Goal: Task Accomplishment & Management: Manage account settings

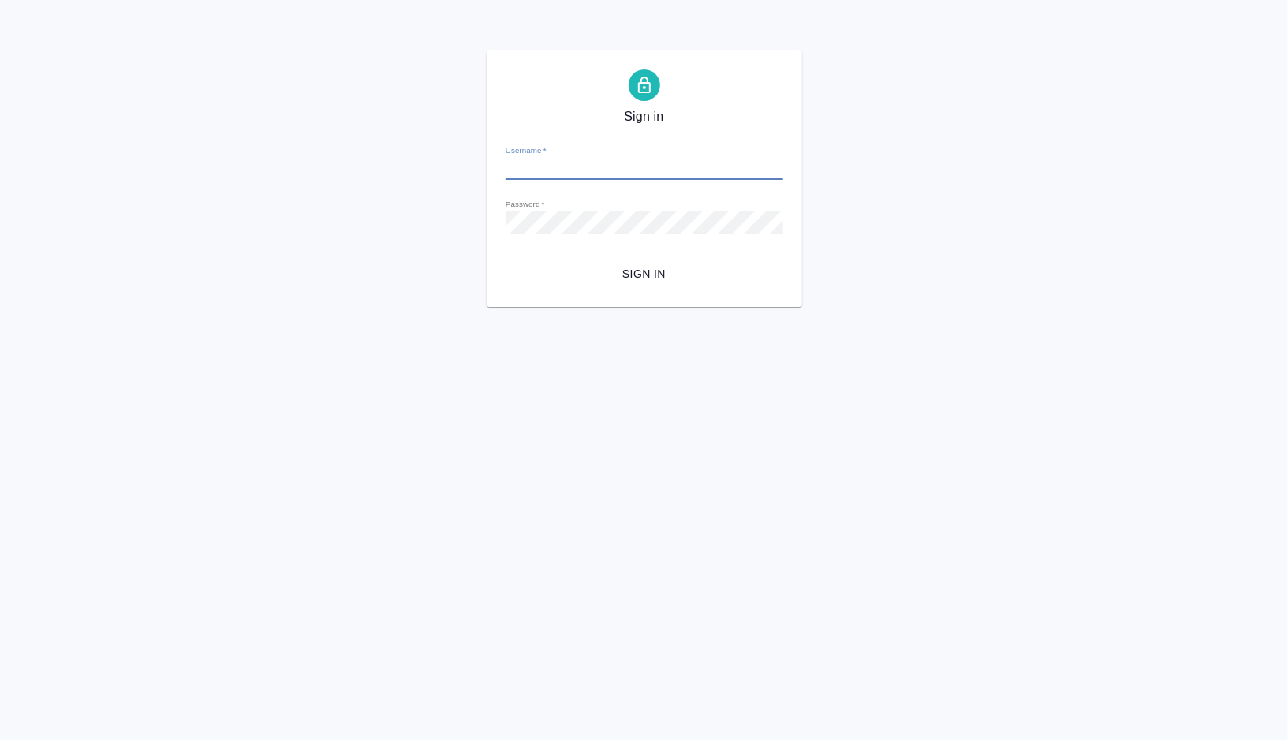
type input "[PERSON_NAME][EMAIL_ADDRESS][DOMAIN_NAME]"
click at [638, 266] on span "Sign in" at bounding box center [644, 274] width 252 height 20
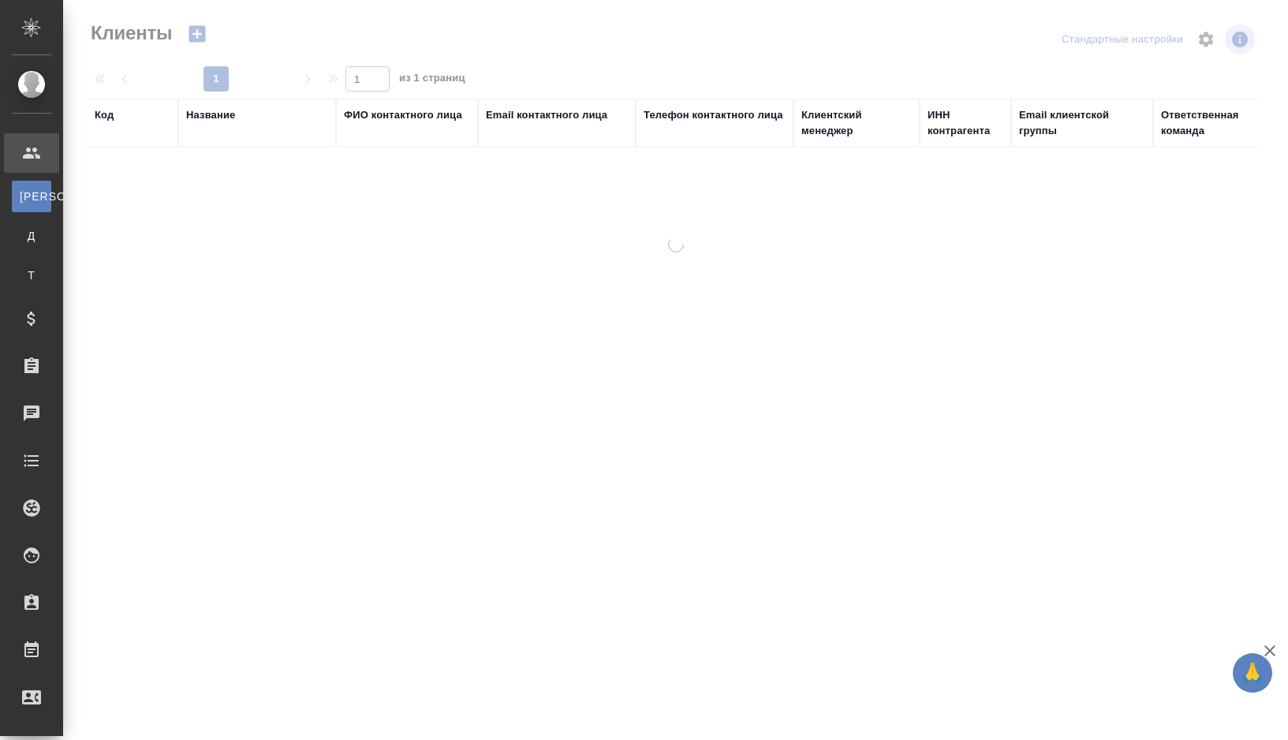
select select "RU"
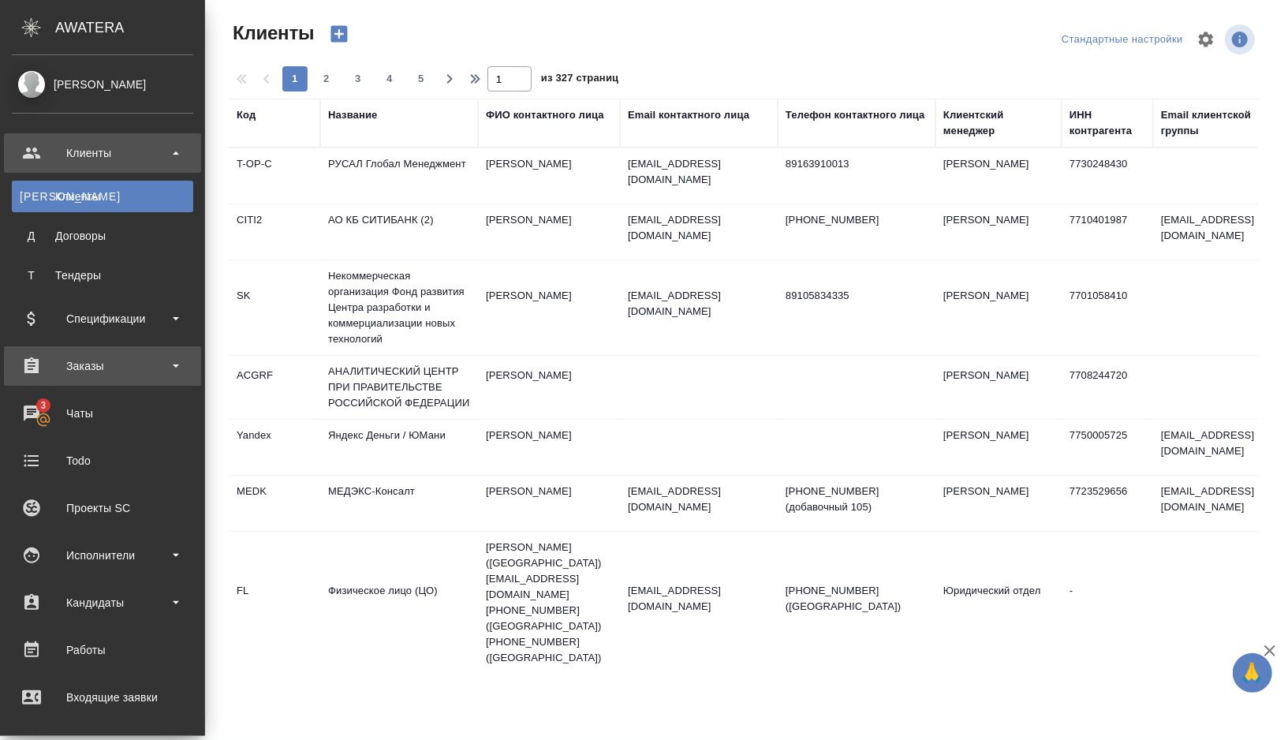
click at [161, 370] on div "Заказы" at bounding box center [102, 366] width 181 height 24
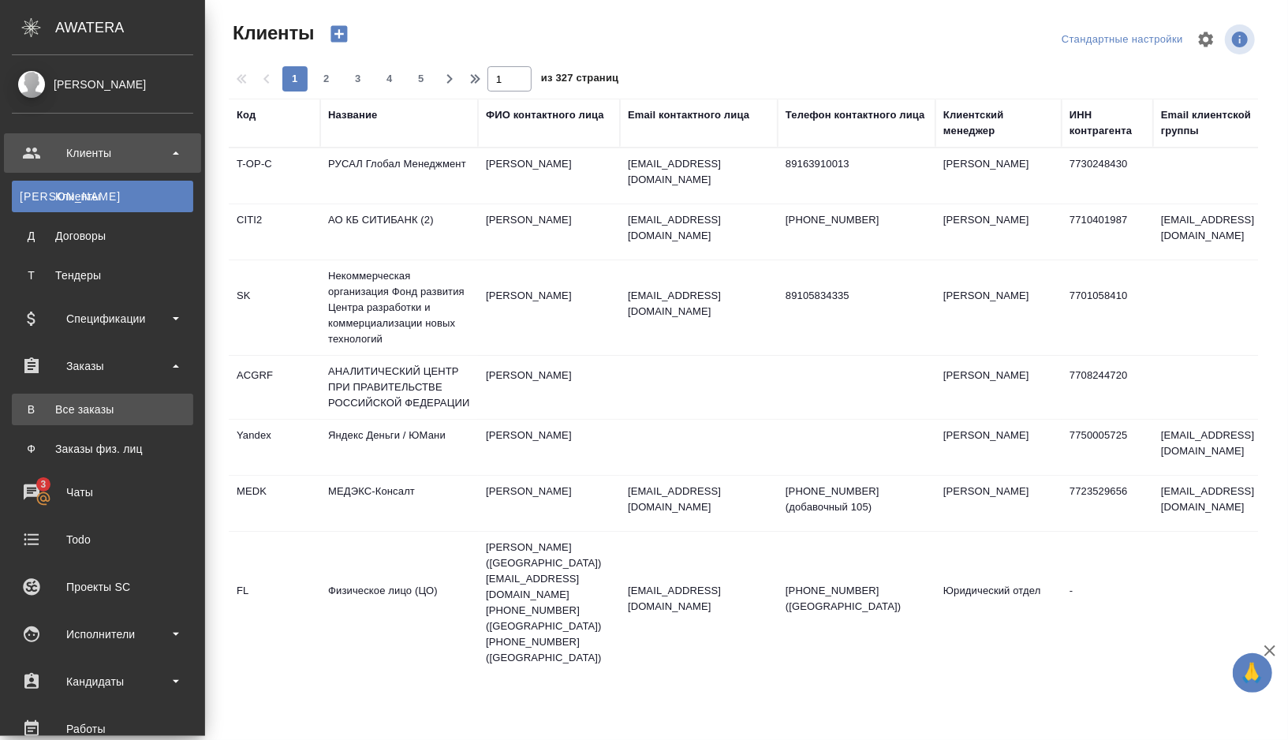
click at [133, 407] on div "Все заказы" at bounding box center [103, 409] width 166 height 16
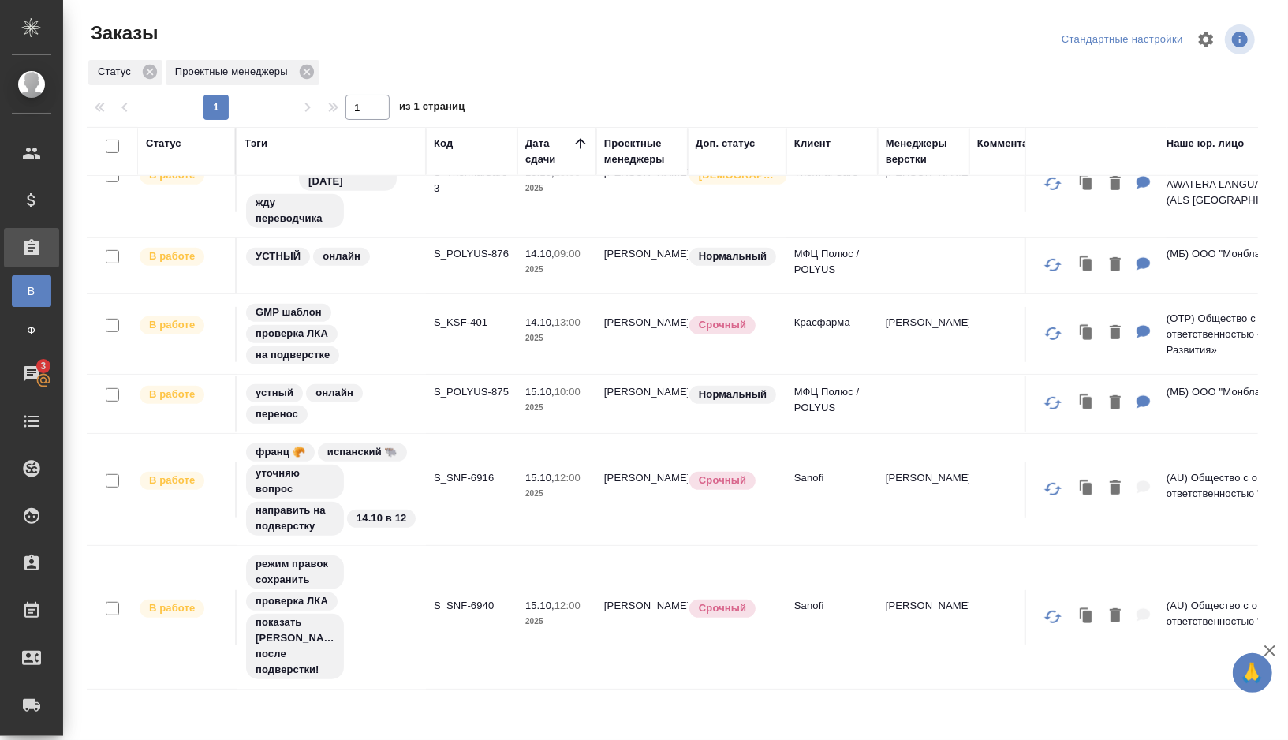
scroll to position [456, 0]
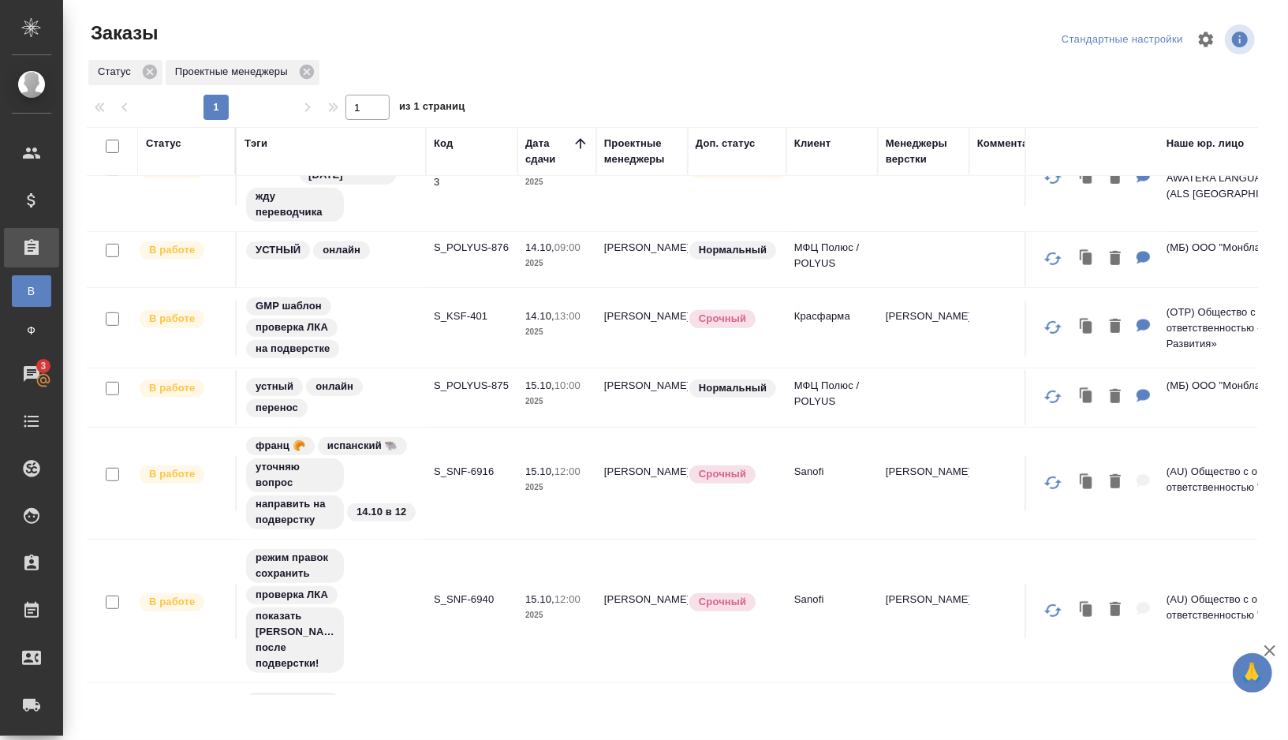
click at [466, 491] on td "S_SNF-6916" at bounding box center [471, 483] width 91 height 55
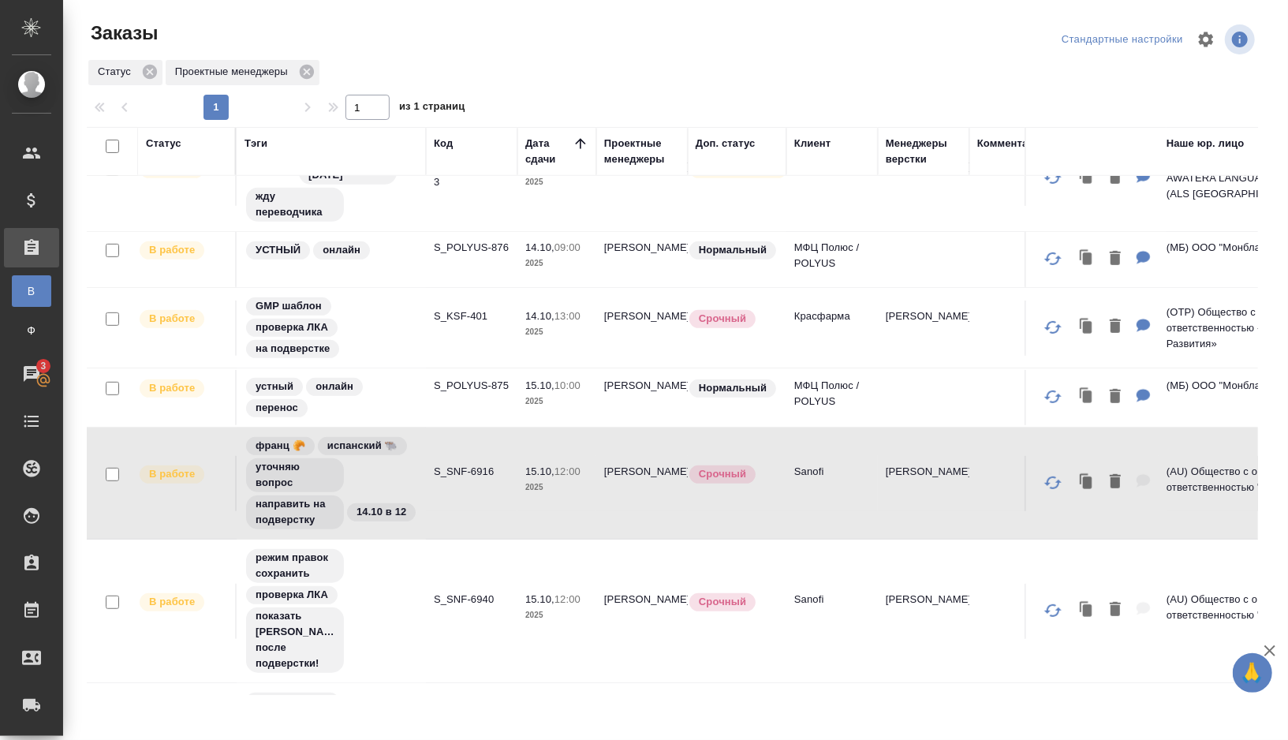
click at [466, 491] on td "S_SNF-6916" at bounding box center [471, 483] width 91 height 55
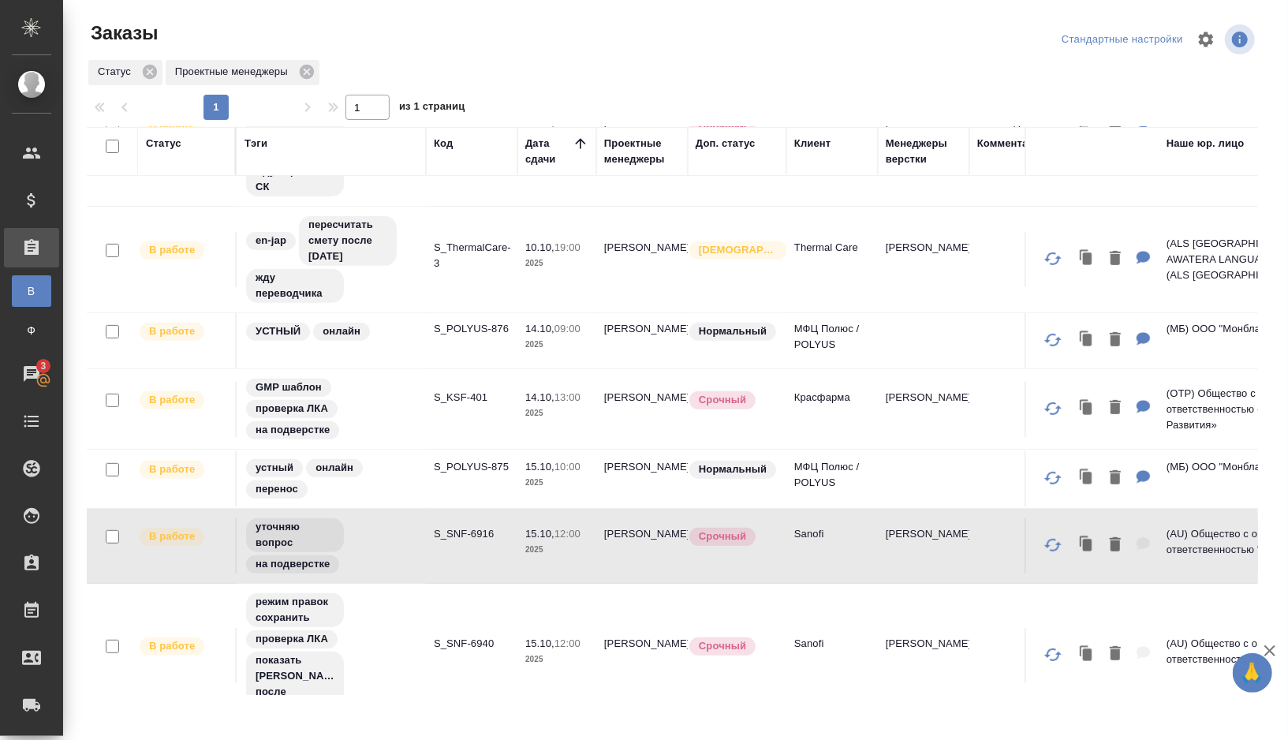
scroll to position [0, 0]
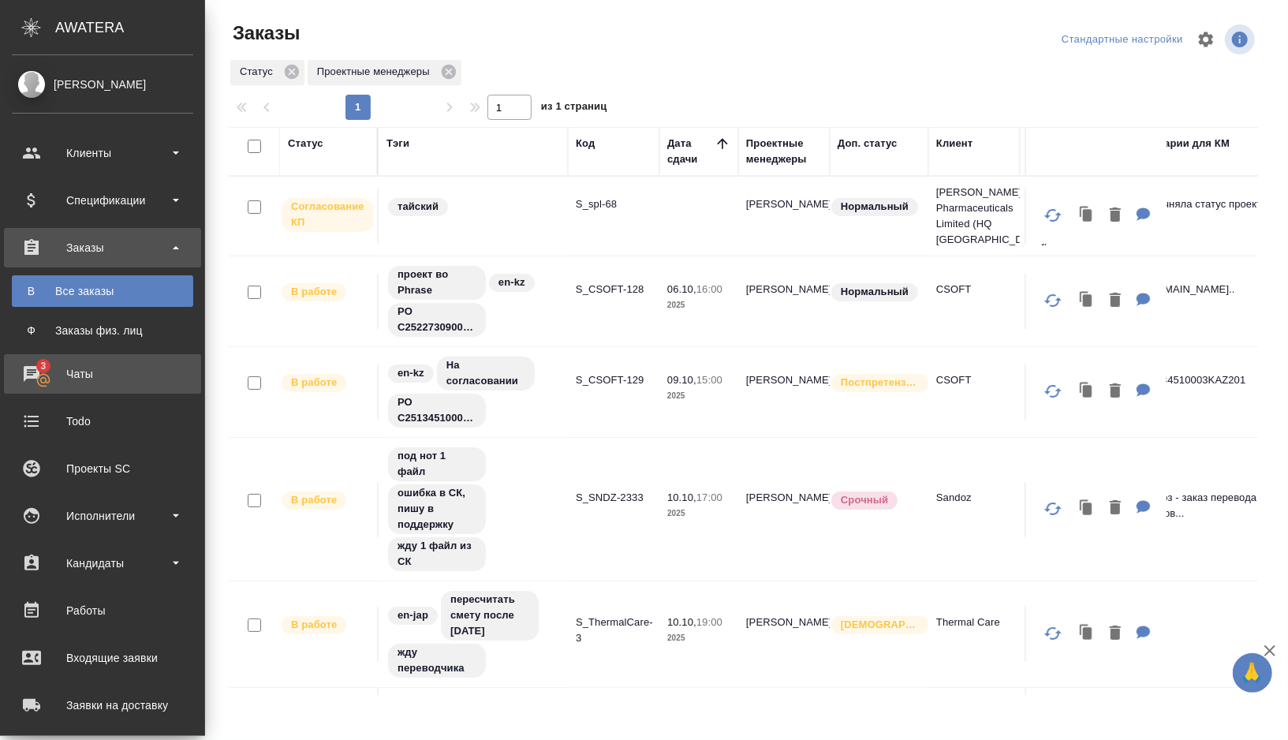
click at [105, 374] on div "Чаты" at bounding box center [102, 374] width 181 height 24
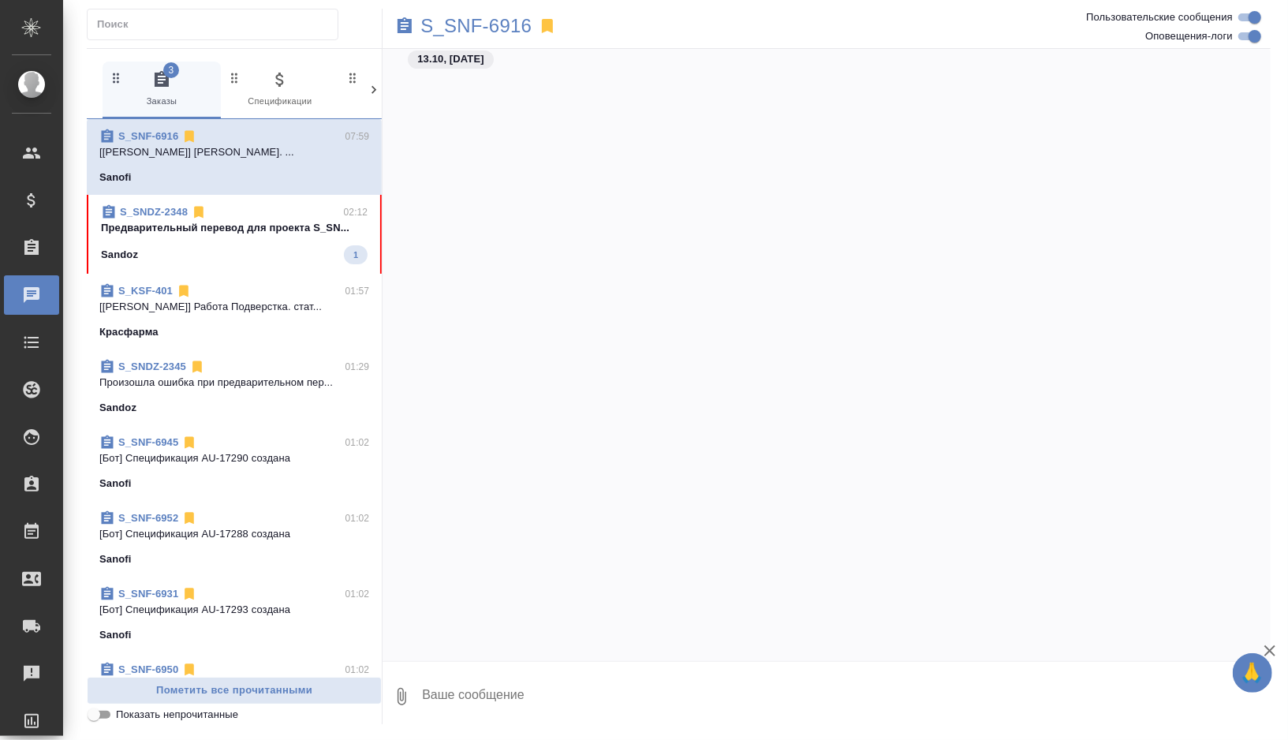
scroll to position [101597, 0]
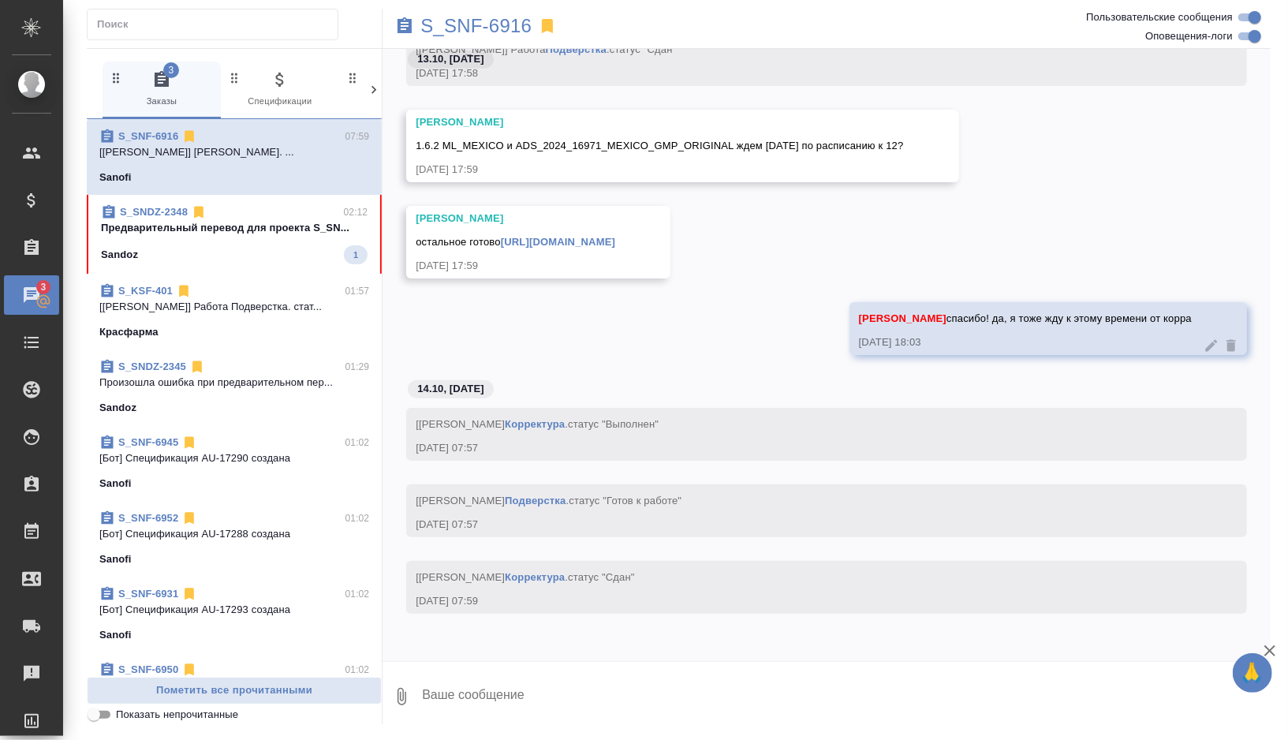
click at [543, 345] on div "Заборова Александра спасибо! да, я тоже жду к этому времени от корра 13.10.25, …" at bounding box center [827, 340] width 888 height 77
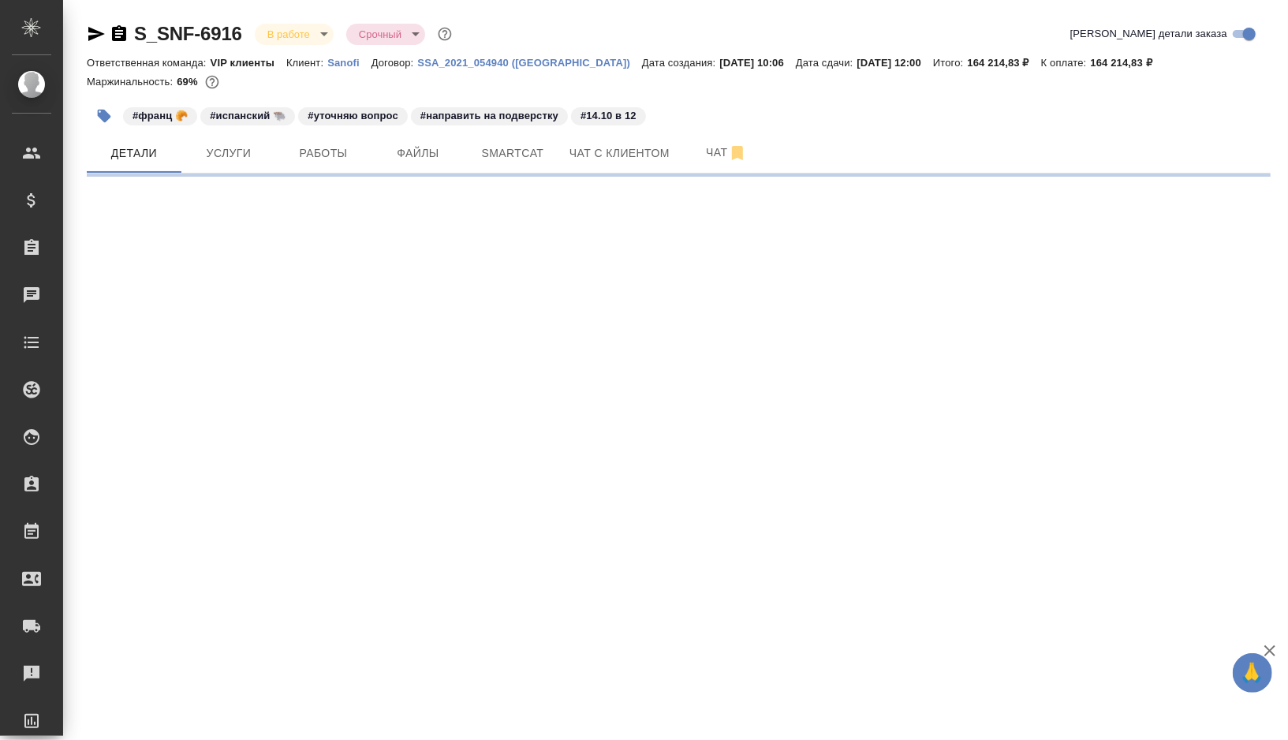
select select "RU"
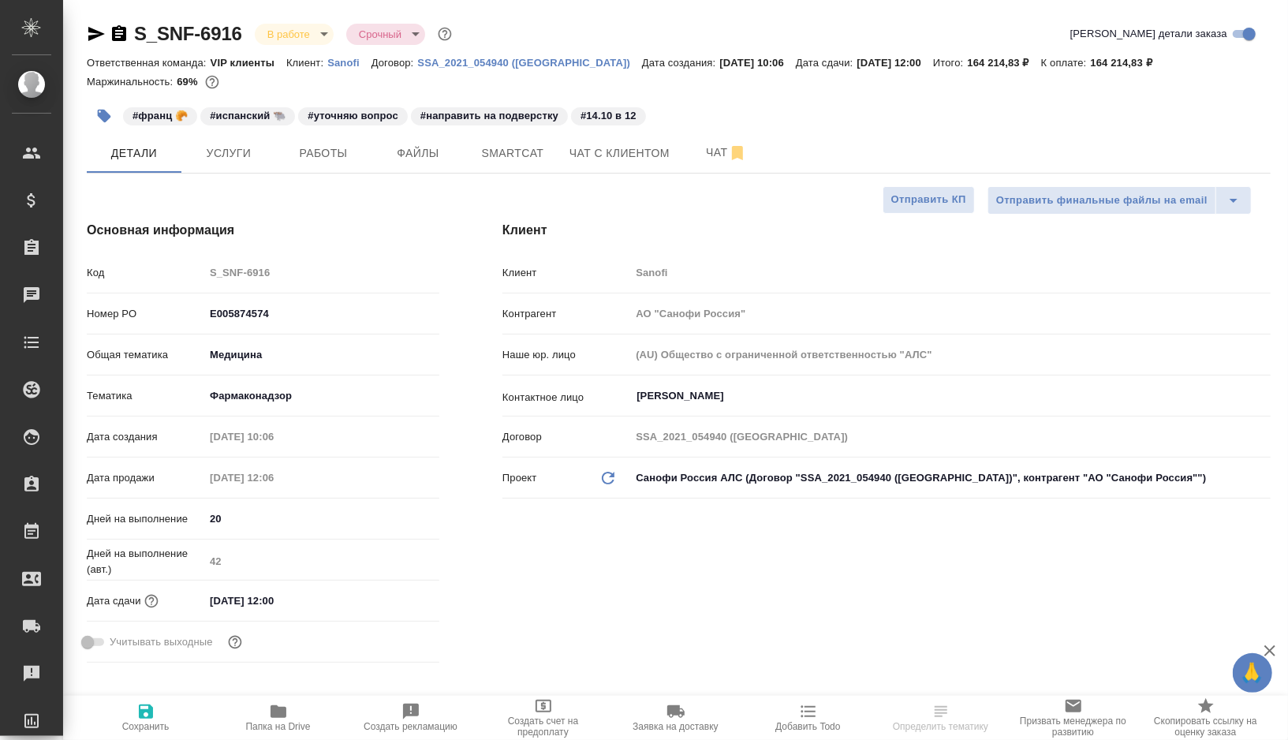
type textarea "x"
click at [336, 169] on button "Работы" at bounding box center [323, 152] width 95 height 39
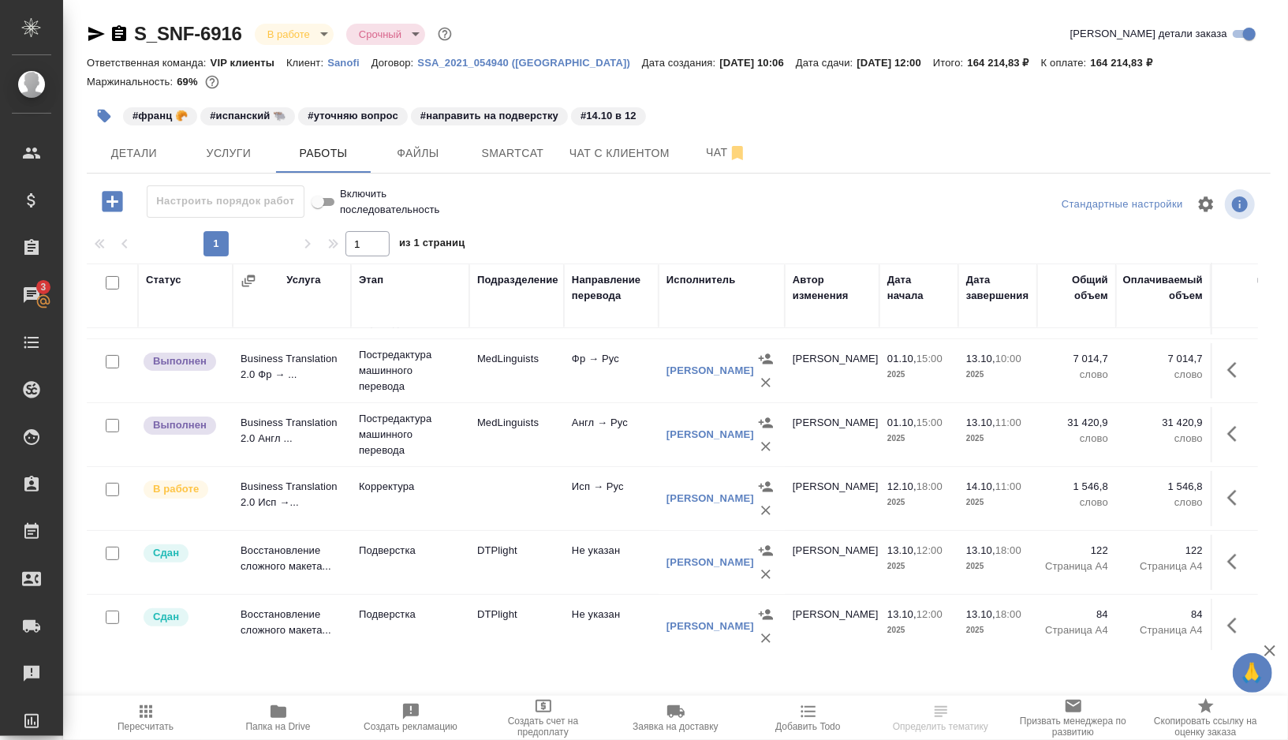
scroll to position [297, 0]
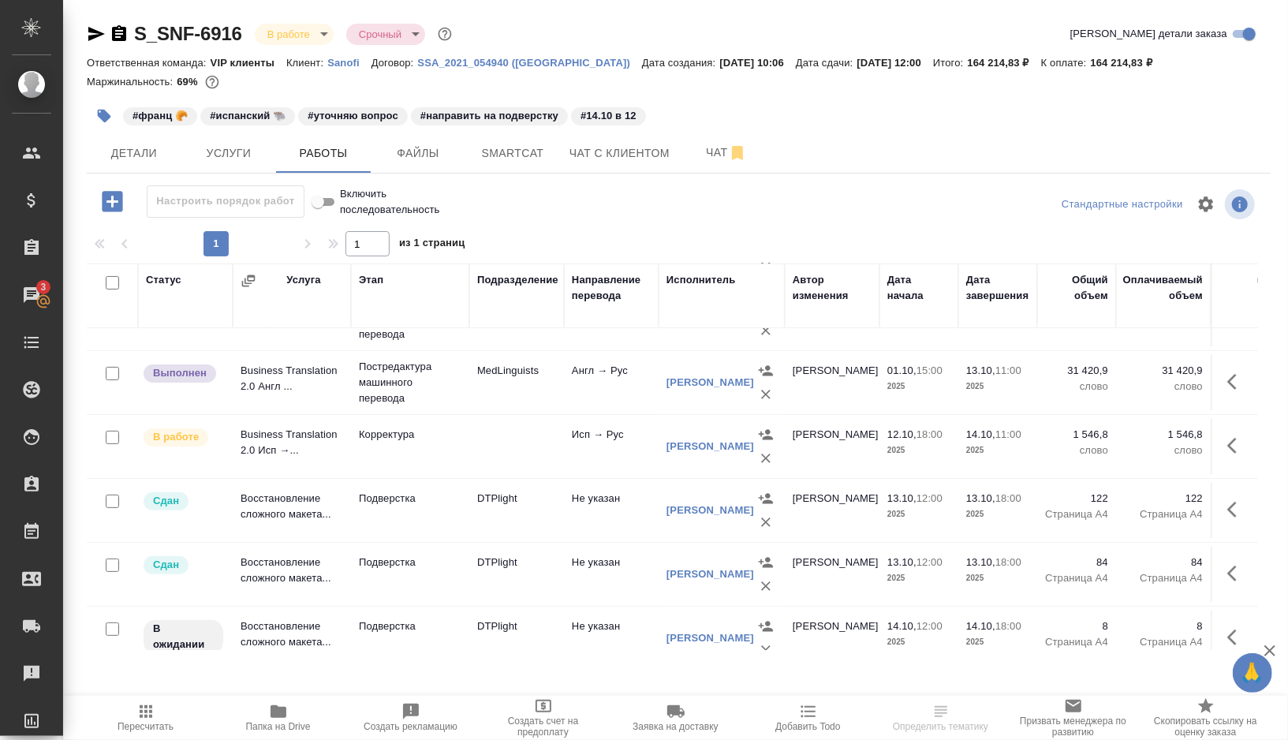
click at [502, 432] on td at bounding box center [516, 446] width 95 height 55
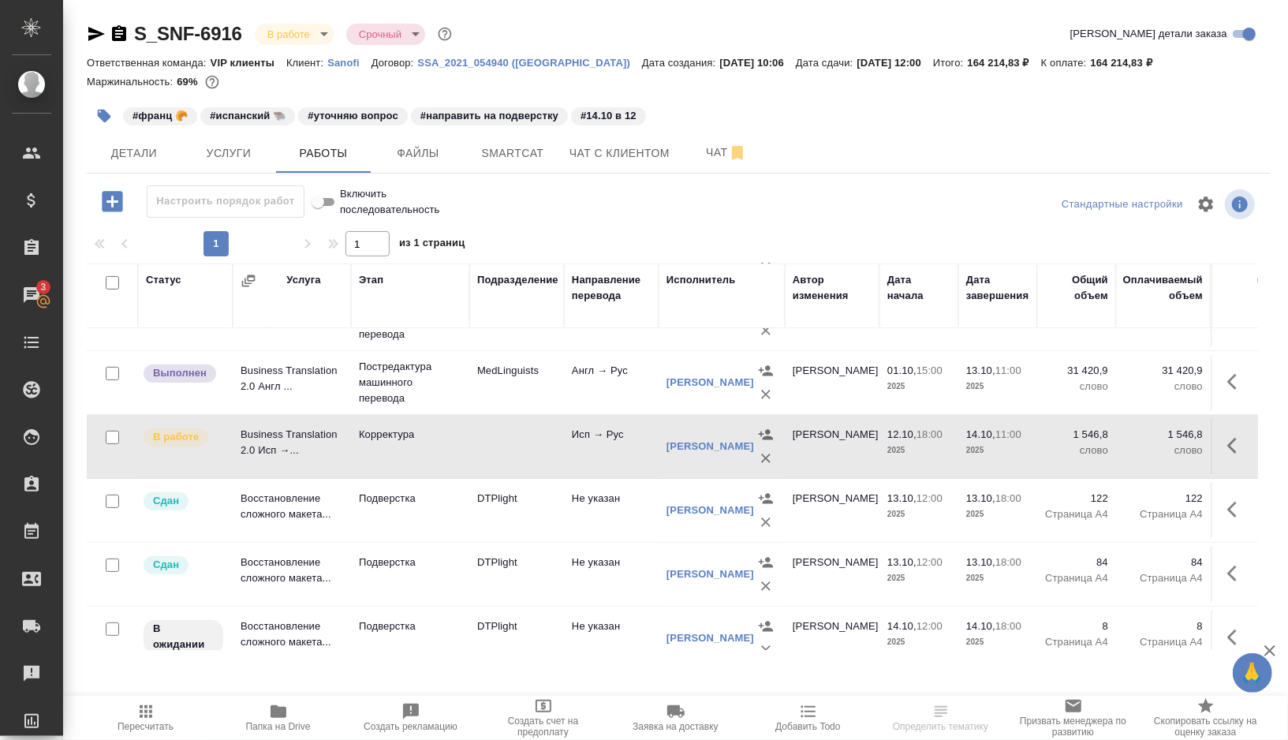
click at [502, 432] on td at bounding box center [516, 446] width 95 height 55
click at [1225, 437] on button "button" at bounding box center [1237, 446] width 38 height 38
click at [1121, 447] on icon "button" at bounding box center [1120, 445] width 19 height 19
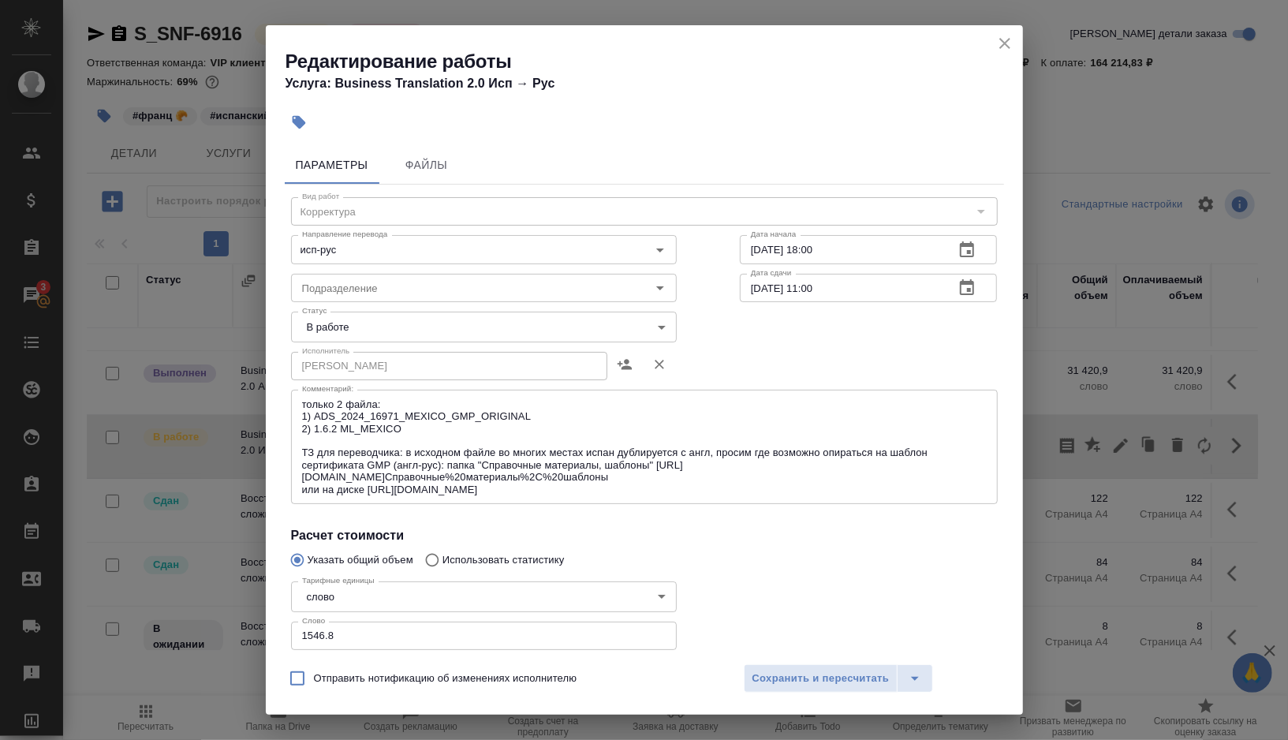
click at [365, 325] on body "🙏 .cls-1 fill:#fff; AWATERA Gorshkova Valentina Клиенты Спецификации Заказы 3 Ч…" at bounding box center [644, 370] width 1288 height 740
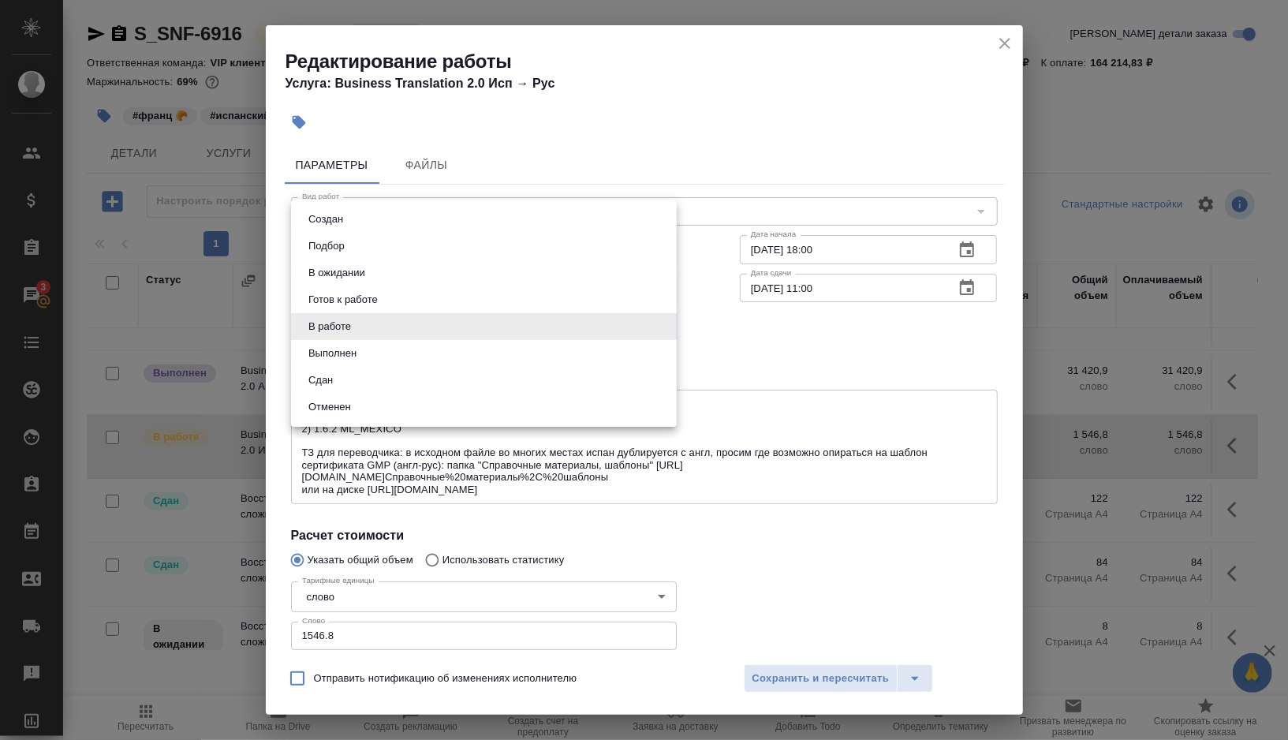
click at [353, 363] on li "Выполнен" at bounding box center [484, 353] width 386 height 27
type input "completed"
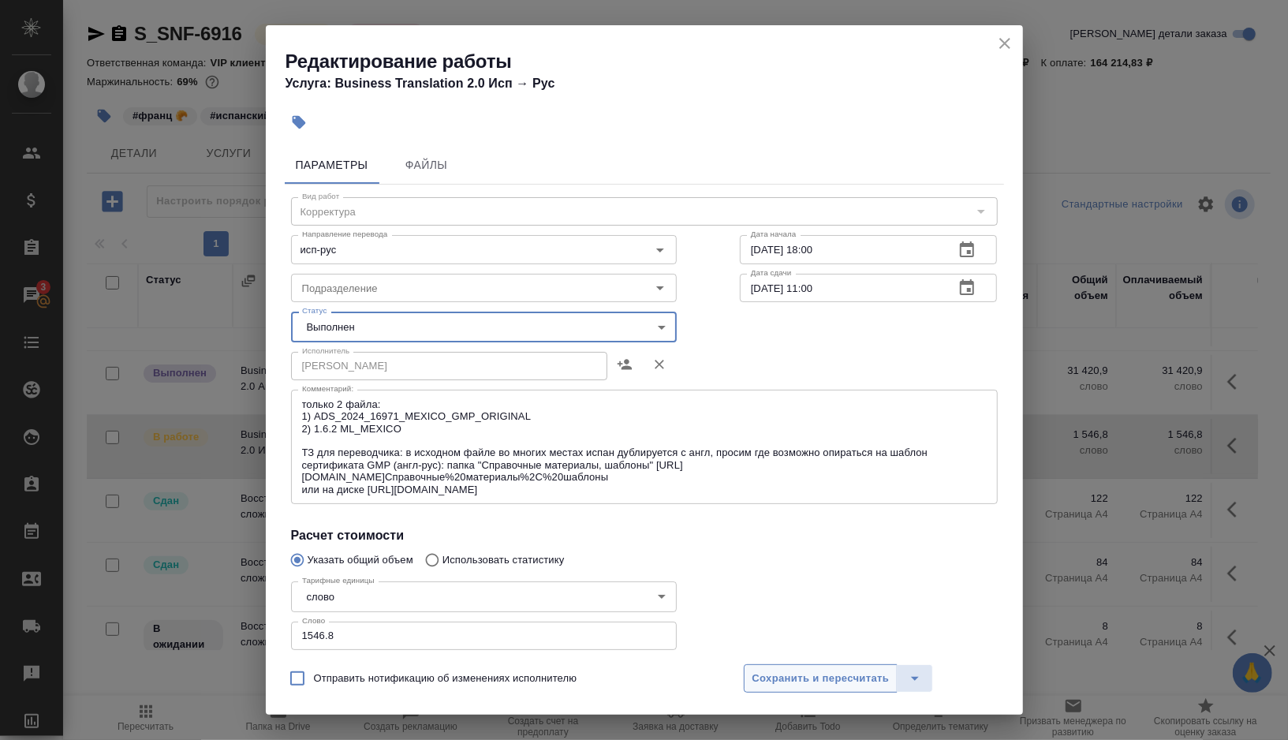
click at [798, 682] on span "Сохранить и пересчитать" at bounding box center [820, 679] width 137 height 18
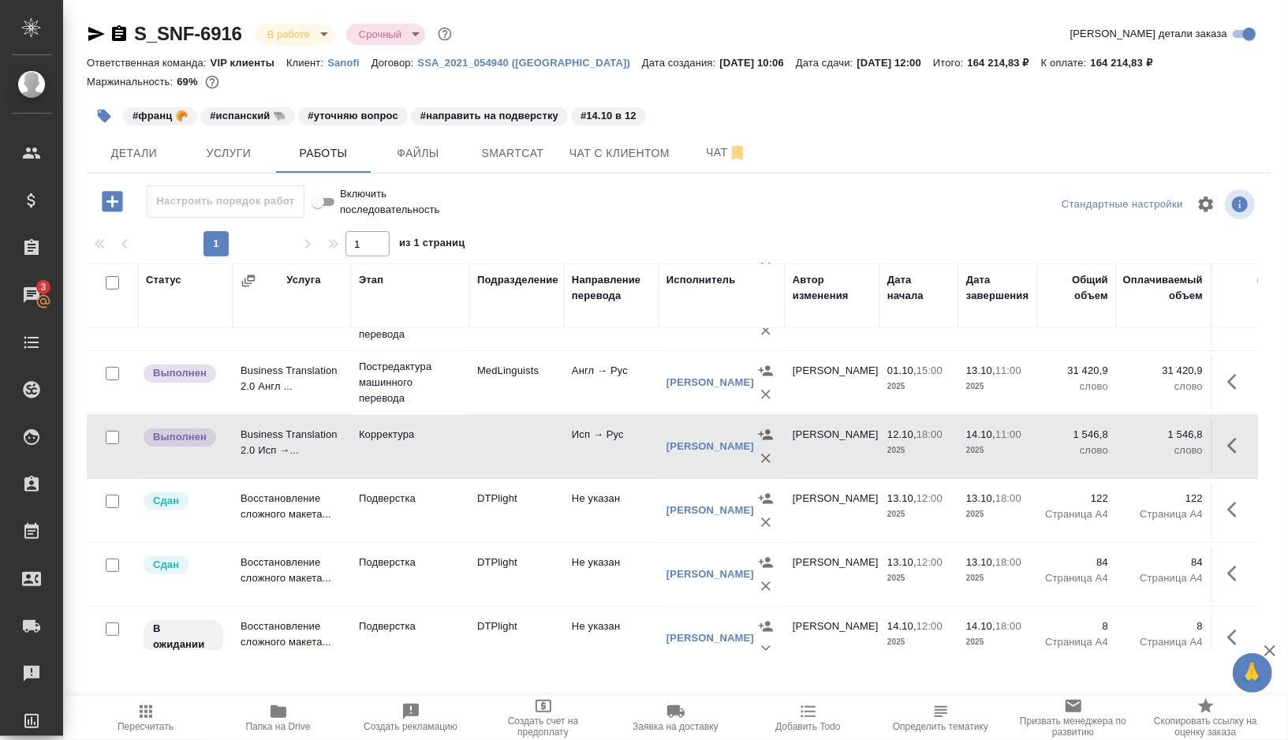
scroll to position [313, 0]
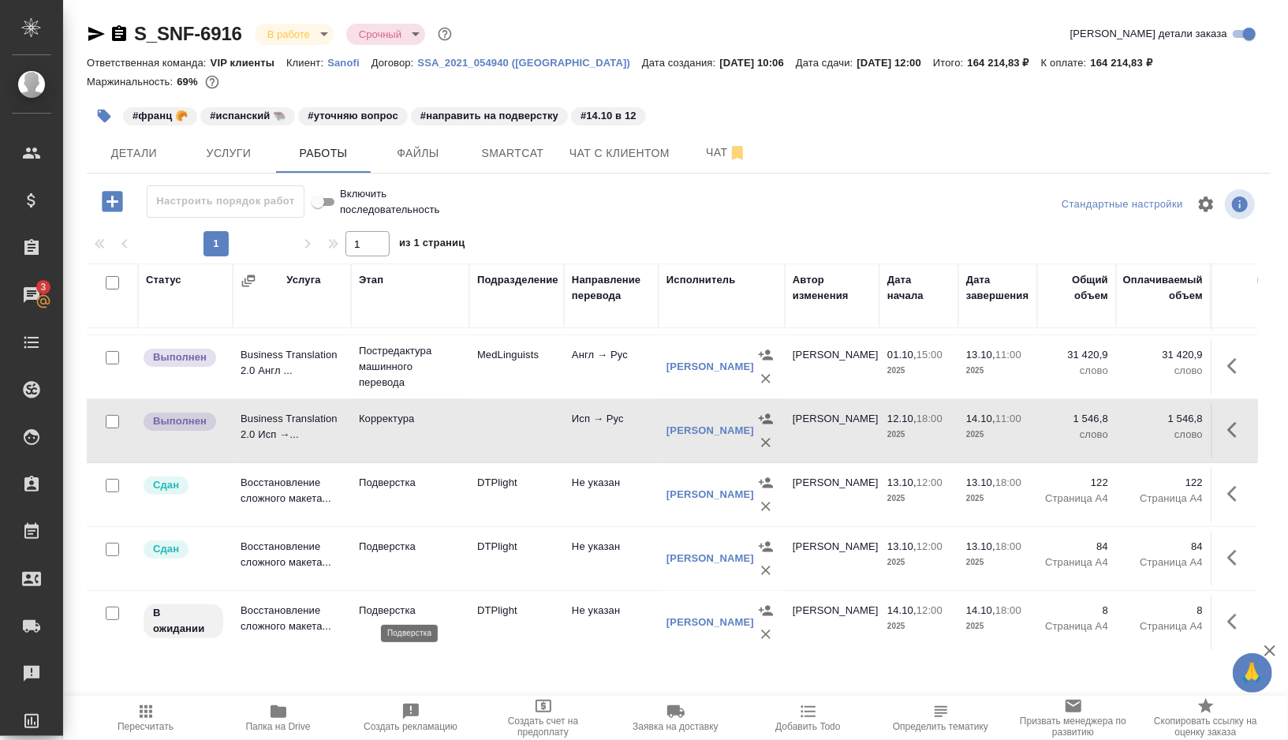
click at [449, 614] on td "Подверстка" at bounding box center [410, 622] width 118 height 55
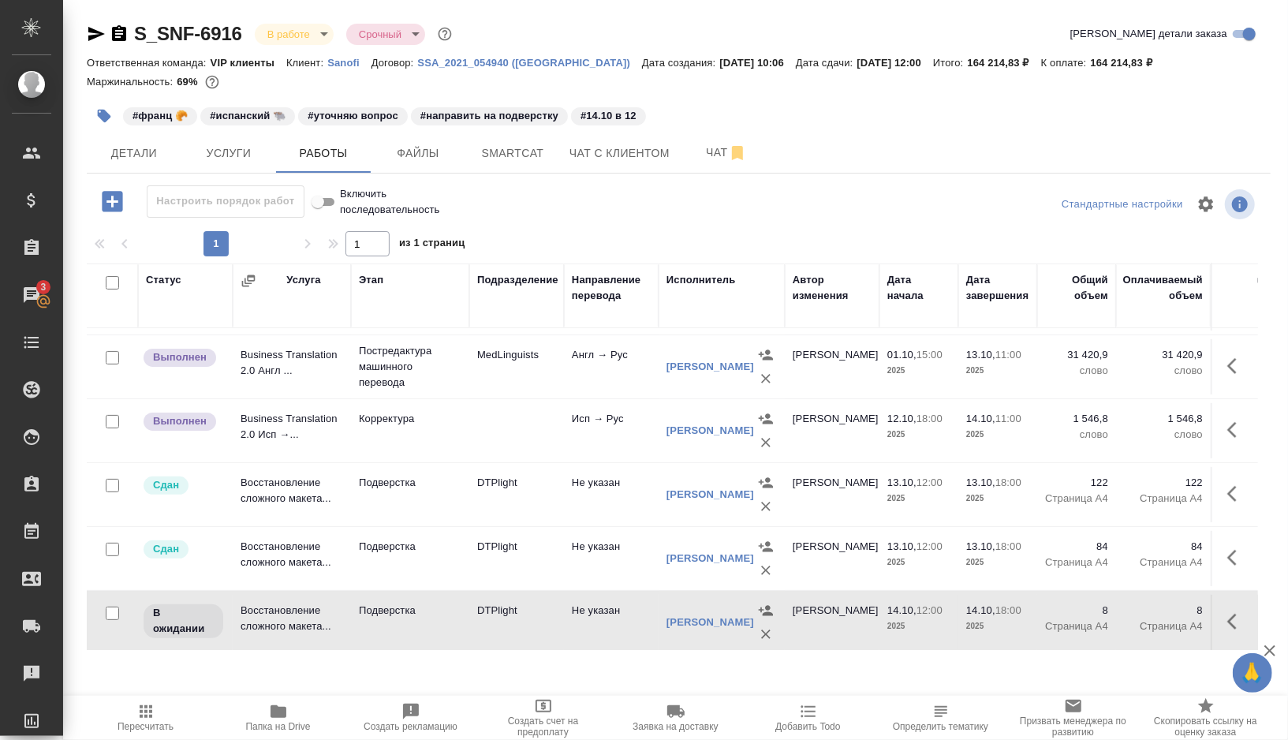
click at [110, 119] on icon "button" at bounding box center [104, 116] width 16 height 16
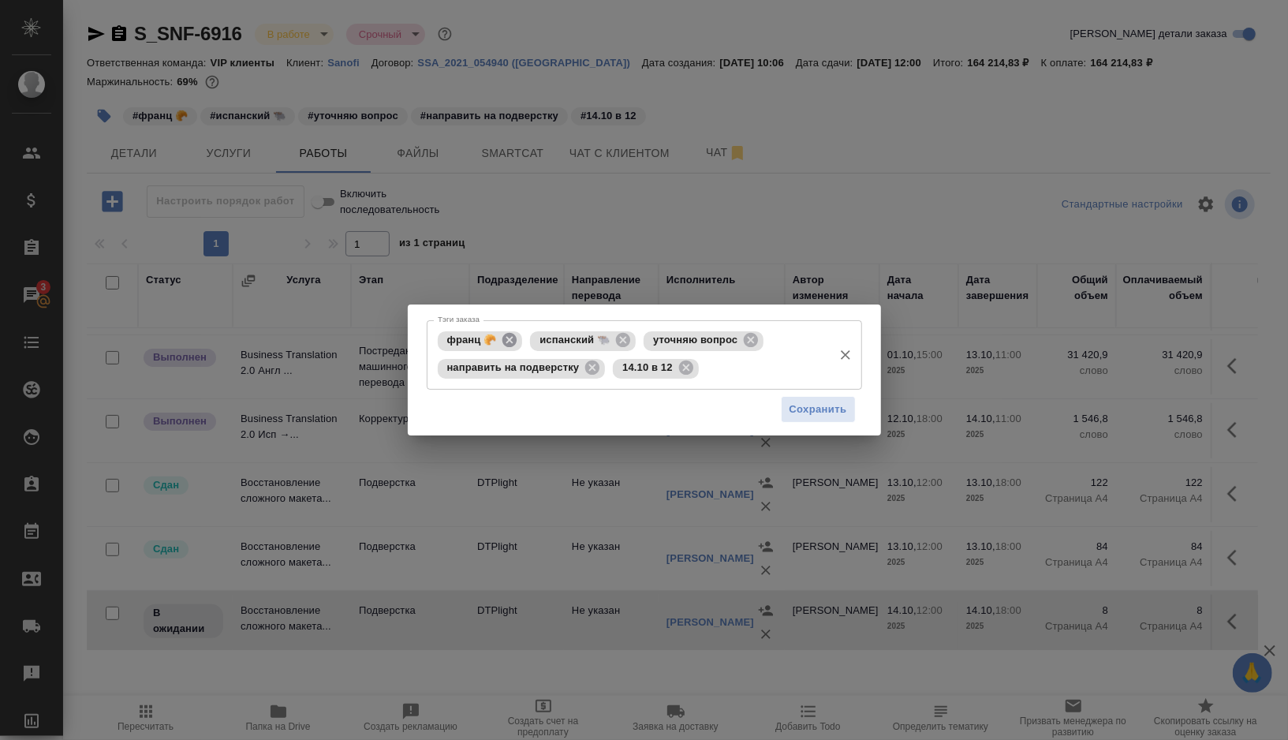
click at [508, 342] on icon at bounding box center [509, 340] width 14 height 14
click at [524, 342] on icon at bounding box center [530, 340] width 14 height 14
click at [807, 347] on icon at bounding box center [814, 340] width 14 height 14
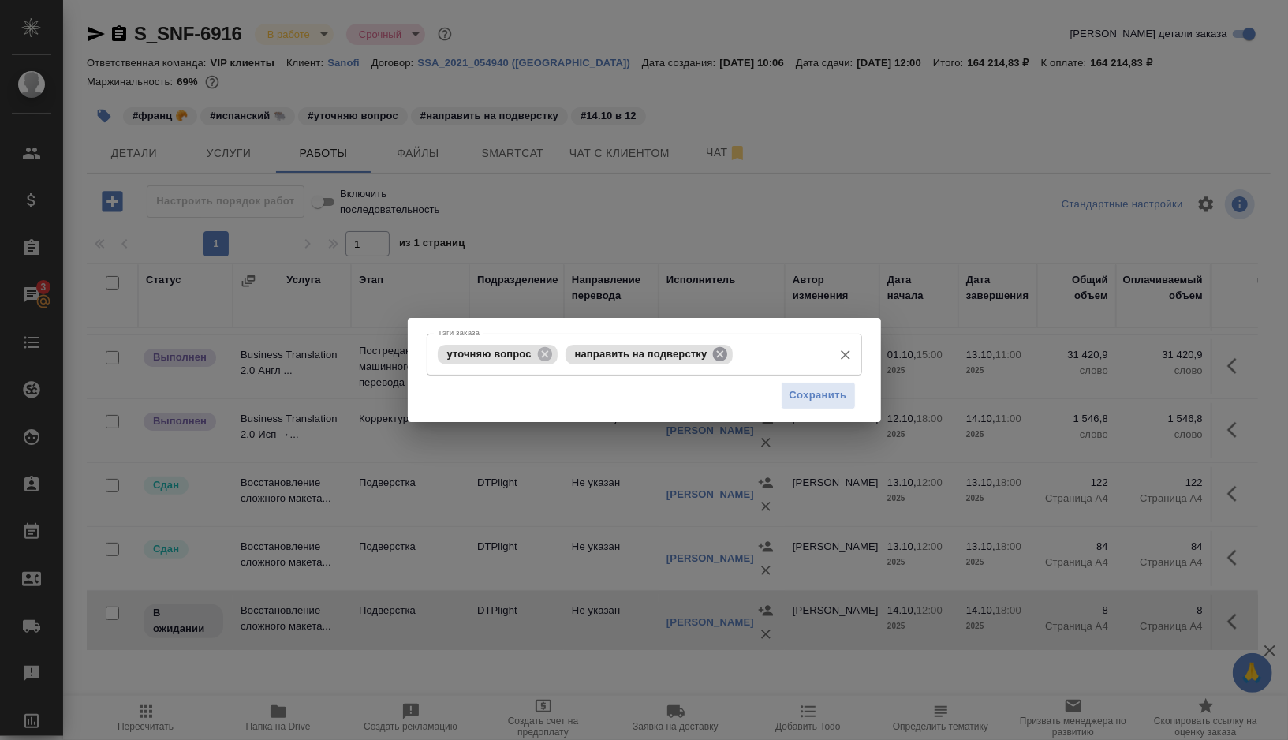
click at [729, 352] on icon at bounding box center [719, 353] width 17 height 17
click at [737, 352] on input "Тэги заказа" at bounding box center [781, 354] width 88 height 27
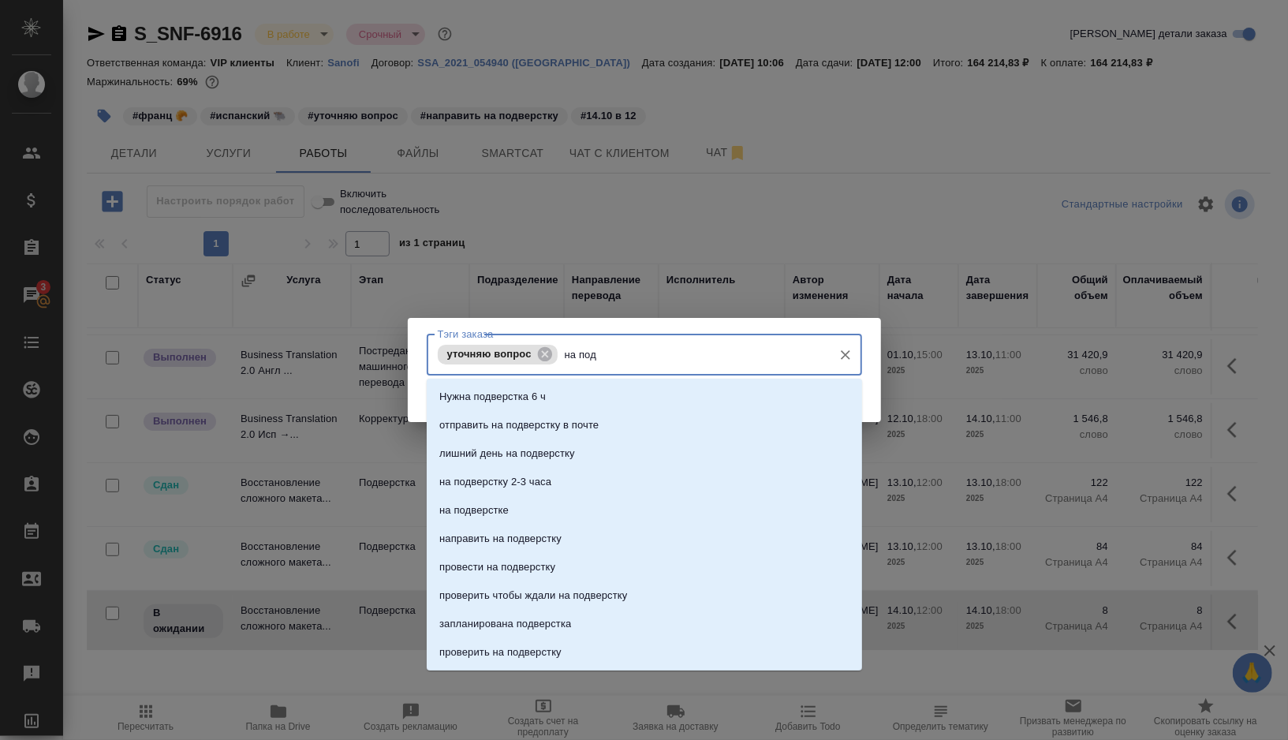
type input "на подв"
click at [502, 507] on p "на подверстке" at bounding box center [473, 510] width 69 height 16
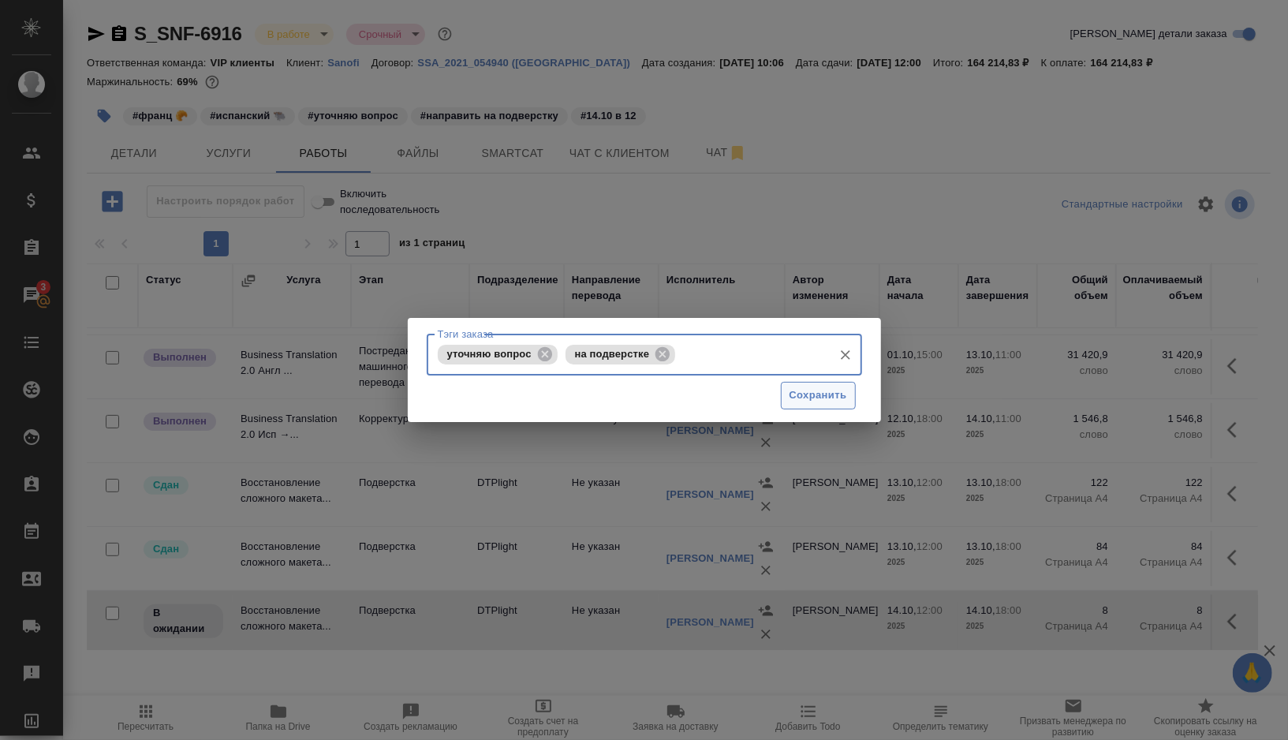
click at [796, 401] on span "Сохранить" at bounding box center [819, 395] width 58 height 18
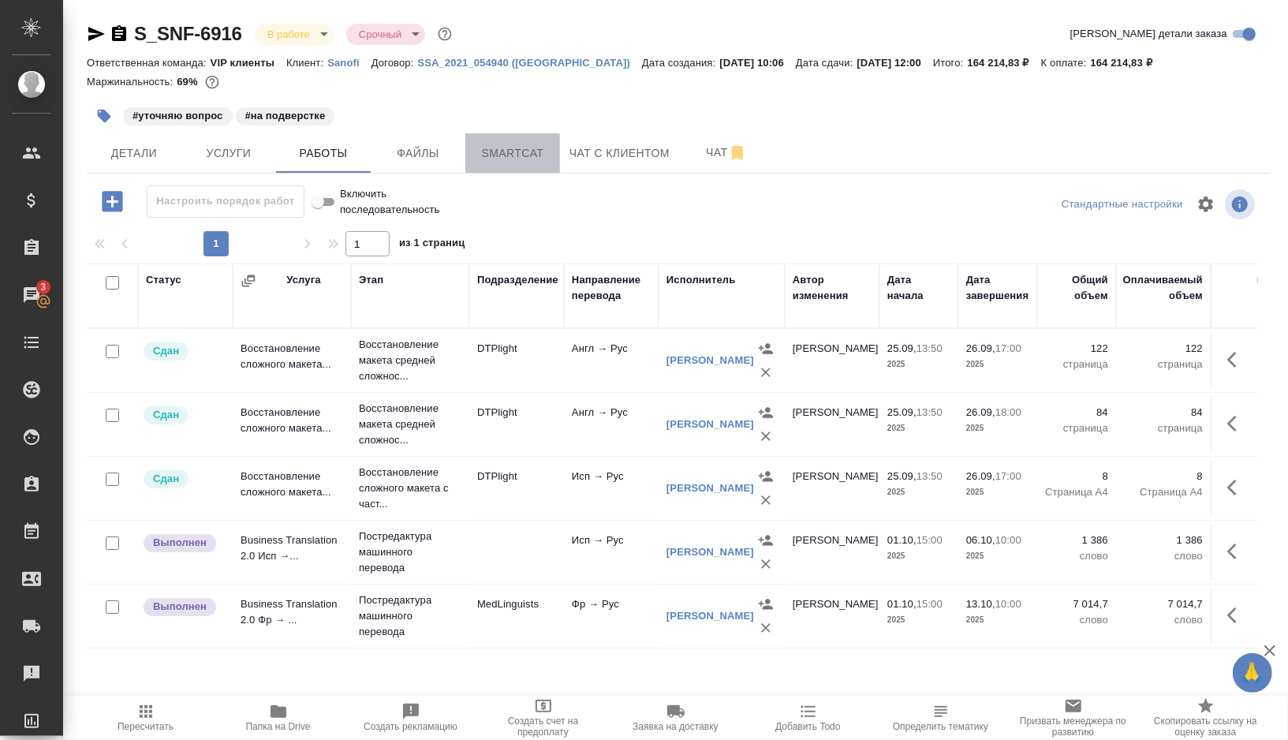
click at [521, 153] on span "Smartcat" at bounding box center [513, 154] width 76 height 20
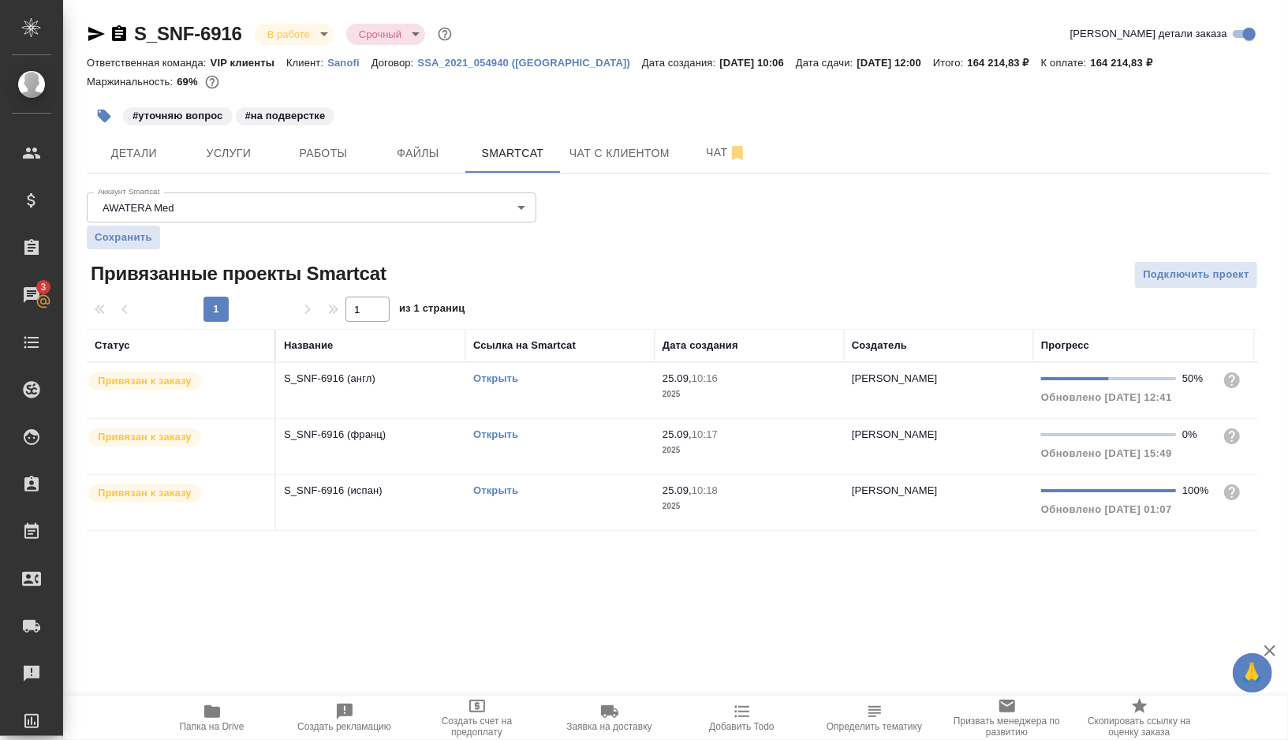
click at [563, 507] on td "Открыть" at bounding box center [559, 502] width 189 height 55
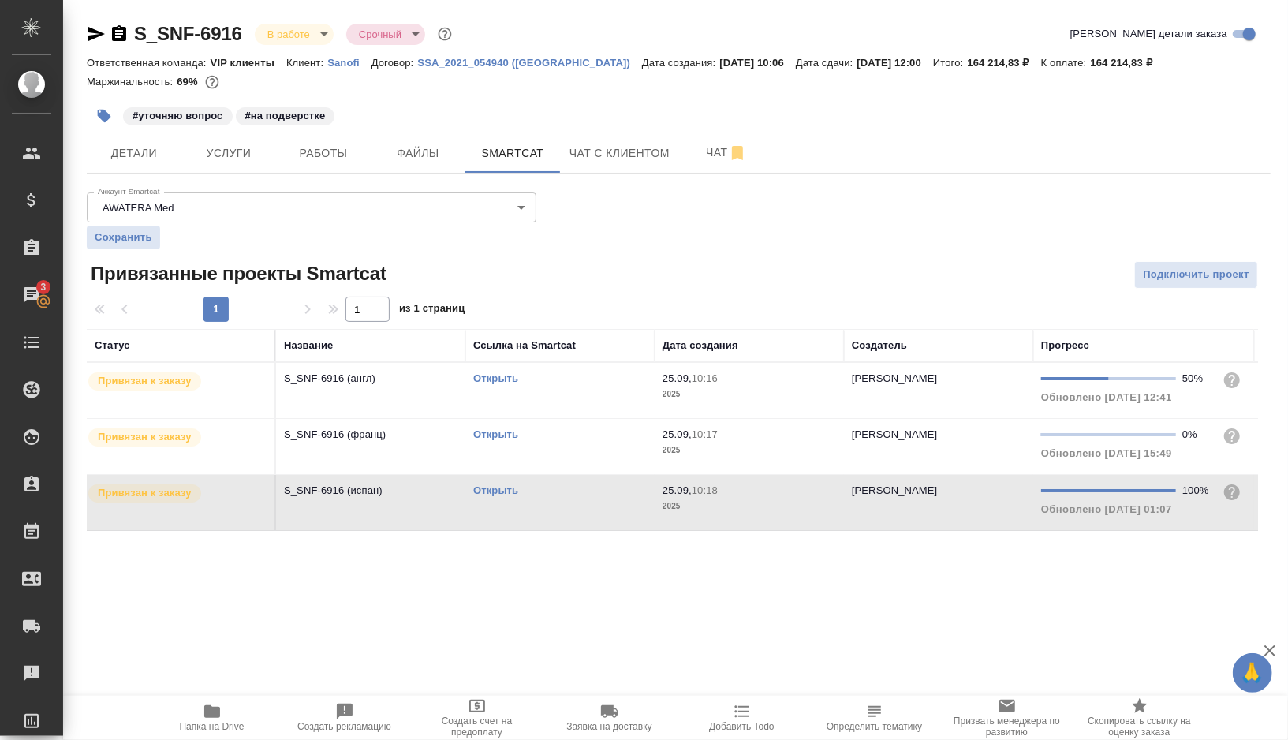
click at [563, 507] on td "Открыть" at bounding box center [559, 502] width 189 height 55
click at [504, 486] on link "Открыть" at bounding box center [495, 490] width 45 height 12
click at [330, 162] on span "Работы" at bounding box center [324, 154] width 76 height 20
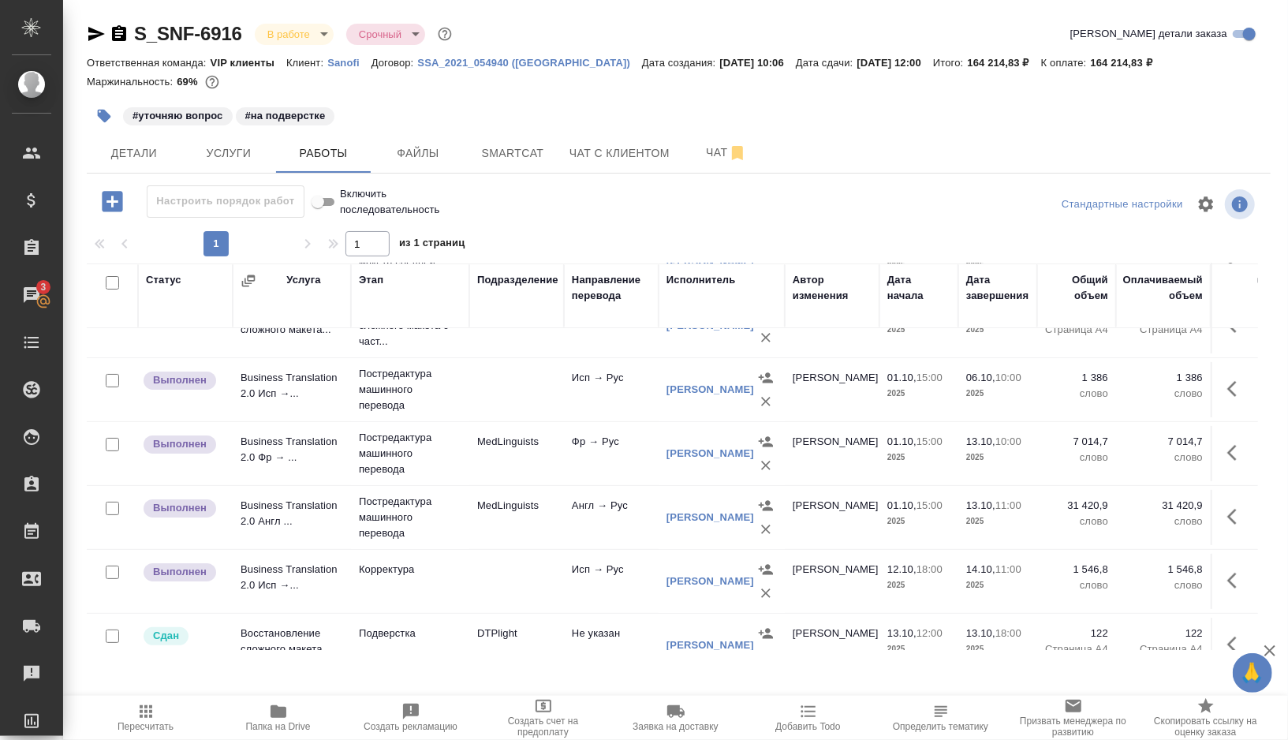
scroll to position [167, 0]
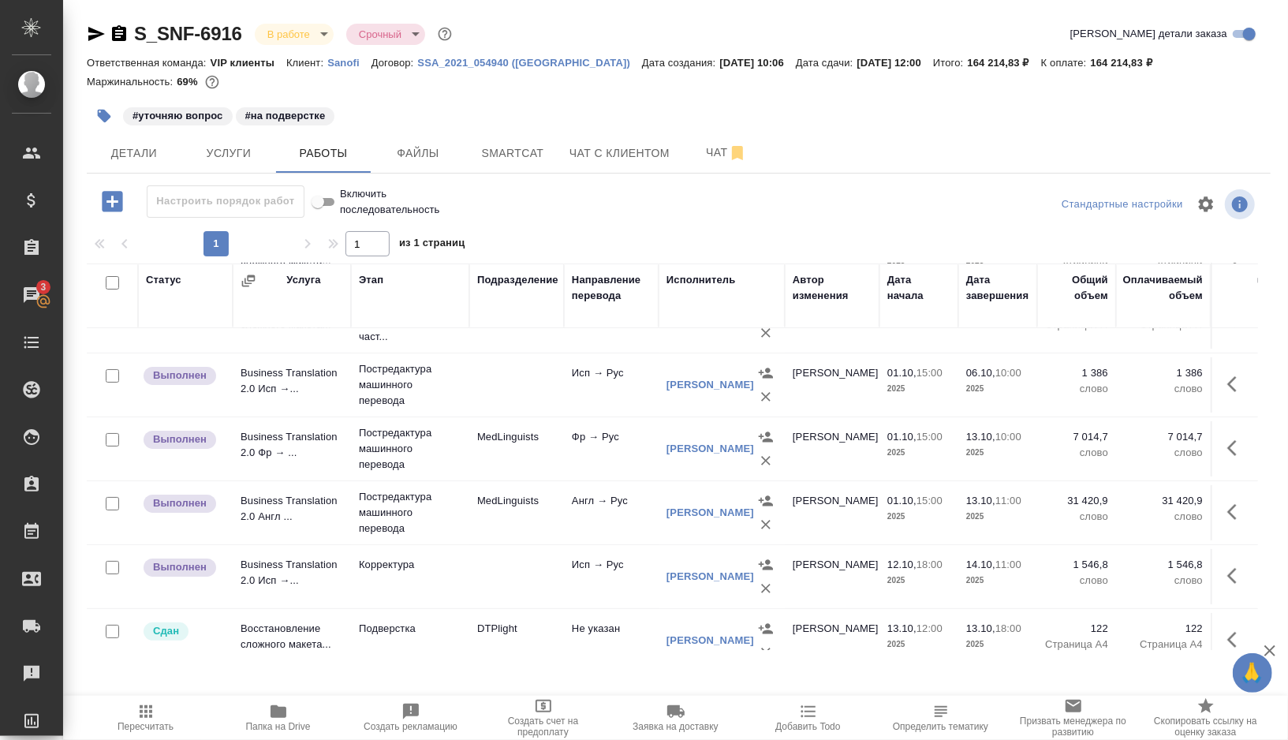
click at [1231, 570] on icon "button" at bounding box center [1231, 576] width 9 height 16
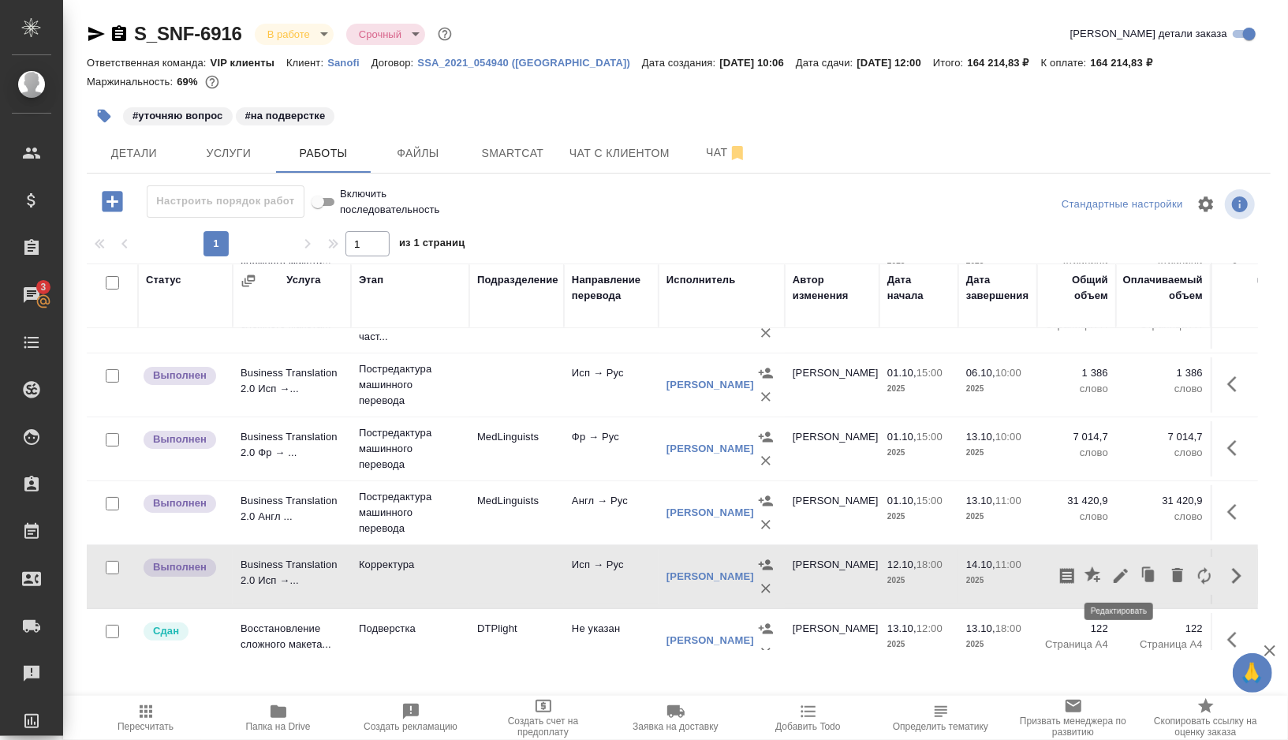
click at [1126, 574] on icon "button" at bounding box center [1120, 575] width 19 height 19
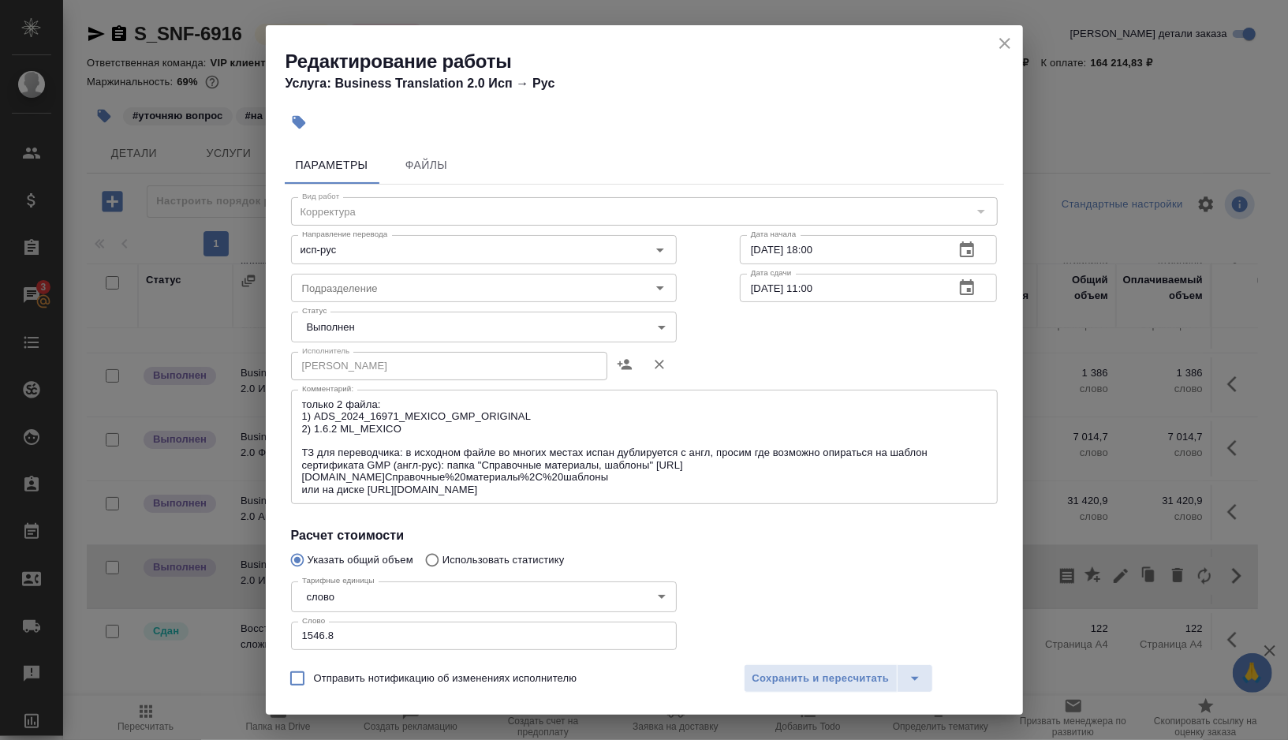
click at [373, 326] on body "🙏 .cls-1 fill:#fff; AWATERA Gorshkova Valentina Клиенты Спецификации Заказы 3 Ч…" at bounding box center [644, 370] width 1288 height 740
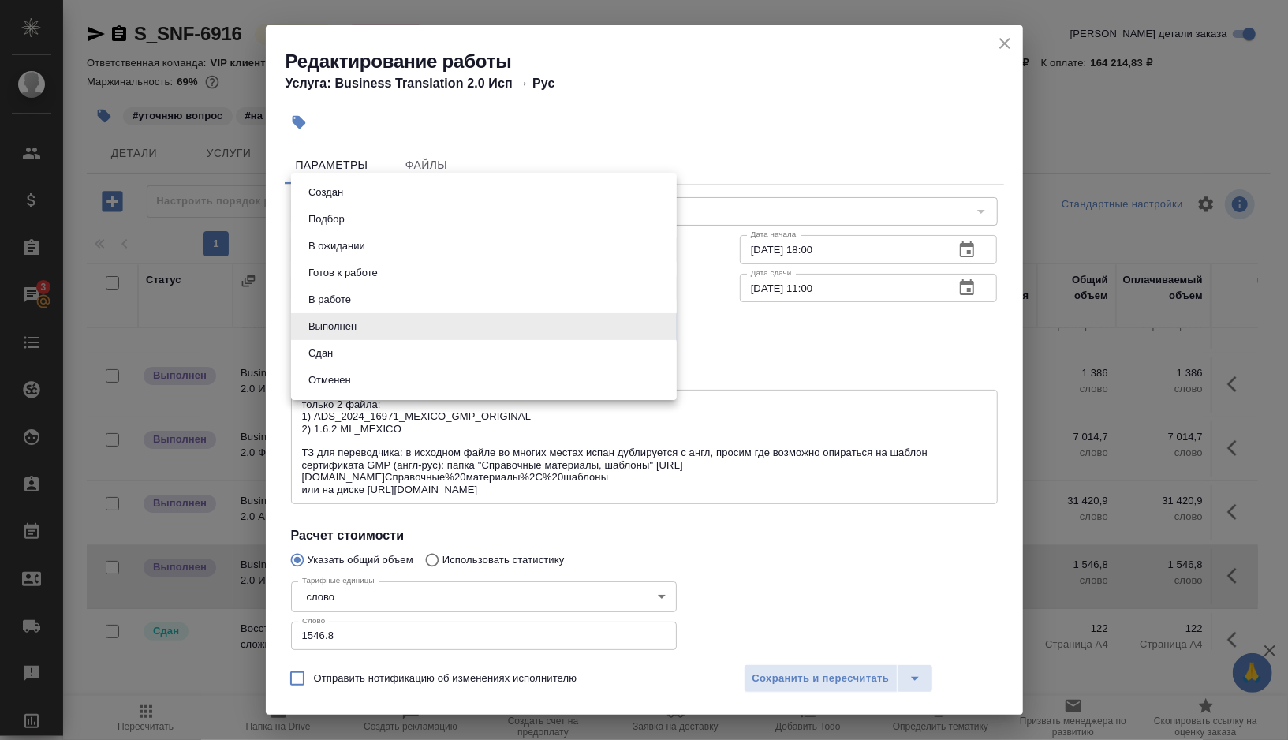
click at [365, 357] on li "Сдан" at bounding box center [484, 353] width 386 height 27
type input "closed"
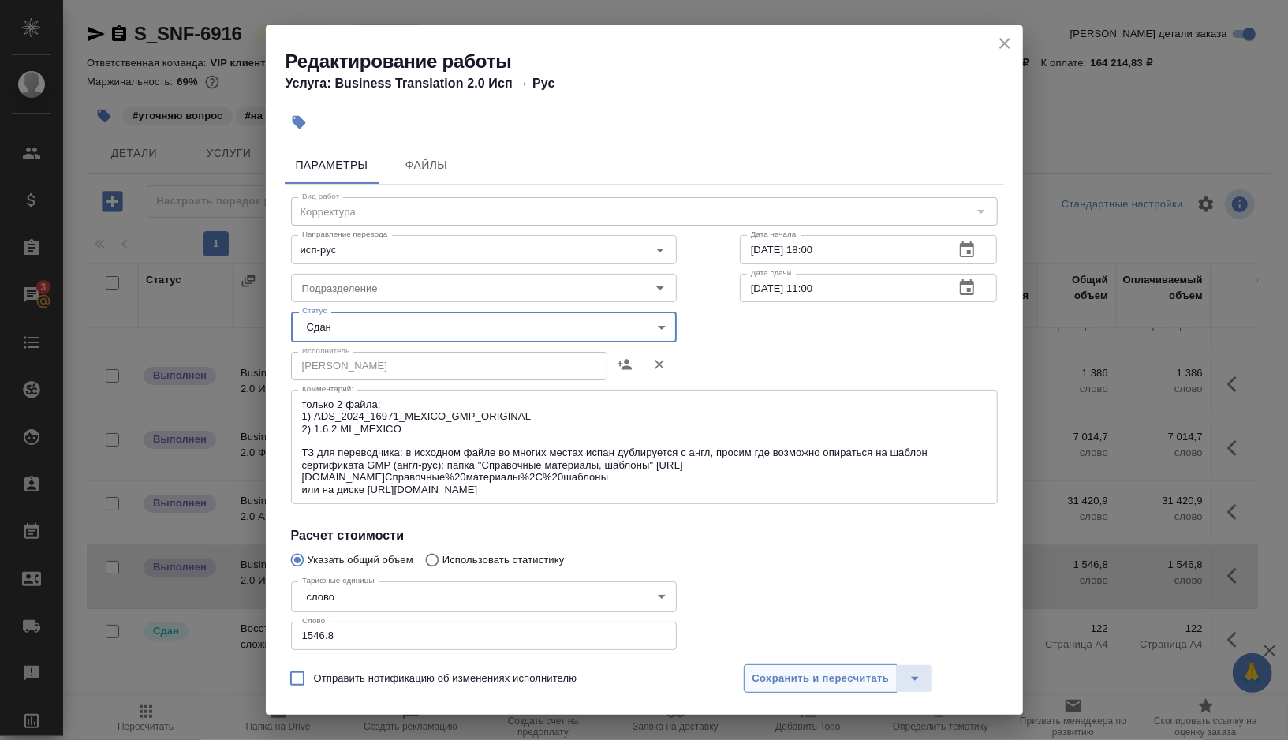
click at [769, 672] on span "Сохранить и пересчитать" at bounding box center [820, 679] width 137 height 18
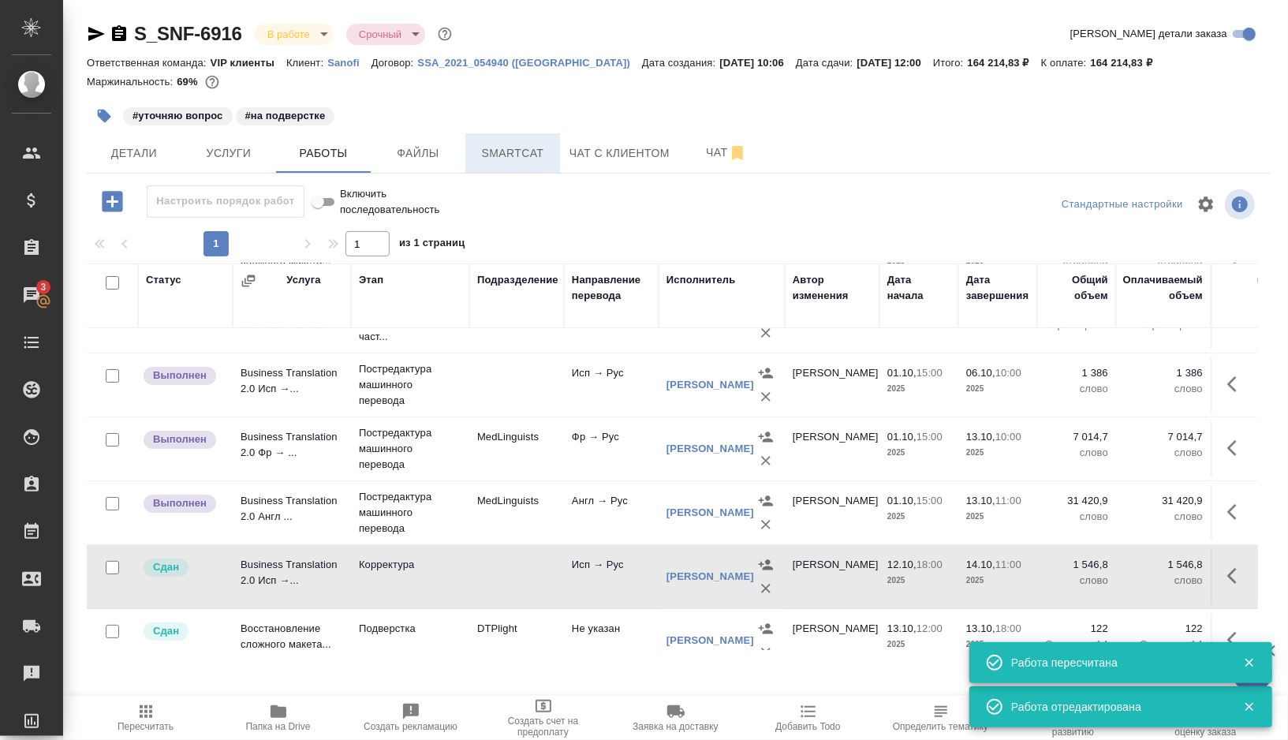
click at [520, 160] on span "Smartcat" at bounding box center [513, 154] width 76 height 20
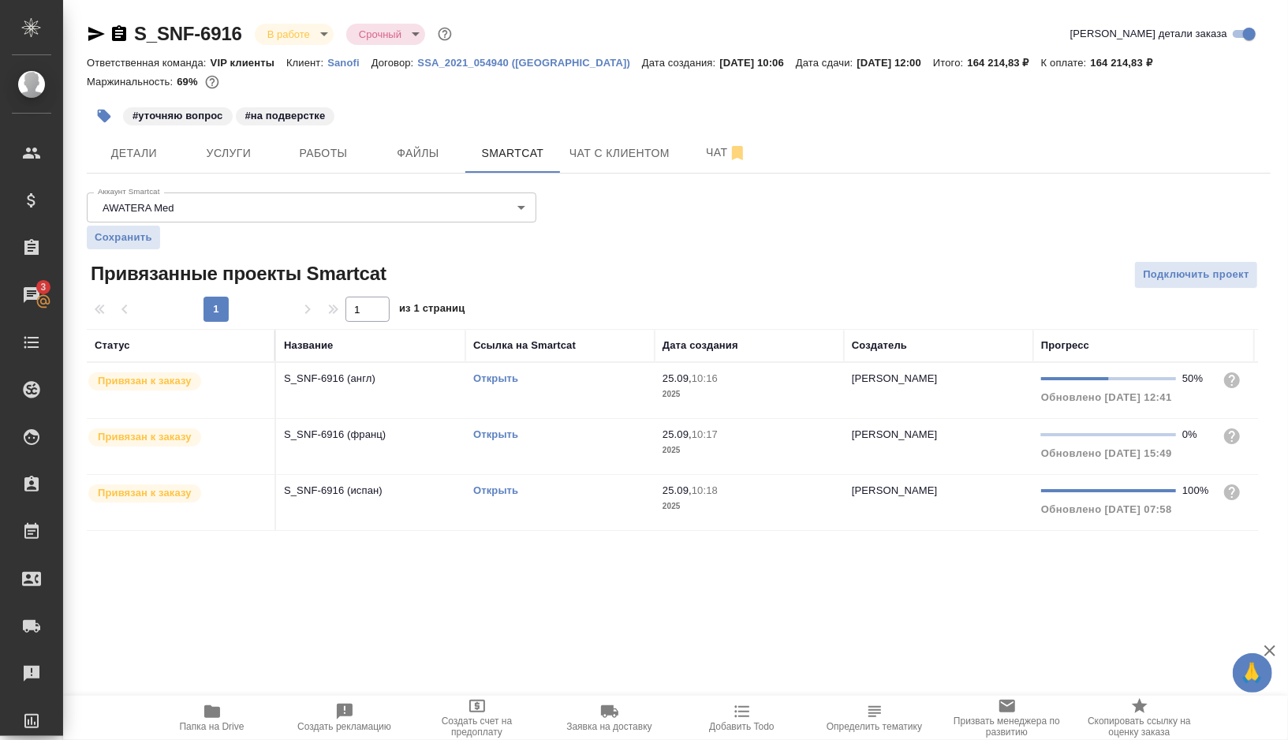
click at [569, 394] on td "Открыть" at bounding box center [559, 390] width 189 height 55
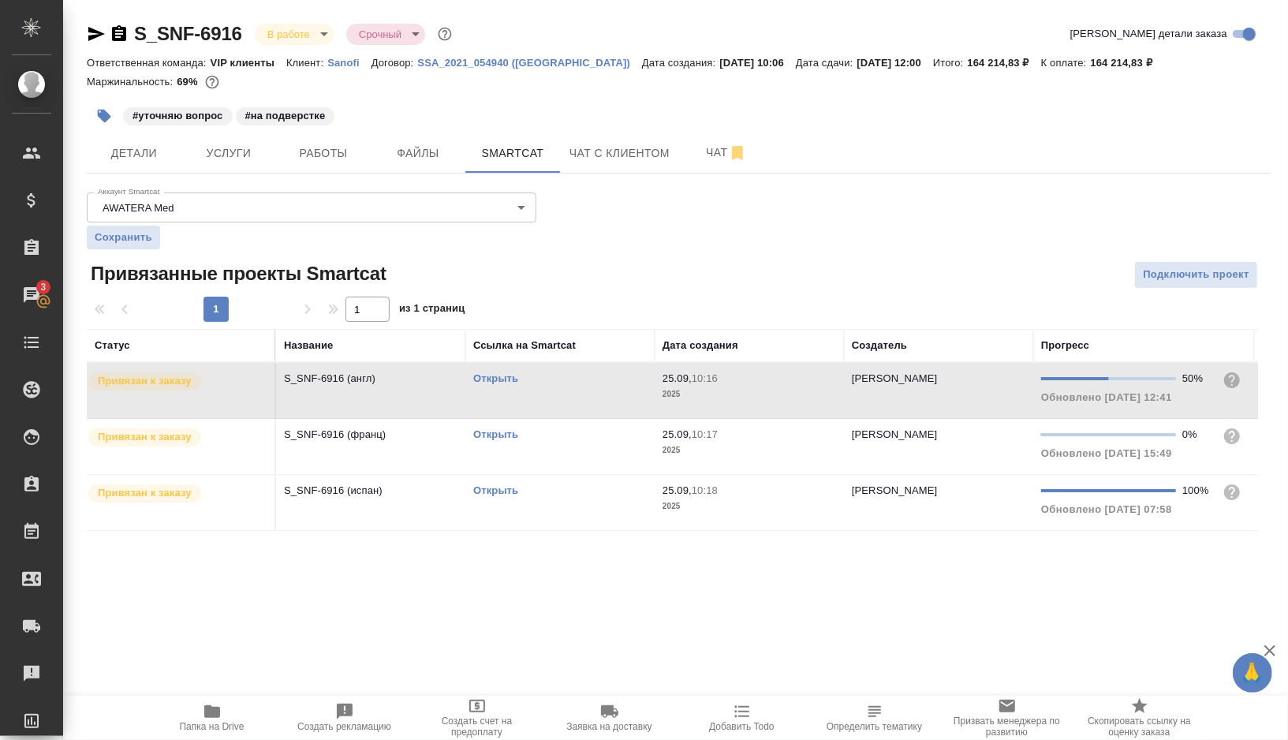
click at [558, 442] on td "Открыть" at bounding box center [559, 446] width 189 height 55
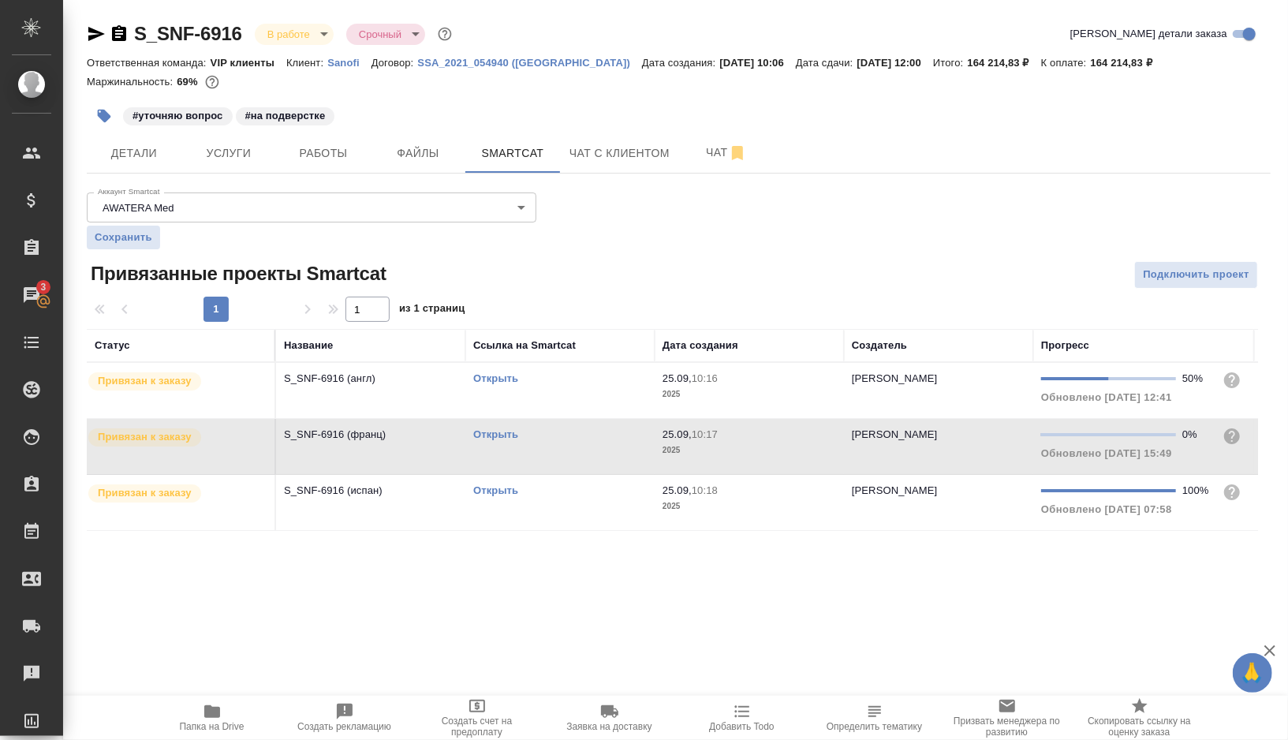
click at [558, 442] on td "Открыть" at bounding box center [559, 446] width 189 height 55
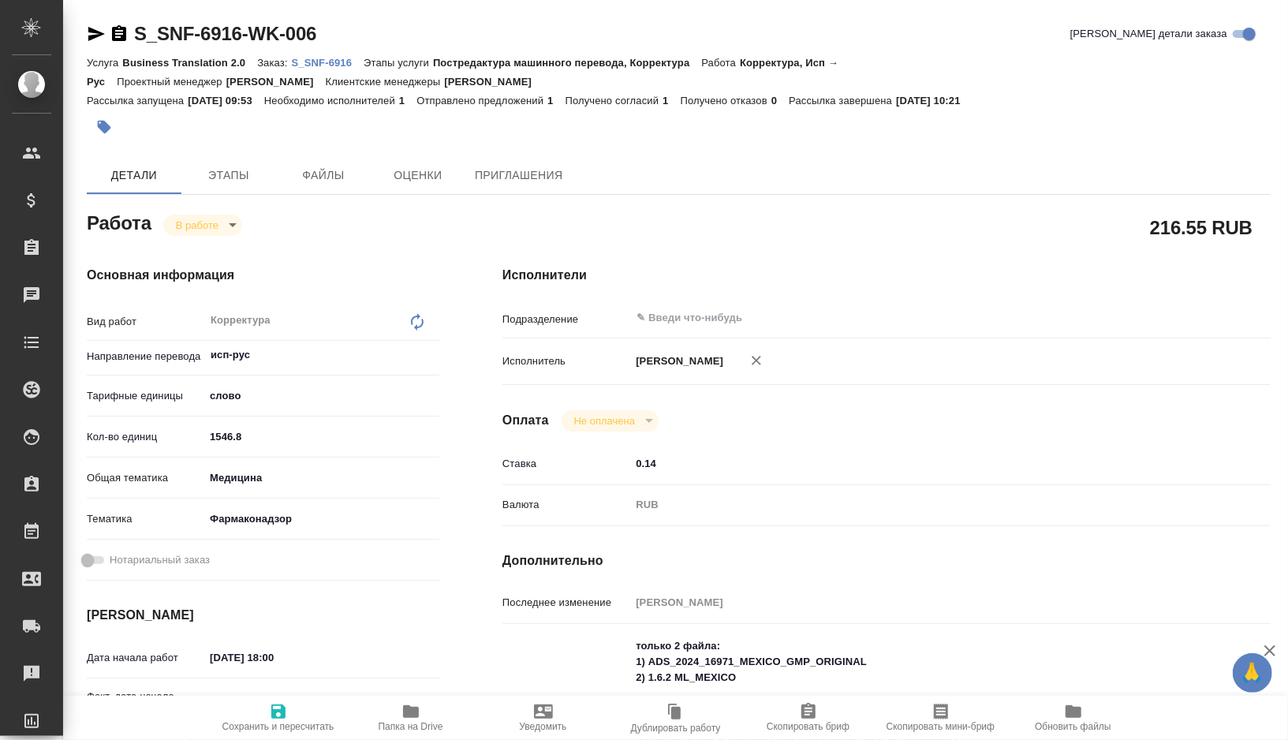
type textarea "x"
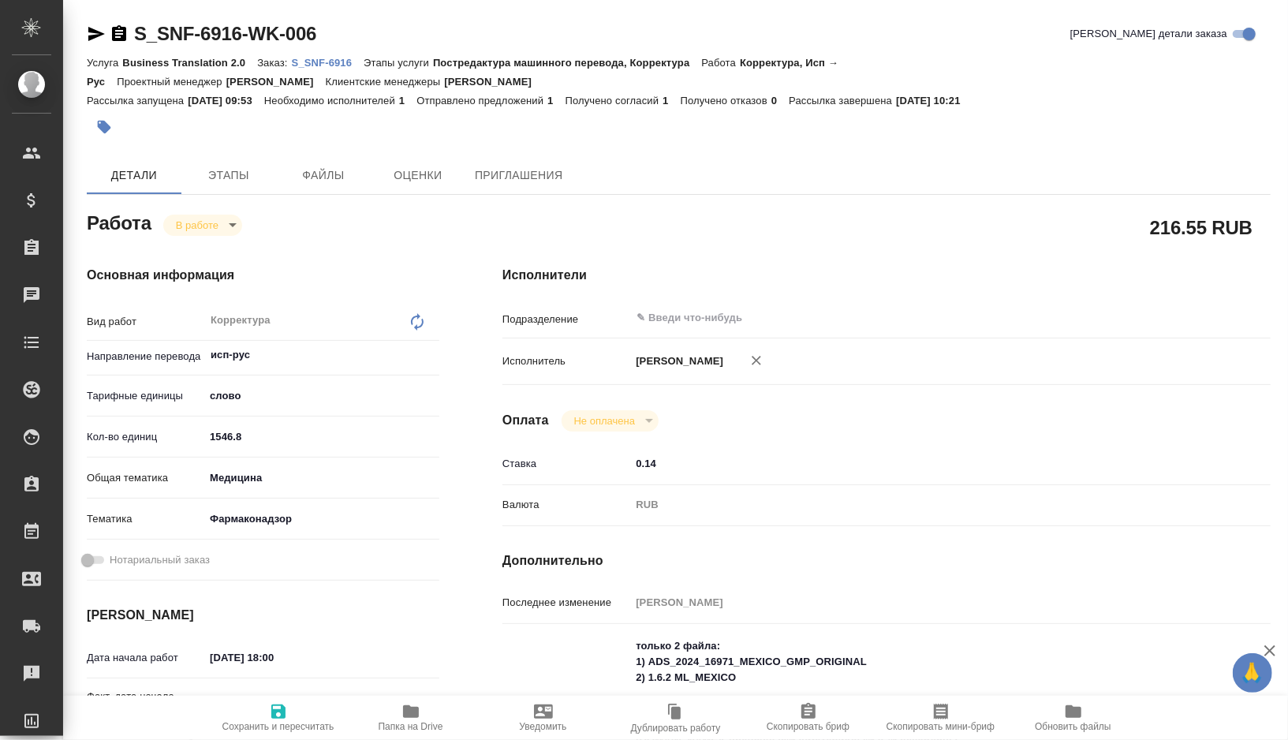
type textarea "x"
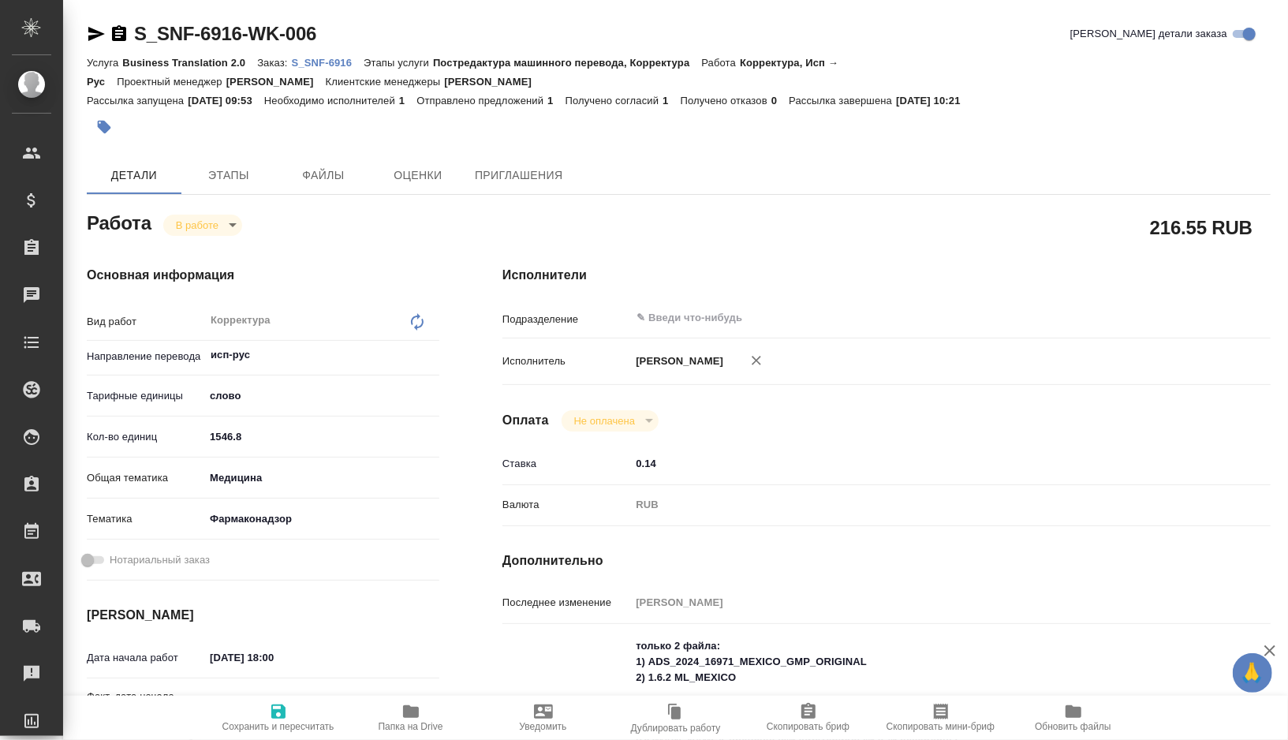
type textarea "x"
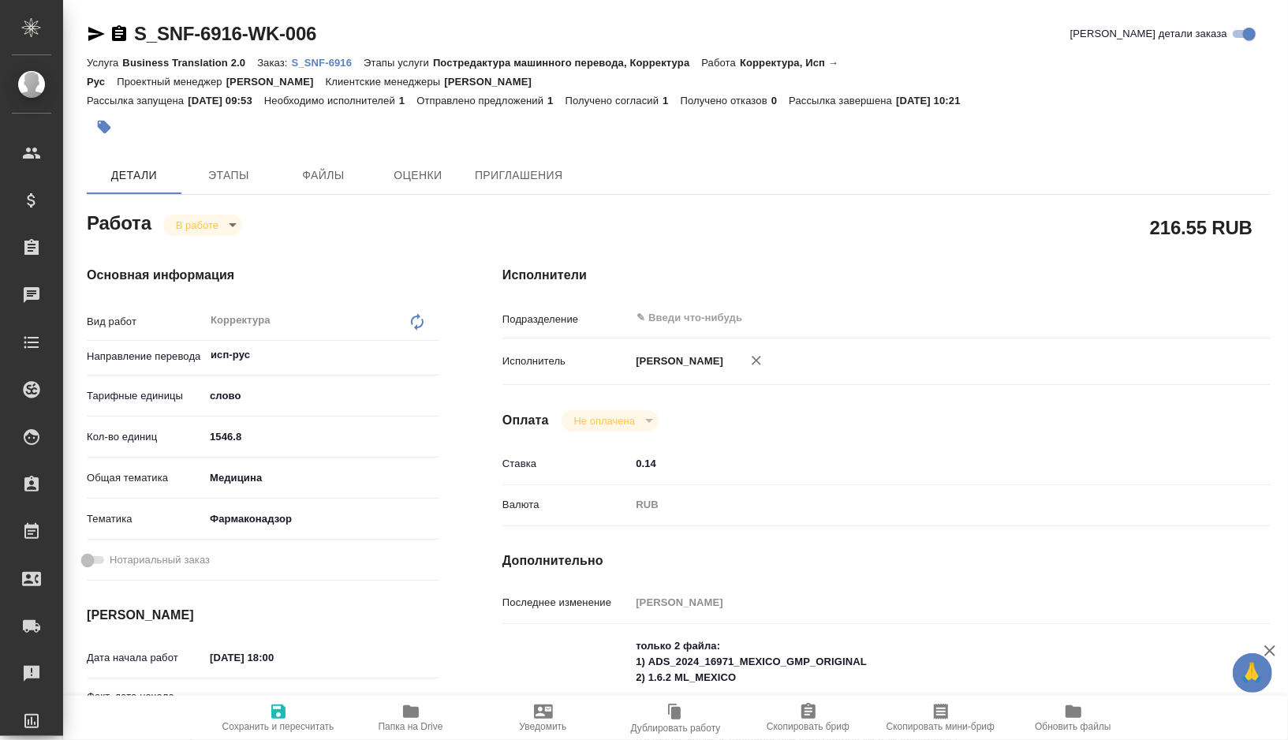
type textarea "x"
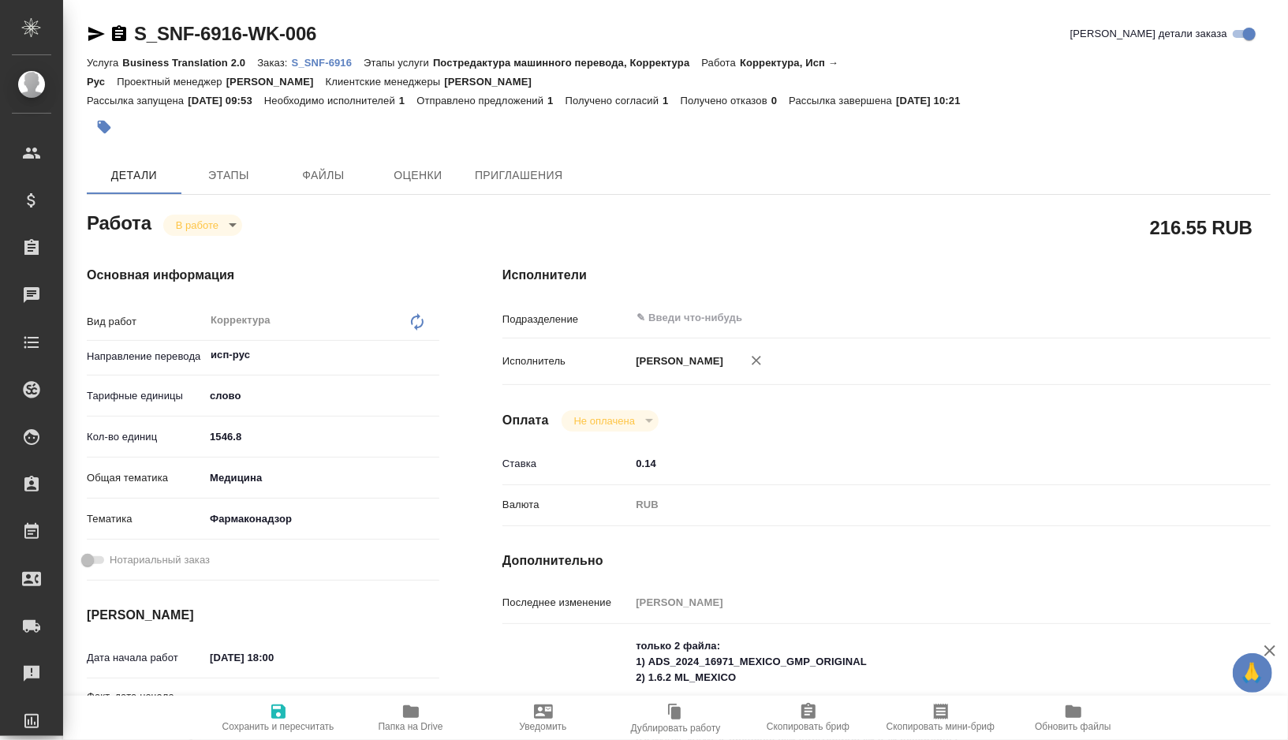
type textarea "x"
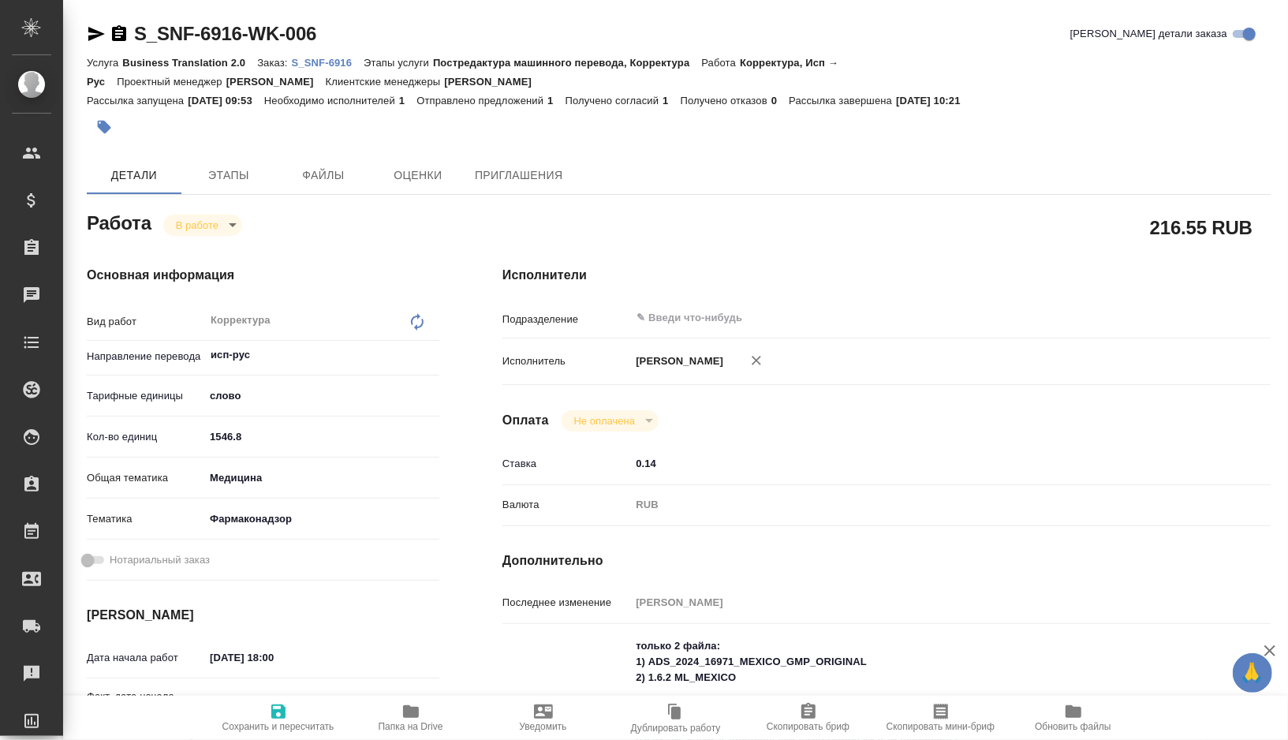
click at [411, 730] on span "Папка на Drive" at bounding box center [411, 726] width 65 height 11
type textarea "x"
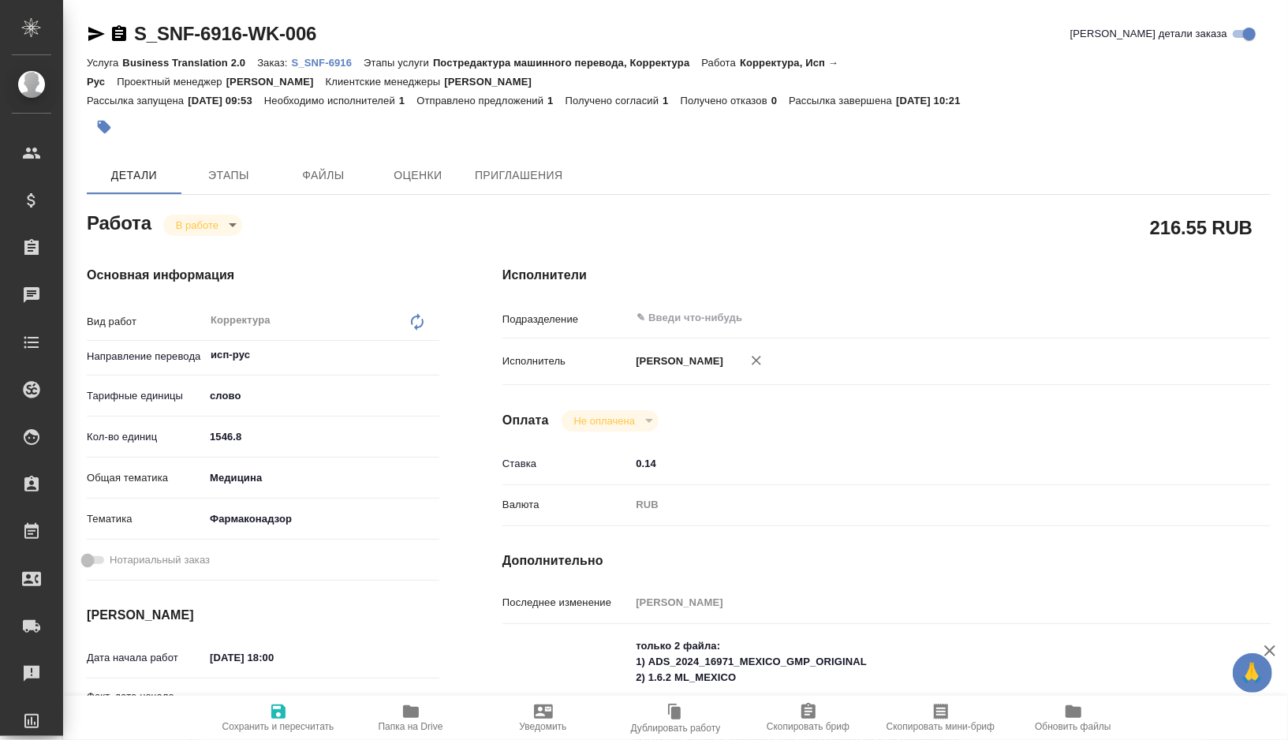
type textarea "x"
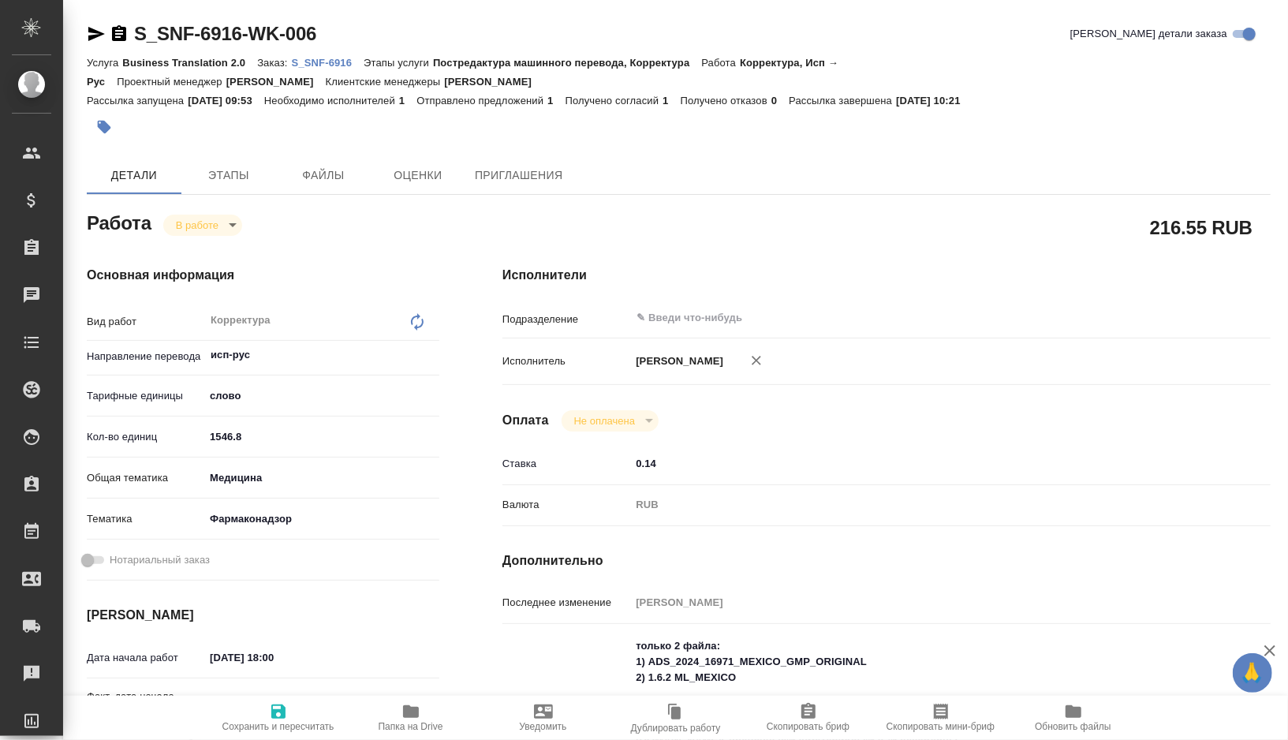
type textarea "x"
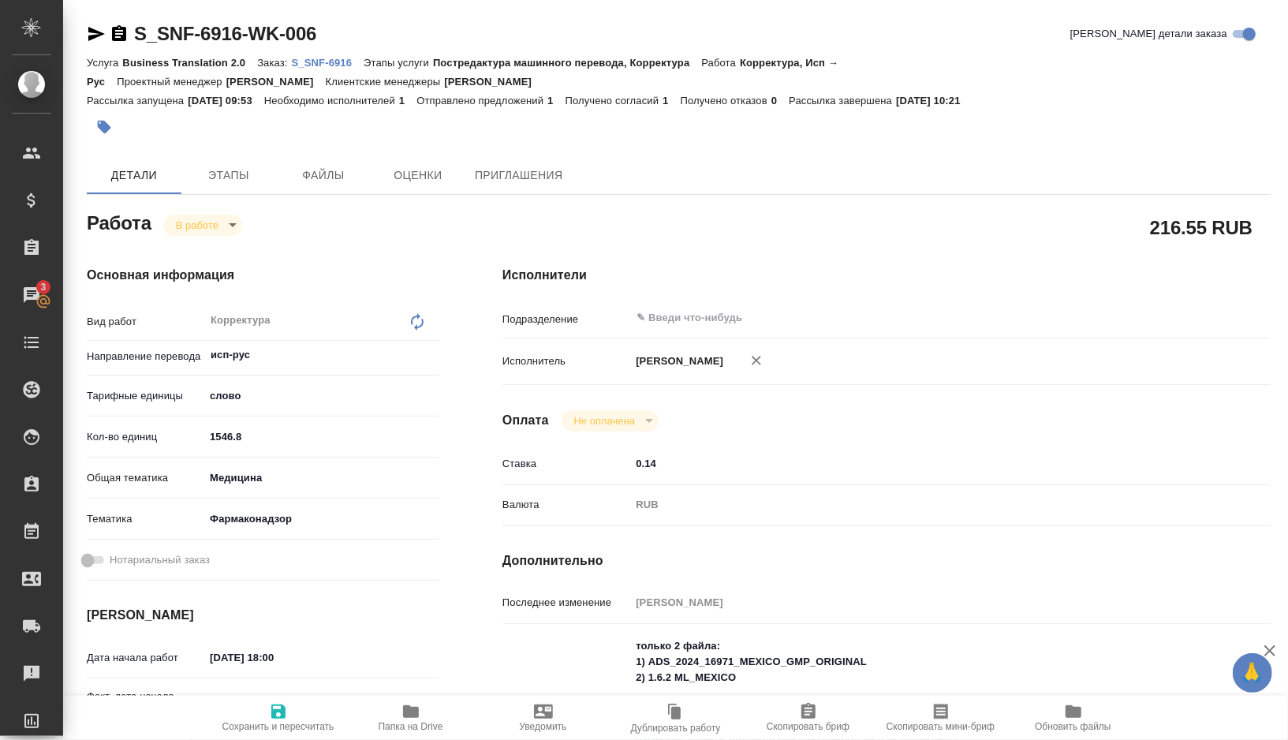
type textarea "x"
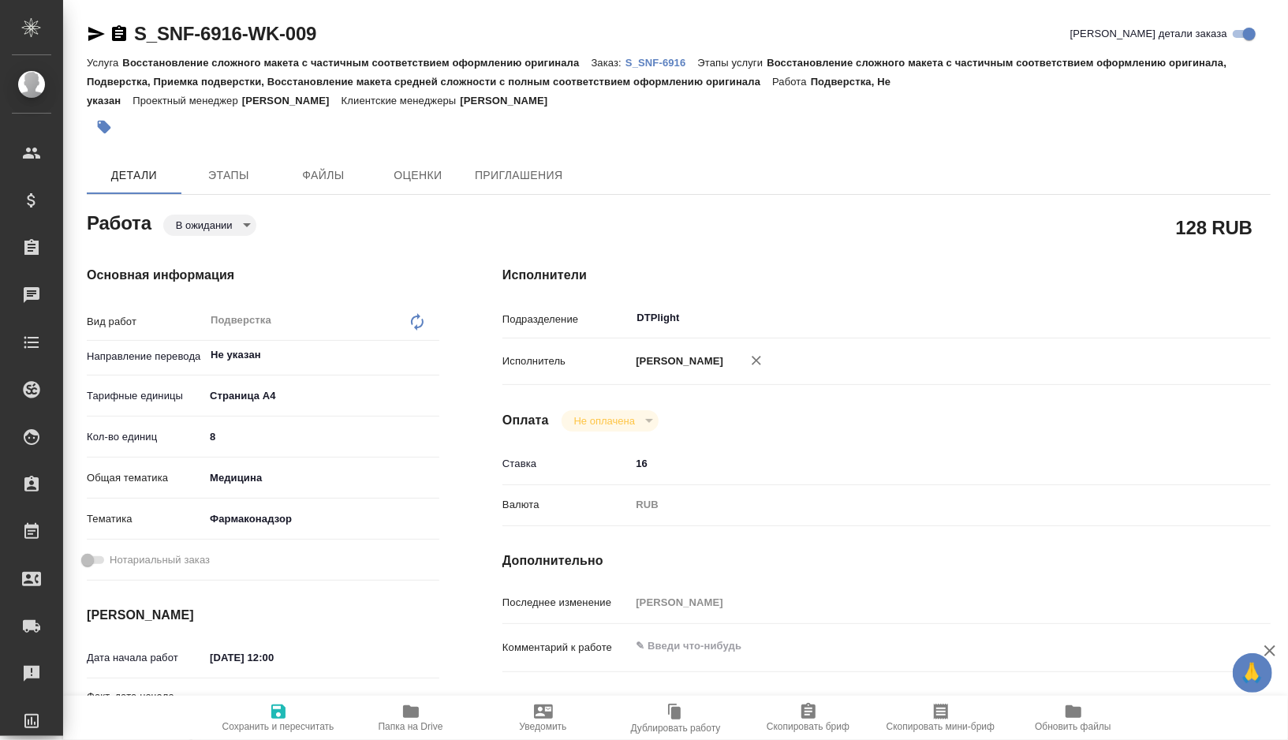
type textarea "x"
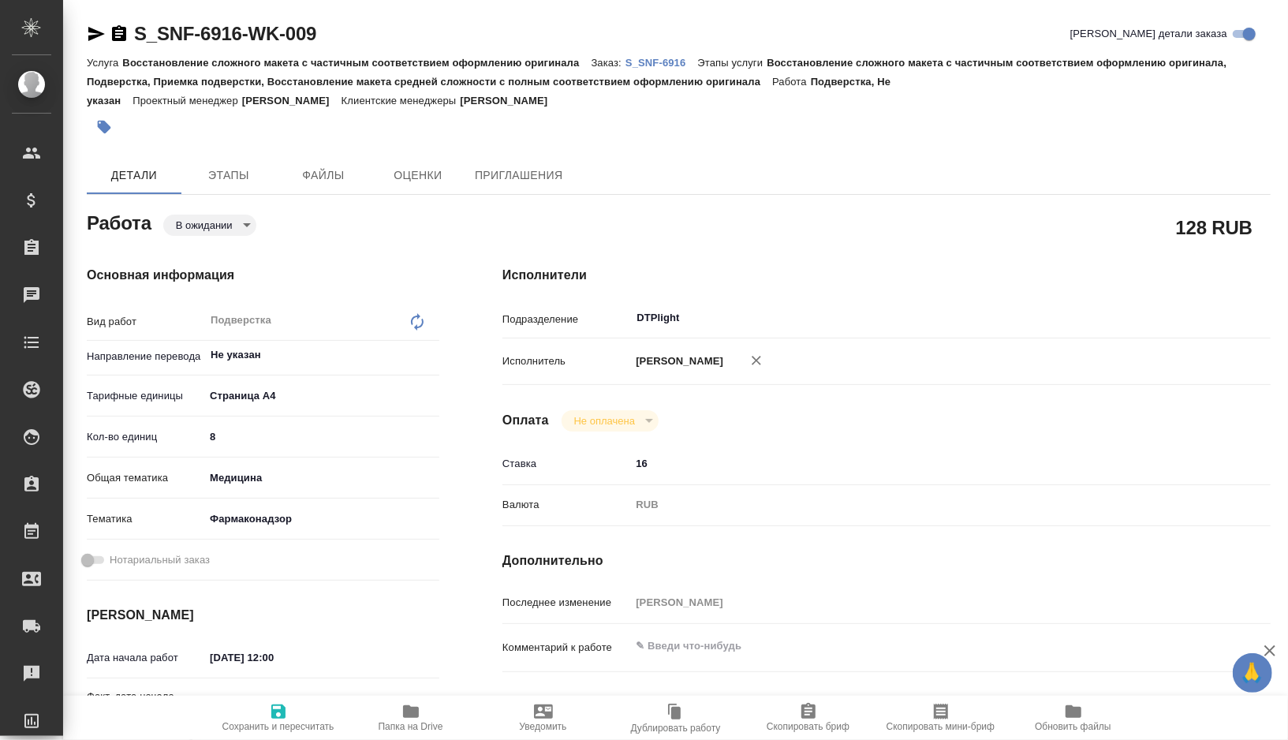
type textarea "x"
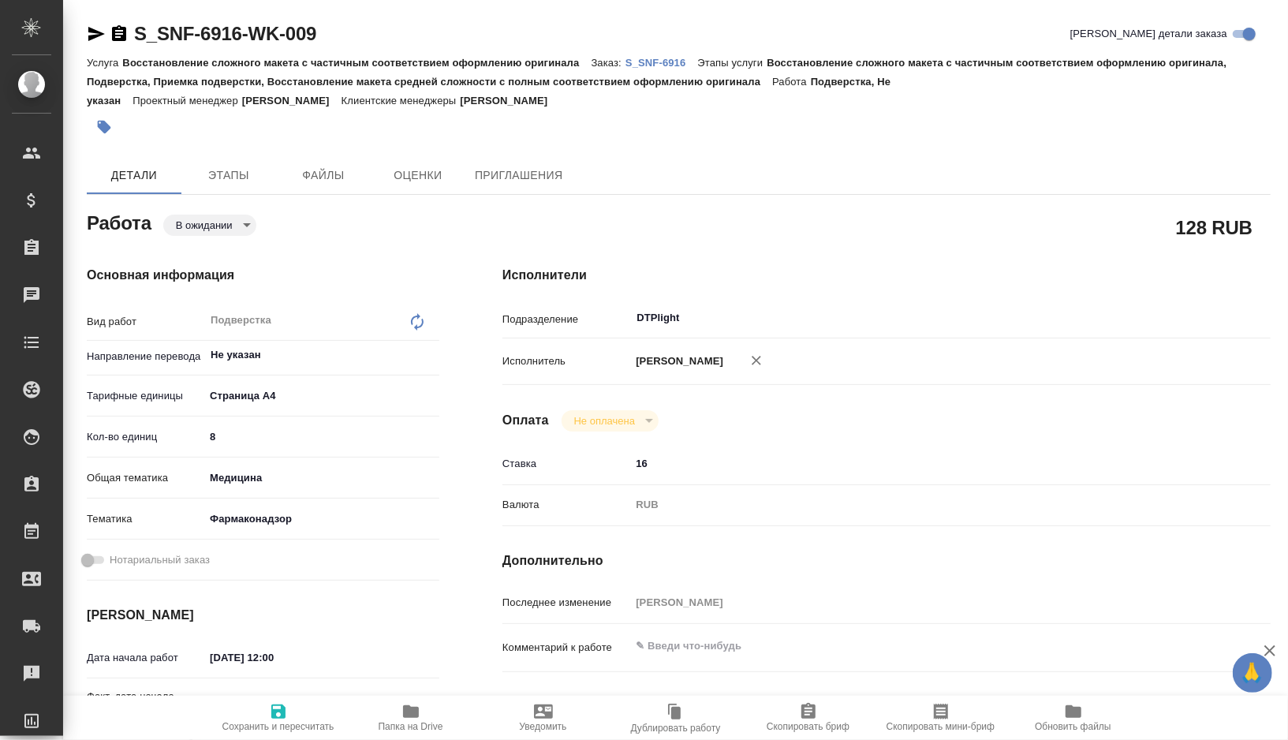
type textarea "x"
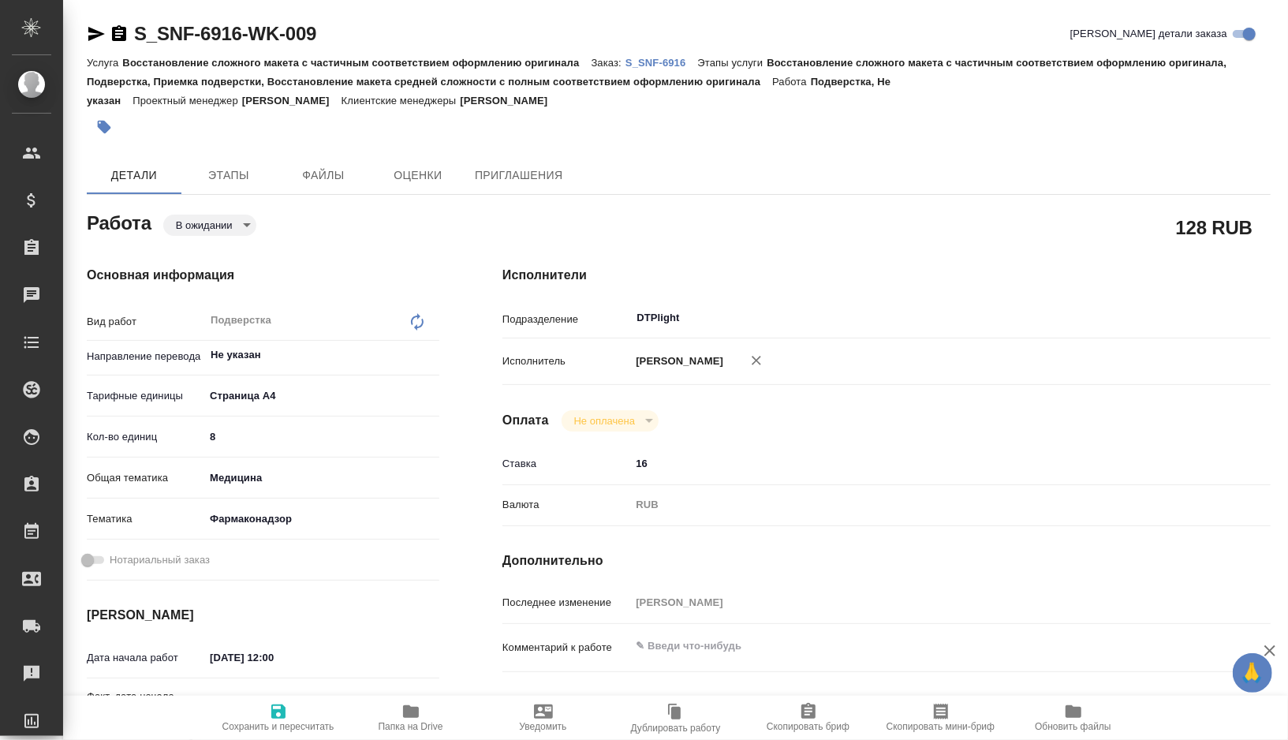
type textarea "x"
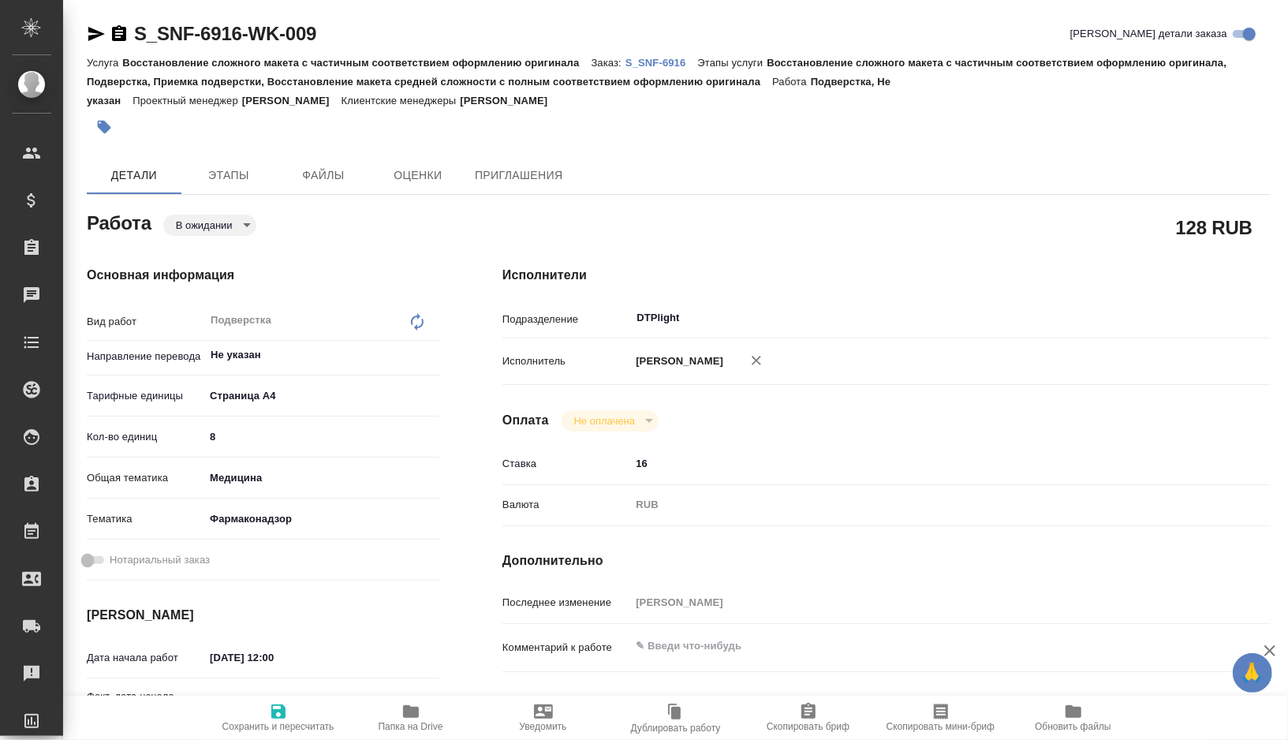
type textarea "x"
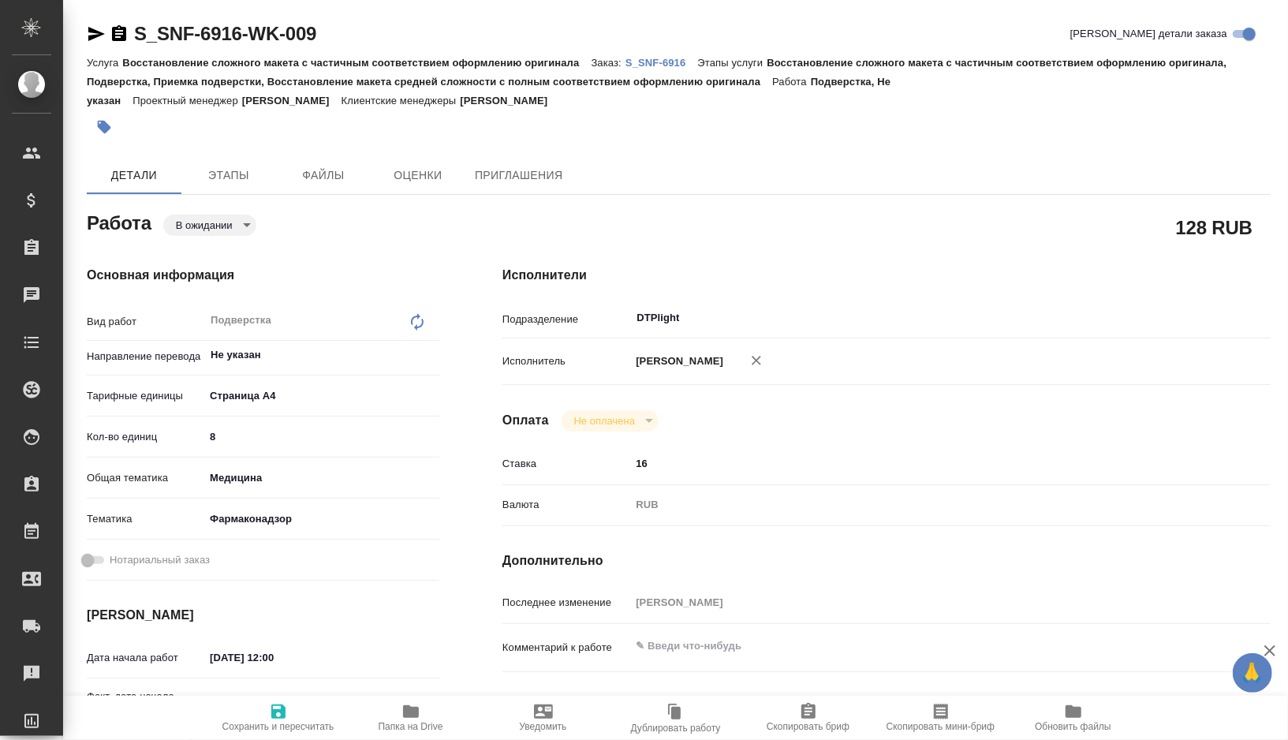
type textarea "x"
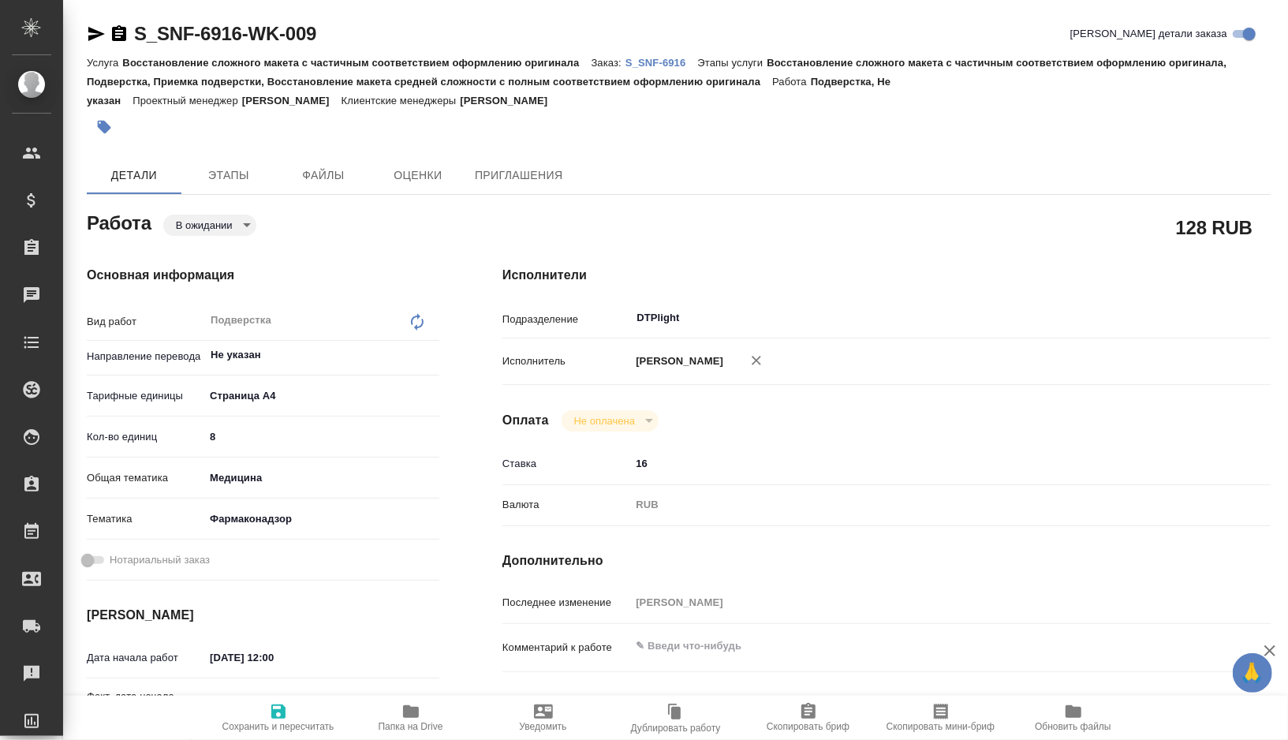
type textarea "x"
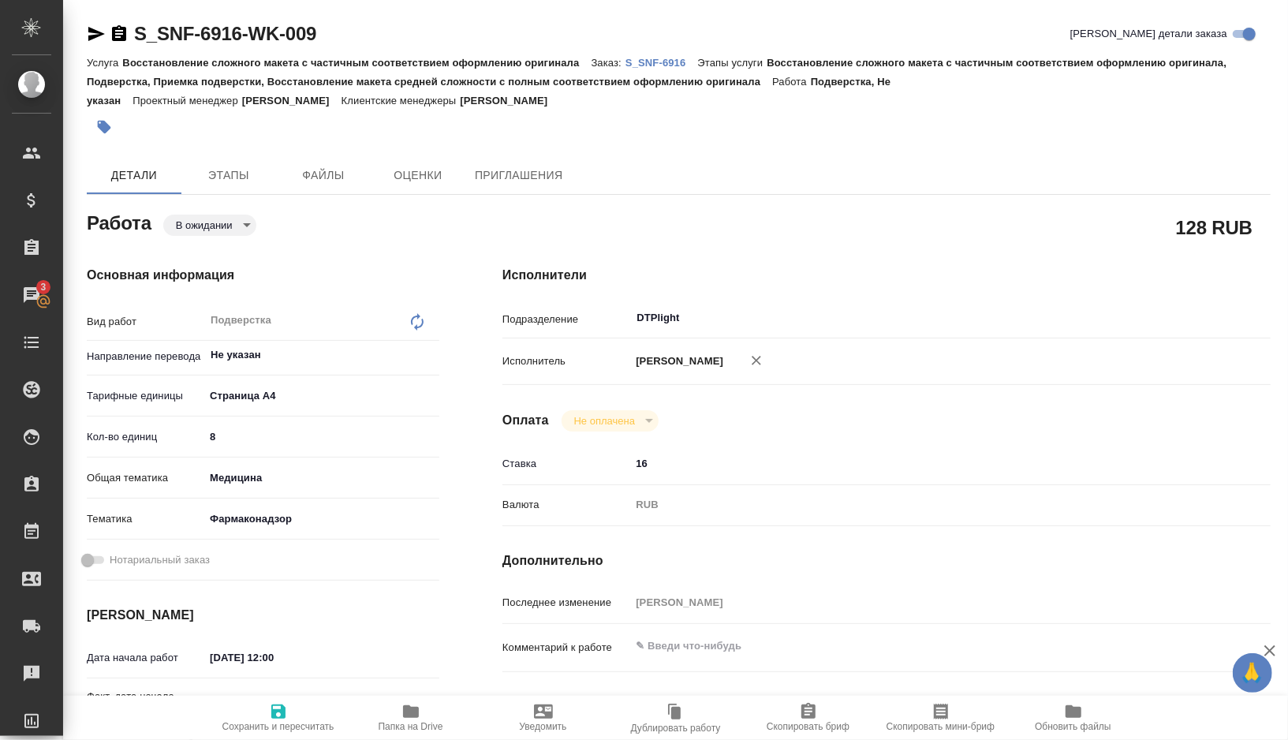
type textarea "x"
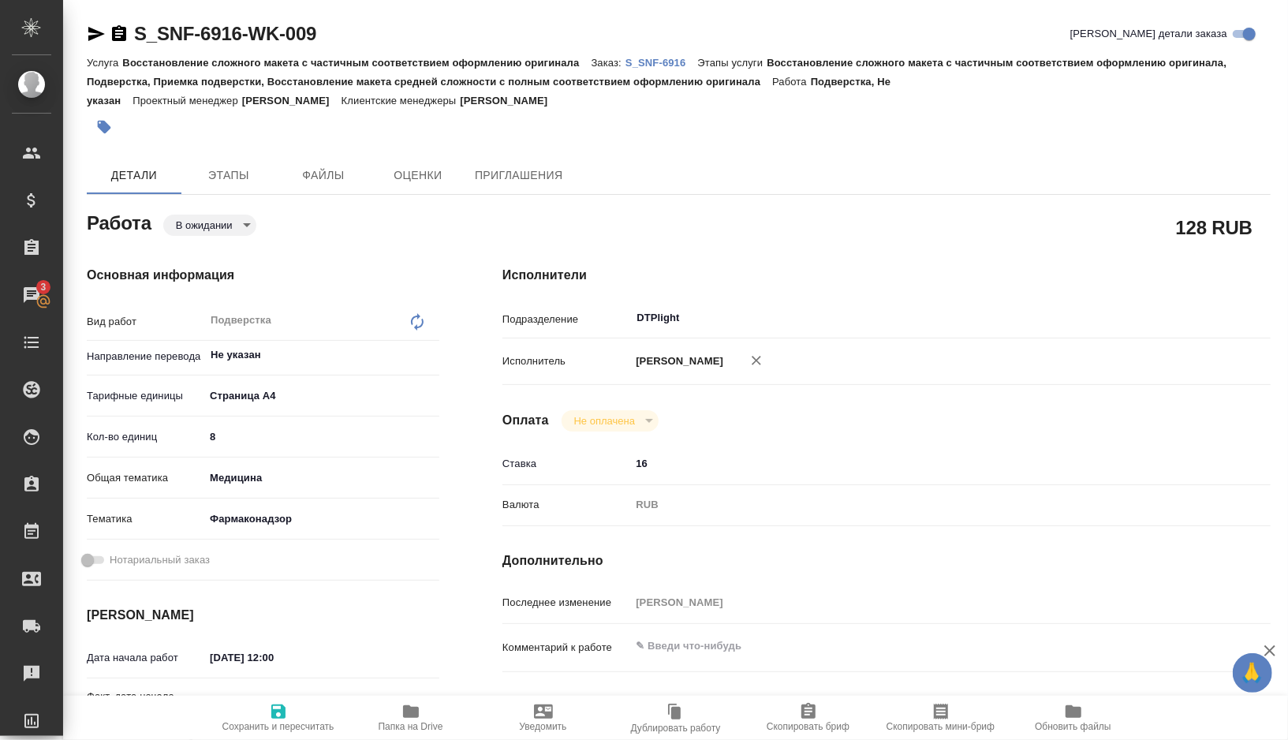
click at [415, 715] on icon "button" at bounding box center [411, 711] width 16 height 13
click at [238, 228] on body "🙏 .cls-1 fill:#fff; AWATERA Gorshkova Valentina Клиенты Спецификации Заказы 3 Ч…" at bounding box center [644, 370] width 1288 height 740
click at [242, 244] on button "Готов к работе" at bounding box center [216, 251] width 79 height 17
type textarea "x"
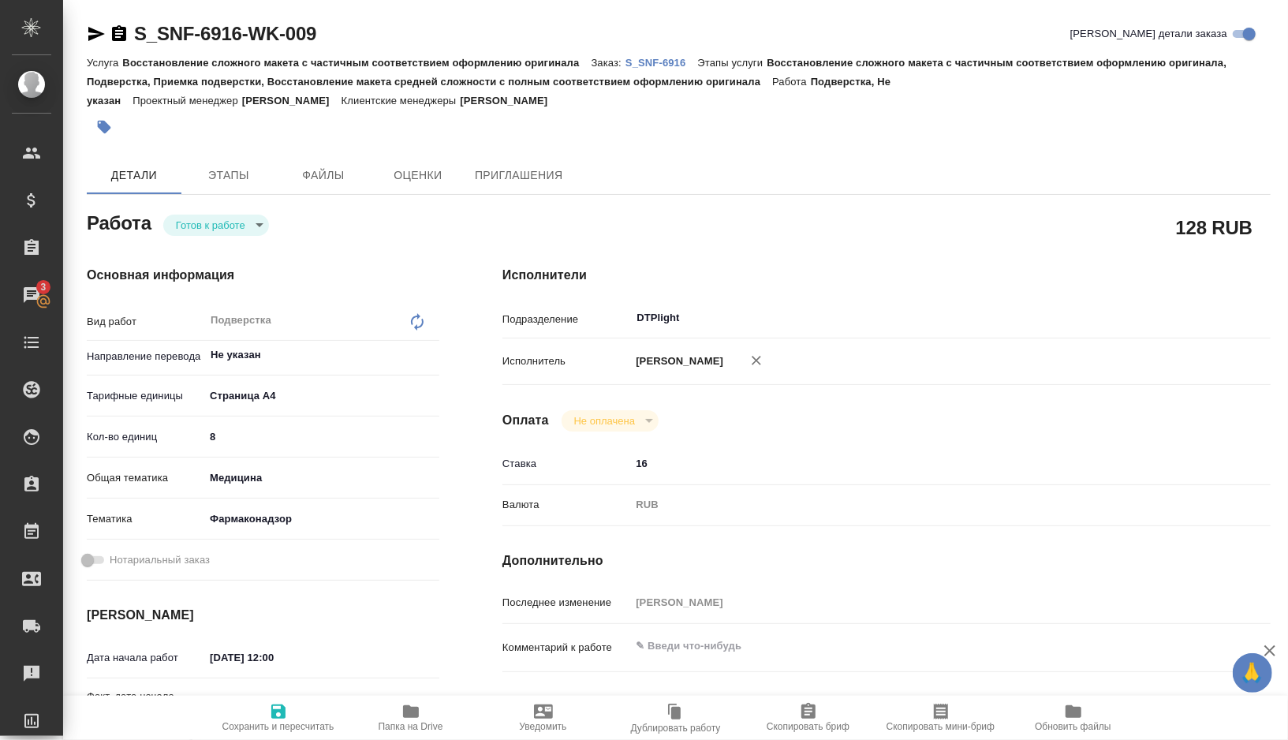
type textarea "x"
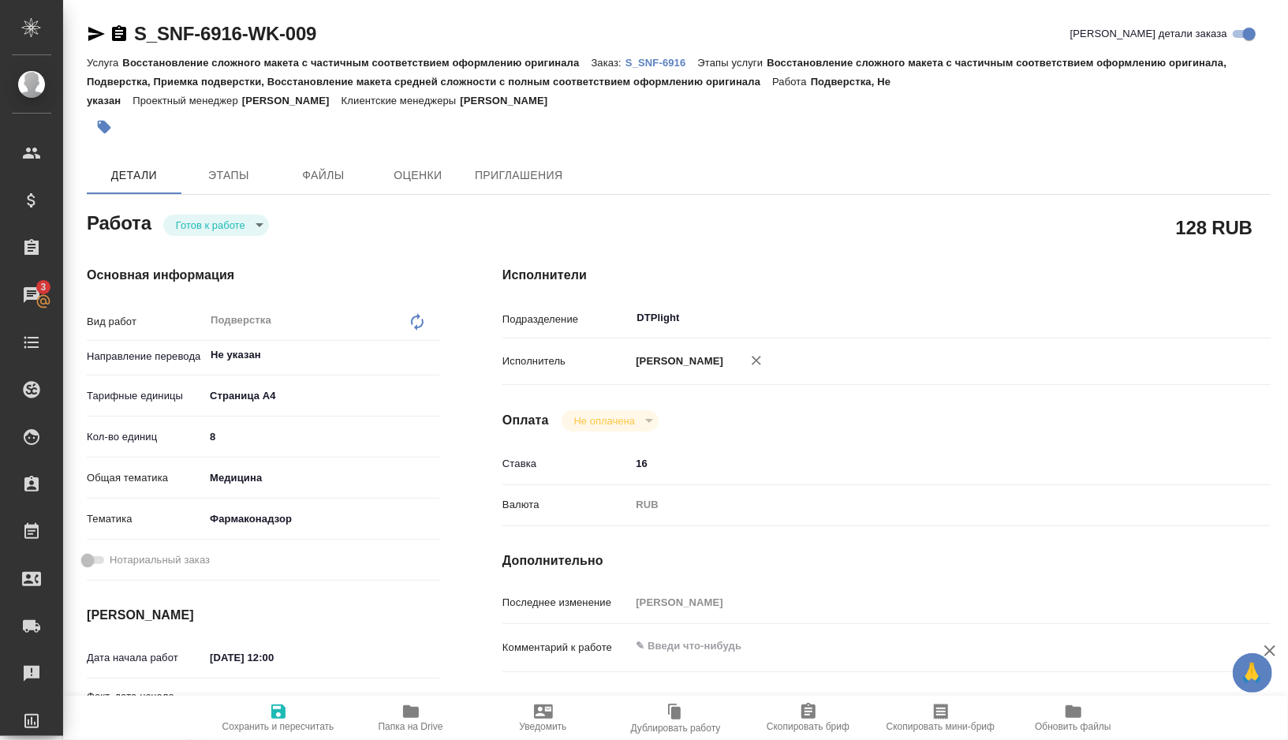
type textarea "x"
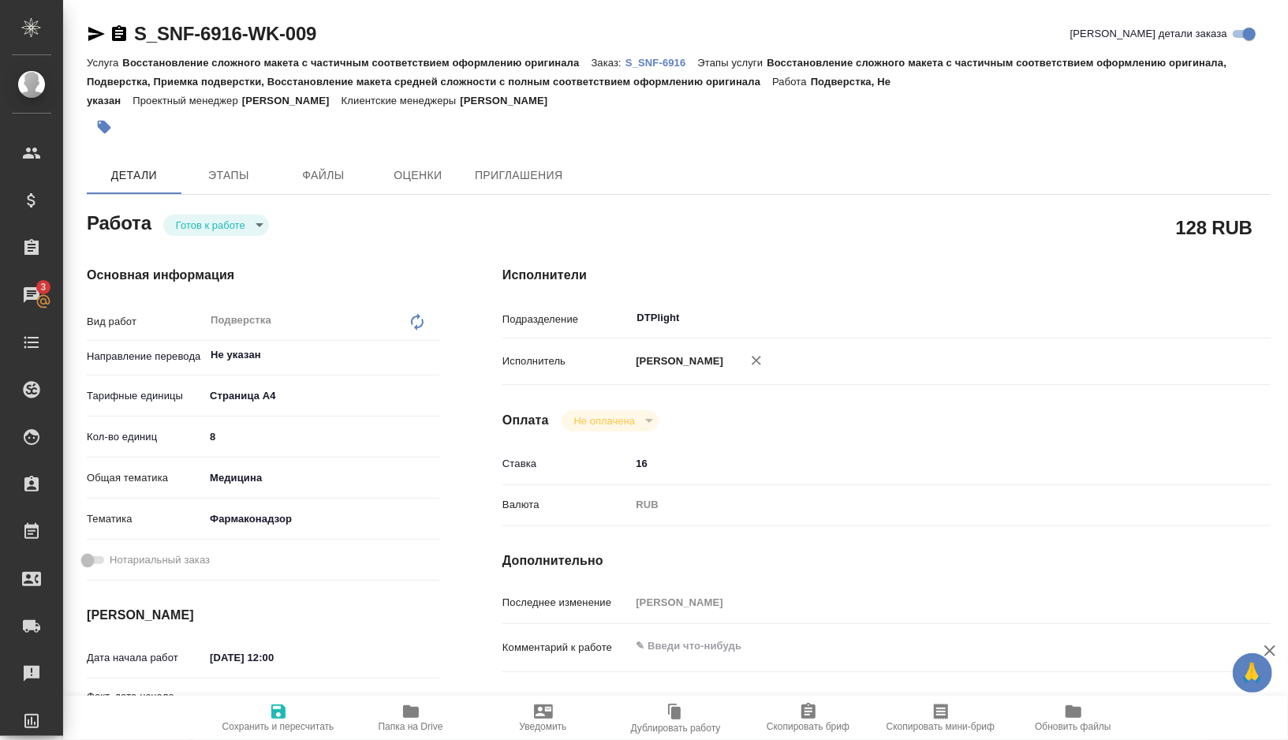
type textarea "x"
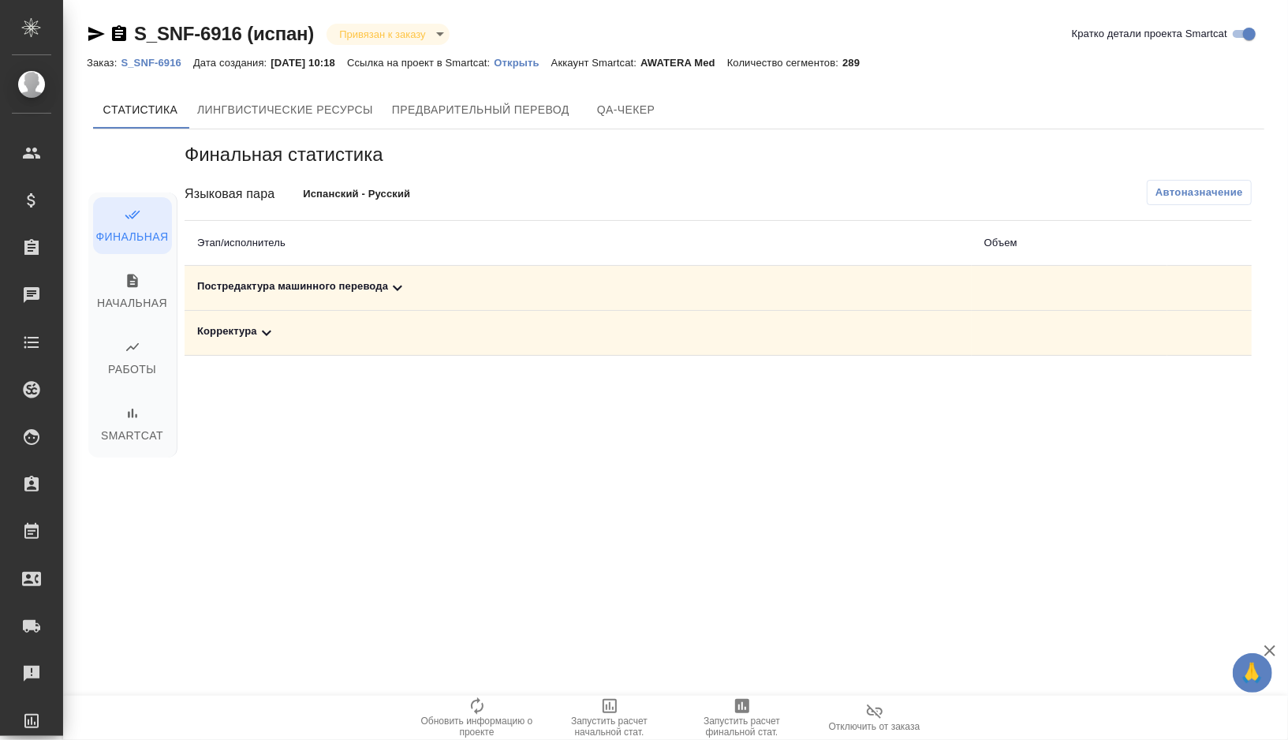
click at [450, 278] on div "Постредактура машинного перевода" at bounding box center [578, 287] width 762 height 19
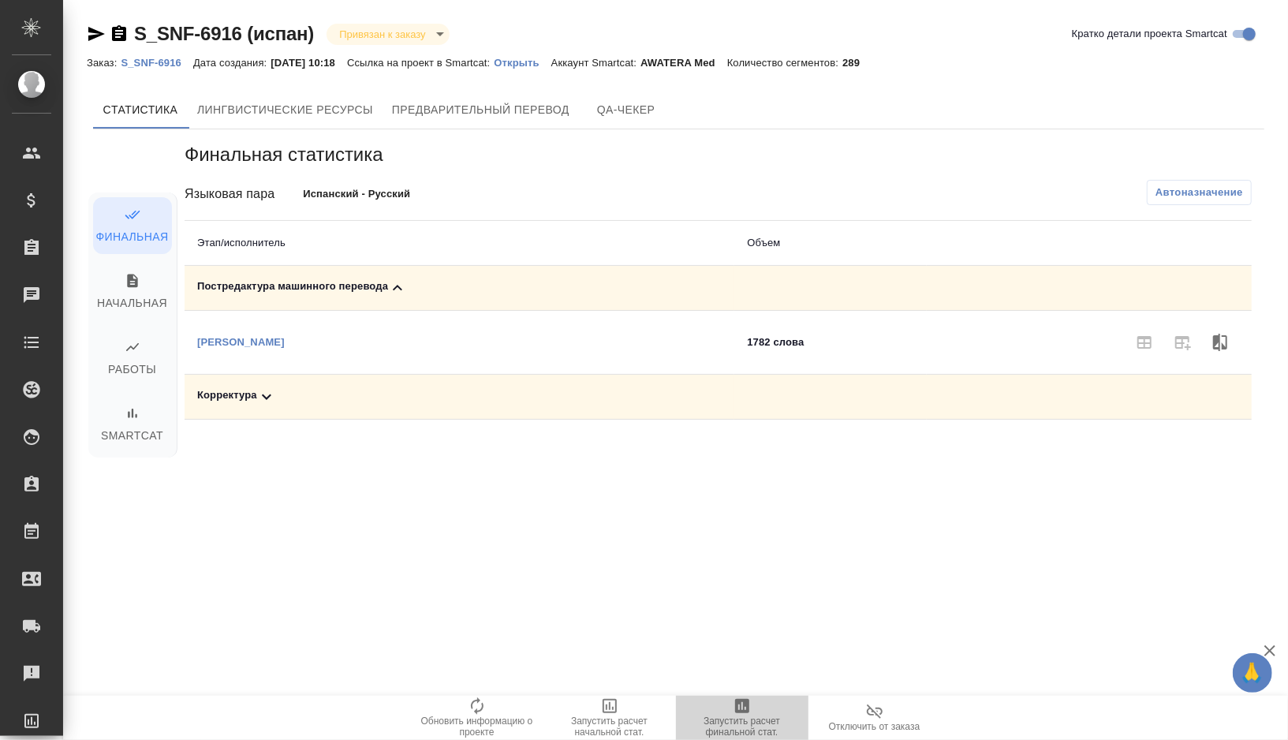
click at [727, 706] on span "Запустить расчет финальной стат." at bounding box center [742, 716] width 114 height 41
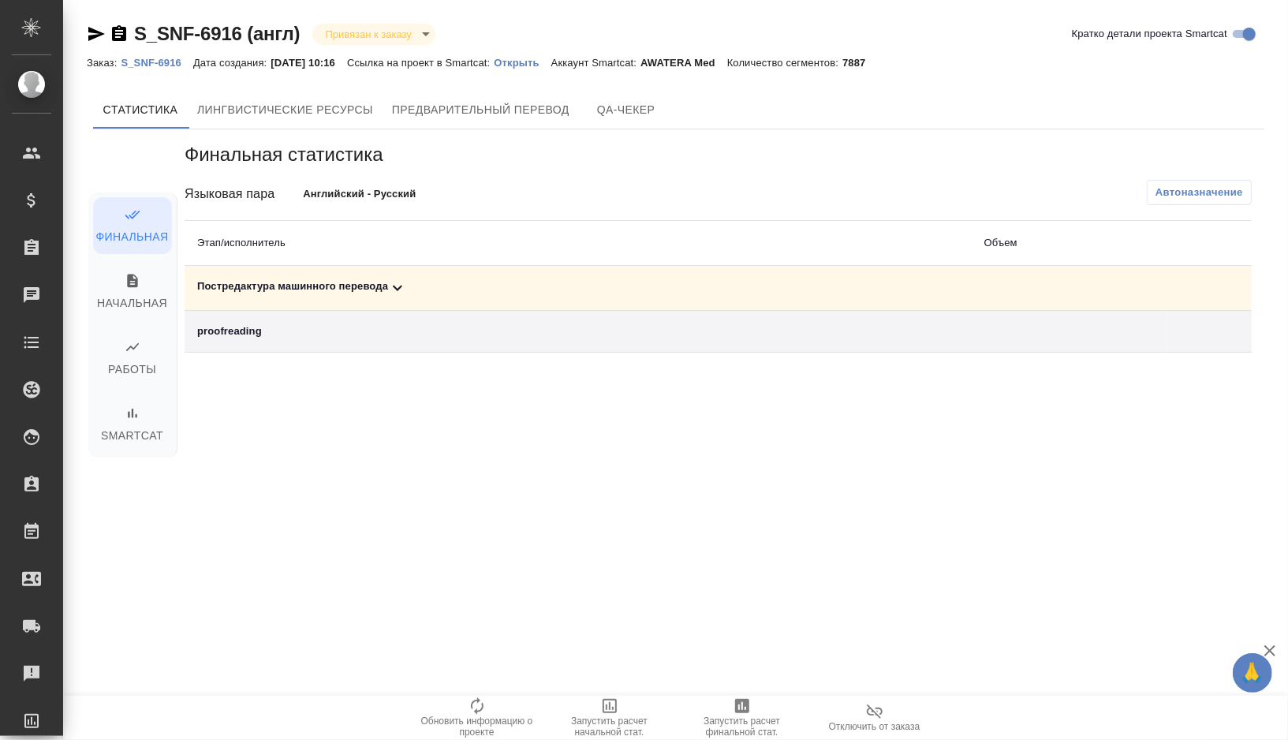
click at [420, 283] on div "Постредактура машинного перевода" at bounding box center [578, 287] width 762 height 19
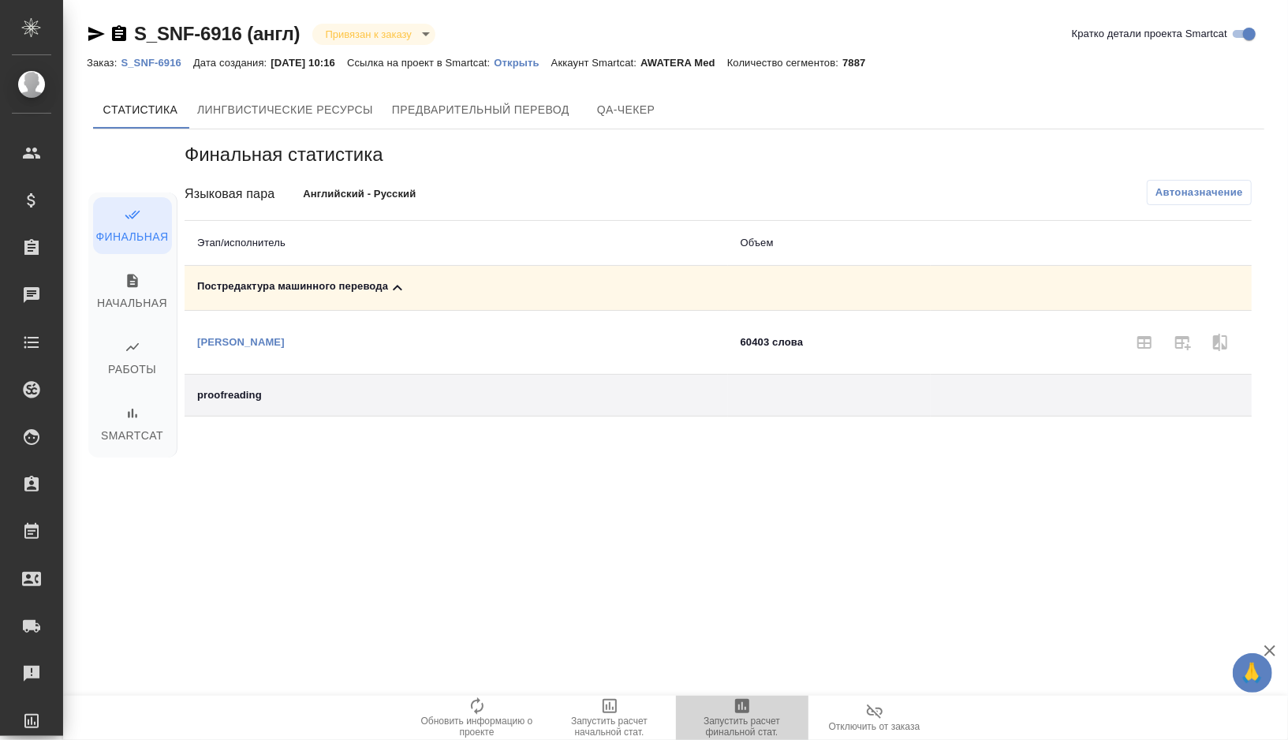
click at [758, 711] on span "Запустить расчет финальной стат." at bounding box center [742, 716] width 114 height 41
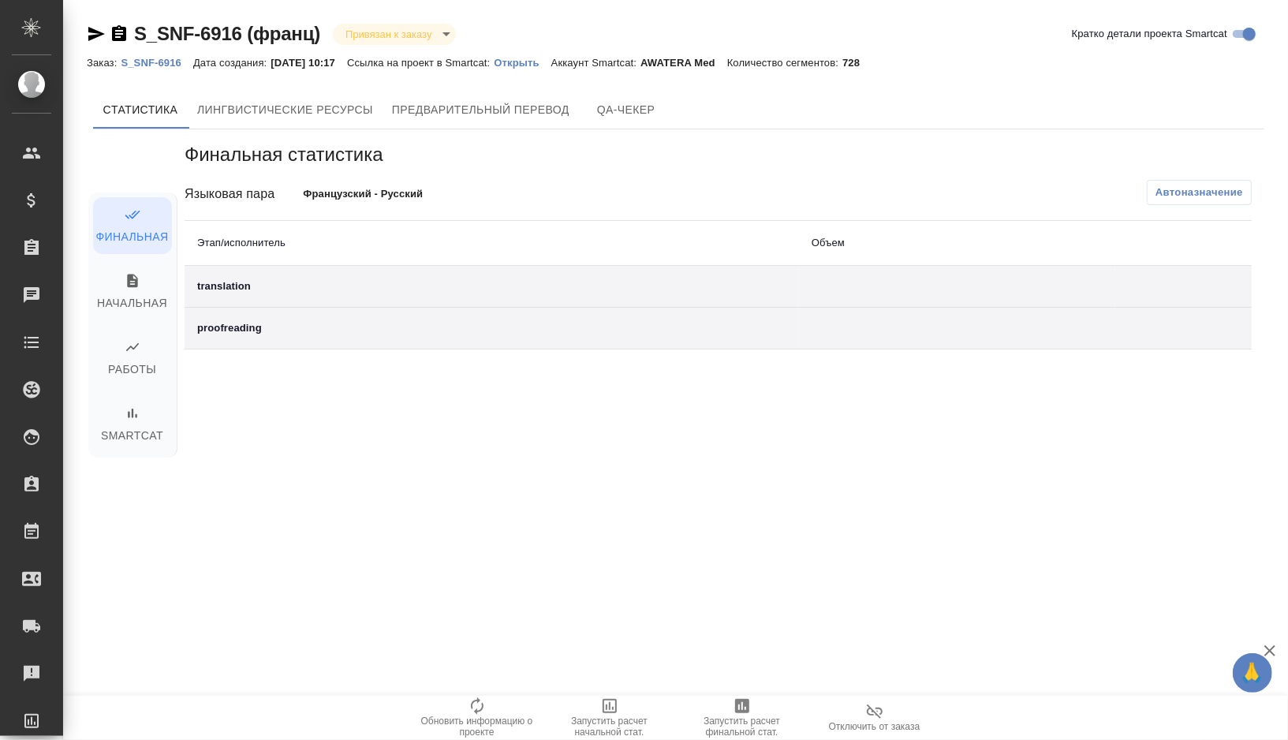
click at [479, 693] on div ".cls-1 fill:#fff; AWATERA [PERSON_NAME] Спецификации Заказы Чаты Todo Проекты S…" at bounding box center [644, 370] width 1288 height 740
click at [473, 715] on span "Обновить информацию о проекте" at bounding box center [477, 726] width 114 height 22
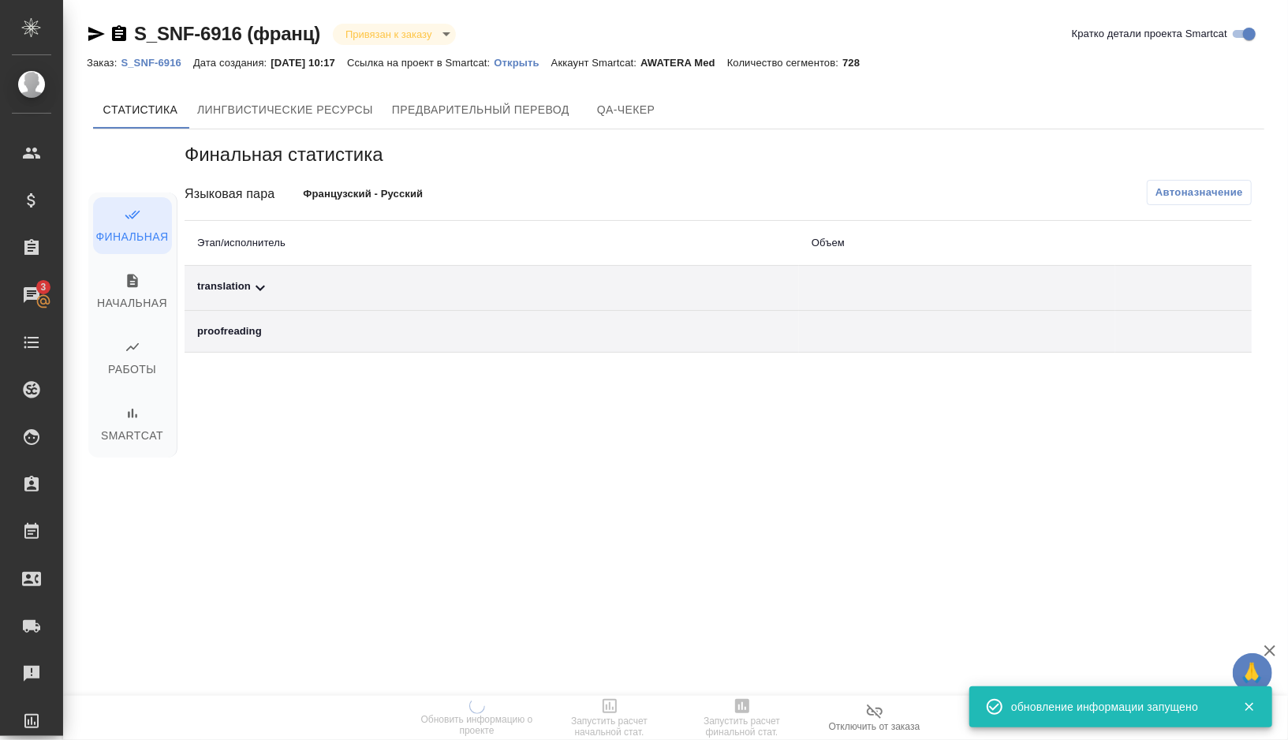
click at [306, 293] on div "translation" at bounding box center [491, 287] width 589 height 19
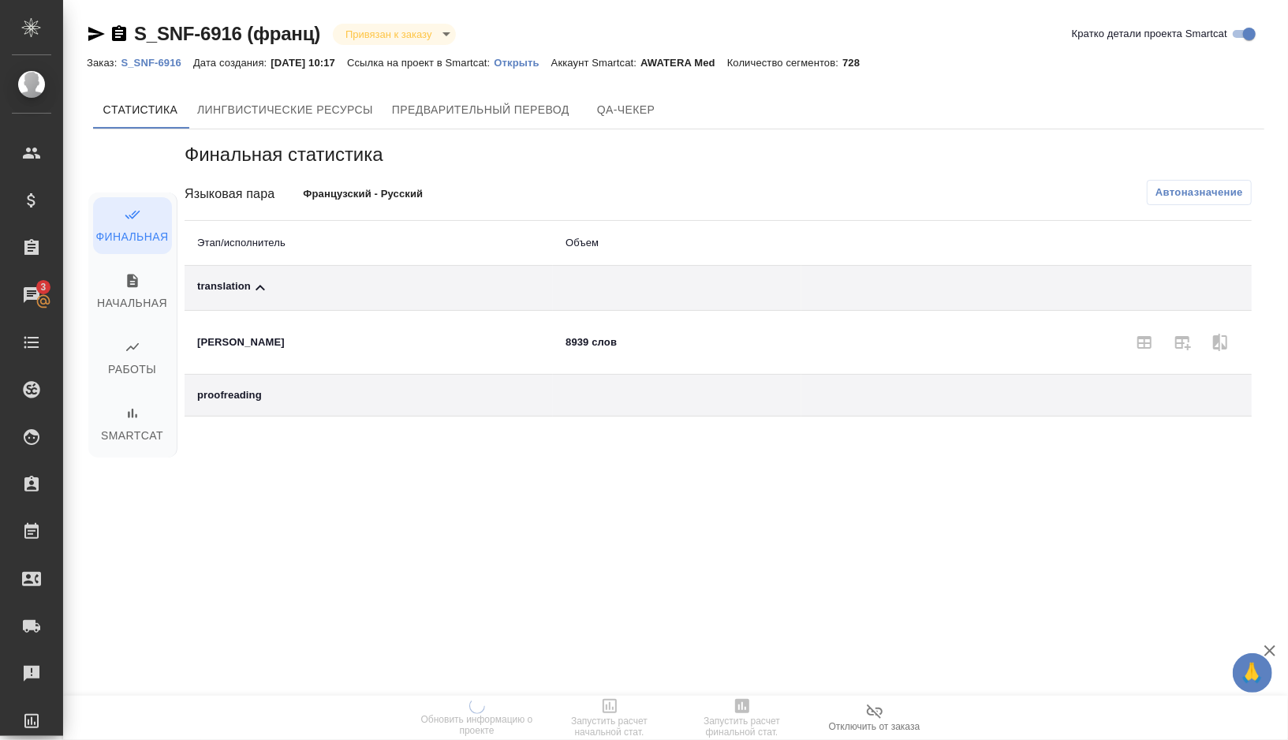
click at [1164, 203] on button "Автоназначение" at bounding box center [1199, 192] width 105 height 25
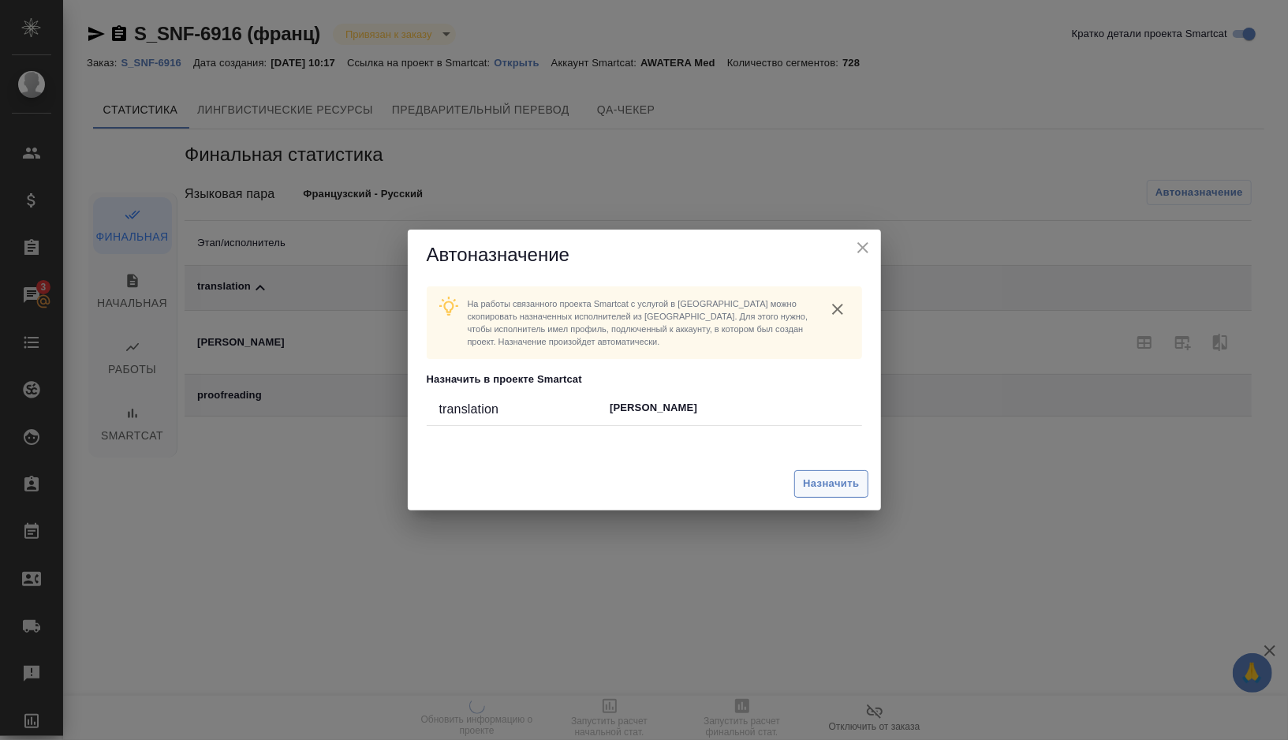
click at [816, 489] on span "Назначить" at bounding box center [831, 484] width 56 height 18
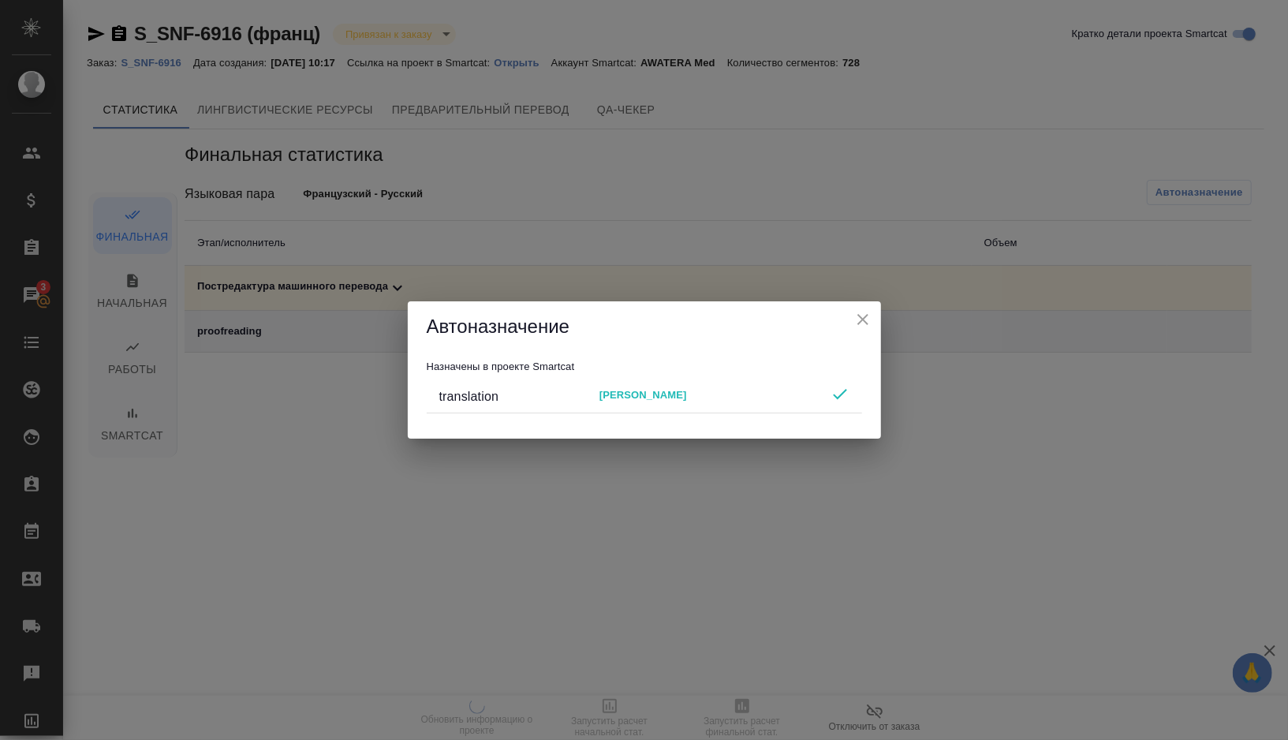
click at [866, 320] on icon "close" at bounding box center [862, 319] width 19 height 19
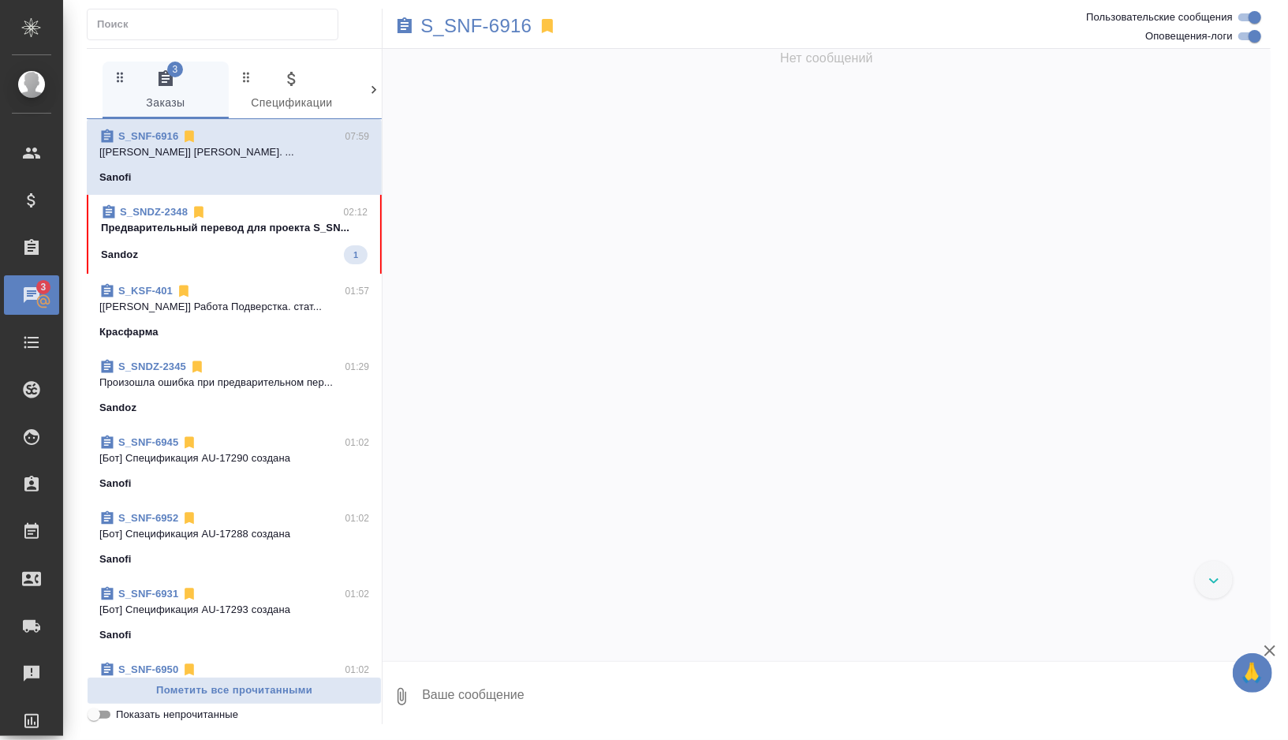
scroll to position [101597, 0]
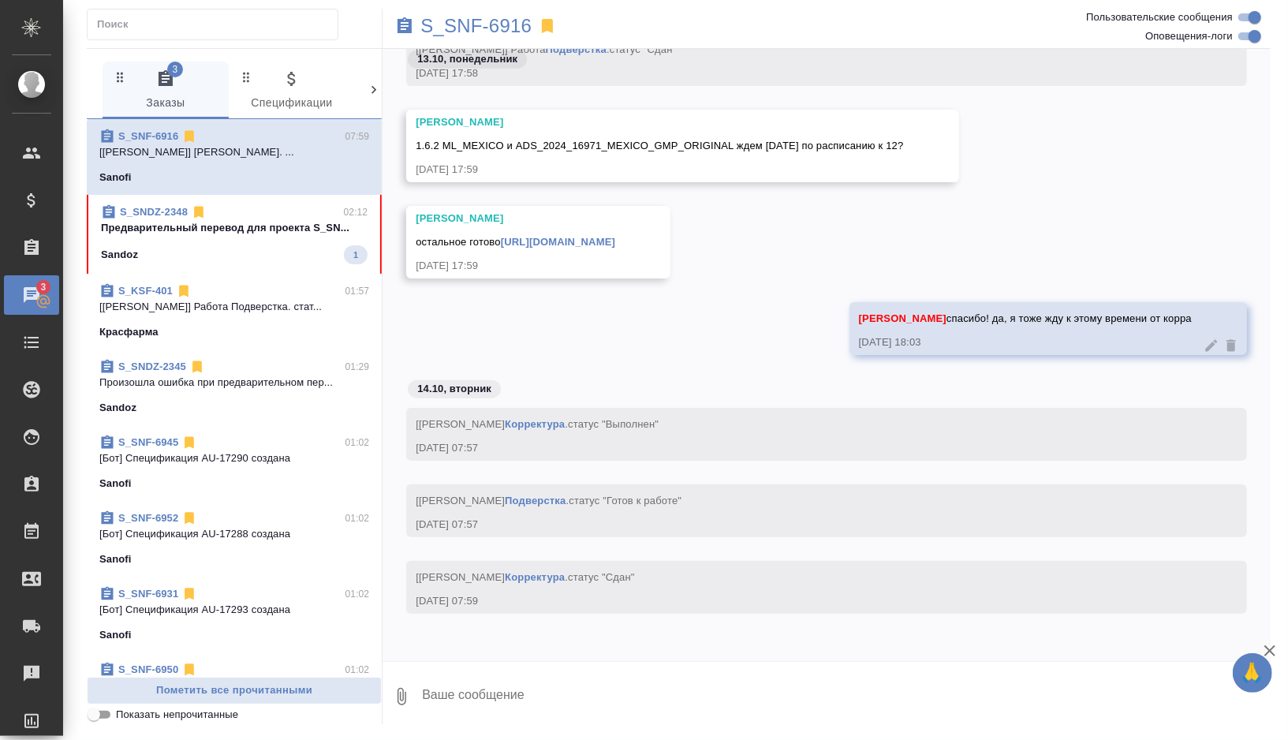
click at [241, 254] on div "Sandoz 1" at bounding box center [234, 254] width 267 height 19
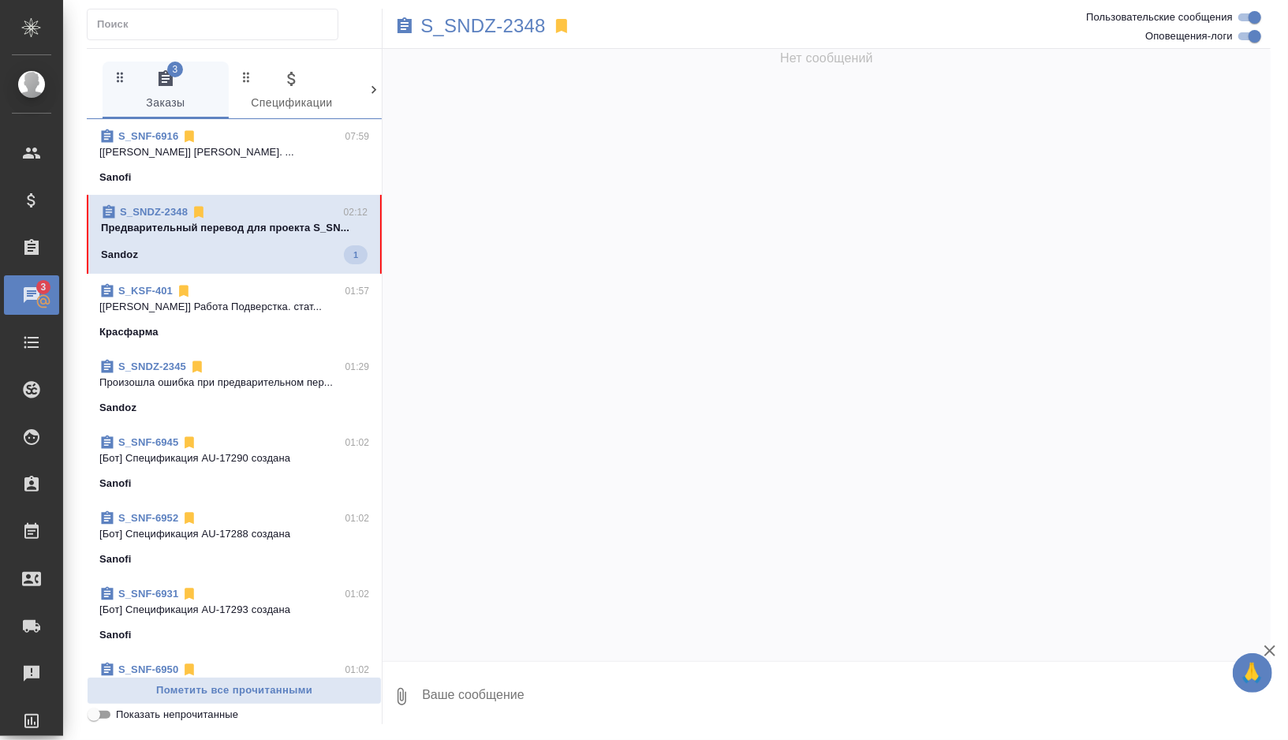
scroll to position [0, 0]
click at [508, 26] on p "S_SNDZ-2348" at bounding box center [482, 26] width 125 height 16
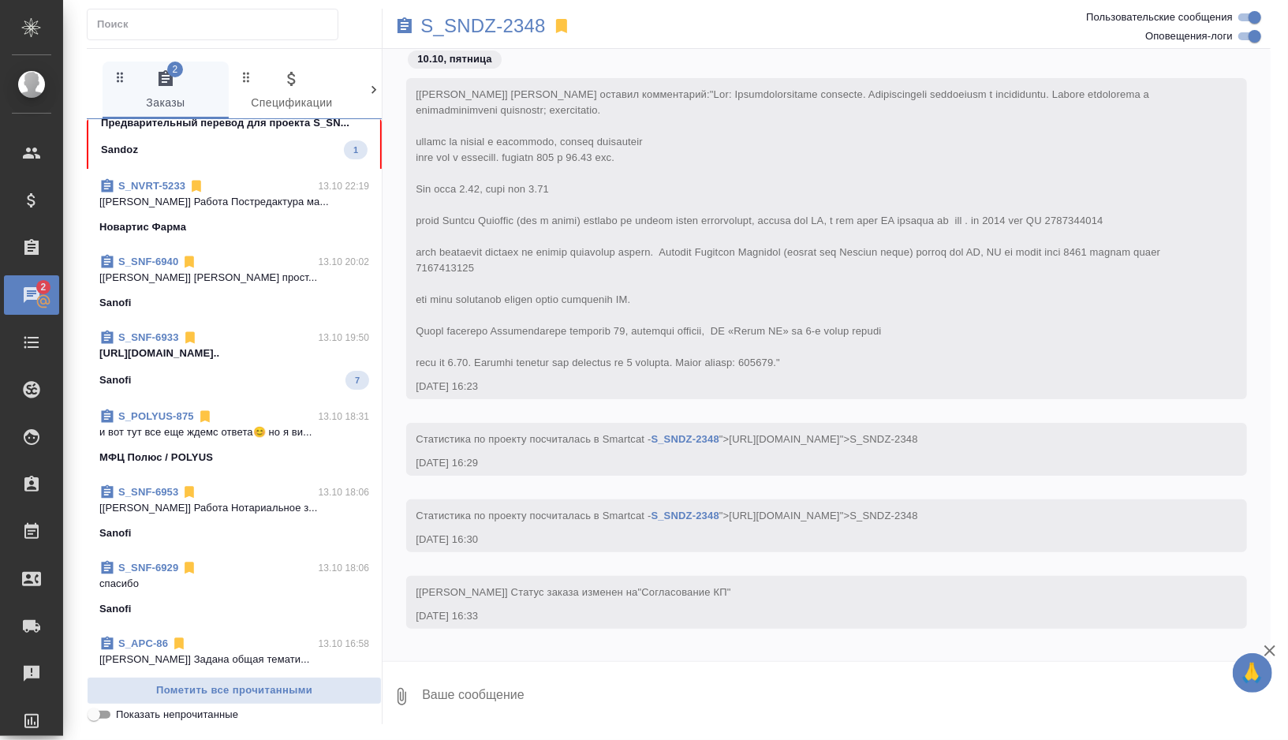
scroll to position [868, 0]
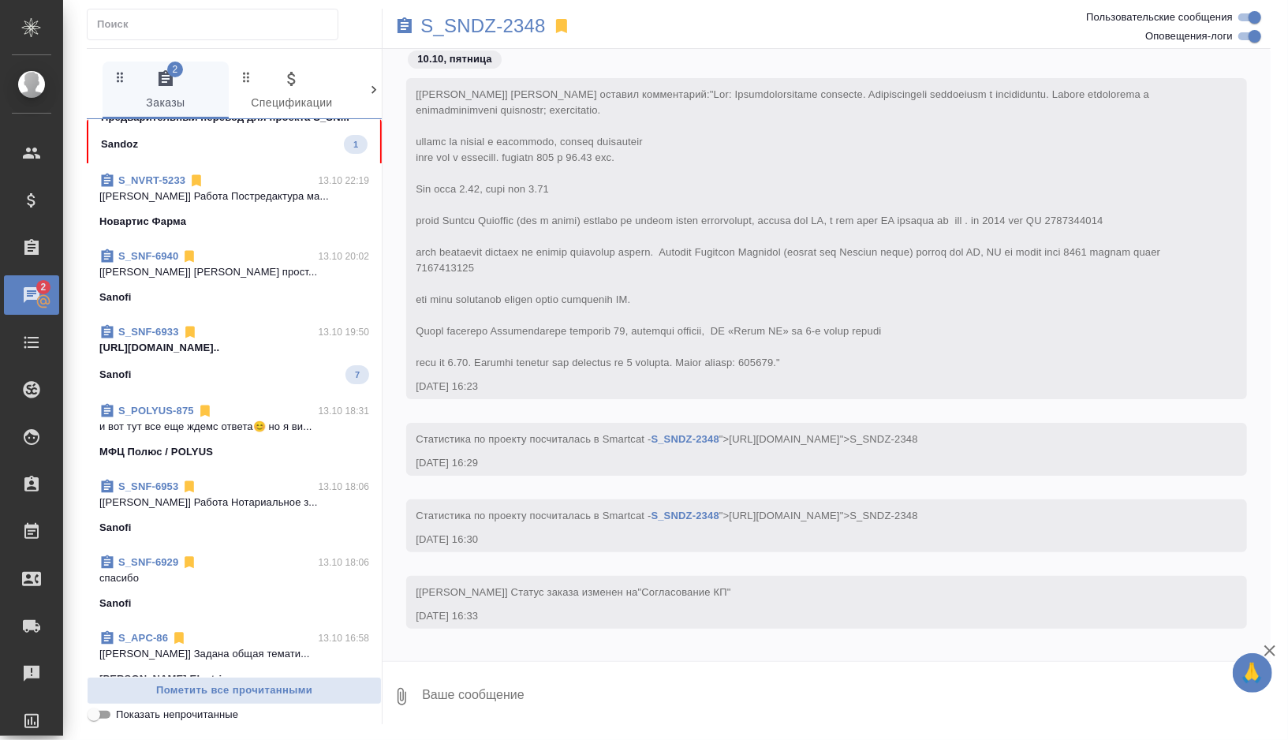
click at [274, 375] on div "Sanofi 7" at bounding box center [234, 374] width 270 height 19
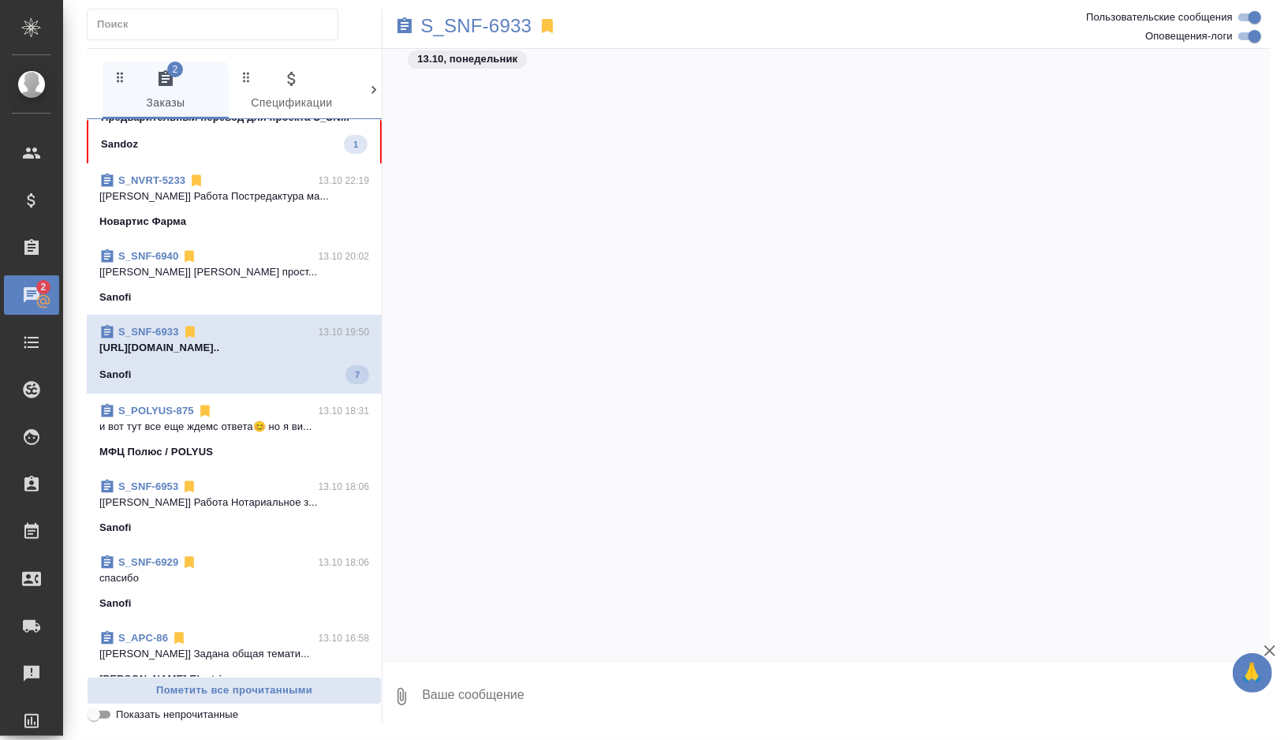
scroll to position [40673, 0]
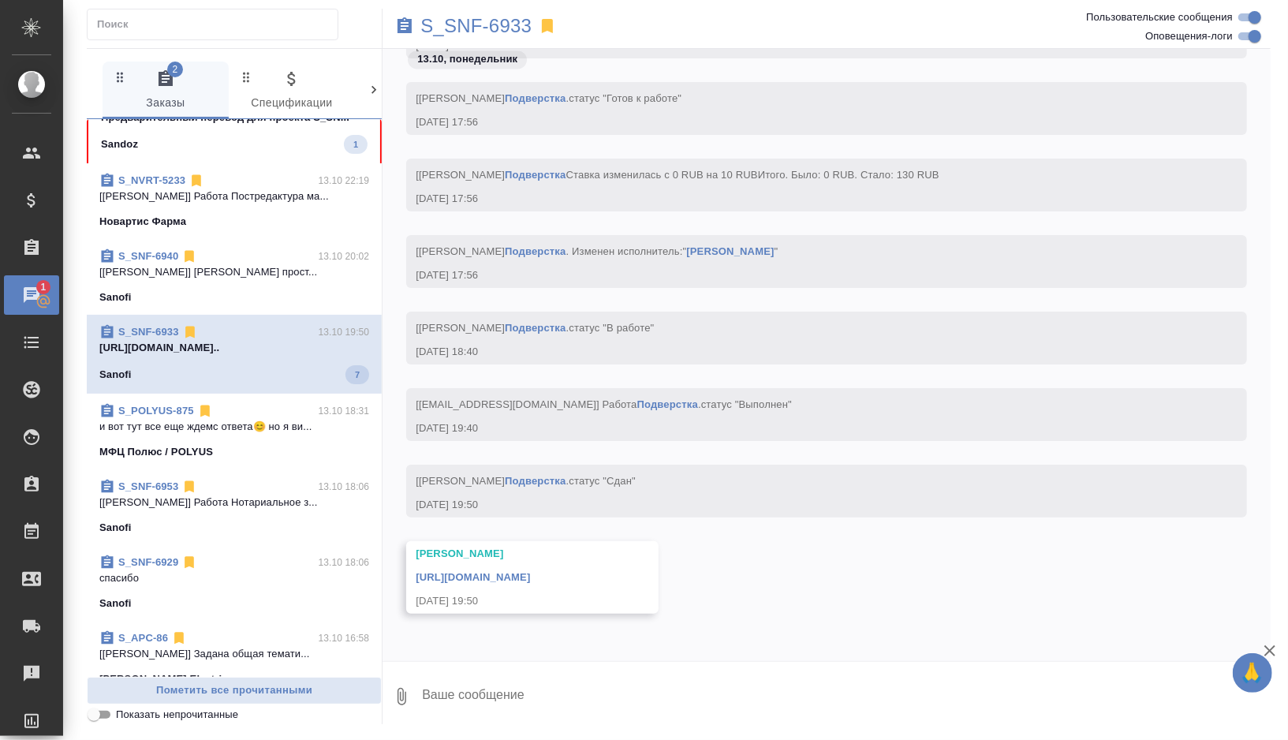
click at [530, 574] on link "https://drive.awatera.com/apps/files/files/10580757?dir=/Shares/Sanofi/Orders/S…" at bounding box center [473, 577] width 114 height 12
click at [530, 580] on link "https://drive.awatera.com/apps/files/files/10580757?dir=/Shares/Sanofi/Orders/S…" at bounding box center [473, 577] width 114 height 12
click at [515, 31] on p "S_SNF-6933" at bounding box center [475, 26] width 111 height 16
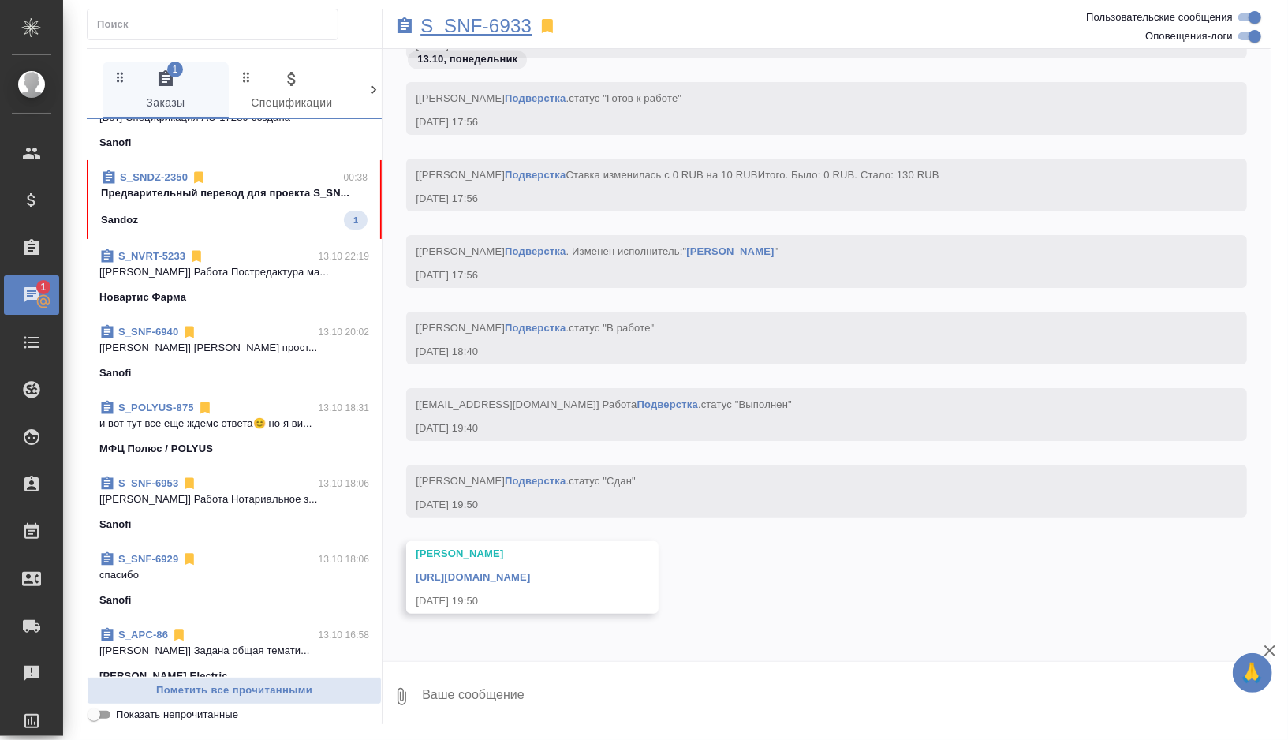
scroll to position [0, 0]
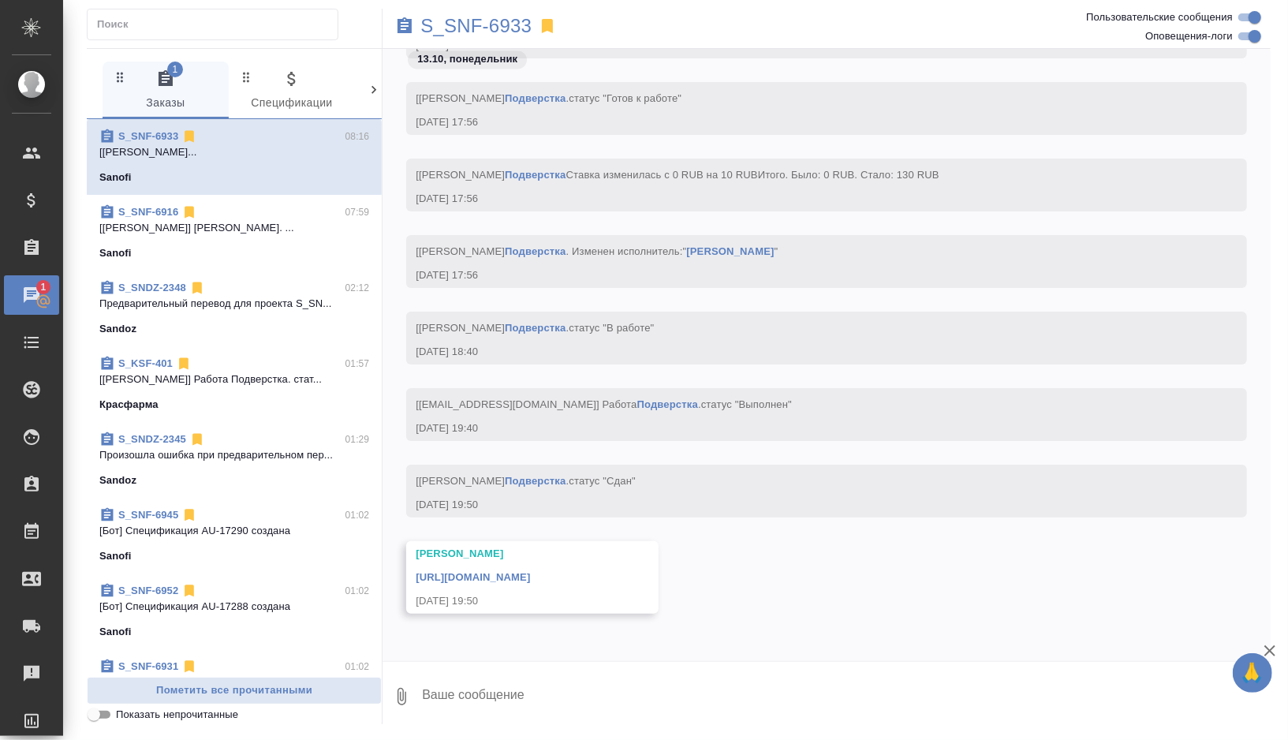
click at [522, 704] on textarea at bounding box center [845, 697] width 850 height 54
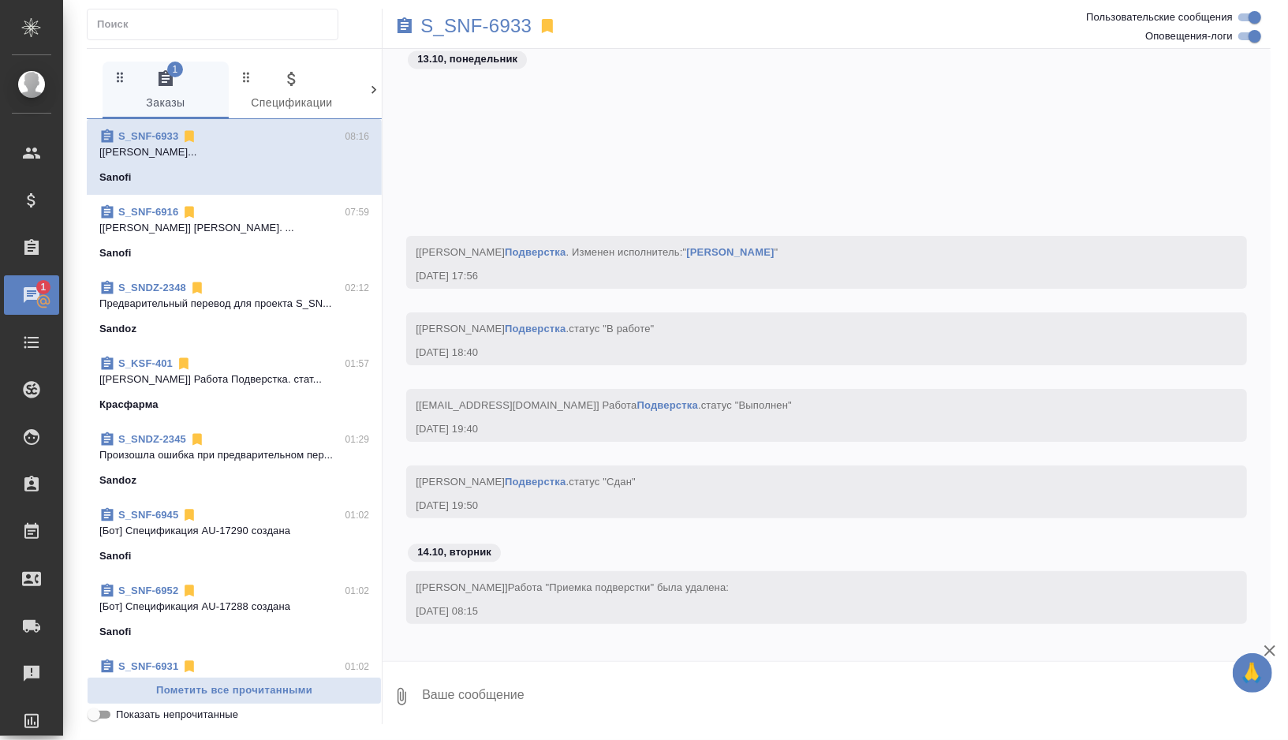
scroll to position [40928, 0]
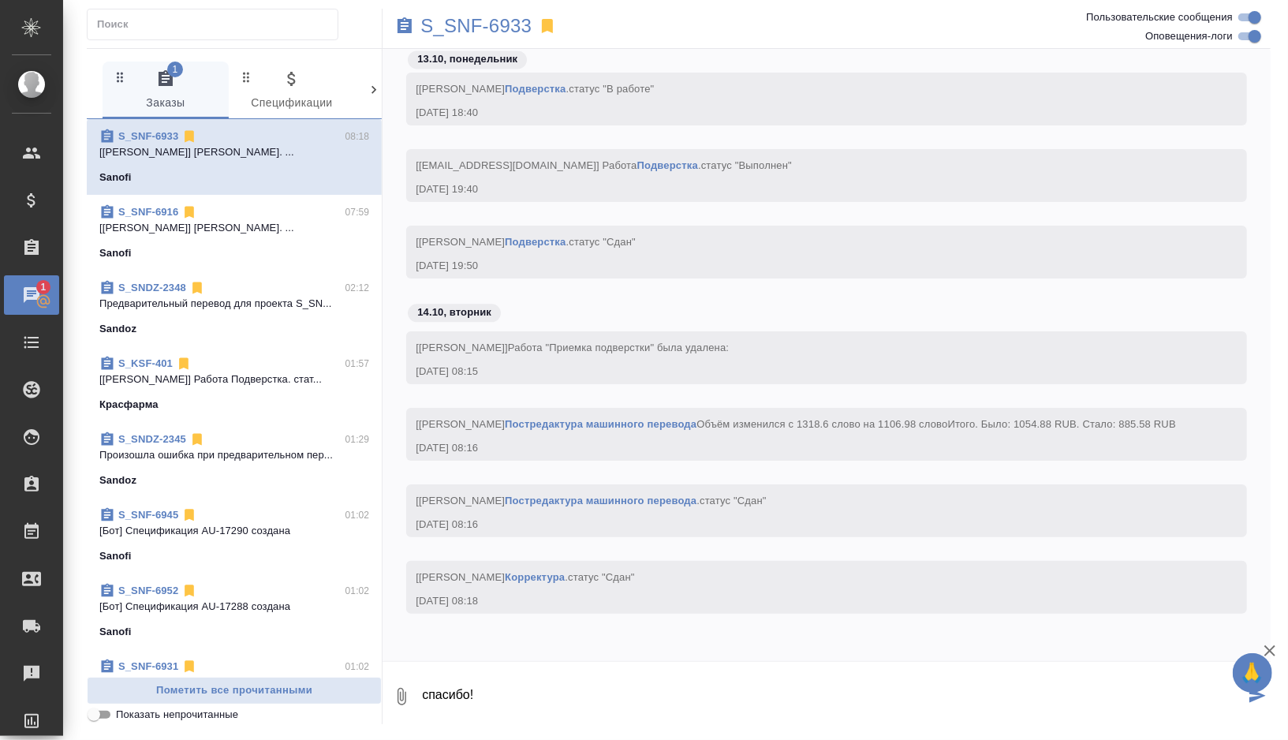
type textarea "спасибо!"
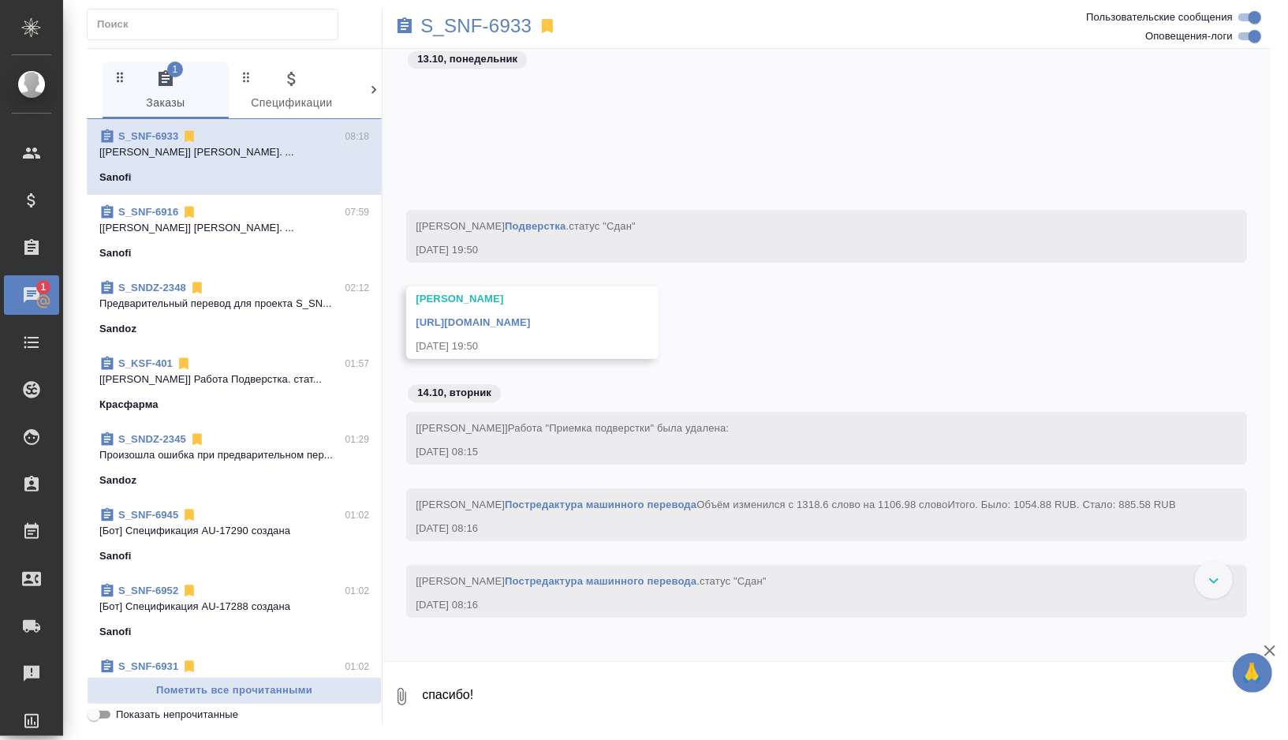
scroll to position [41101, 0]
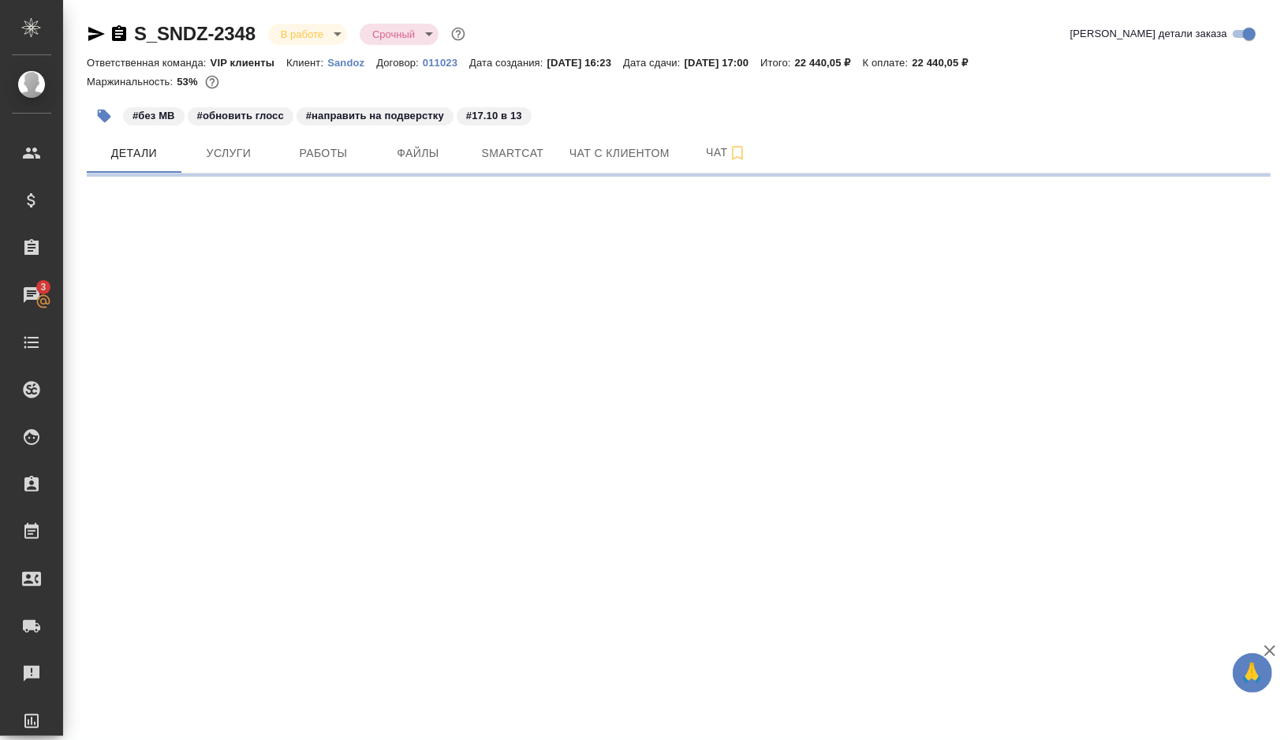
select select "RU"
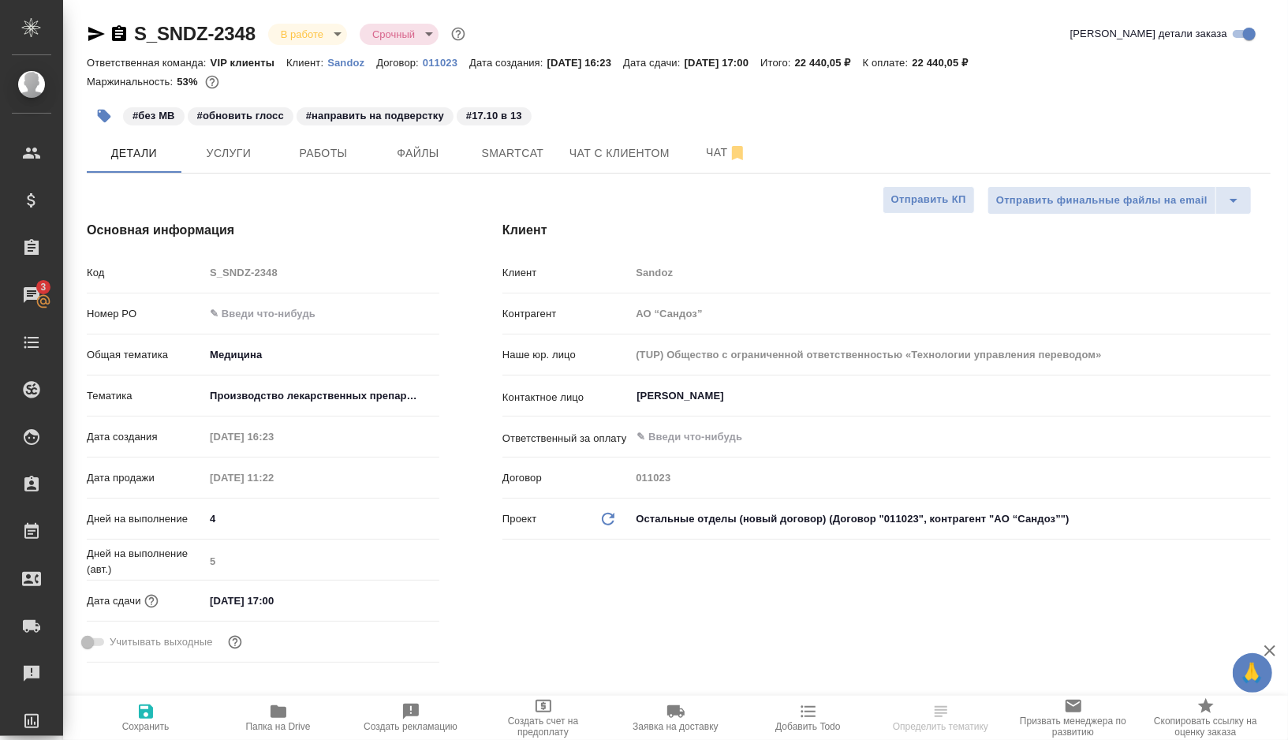
type textarea "x"
click at [297, 142] on button "Работы" at bounding box center [323, 152] width 95 height 39
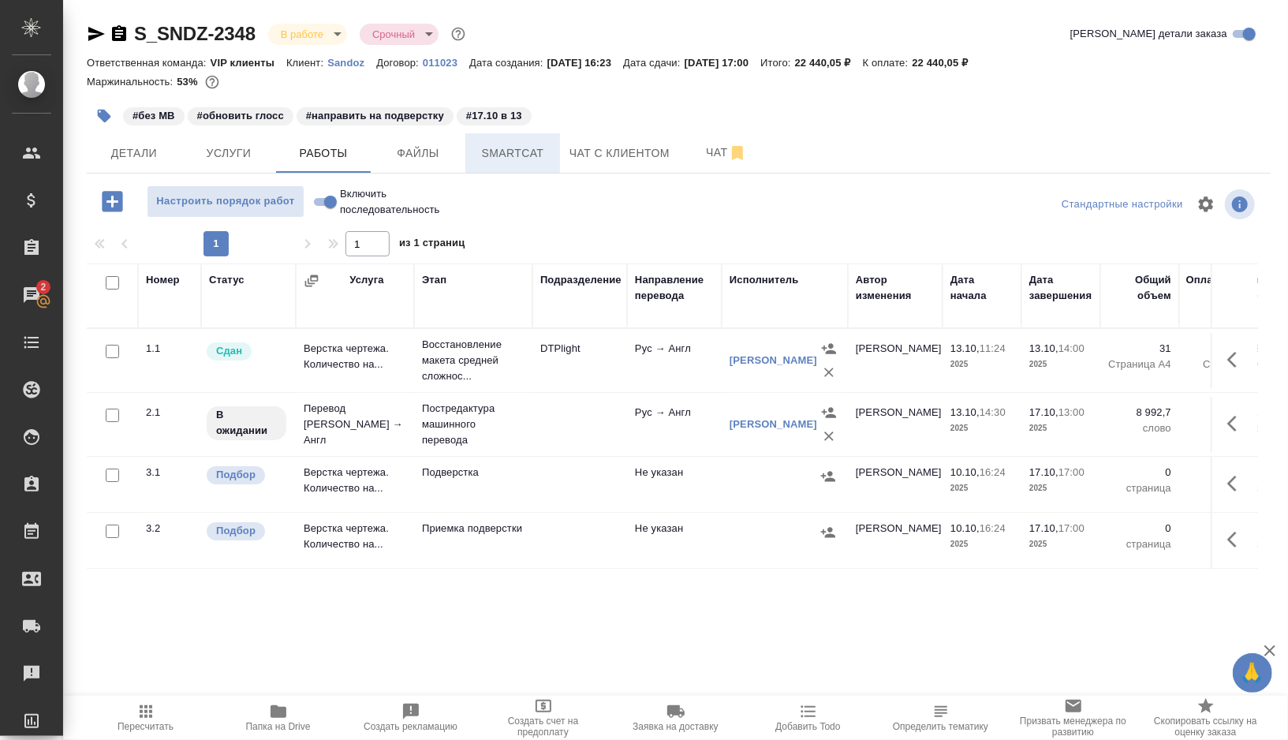
click at [513, 147] on span "Smartcat" at bounding box center [513, 154] width 76 height 20
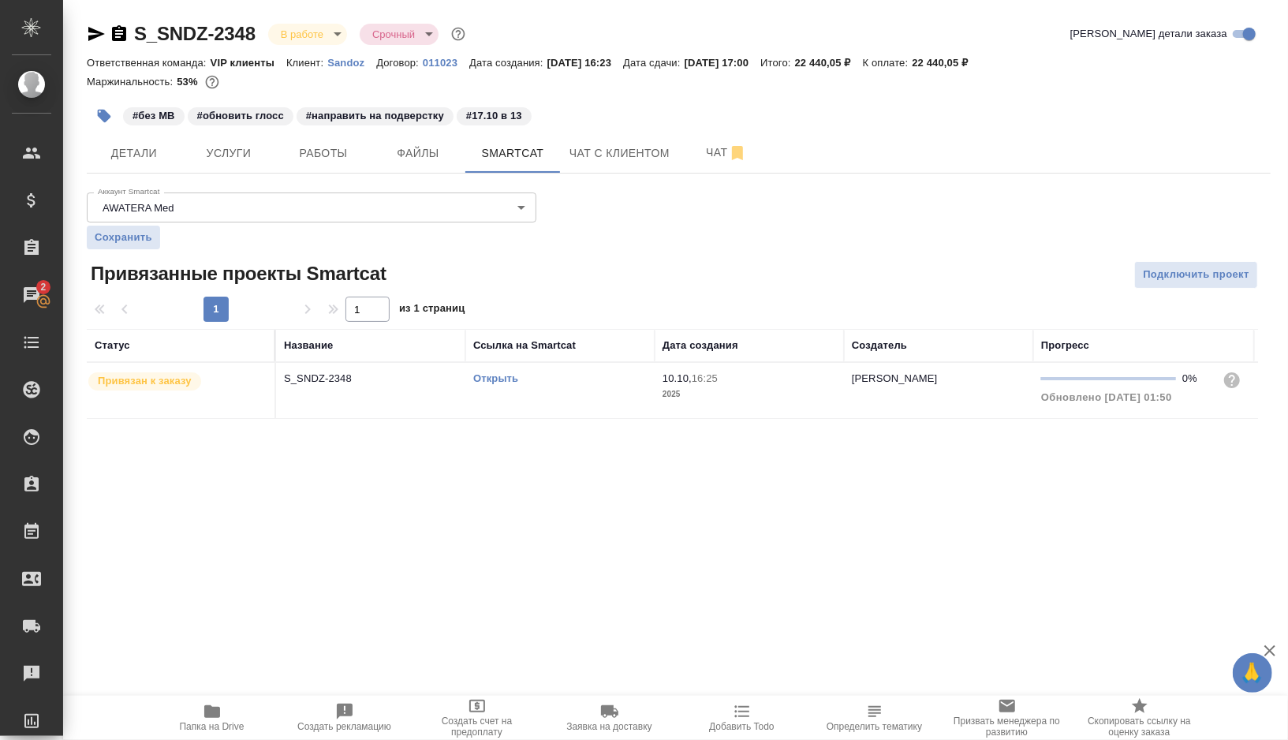
click at [592, 396] on td "Открыть" at bounding box center [559, 390] width 189 height 55
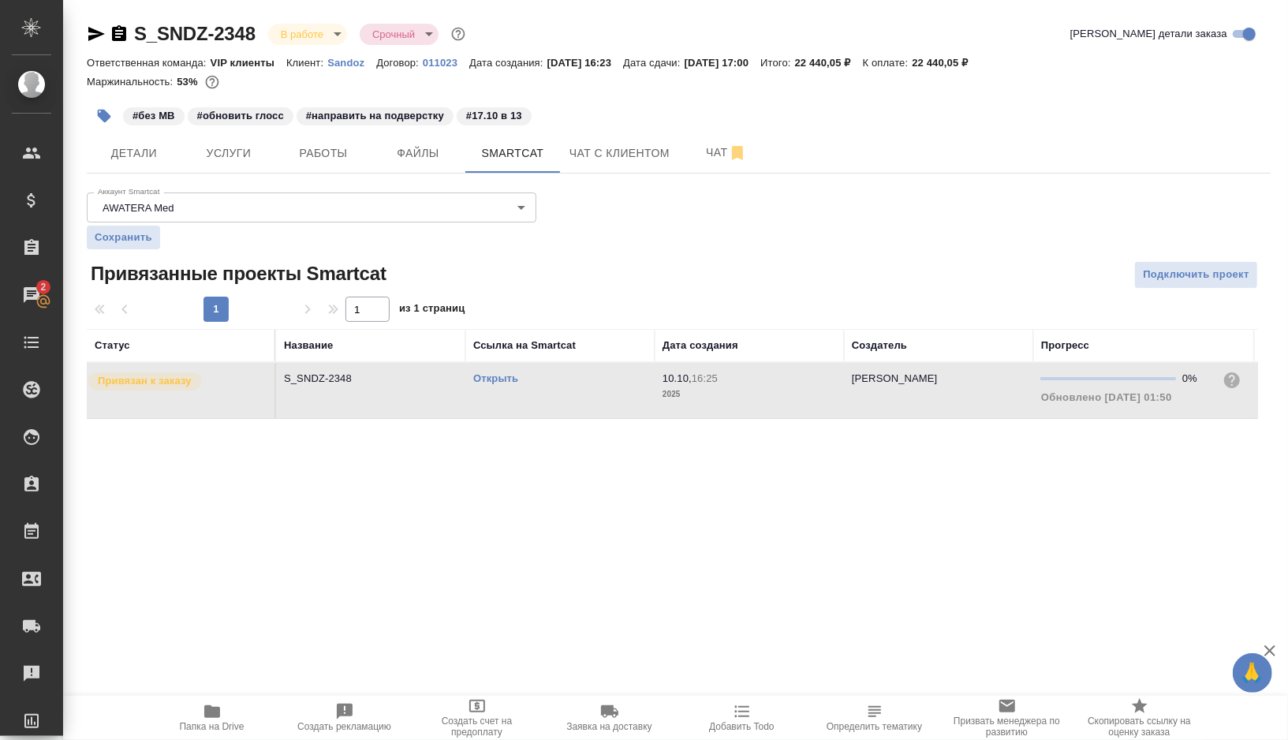
click at [592, 396] on td "Открыть" at bounding box center [559, 390] width 189 height 55
click at [103, 108] on icon "button" at bounding box center [104, 116] width 16 height 16
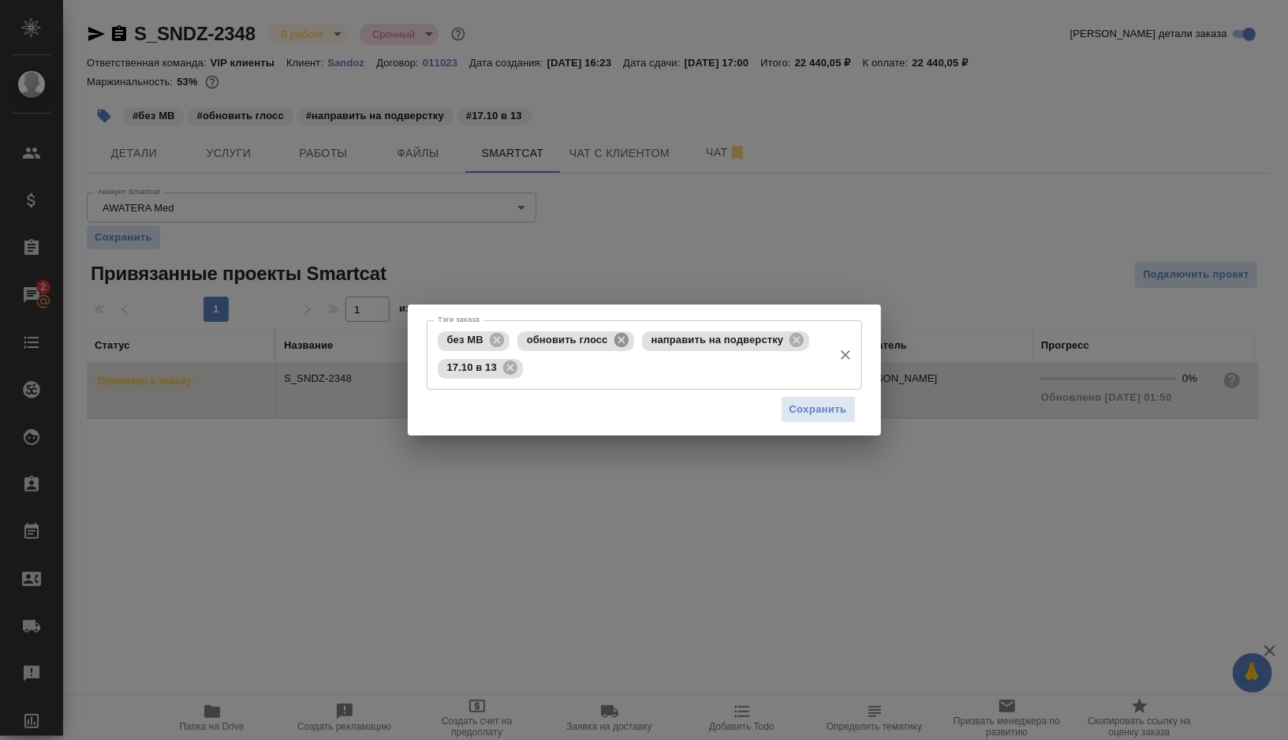
click at [618, 347] on icon at bounding box center [621, 339] width 17 height 17
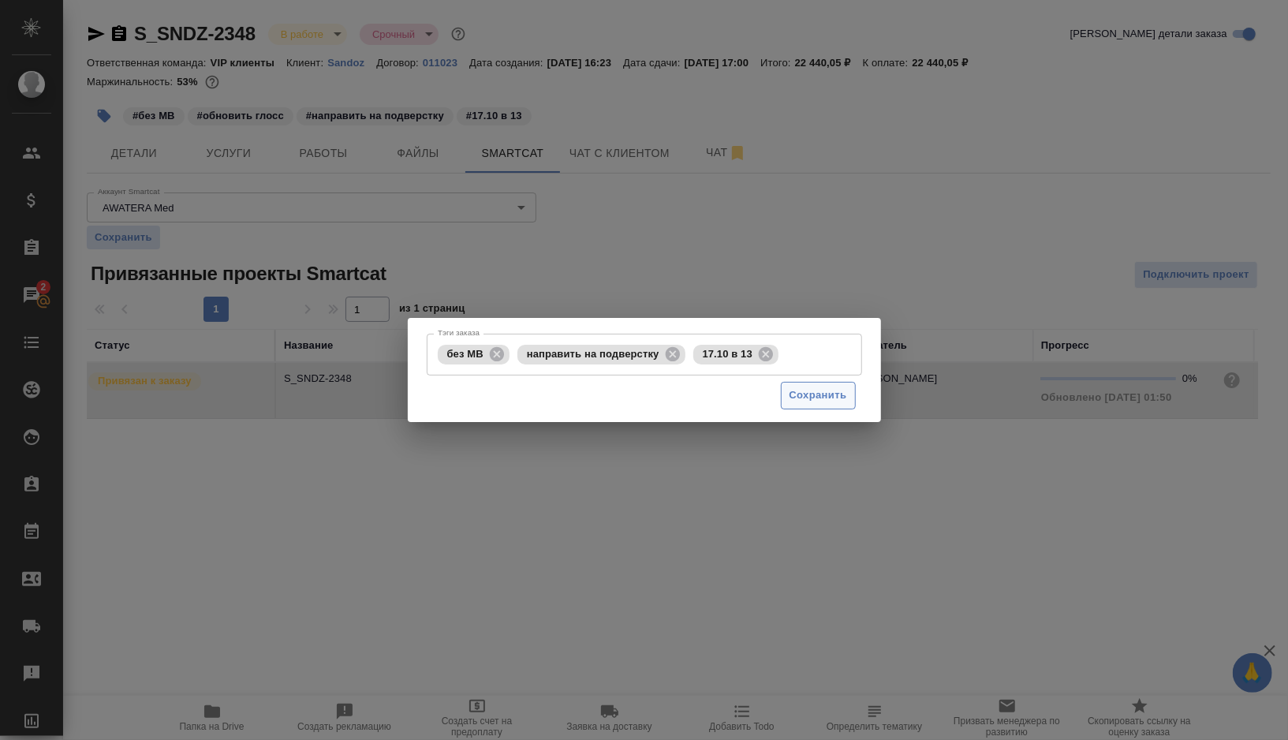
click at [806, 403] on span "Сохранить" at bounding box center [819, 395] width 58 height 18
click at [827, 403] on span "Сохранить" at bounding box center [819, 395] width 58 height 18
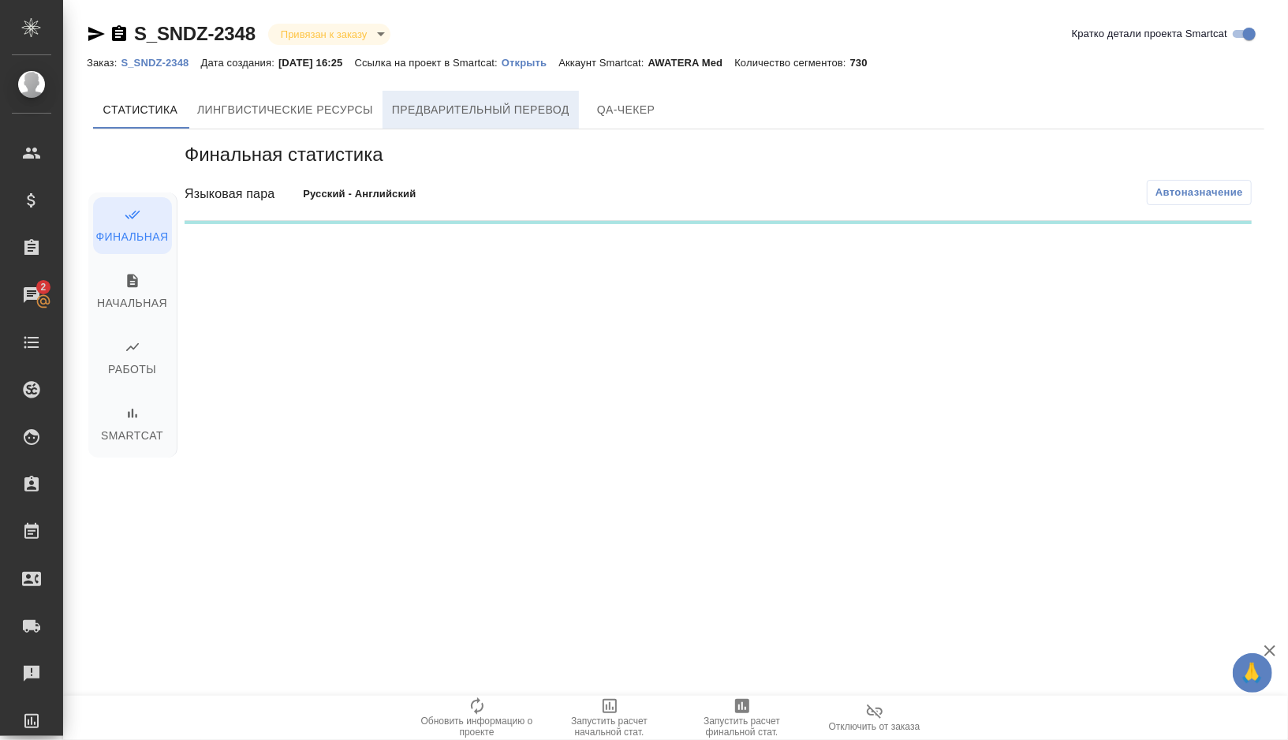
click at [512, 121] on button "Предварительный перевод" at bounding box center [481, 110] width 196 height 38
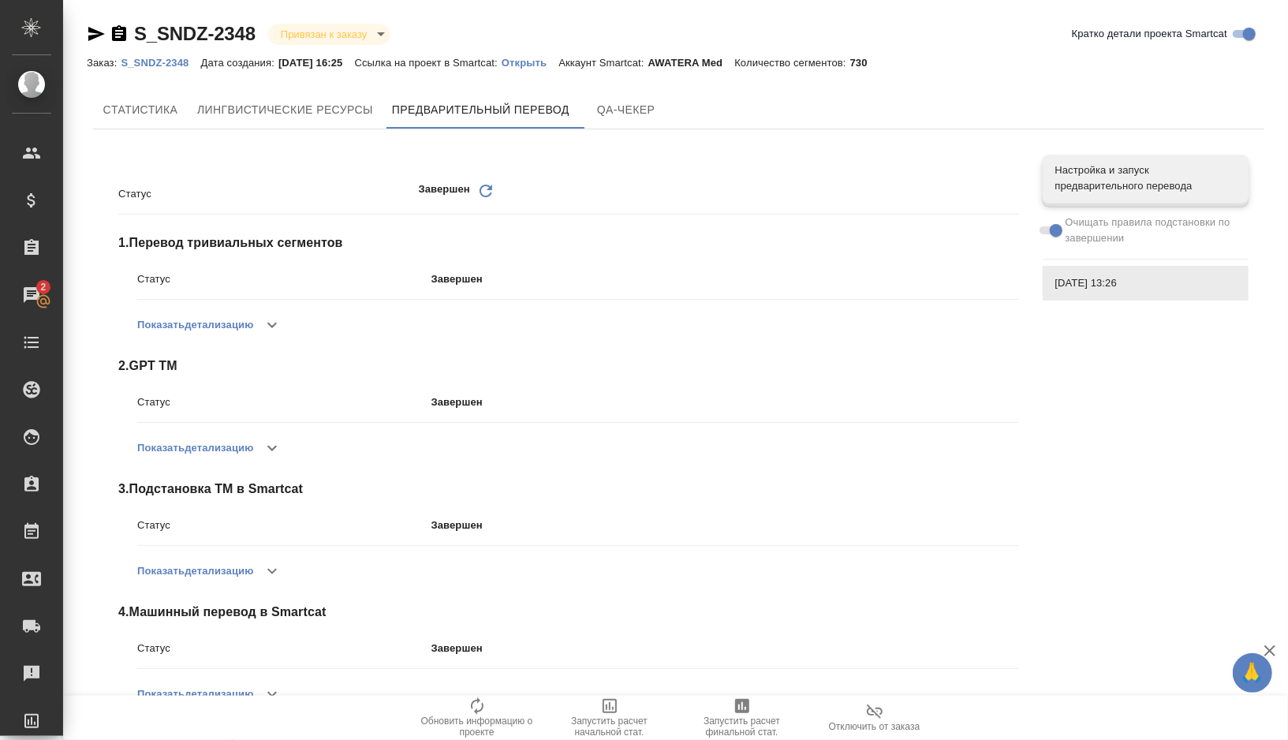
click at [547, 63] on p "Открыть" at bounding box center [530, 63] width 57 height 12
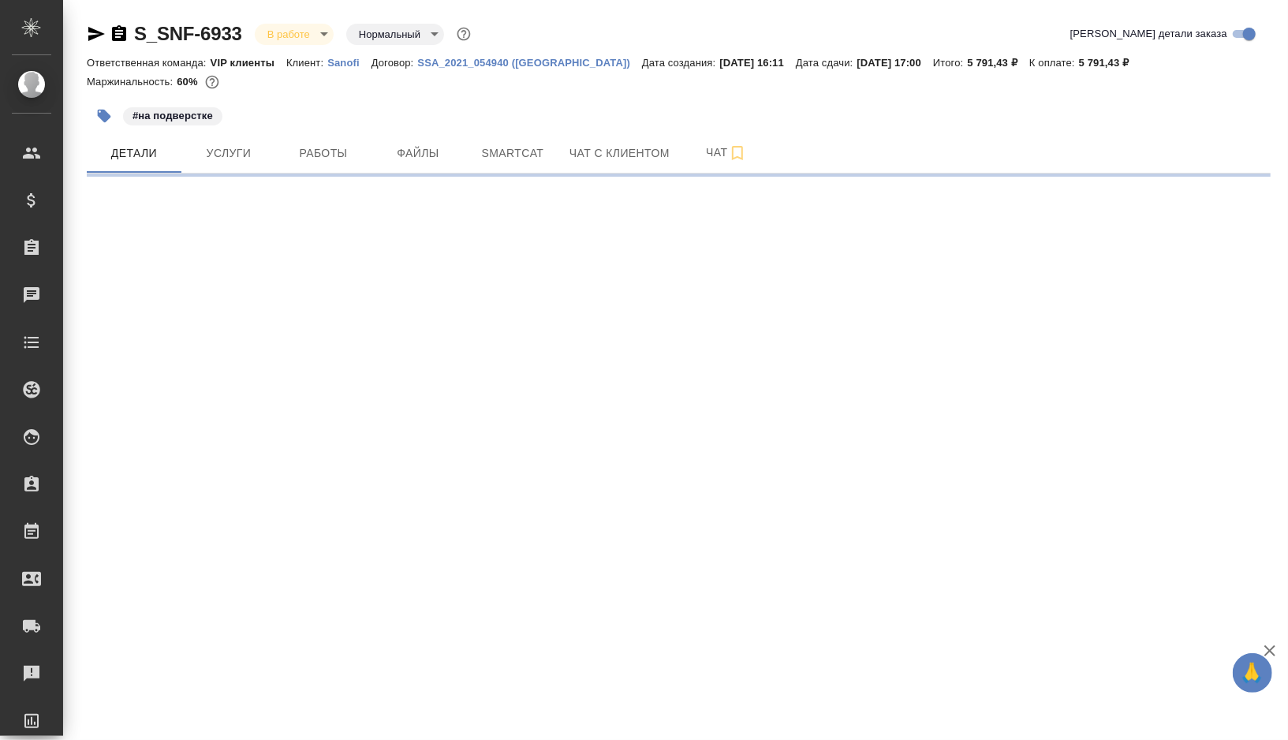
select select "RU"
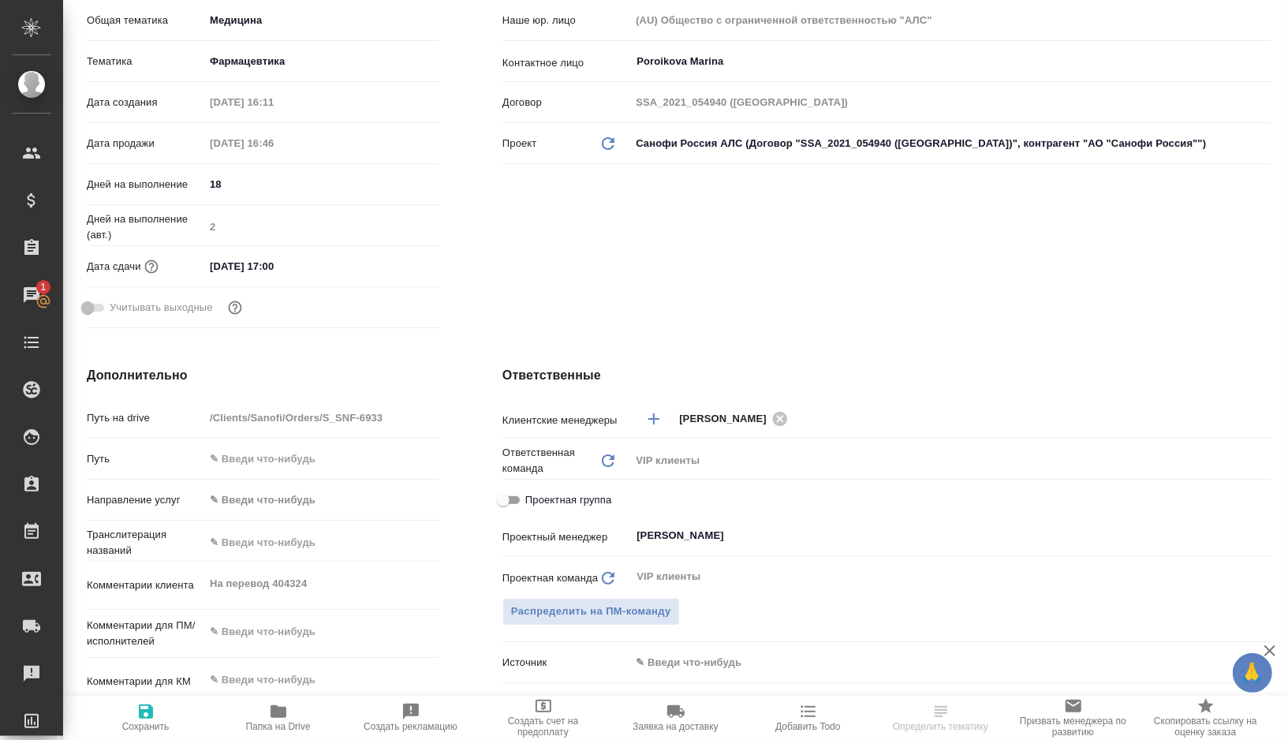
type textarea "x"
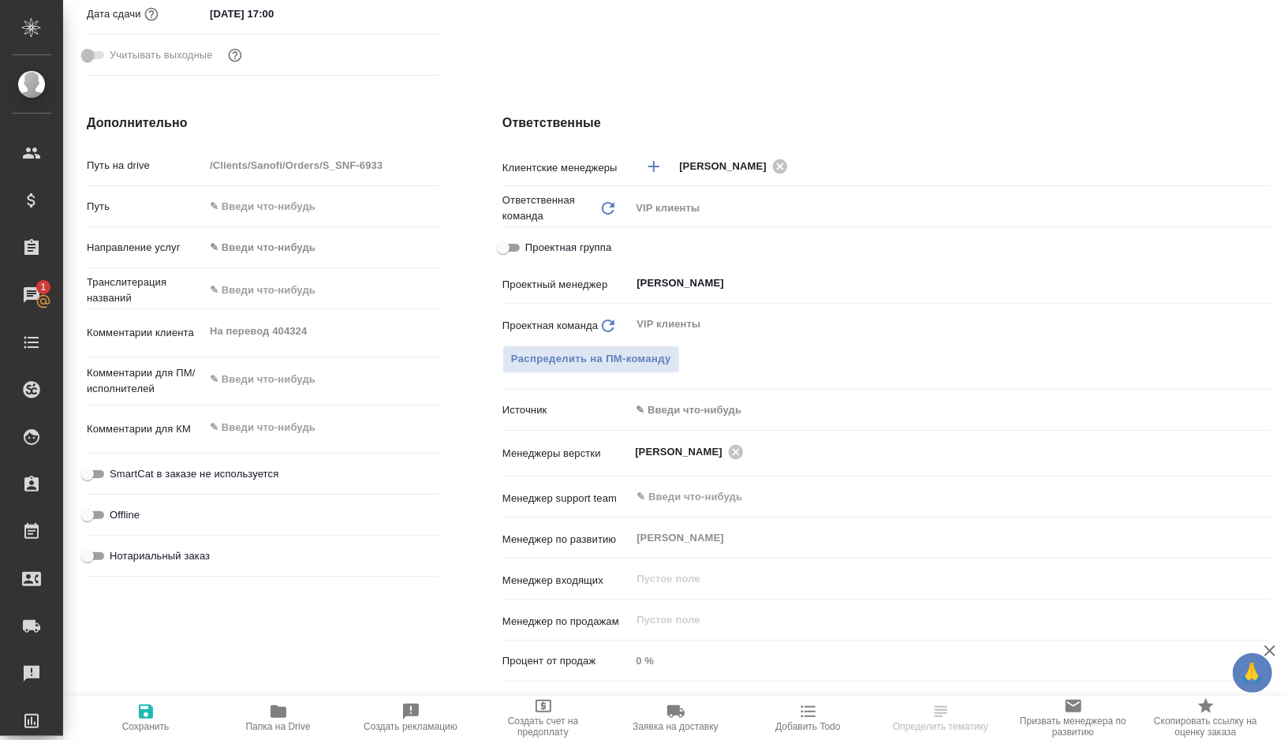
scroll to position [592, 0]
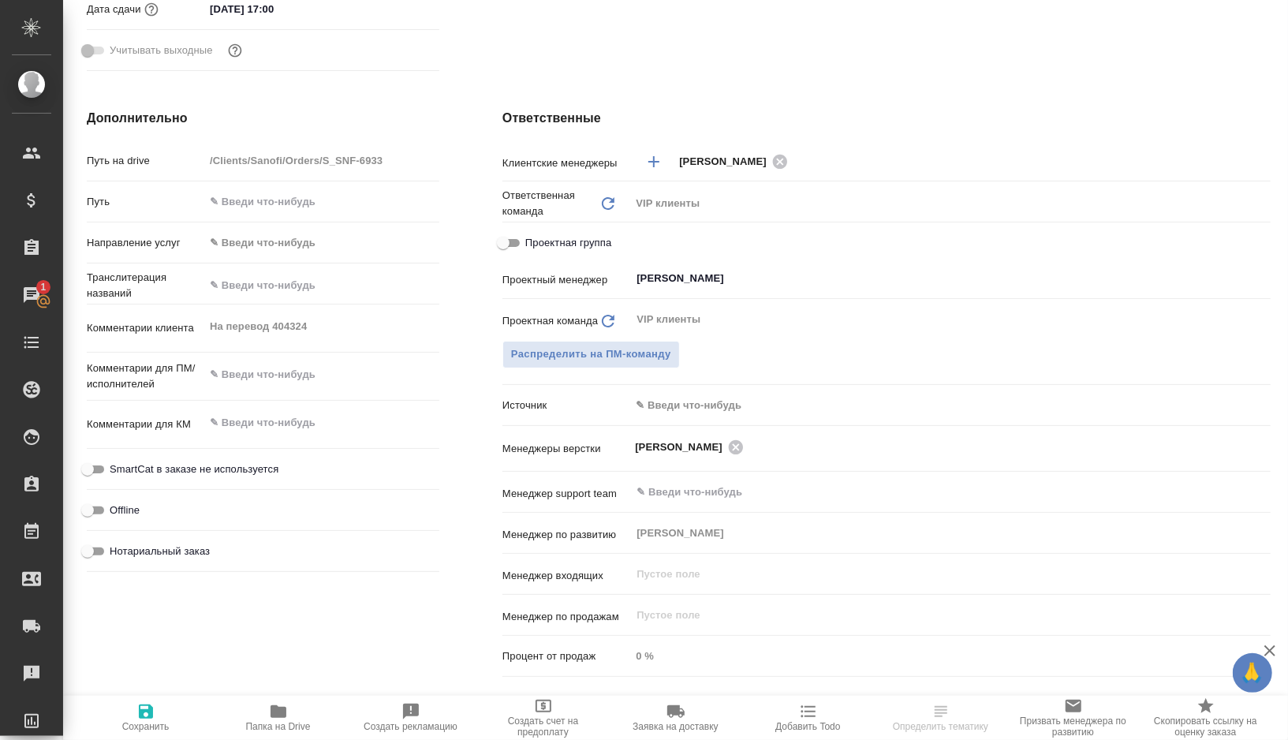
type textarea "x"
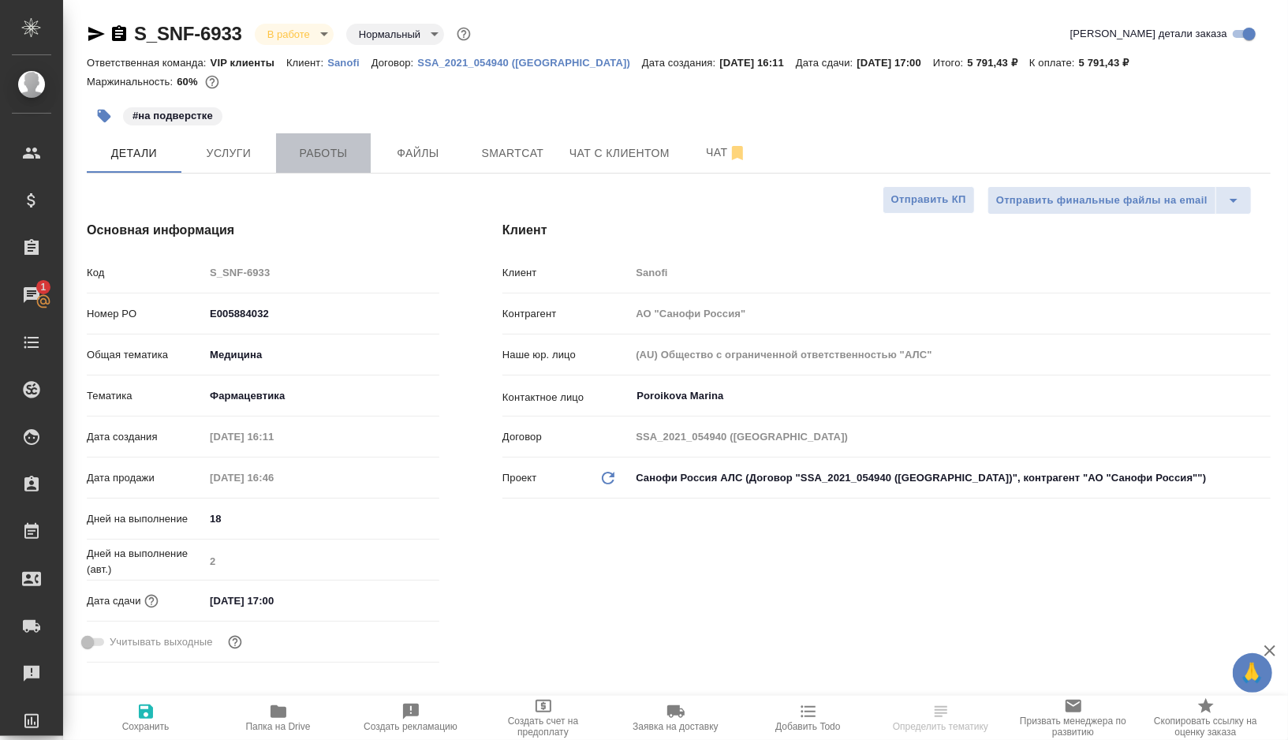
click at [353, 166] on button "Работы" at bounding box center [323, 152] width 95 height 39
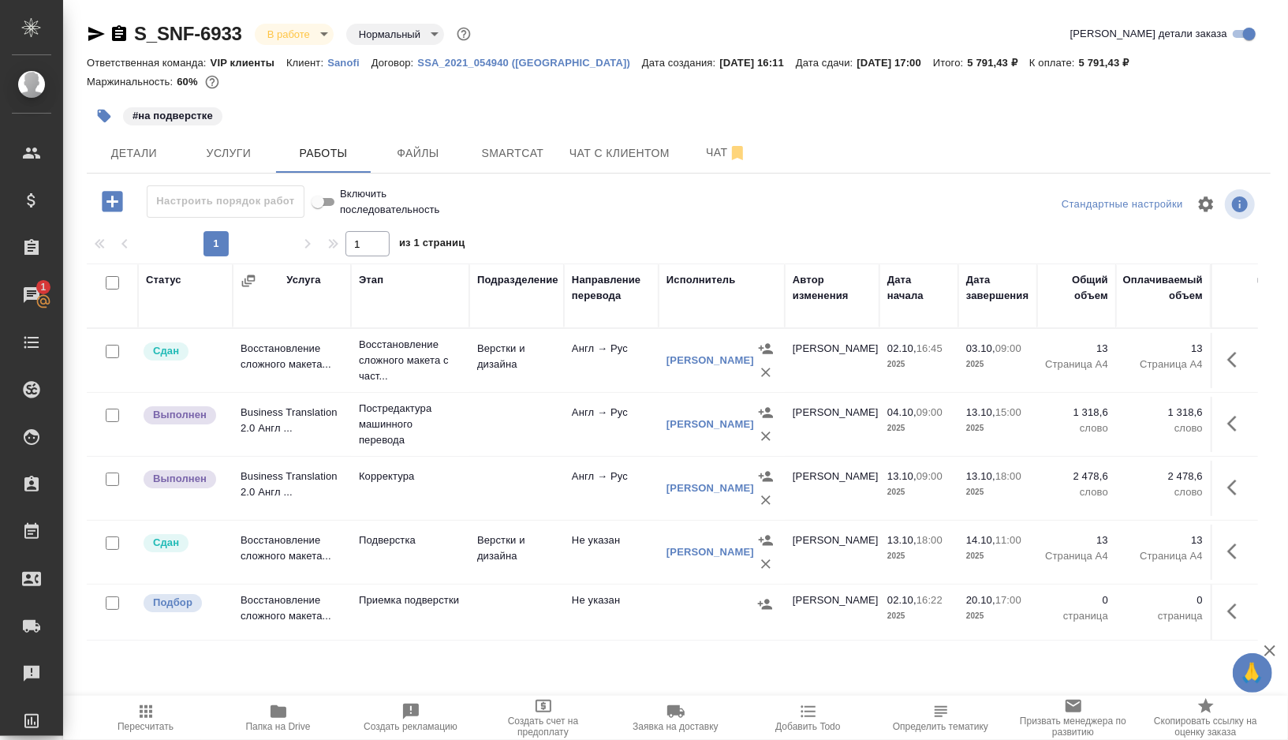
click at [104, 599] on div at bounding box center [112, 603] width 35 height 22
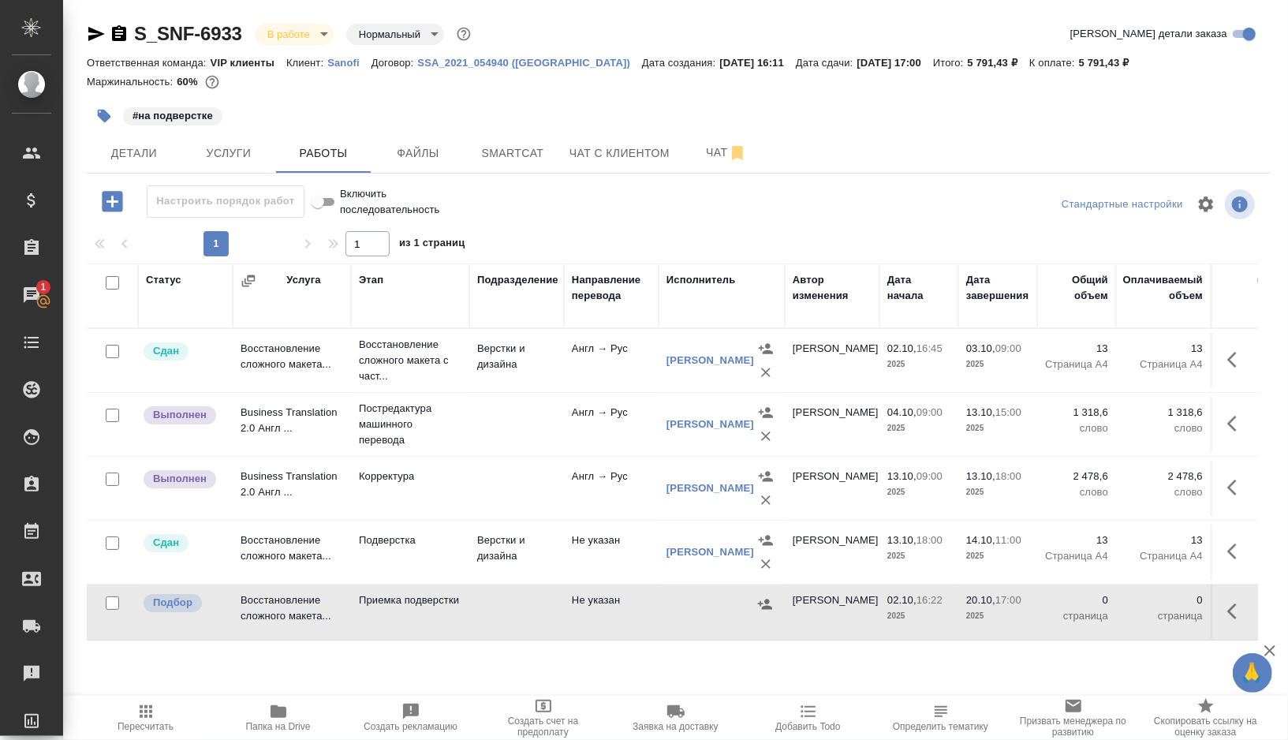
click at [108, 601] on input "checkbox" at bounding box center [112, 602] width 13 height 13
checkbox input "true"
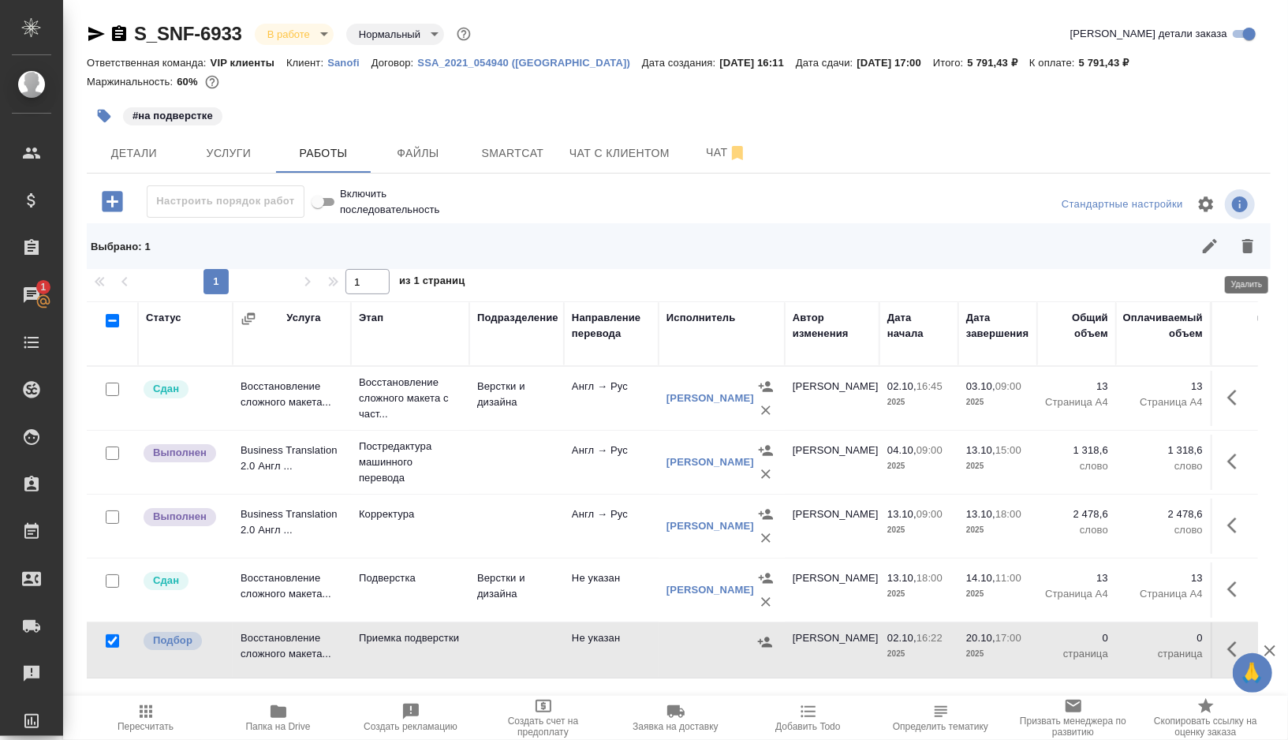
click at [1248, 246] on icon "button" at bounding box center [1247, 246] width 11 height 14
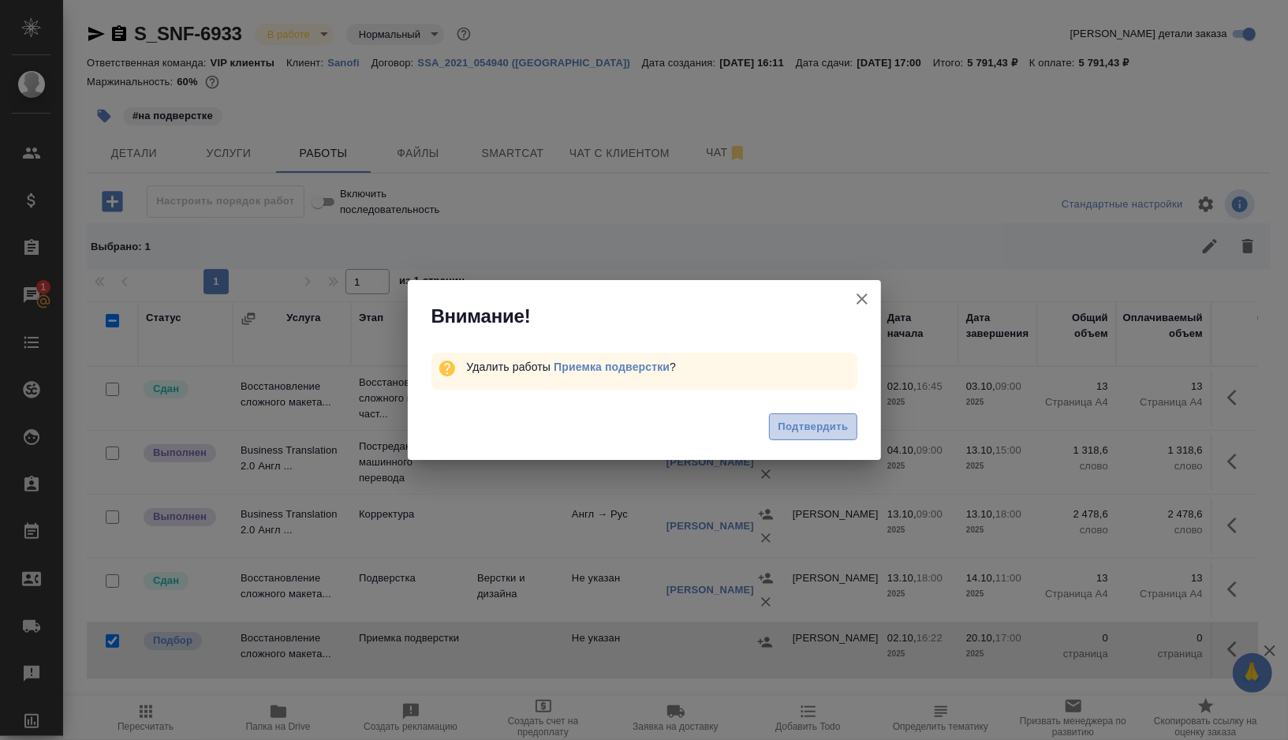
click at [822, 420] on span "Подтвердить" at bounding box center [813, 427] width 70 height 18
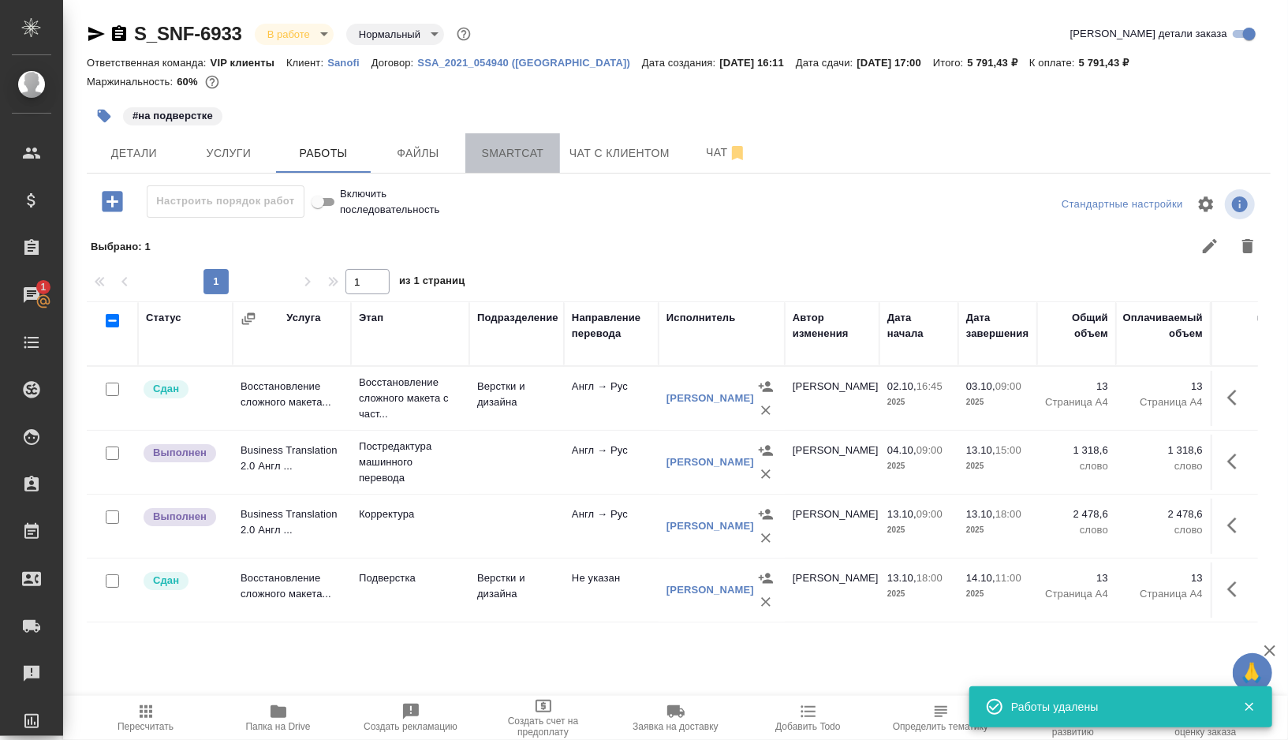
click at [481, 167] on button "Smartcat" at bounding box center [512, 152] width 95 height 39
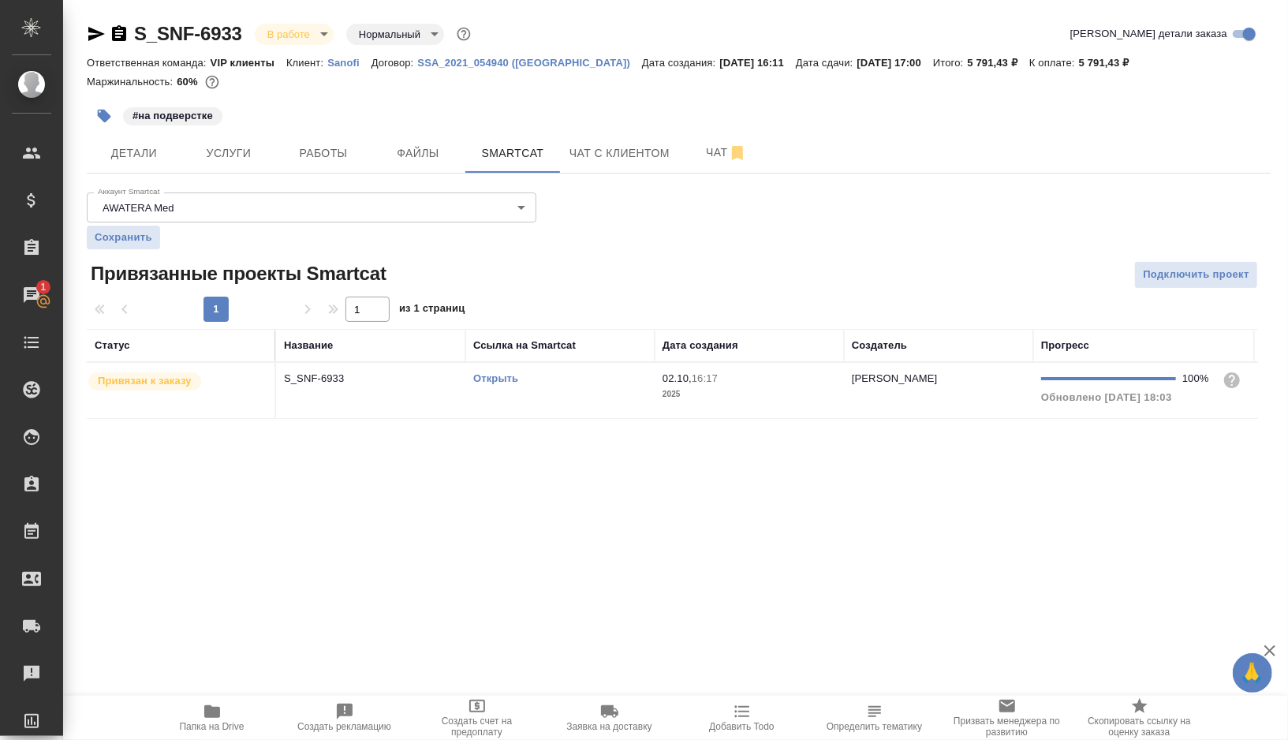
click at [574, 398] on td "Открыть" at bounding box center [559, 390] width 189 height 55
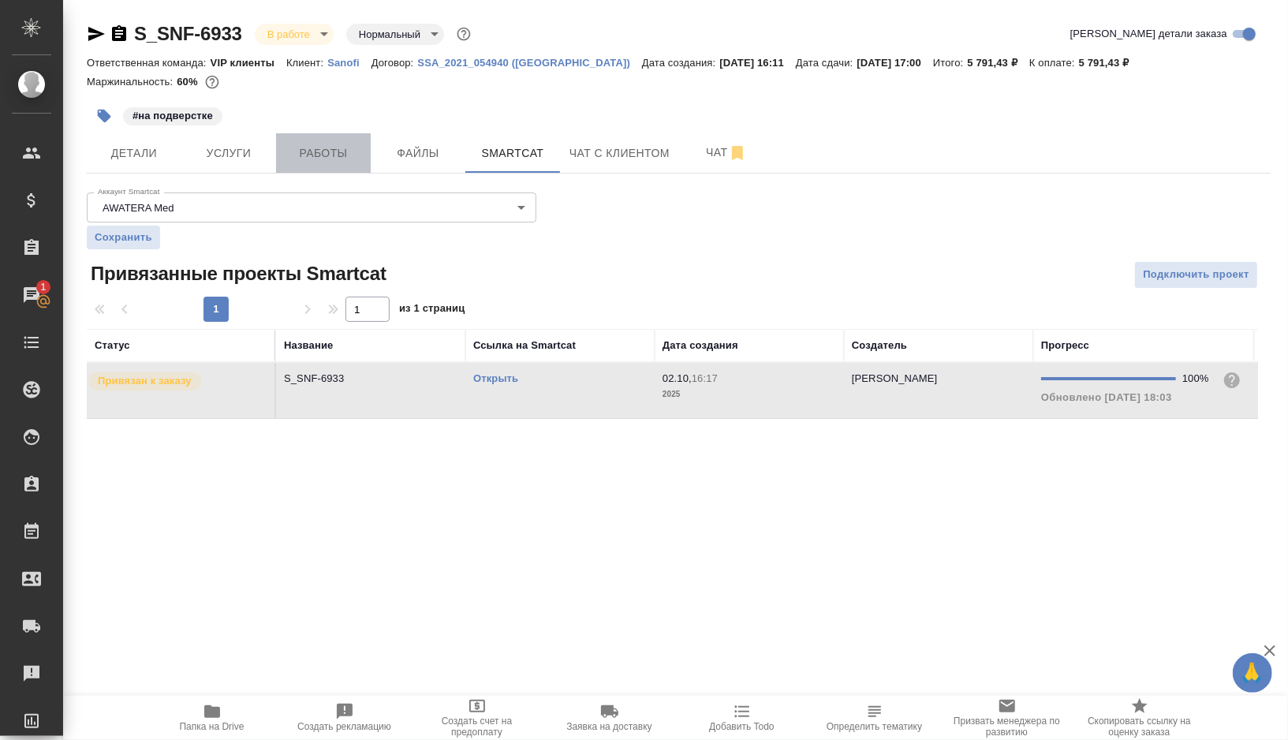
click at [327, 159] on span "Работы" at bounding box center [324, 154] width 76 height 20
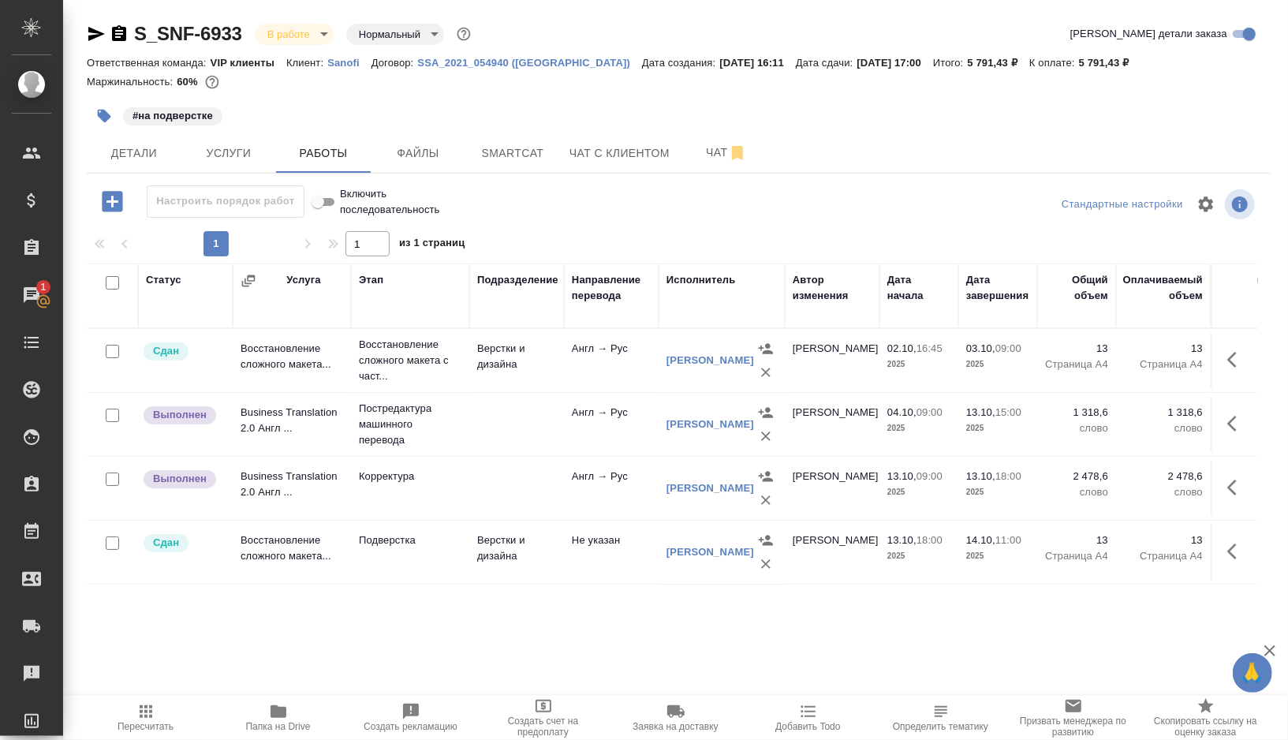
click at [136, 733] on button "Пересчитать" at bounding box center [146, 718] width 133 height 44
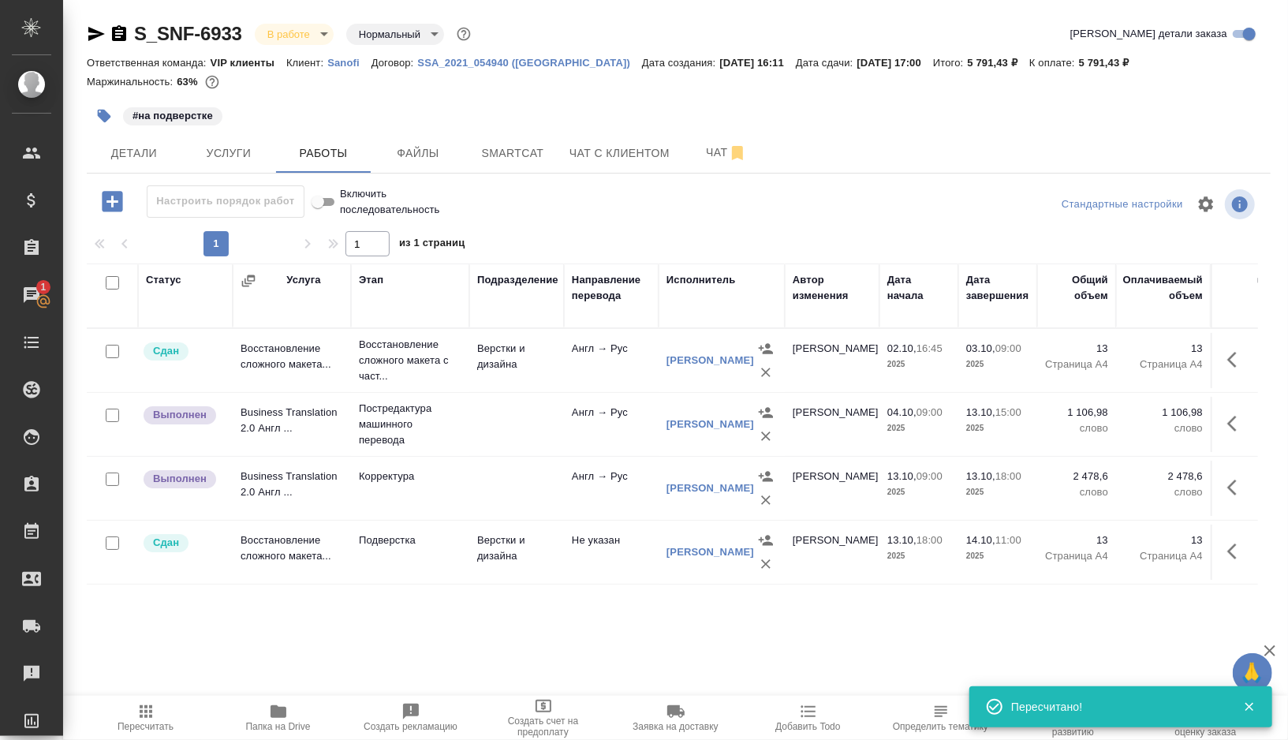
click at [1238, 426] on icon "button" at bounding box center [1236, 423] width 19 height 19
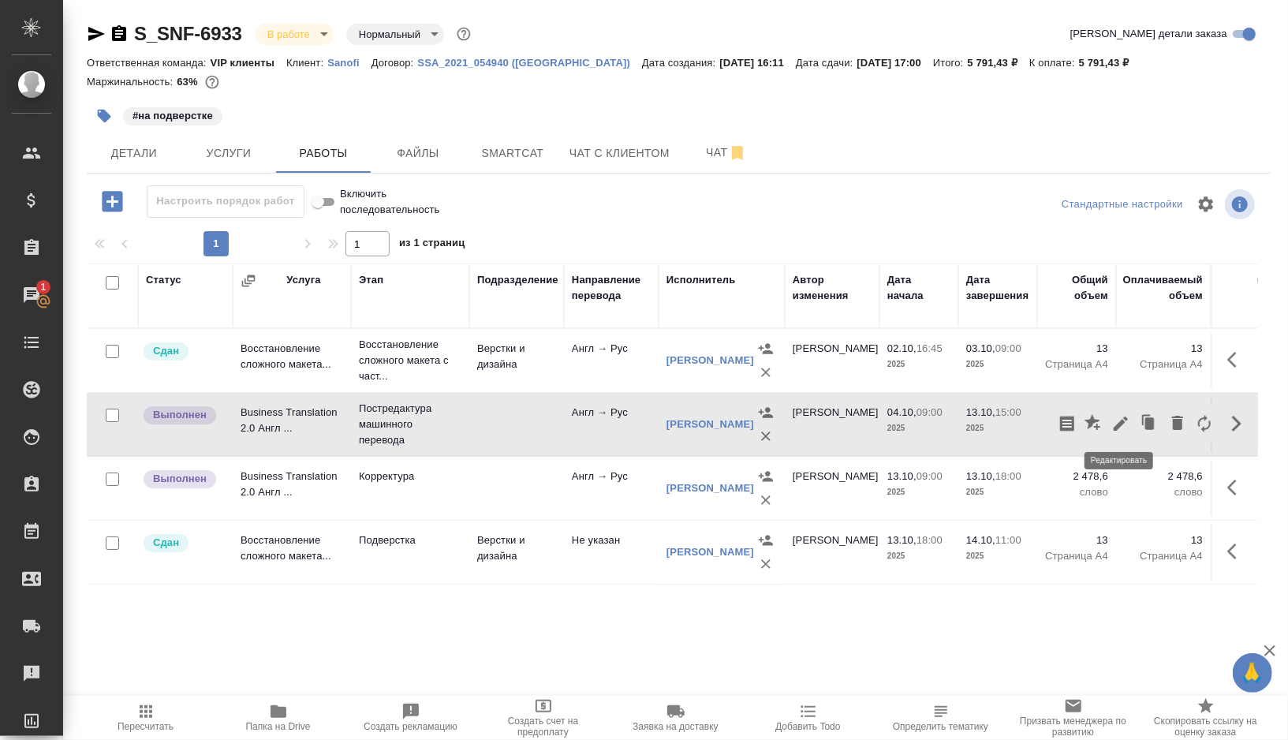
click at [1123, 423] on icon "button" at bounding box center [1121, 423] width 14 height 14
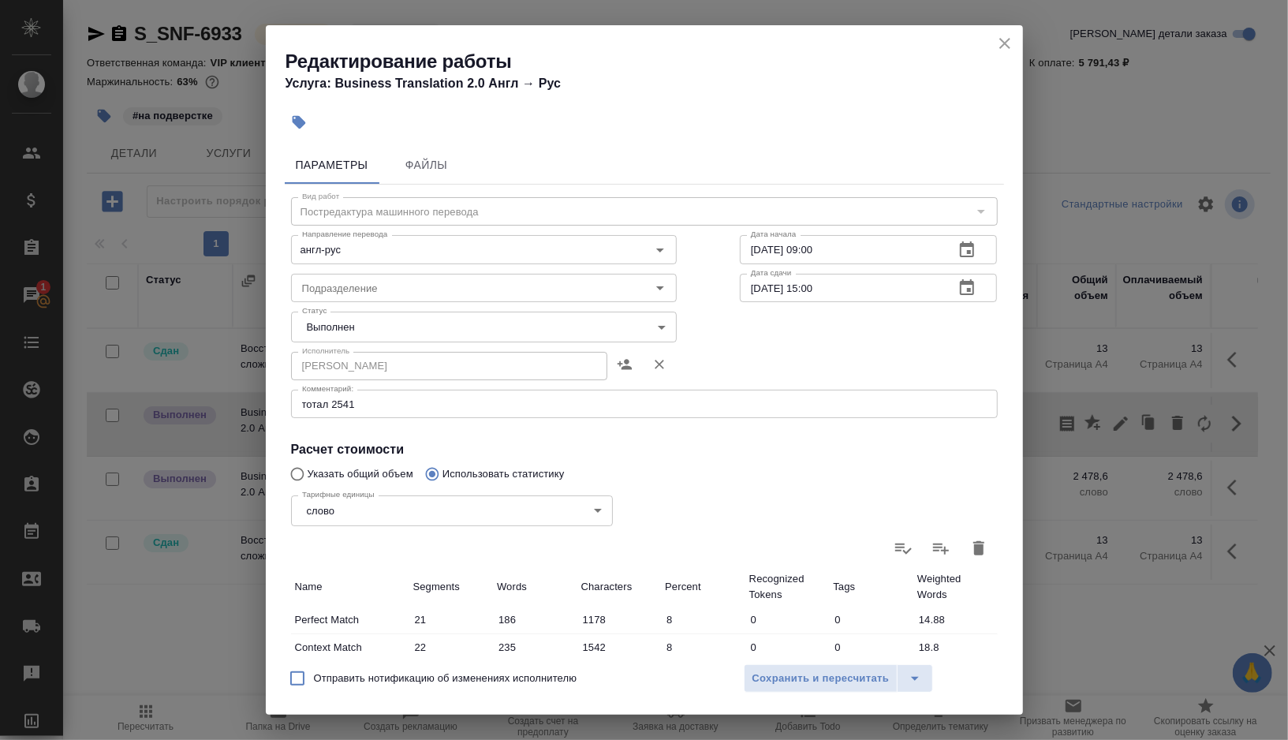
click at [389, 327] on body "🙏 .cls-1 fill:#fff; AWATERA Gorshkova Valentina Клиенты Спецификации Заказы 1 Ч…" at bounding box center [644, 370] width 1288 height 740
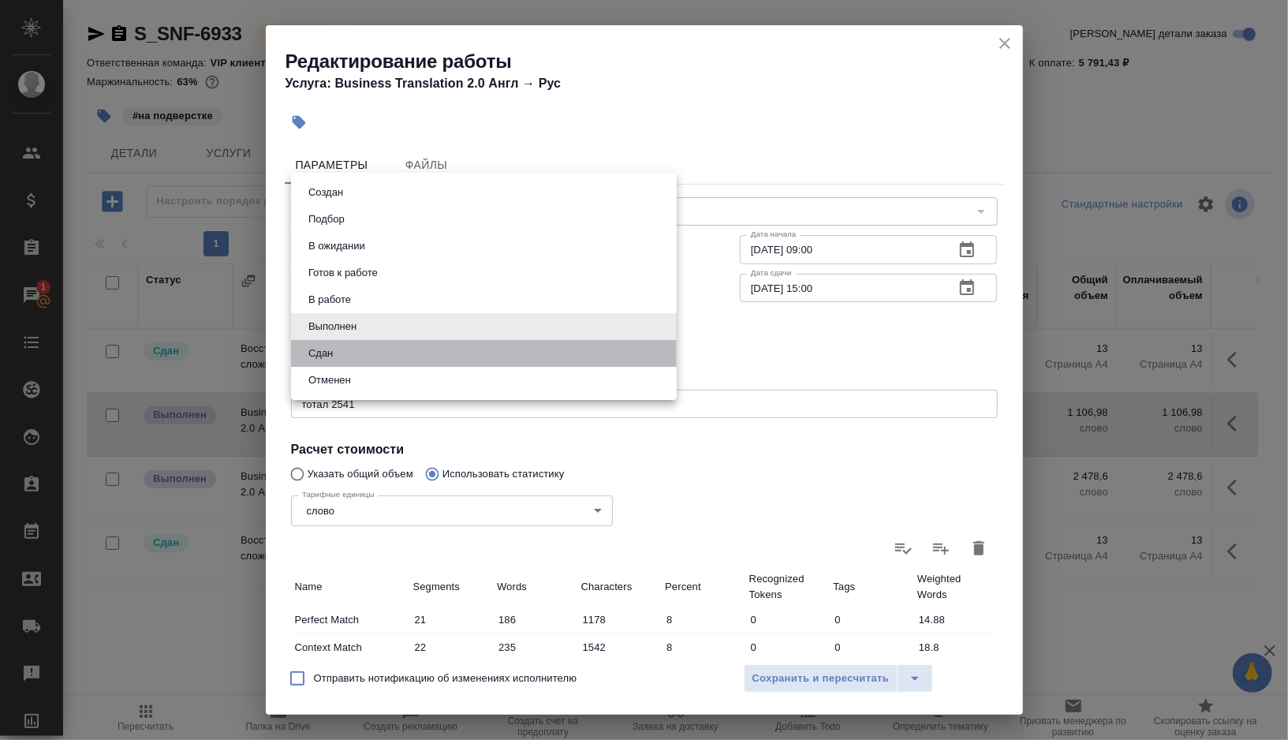
click at [338, 354] on li "Сдан" at bounding box center [484, 353] width 386 height 27
type input "closed"
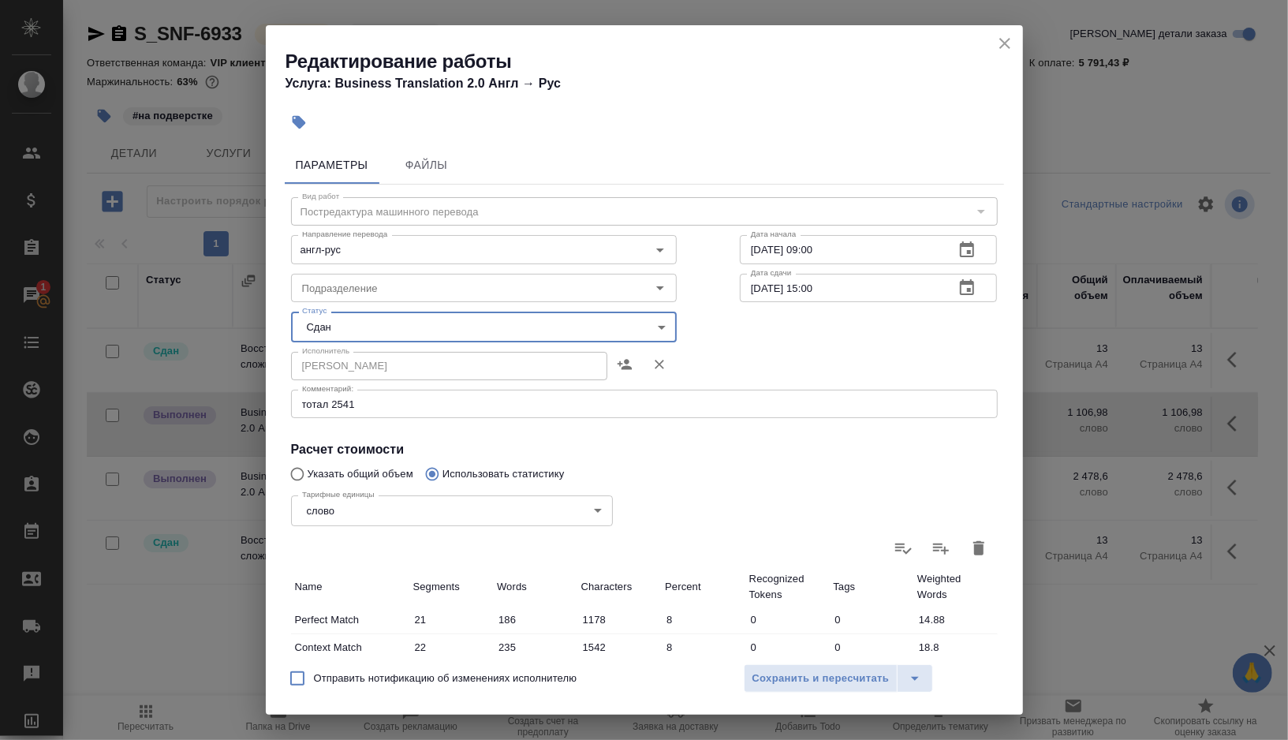
click at [346, 686] on label "Отправить нотификацию об изменениях исполнителю" at bounding box center [429, 678] width 297 height 33
click at [314, 686] on input "Отправить нотификацию об изменениях исполнителю" at bounding box center [297, 678] width 33 height 33
checkbox input "true"
click at [806, 676] on span "Сохранить и пересчитать" at bounding box center [820, 679] width 137 height 18
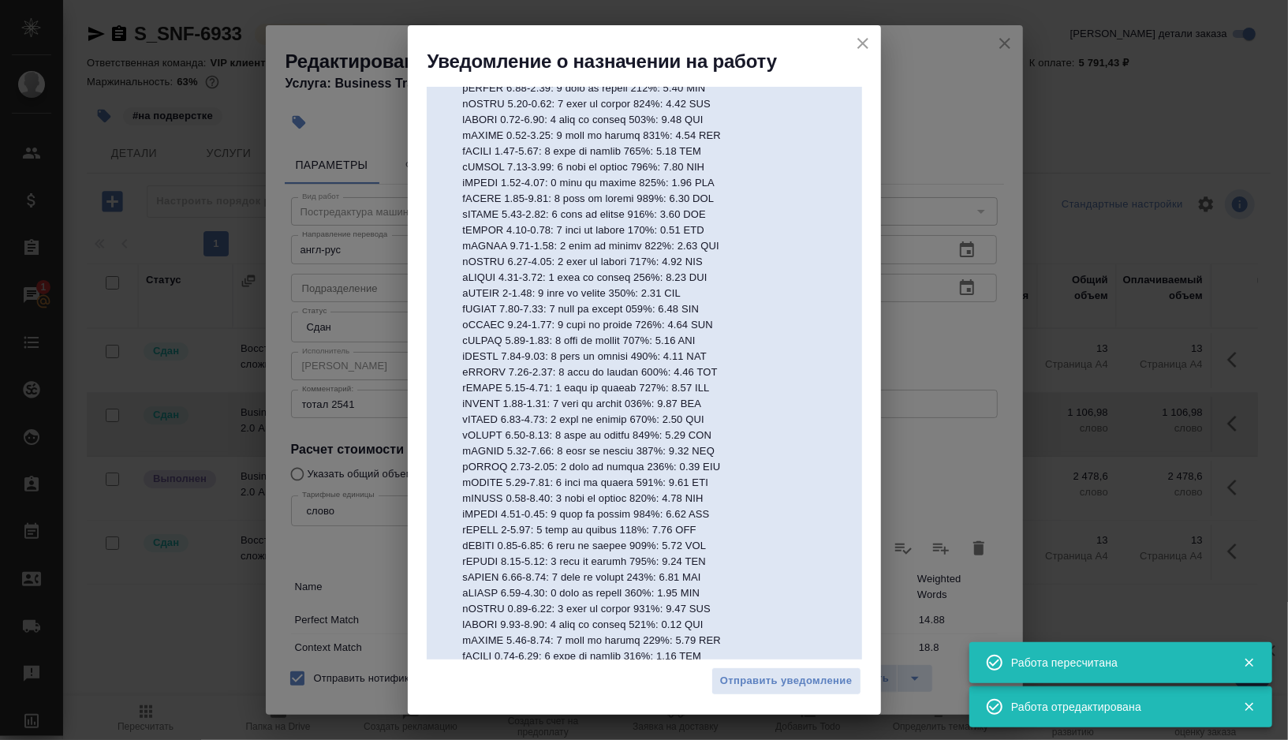
scroll to position [643, 0]
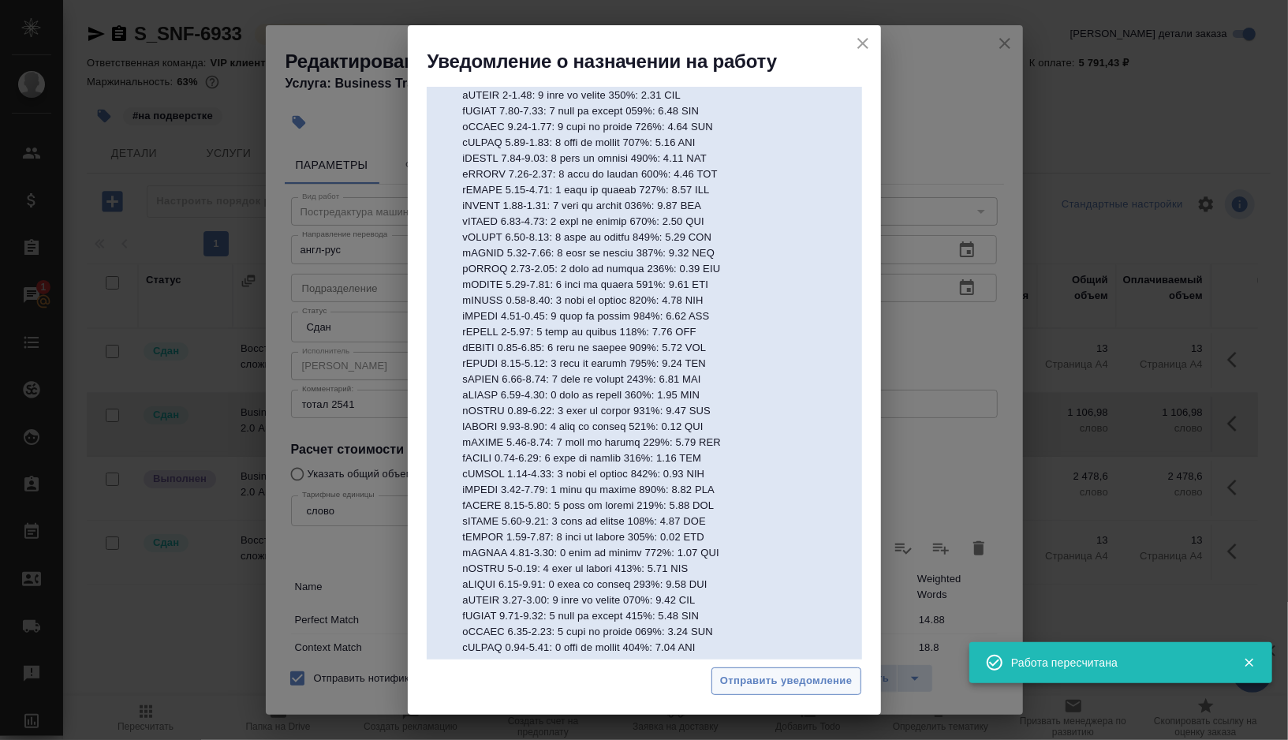
click at [772, 676] on span "Отправить уведомление" at bounding box center [786, 681] width 133 height 18
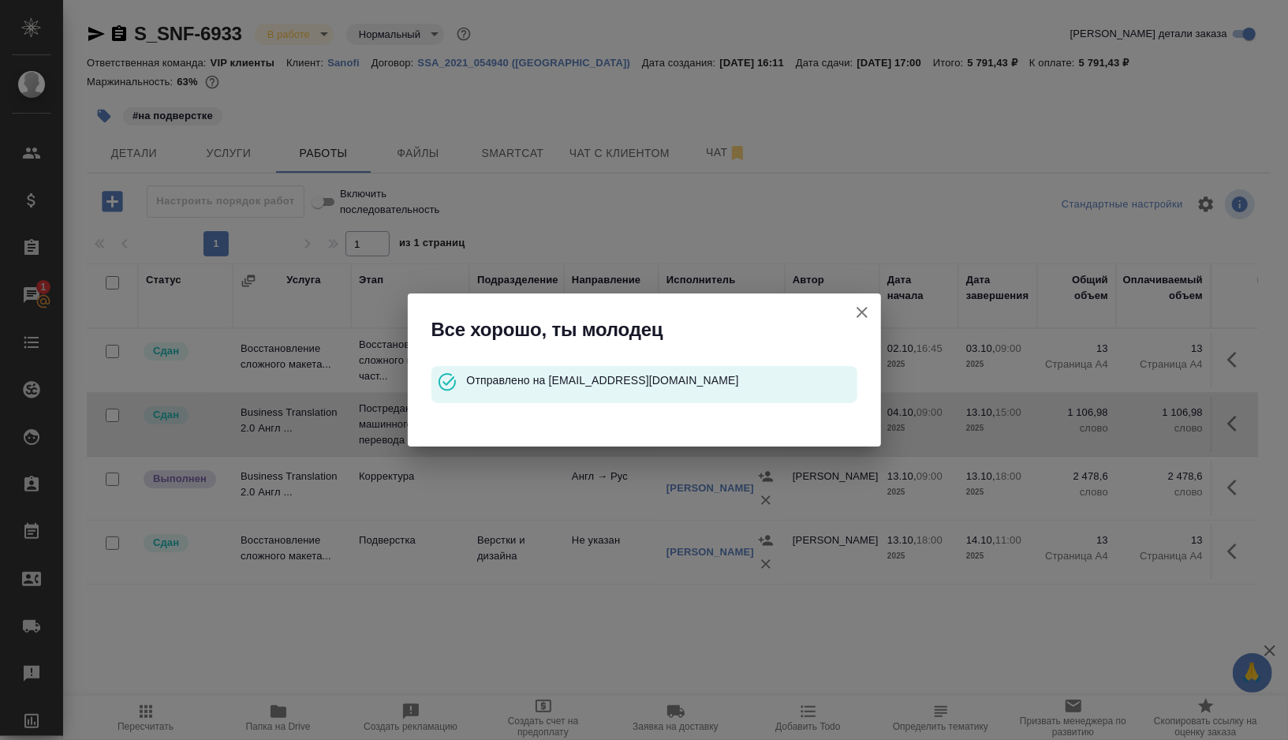
click at [856, 312] on icon "button" at bounding box center [862, 312] width 19 height 19
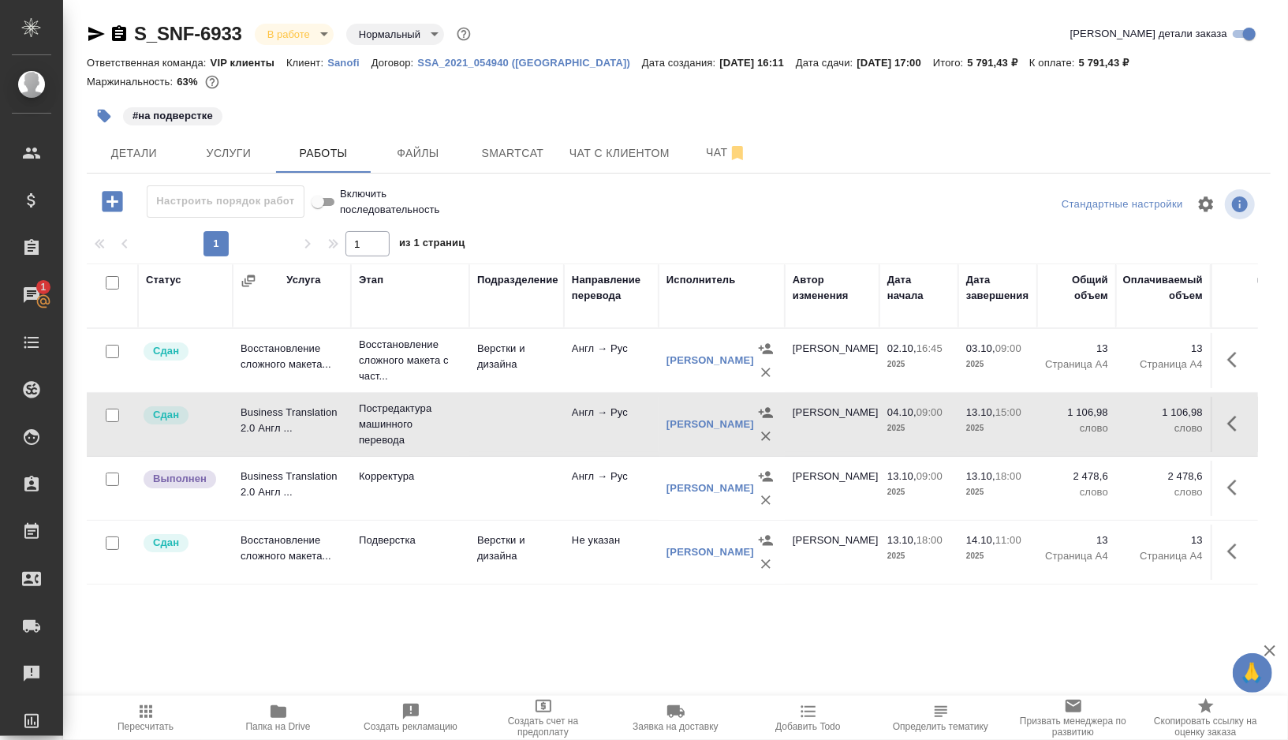
click at [140, 713] on icon "button" at bounding box center [145, 711] width 19 height 19
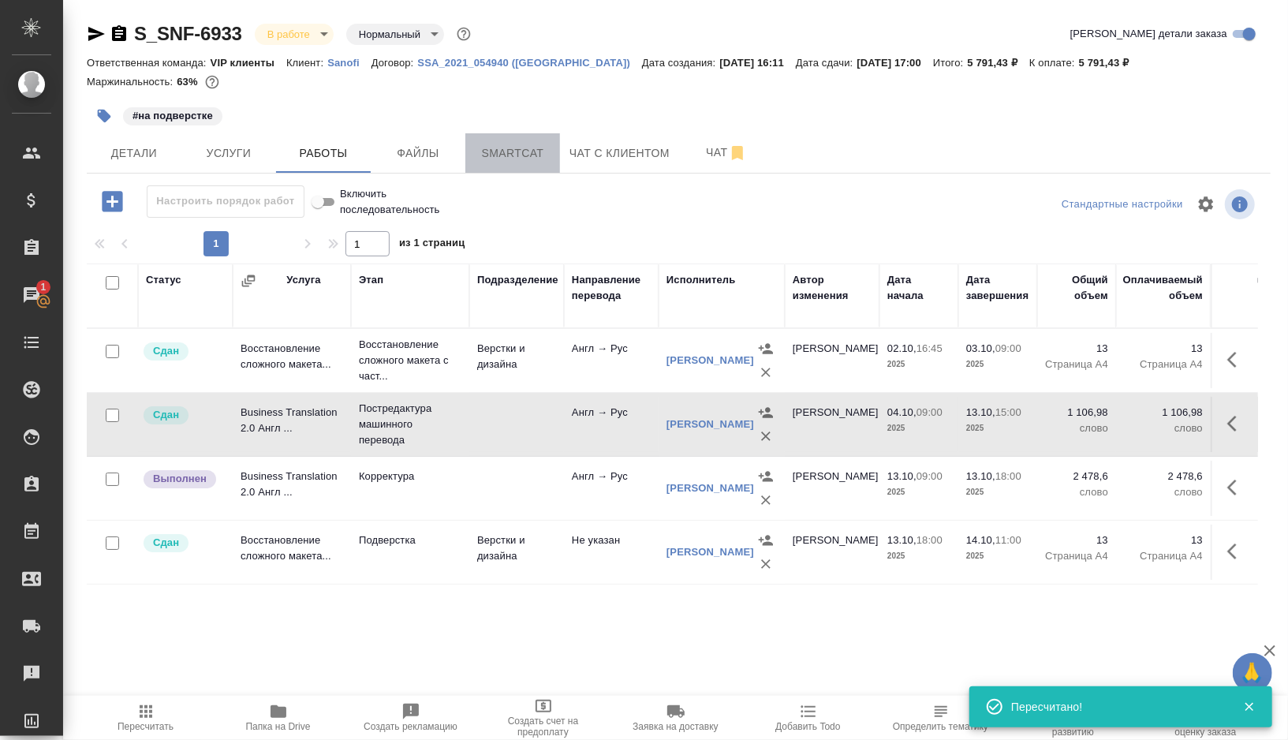
click at [516, 163] on button "Smartcat" at bounding box center [512, 152] width 95 height 39
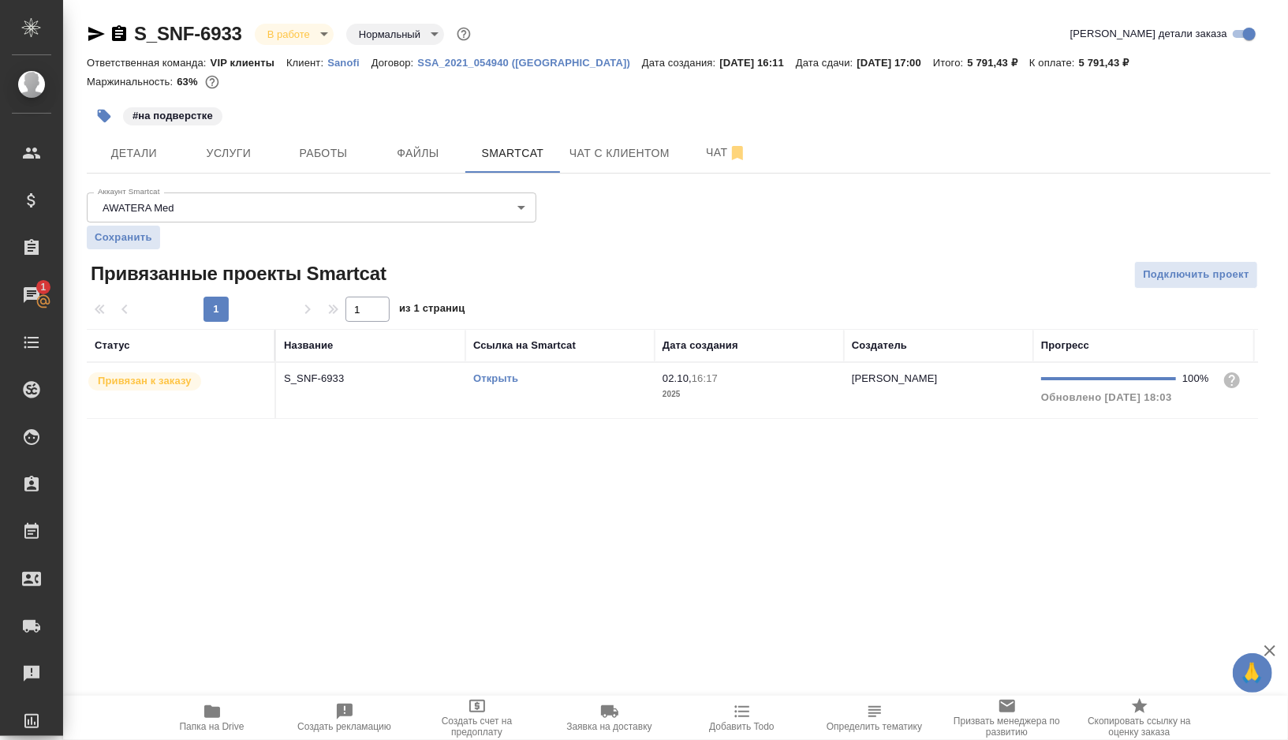
click at [508, 375] on link "Открыть" at bounding box center [495, 378] width 45 height 12
click at [325, 136] on button "Работы" at bounding box center [323, 152] width 95 height 39
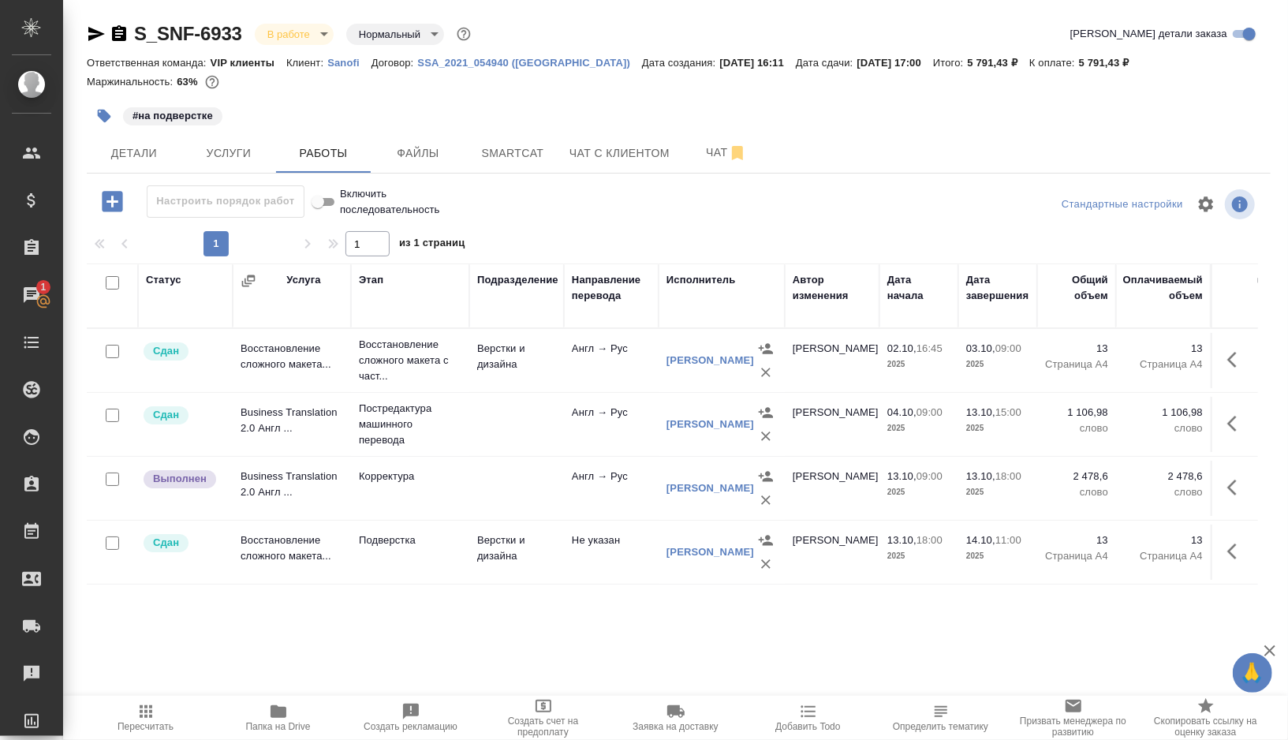
click at [1220, 492] on button "button" at bounding box center [1237, 488] width 38 height 38
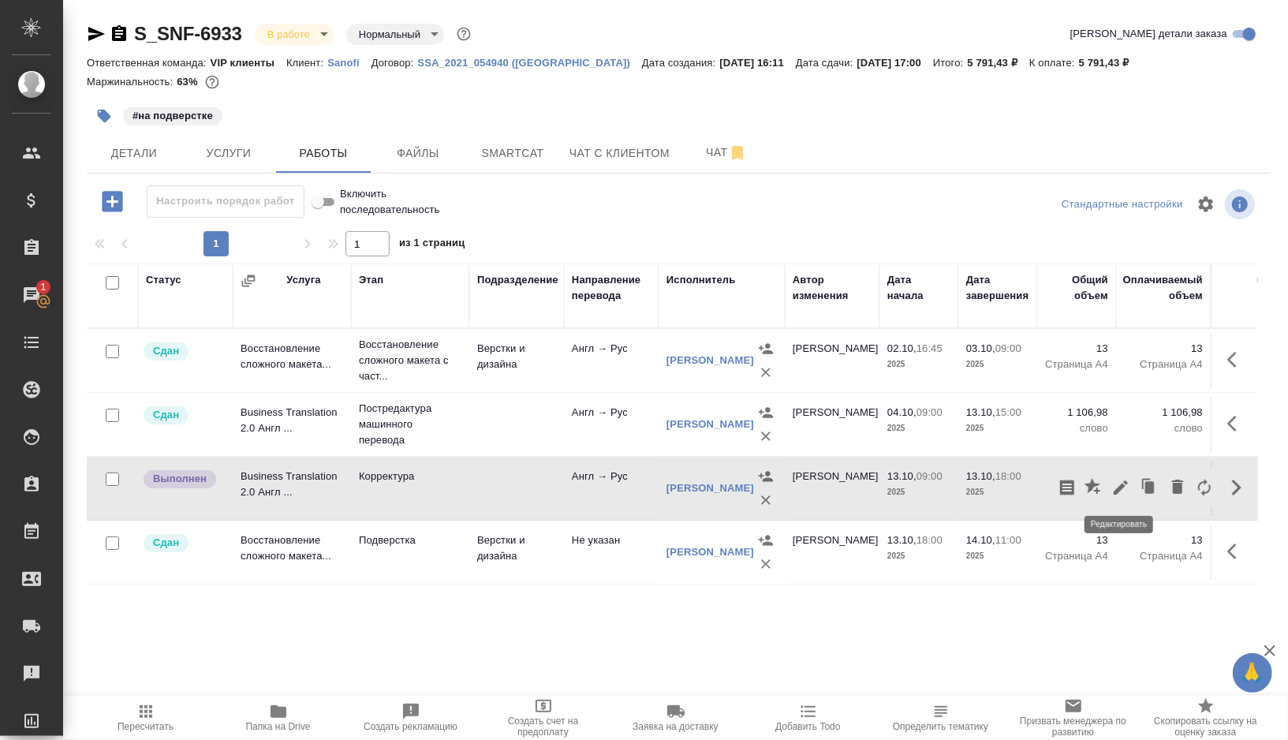
click at [1122, 478] on icon "button" at bounding box center [1120, 487] width 19 height 19
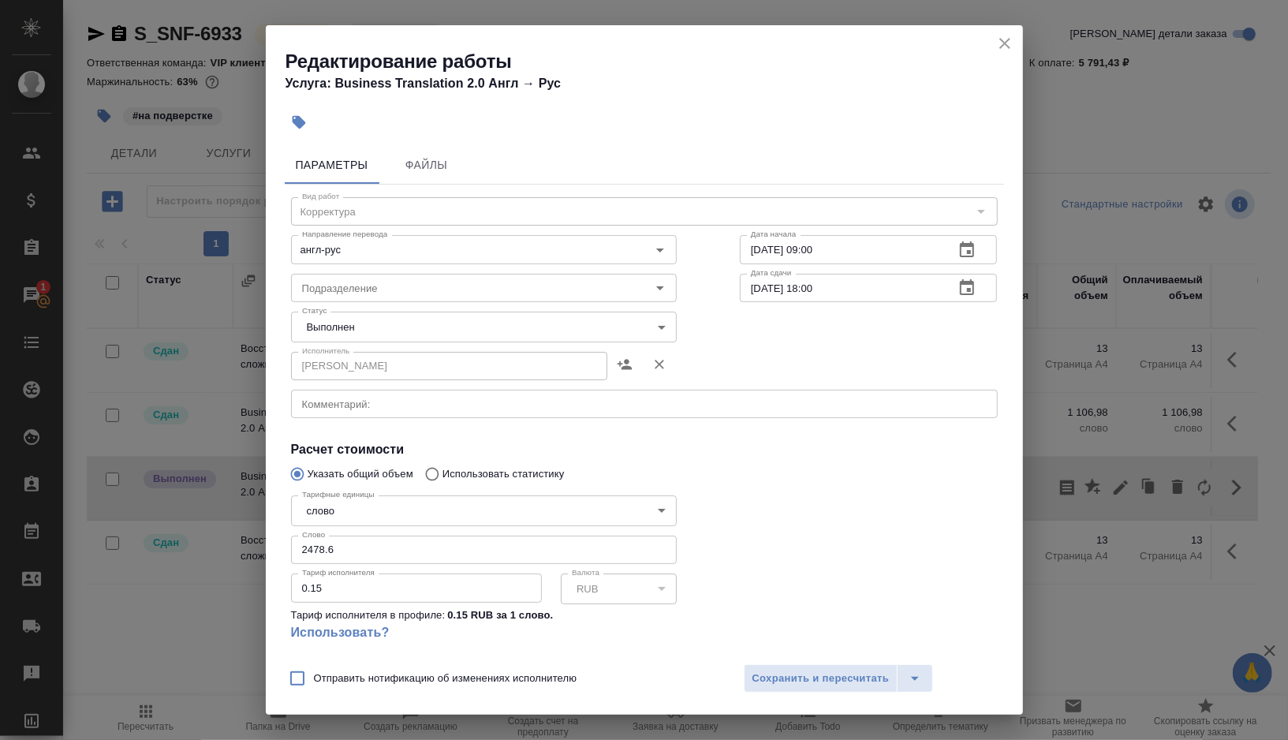
click at [357, 323] on body "🙏 .cls-1 fill:#fff; AWATERA Gorshkova Valentina Клиенты Спецификации Заказы 1 Ч…" at bounding box center [644, 370] width 1288 height 740
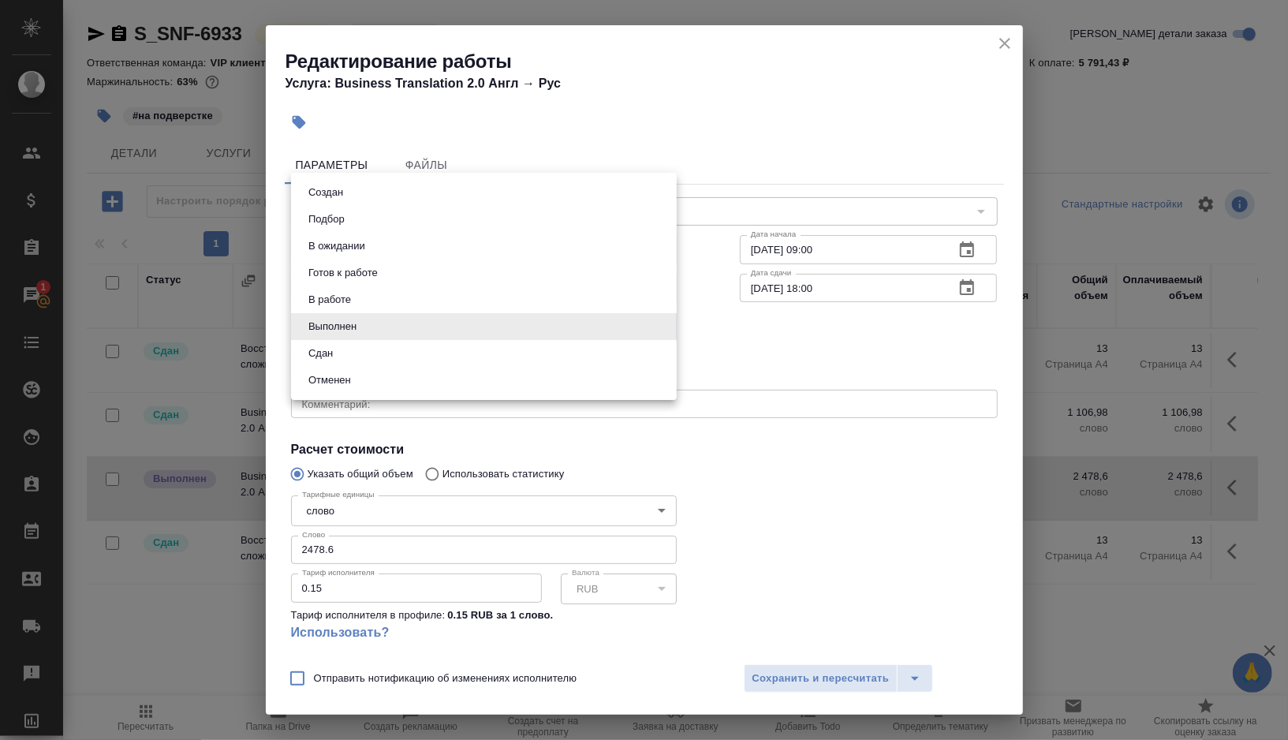
click at [323, 362] on li "Сдан" at bounding box center [484, 353] width 386 height 27
type input "closed"
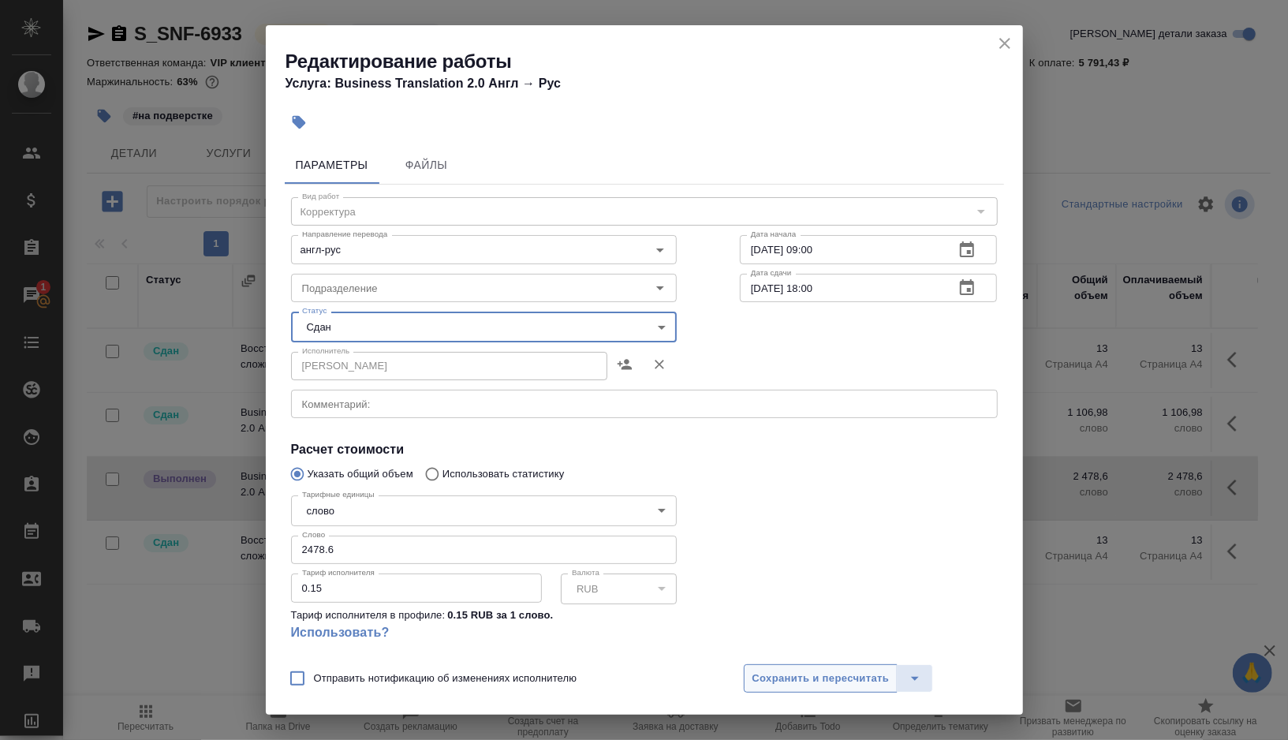
click at [786, 681] on span "Сохранить и пересчитать" at bounding box center [820, 679] width 137 height 18
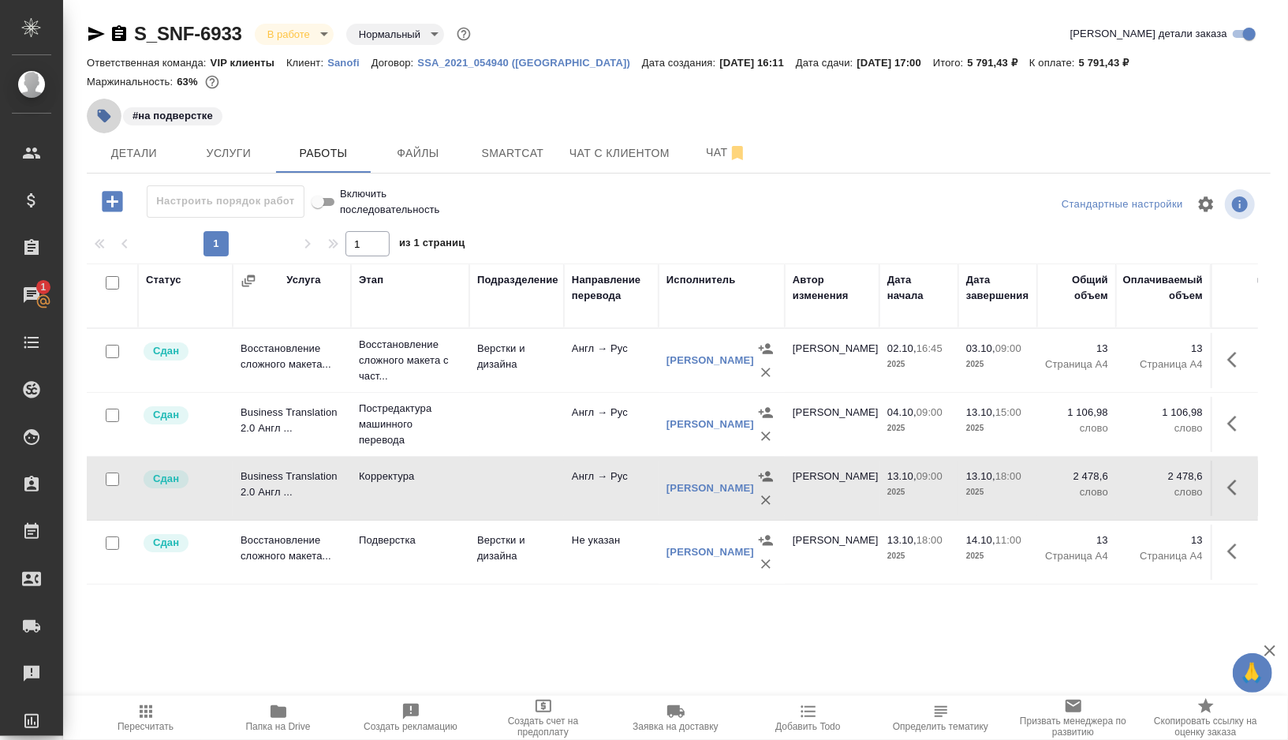
click at [105, 116] on icon "button" at bounding box center [104, 116] width 13 height 13
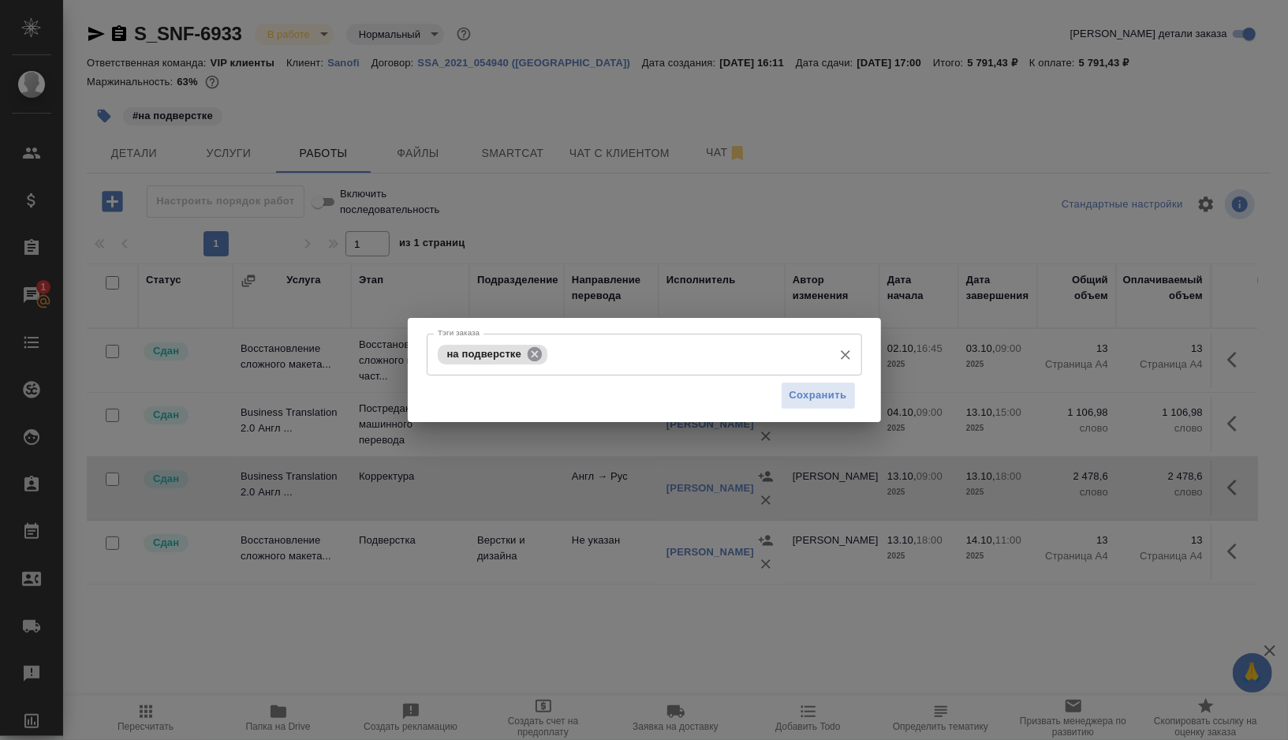
click at [533, 352] on icon at bounding box center [535, 353] width 14 height 14
click at [809, 397] on span "Сохранить" at bounding box center [819, 395] width 58 height 18
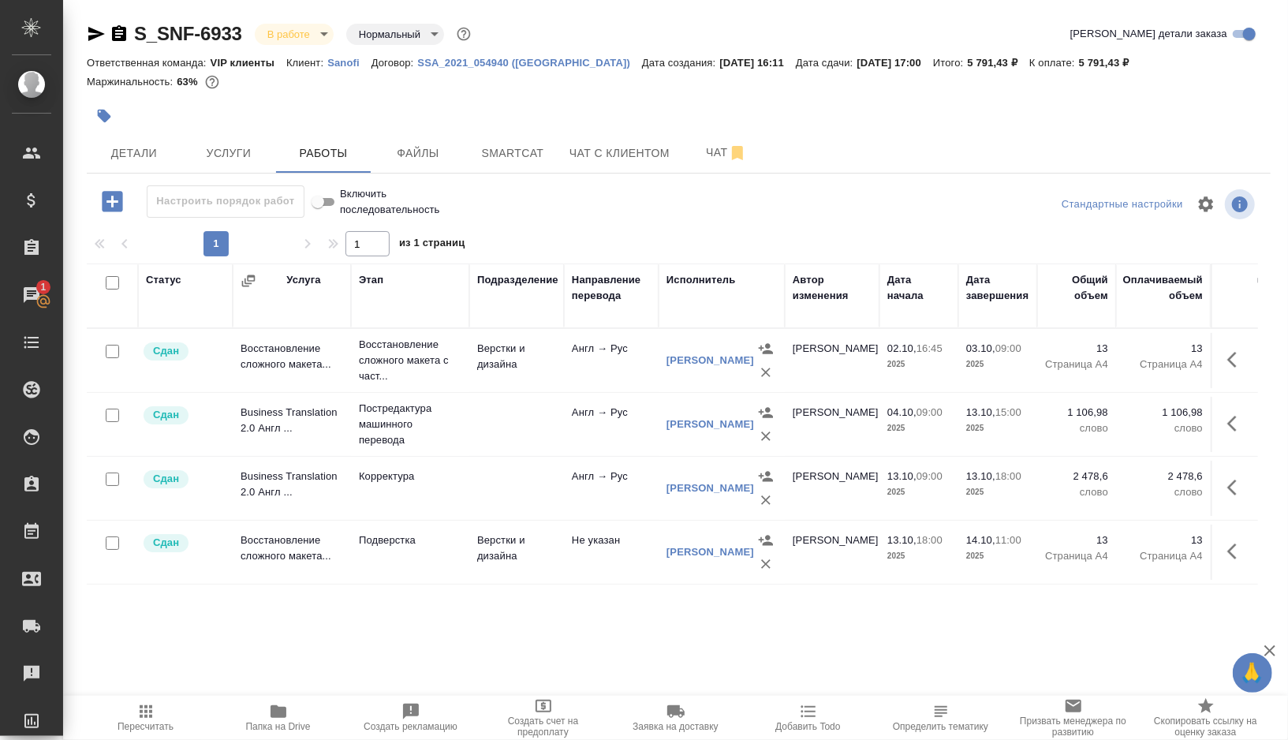
click at [310, 28] on body "🙏 .cls-1 fill:#fff; AWATERA Gorshkova Valentina Клиенты Спецификации Заказы 1 Ч…" at bounding box center [644, 370] width 1288 height 740
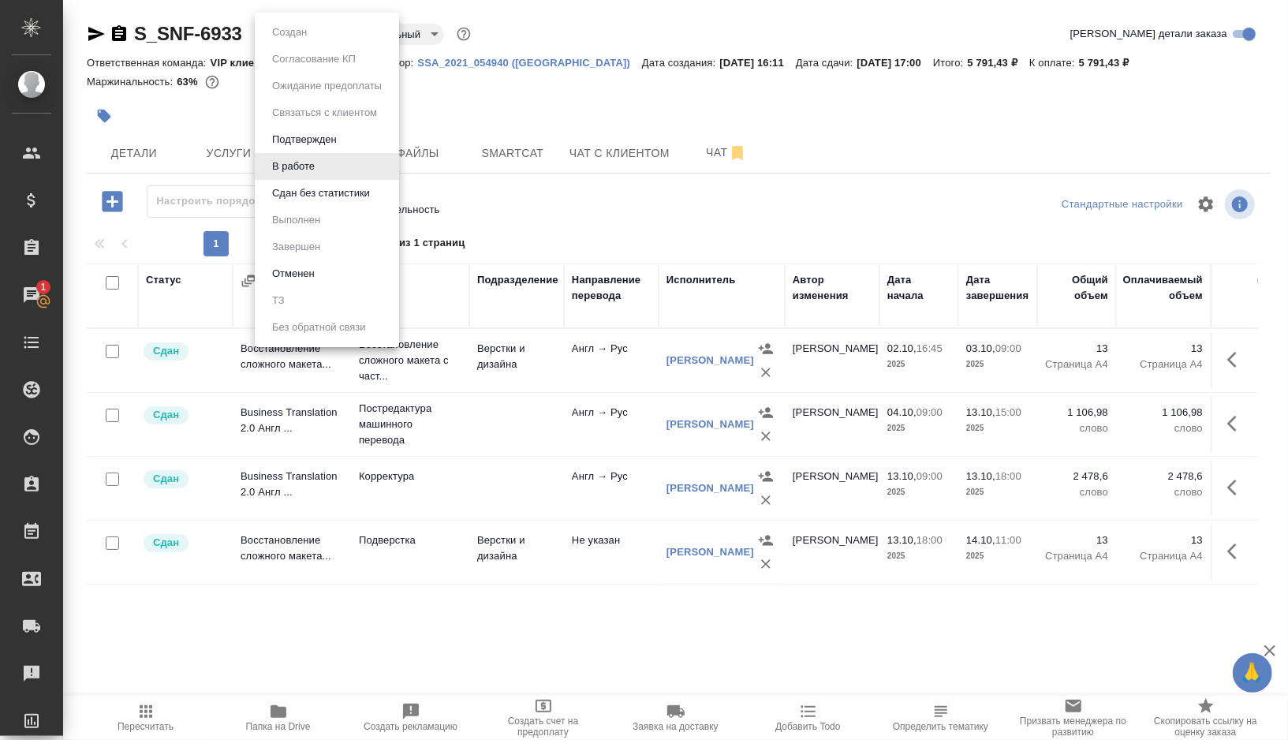
click at [297, 193] on button "Сдан без статистики" at bounding box center [320, 193] width 107 height 17
click at [367, 41] on body "🙏 .cls-1 fill:#fff; AWATERA Gorshkova Valentina Клиенты Спецификации Заказы 1 Ч…" at bounding box center [644, 370] width 1288 height 740
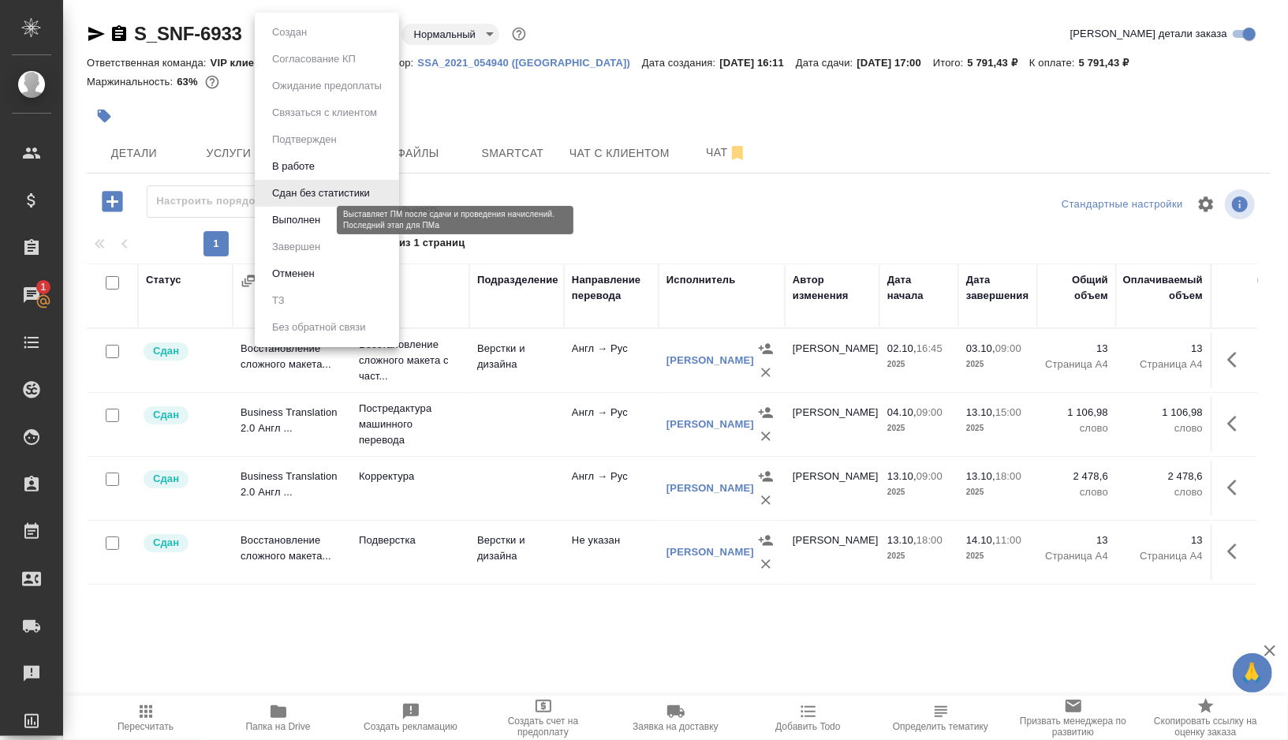
click at [315, 214] on button "Выполнен" at bounding box center [296, 219] width 58 height 17
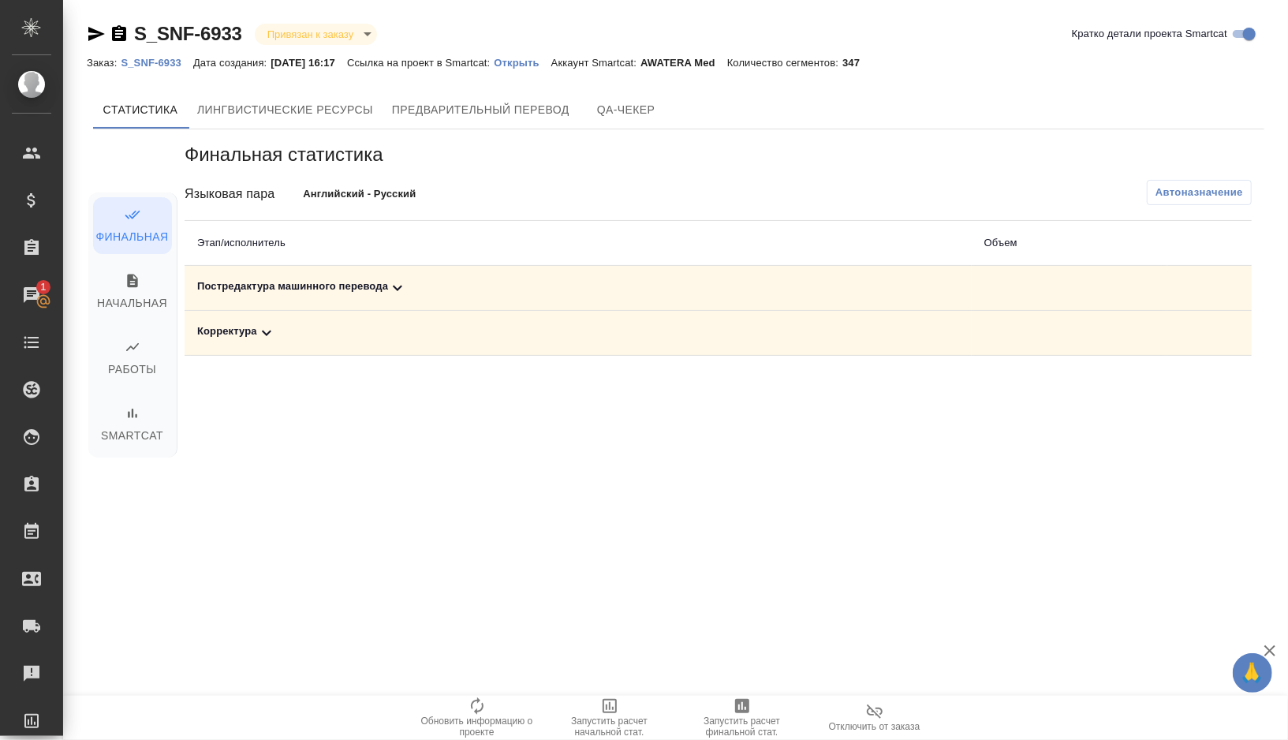
click at [440, 289] on div "Постредактура машинного перевода" at bounding box center [578, 287] width 762 height 19
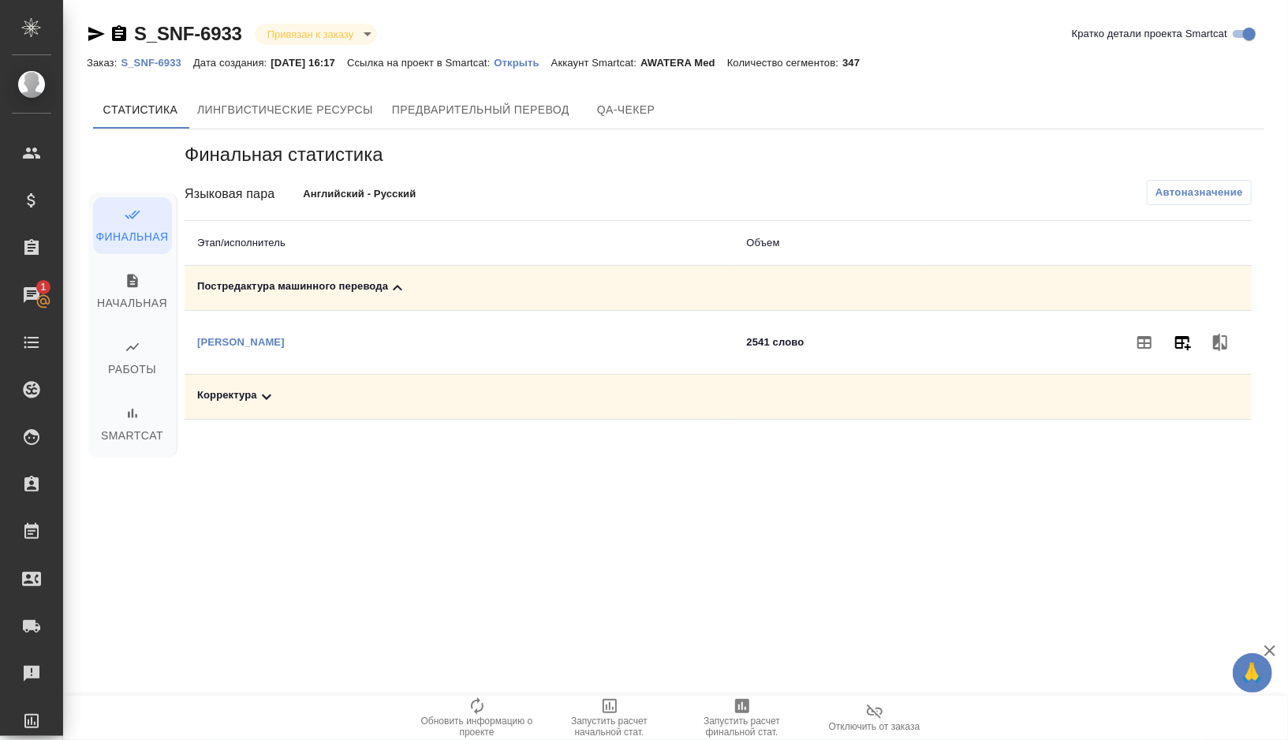
click at [1171, 349] on button "button" at bounding box center [1182, 342] width 38 height 38
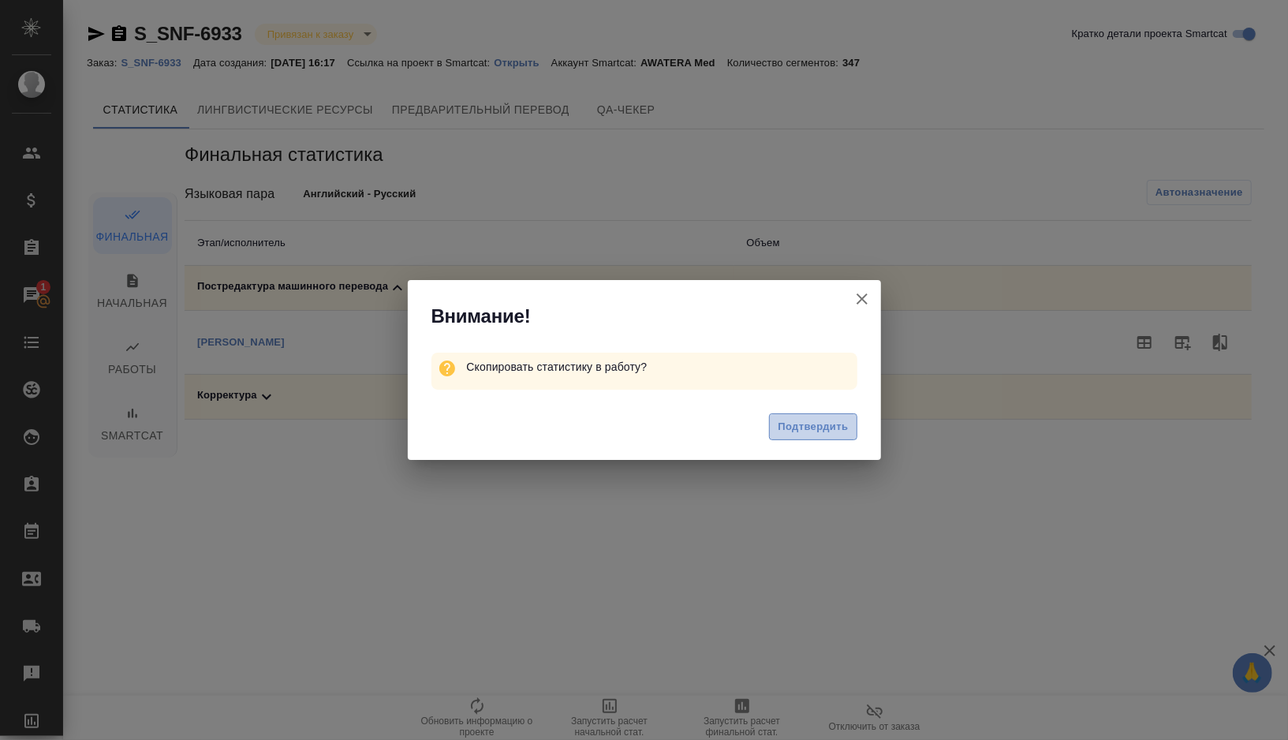
click at [799, 435] on button "Подтвердить" at bounding box center [813, 427] width 88 height 28
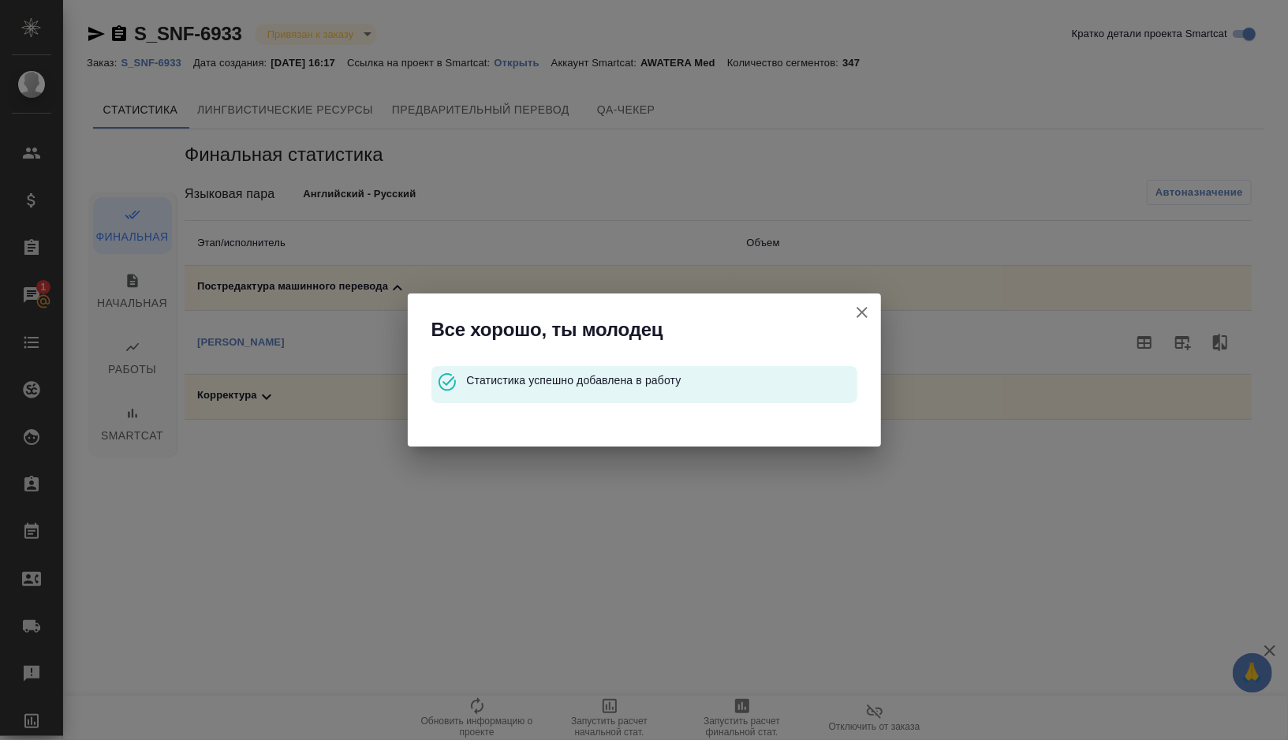
click at [864, 309] on icon "button" at bounding box center [862, 312] width 11 height 11
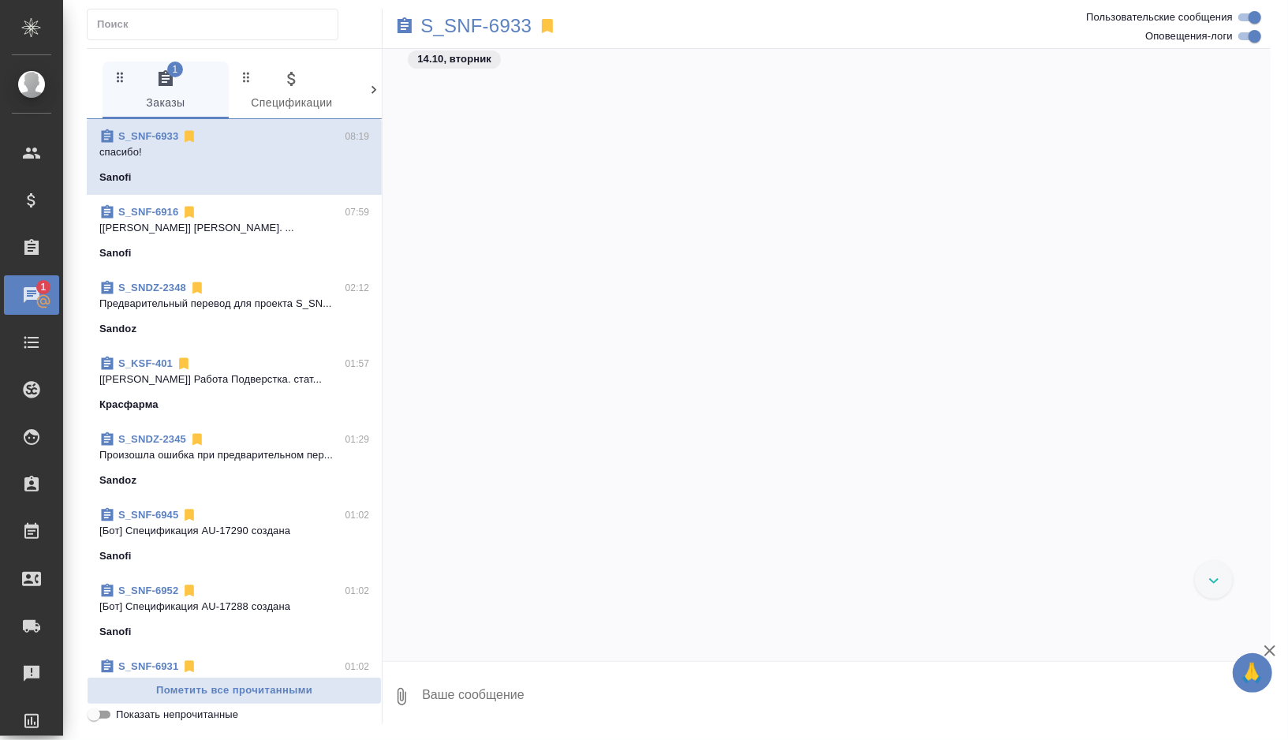
scroll to position [42742, 0]
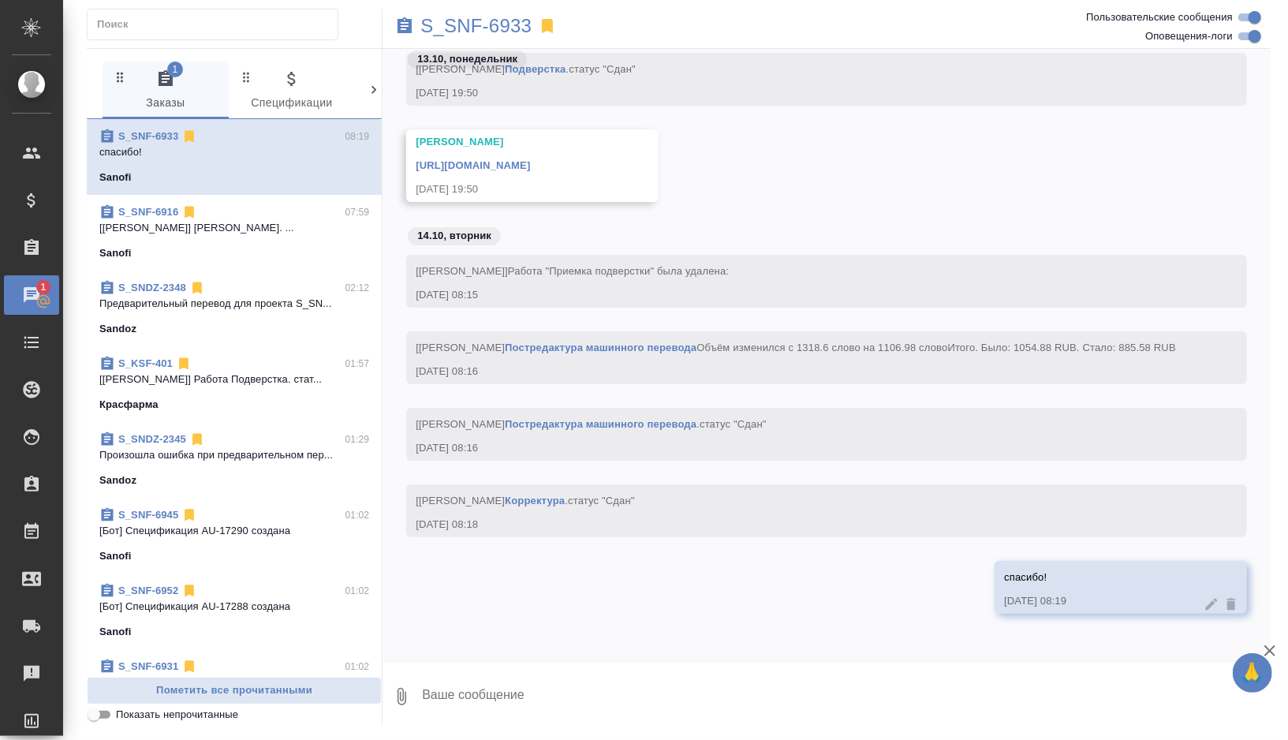
click at [551, 200] on div "Арсеньева Вера https://drive.awatera.com/apps/files/files/10580757?dir=/Shares/…" at bounding box center [827, 177] width 888 height 96
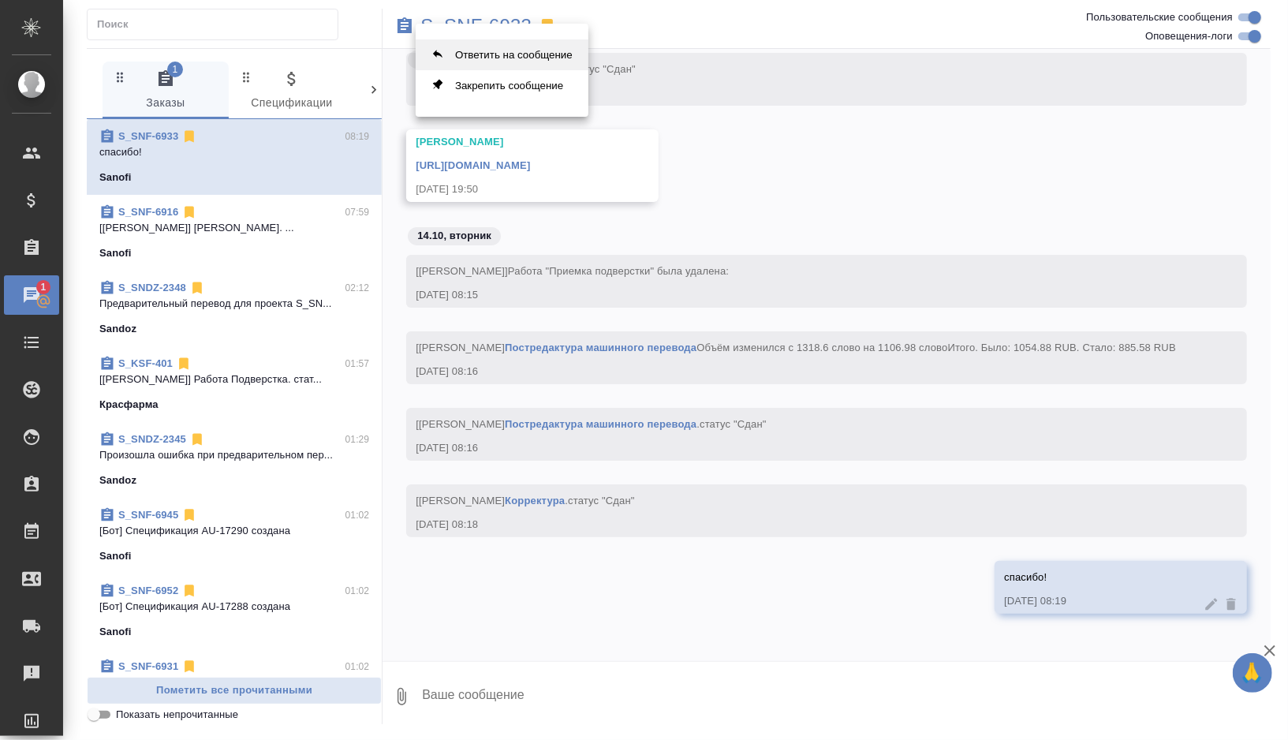
click at [490, 60] on button "Ответить на сообщение" at bounding box center [502, 54] width 173 height 31
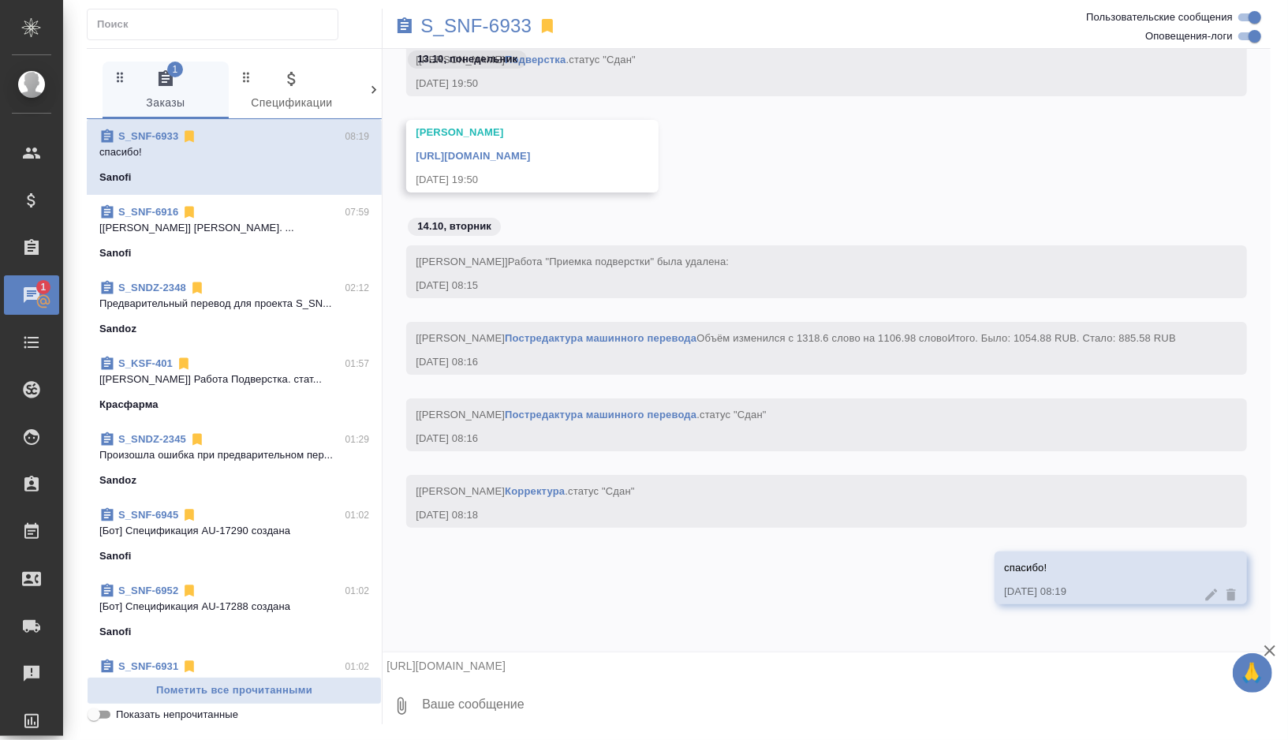
click at [458, 718] on textarea at bounding box center [845, 706] width 850 height 54
type textarea """
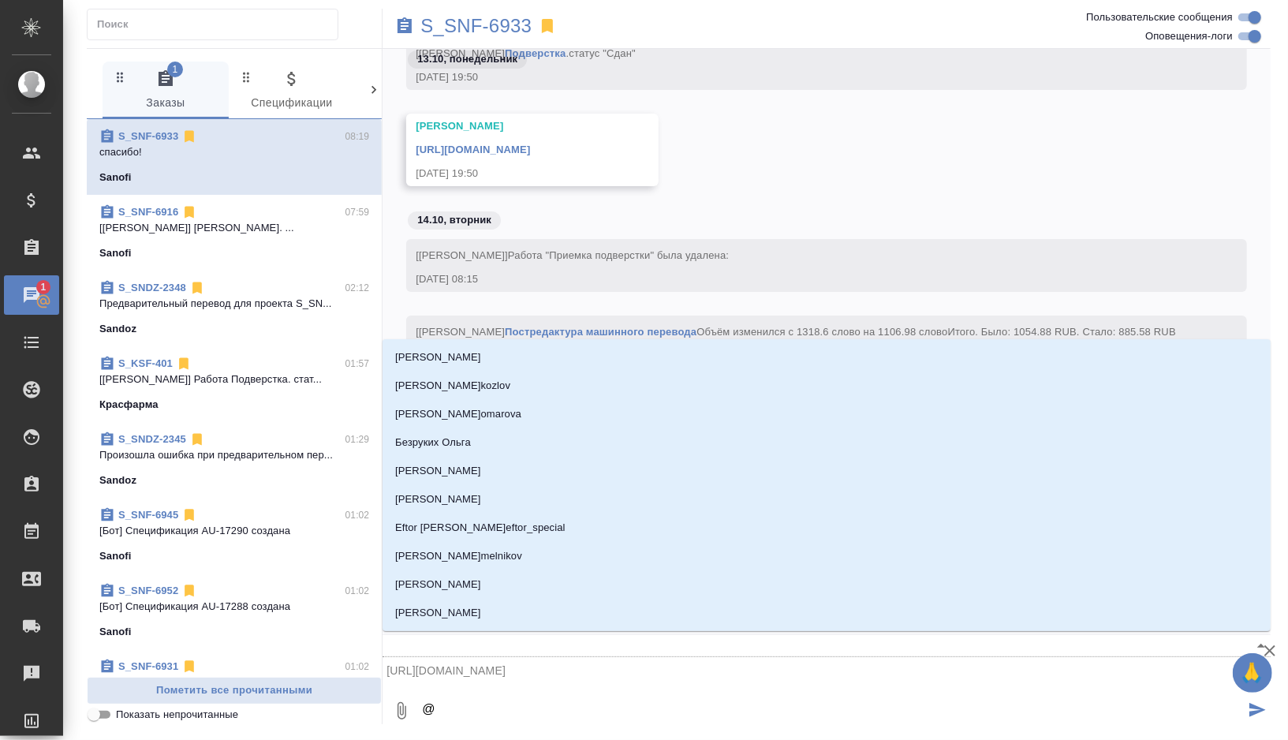
type textarea "@д"
type input "д"
type textarea "@ди"
type input "ди"
type textarea "@дил"
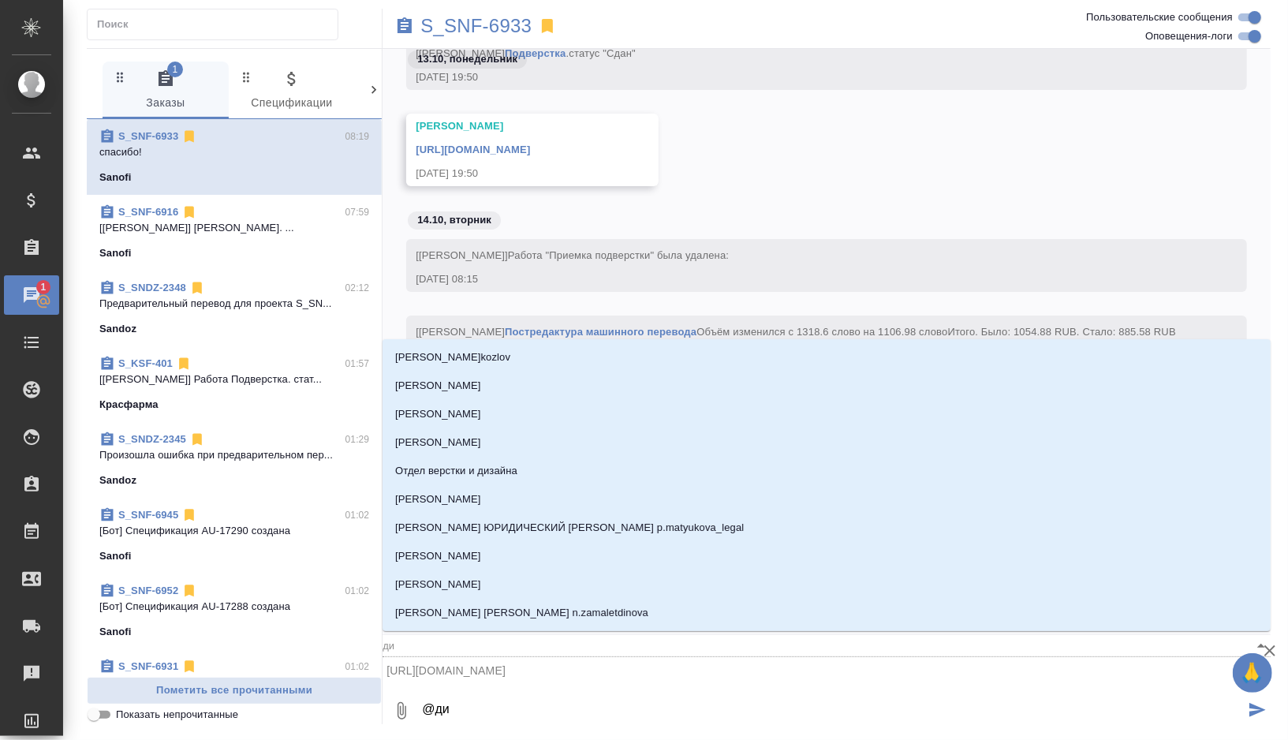
type input "дил"
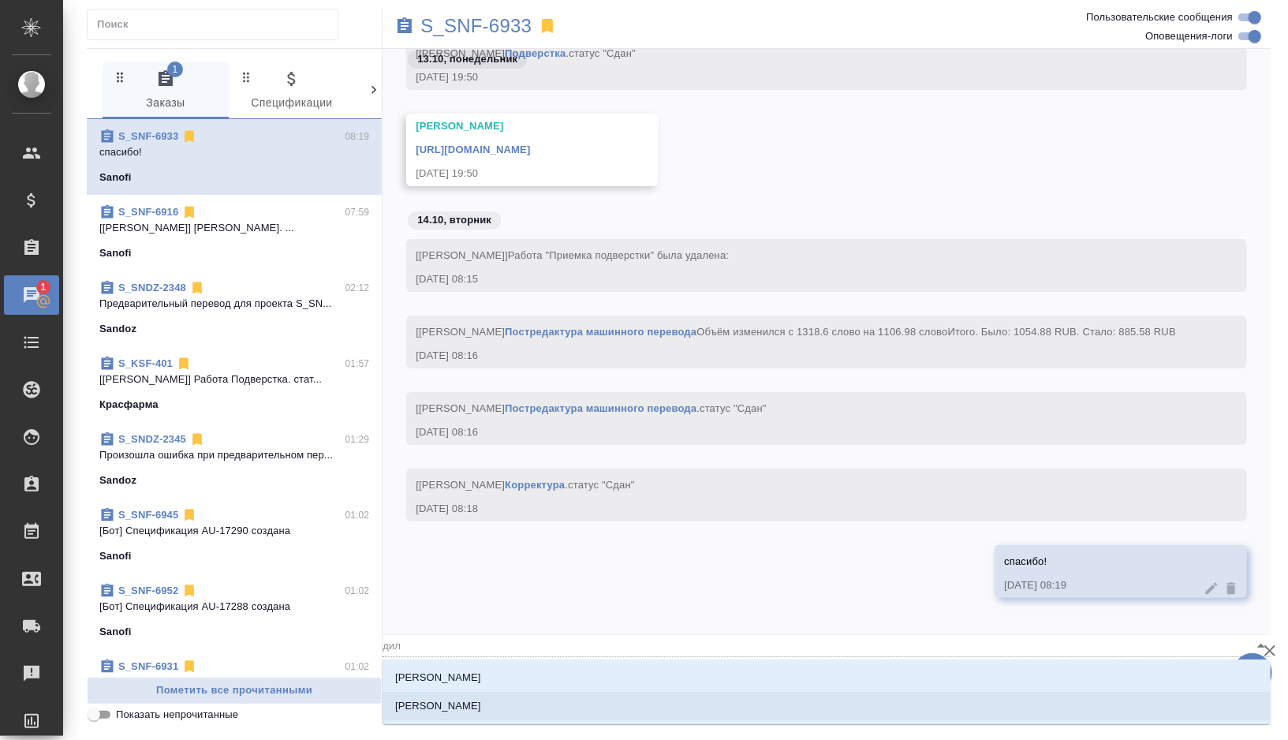
click at [444, 706] on p "Сайдашева Диляра" at bounding box center [438, 706] width 86 height 16
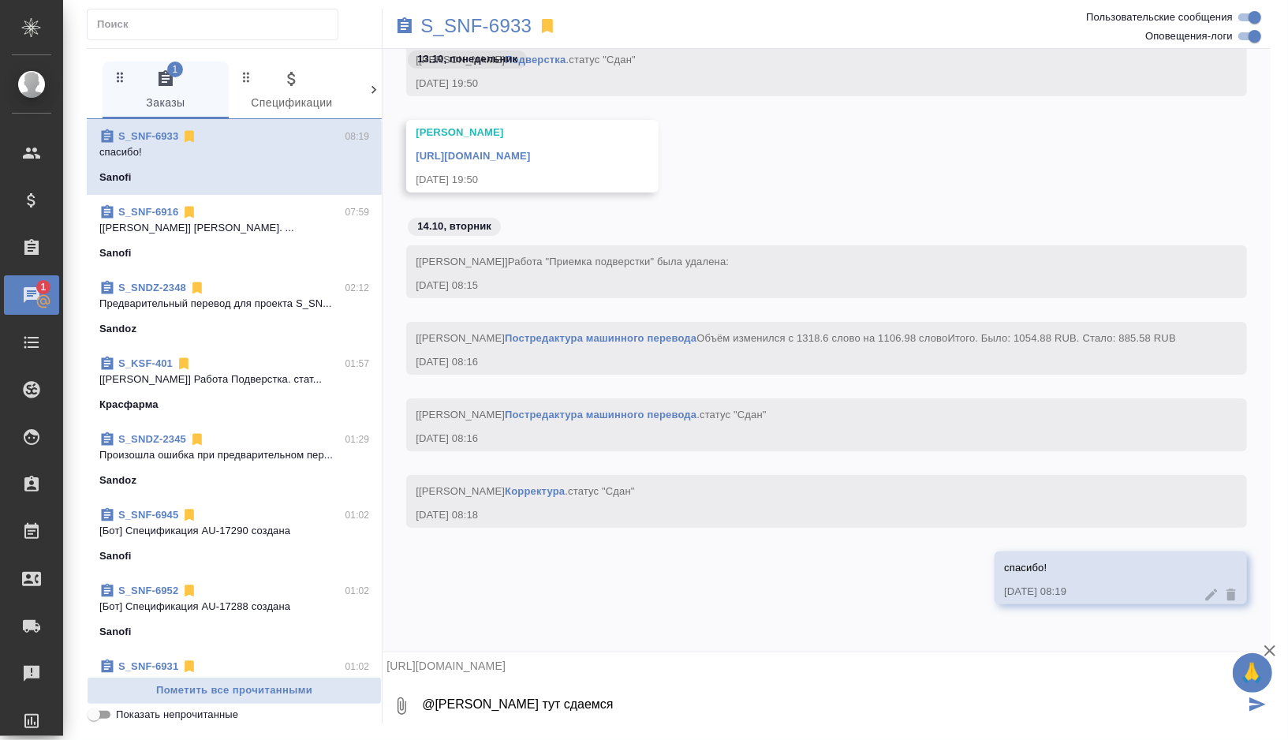
type textarea "@Сайдашева Диляра тут сдаемся"
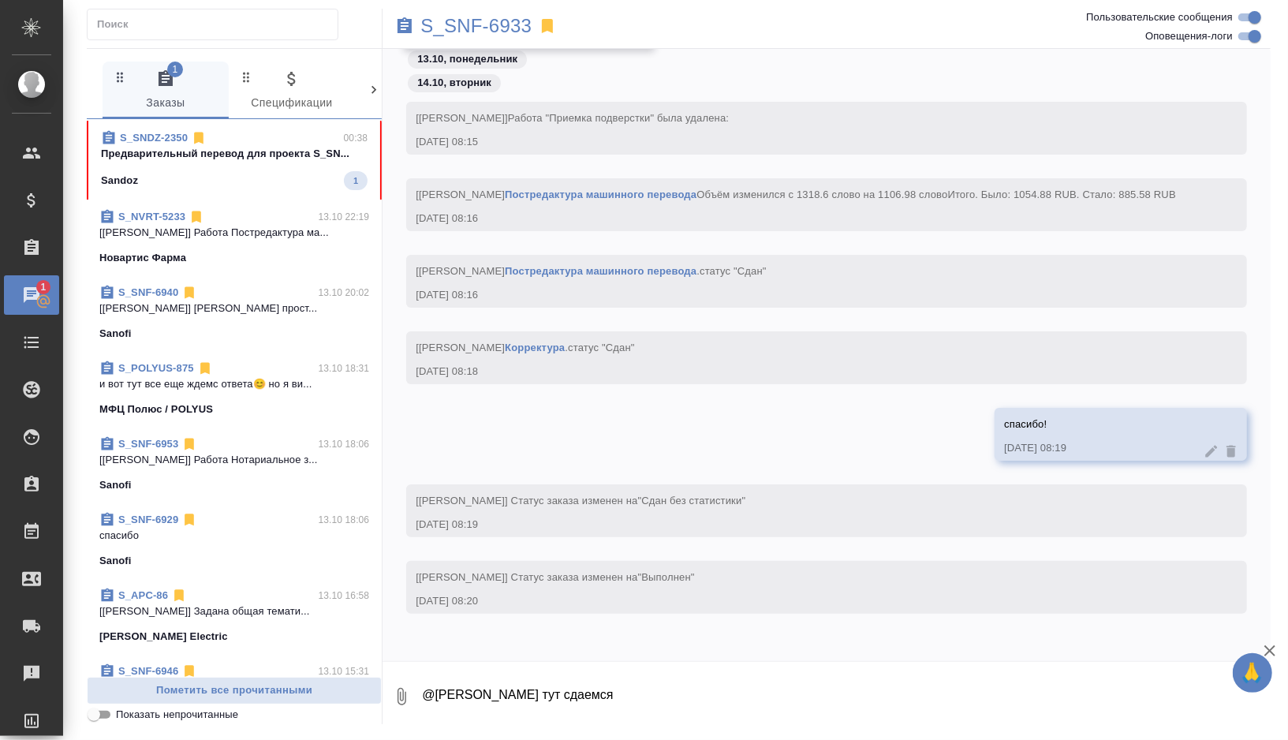
scroll to position [889, 0]
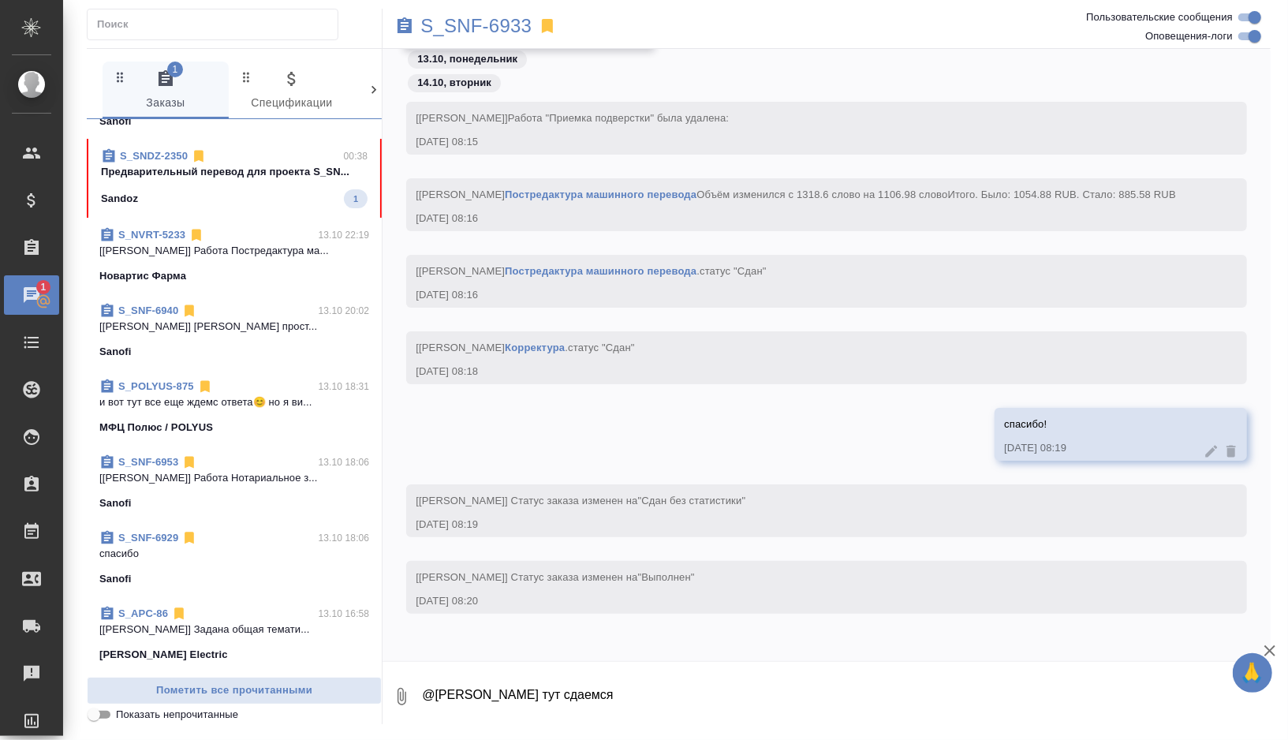
click at [252, 207] on div "S_SNDZ-2350 00:38 Предварительный перевод для проекта S_SN... Sandoz 1" at bounding box center [234, 178] width 295 height 79
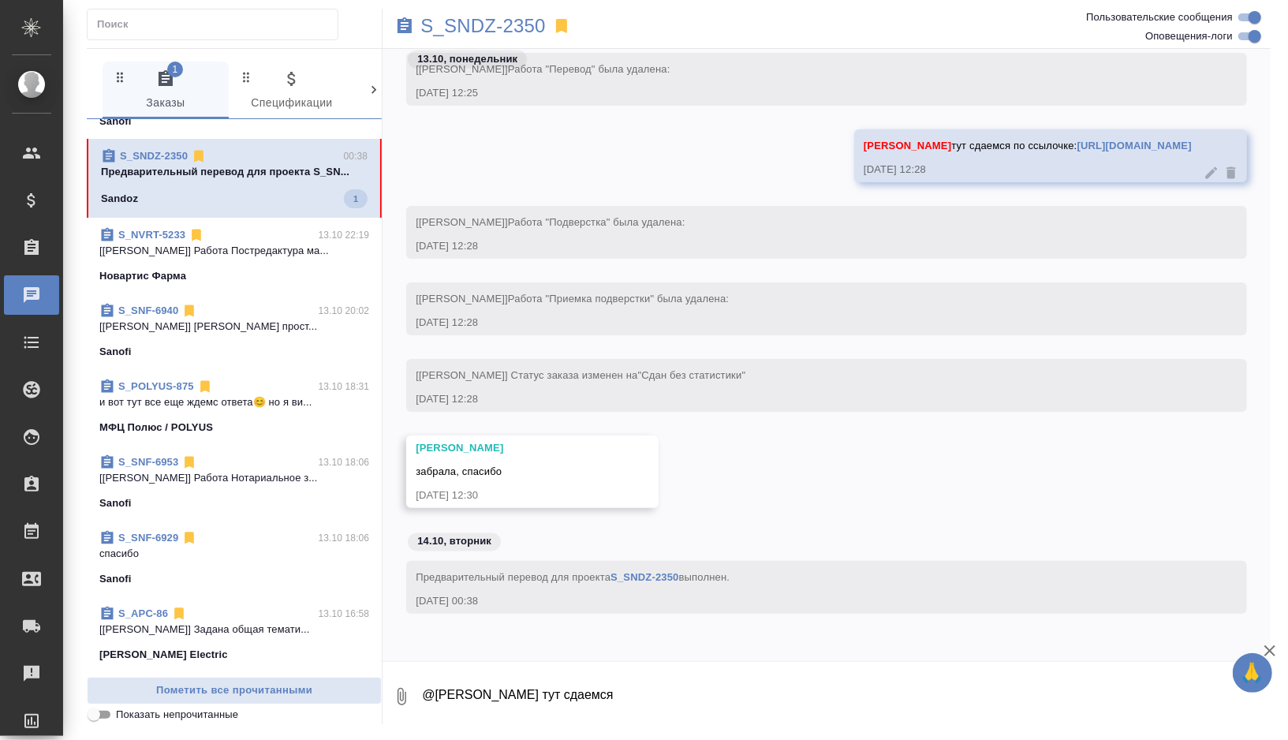
scroll to position [32515, 0]
click at [532, 27] on p "S_SNDZ-2350" at bounding box center [482, 26] width 125 height 16
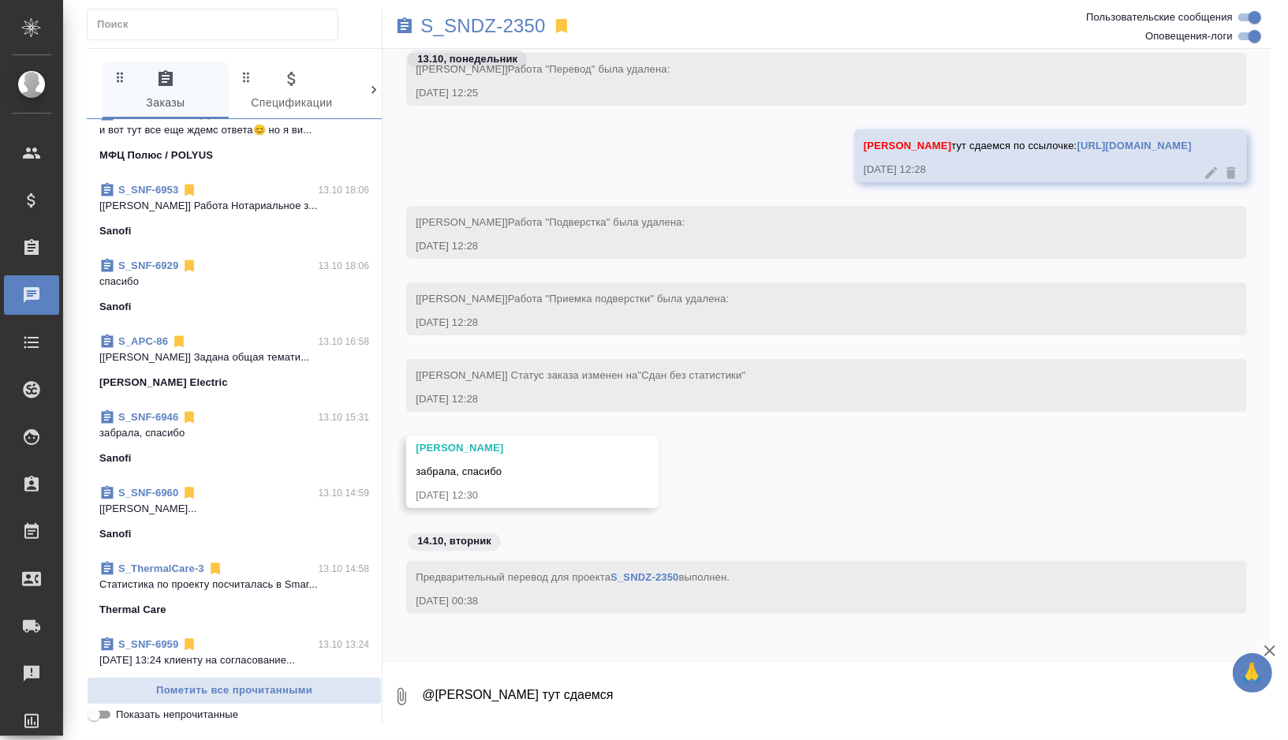
scroll to position [0, 0]
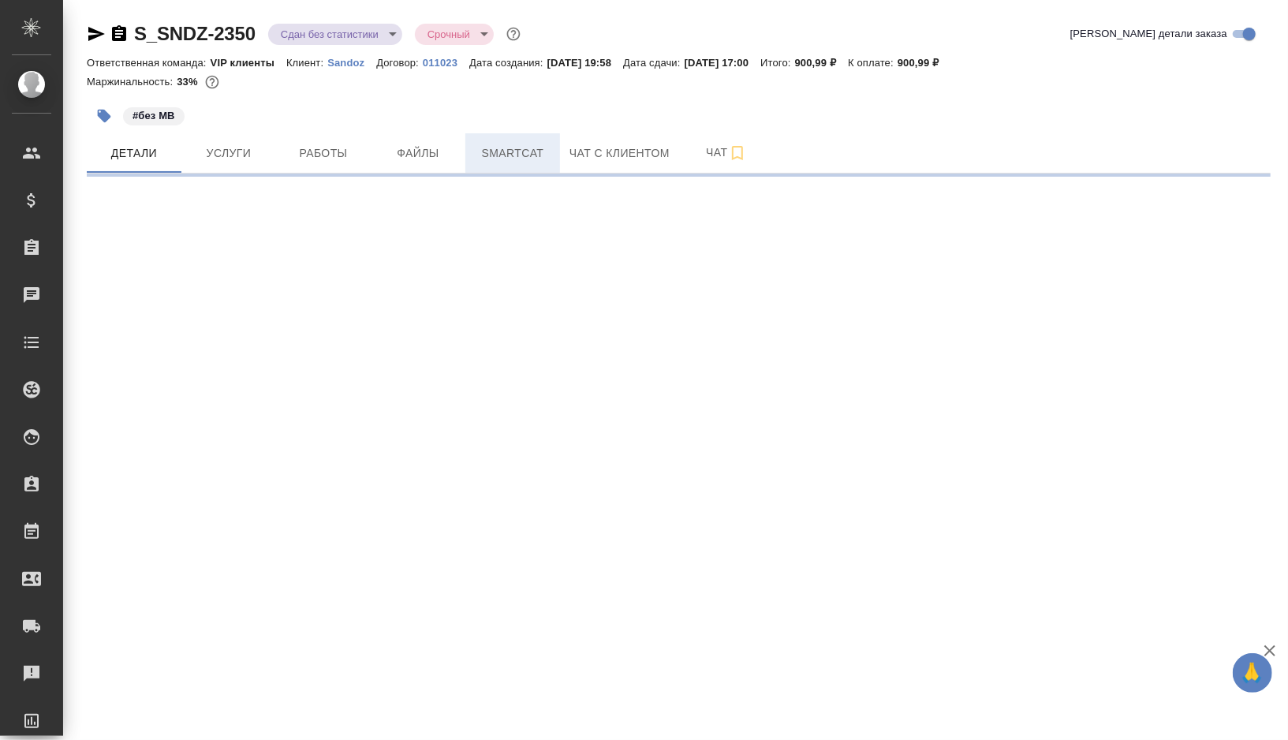
click at [523, 159] on span "Smartcat" at bounding box center [513, 154] width 76 height 20
select select "RU"
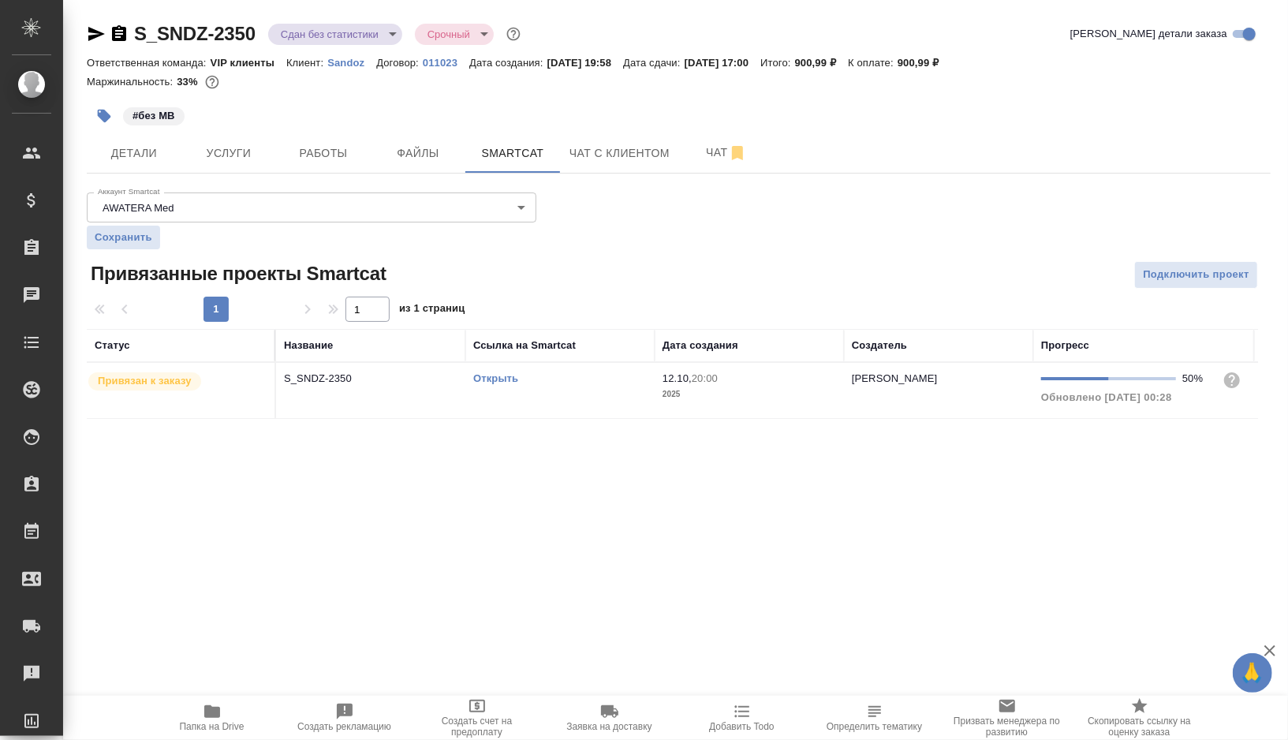
click at [581, 376] on div "Открыть" at bounding box center [560, 379] width 174 height 16
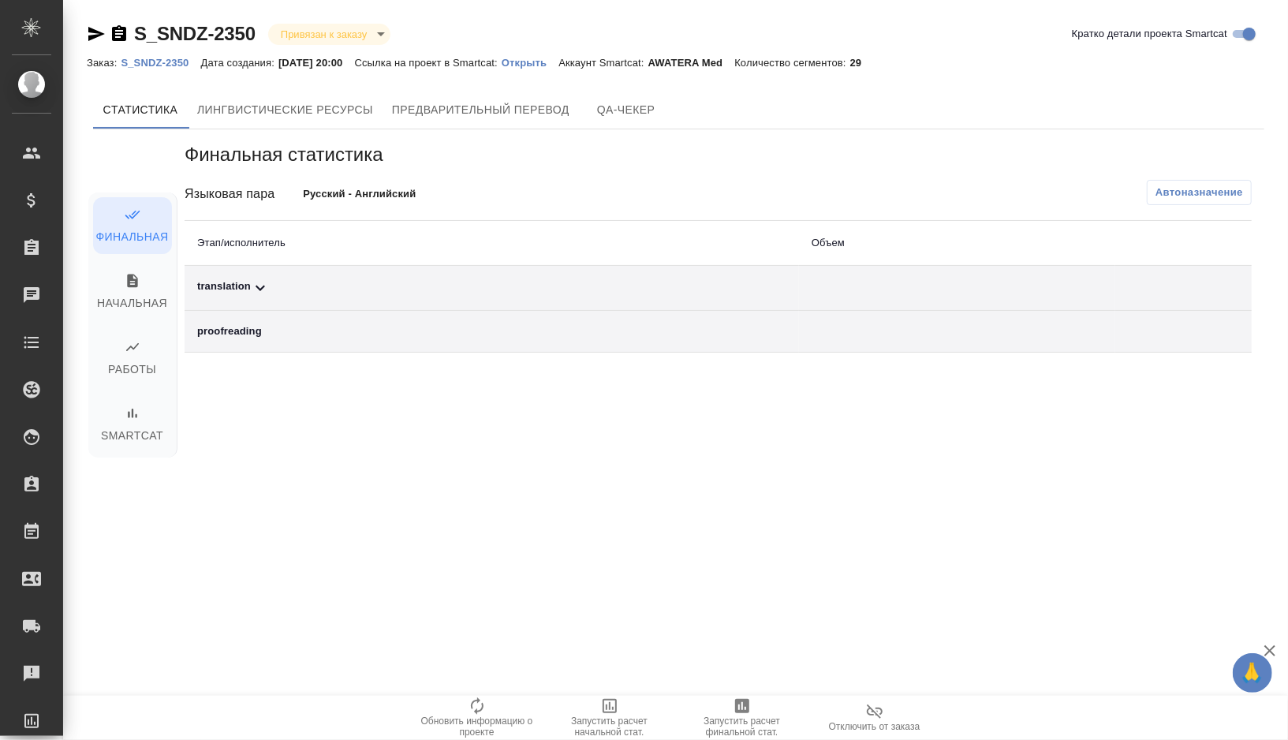
click at [285, 299] on td "translation" at bounding box center [492, 288] width 614 height 45
click at [291, 283] on div "translation" at bounding box center [491, 287] width 589 height 19
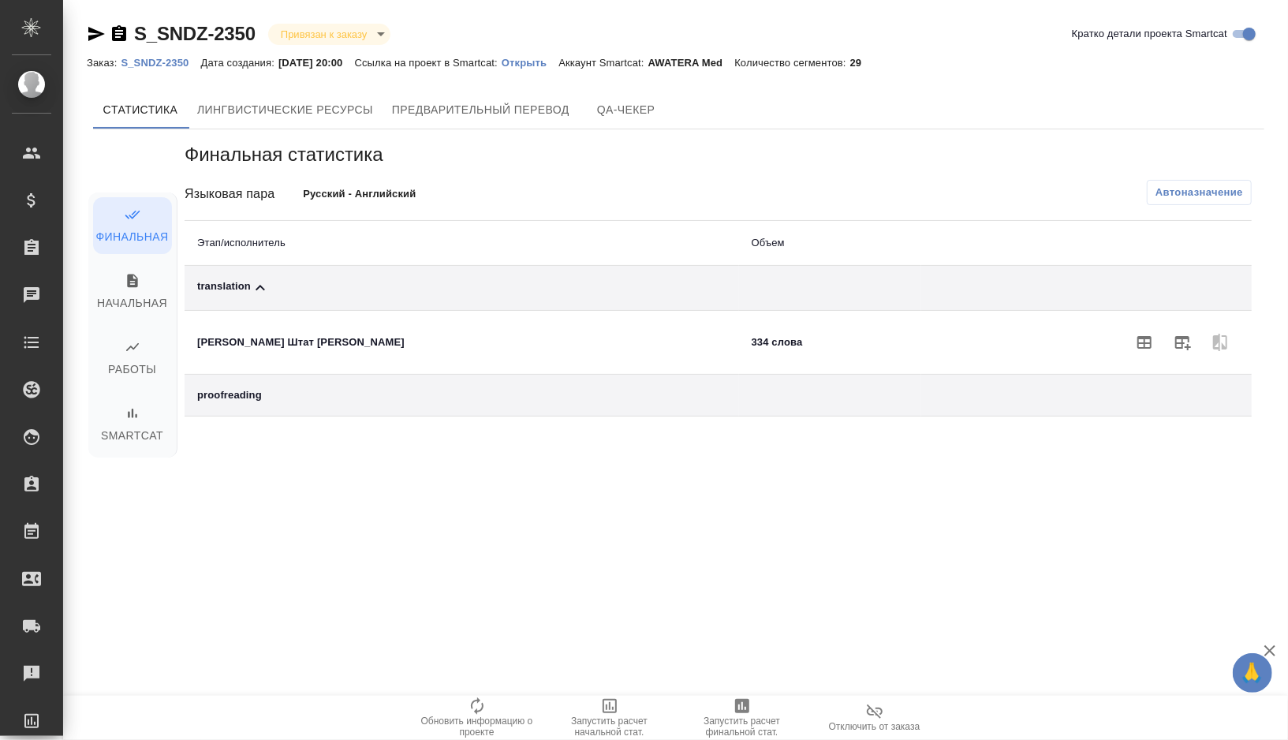
click at [1185, 192] on span "Автоназначение" at bounding box center [1199, 193] width 88 height 16
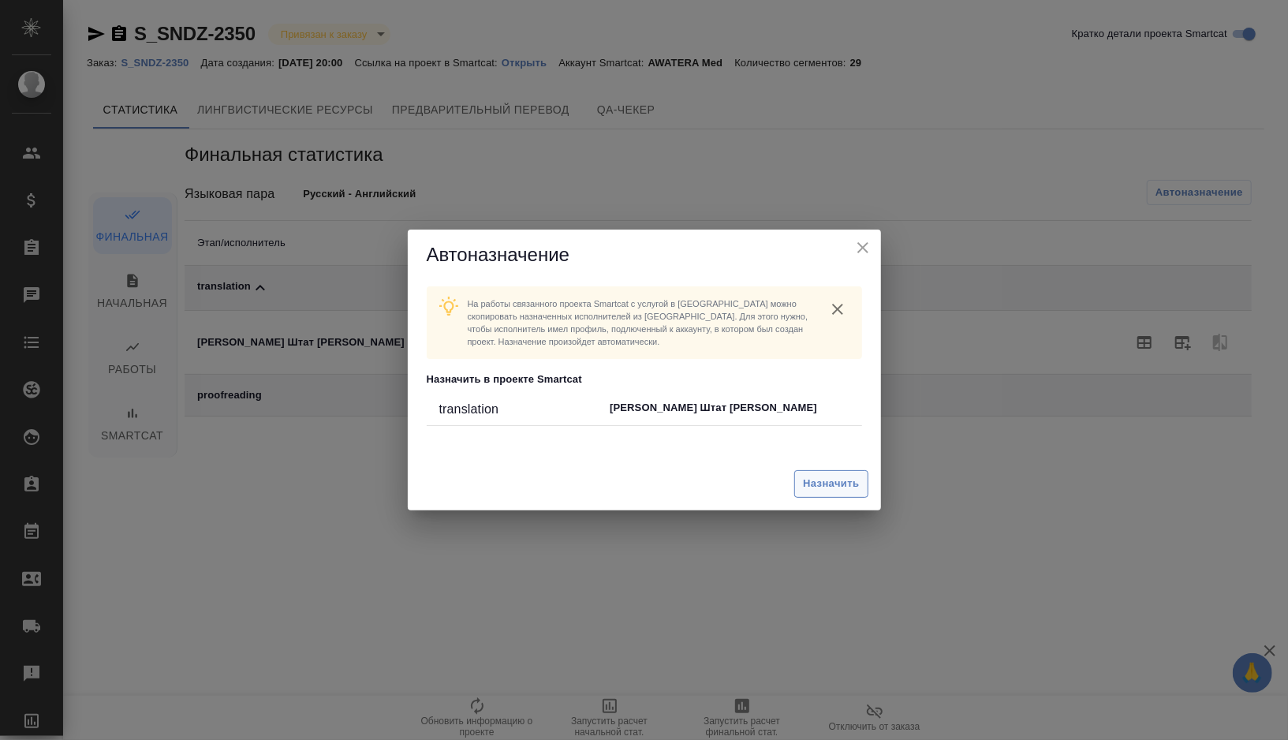
click at [816, 479] on span "Назначить" at bounding box center [831, 484] width 56 height 18
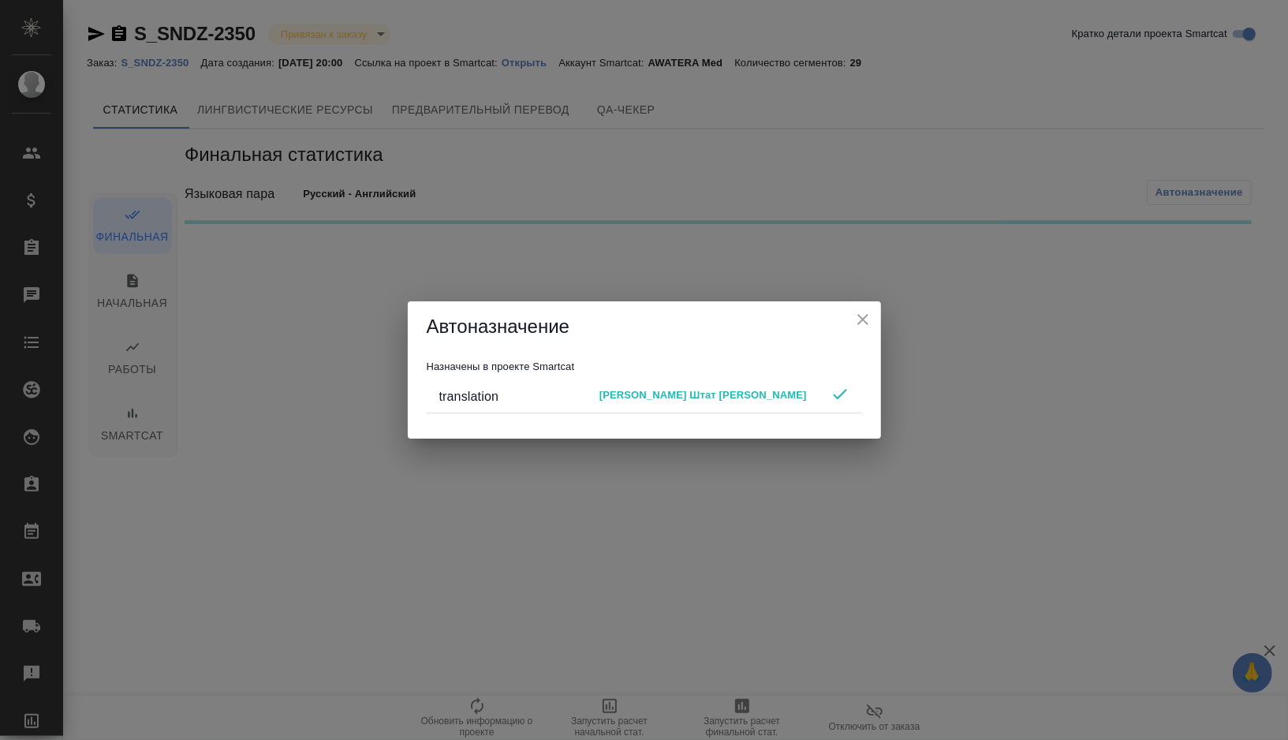
click at [862, 319] on icon "close" at bounding box center [862, 319] width 11 height 11
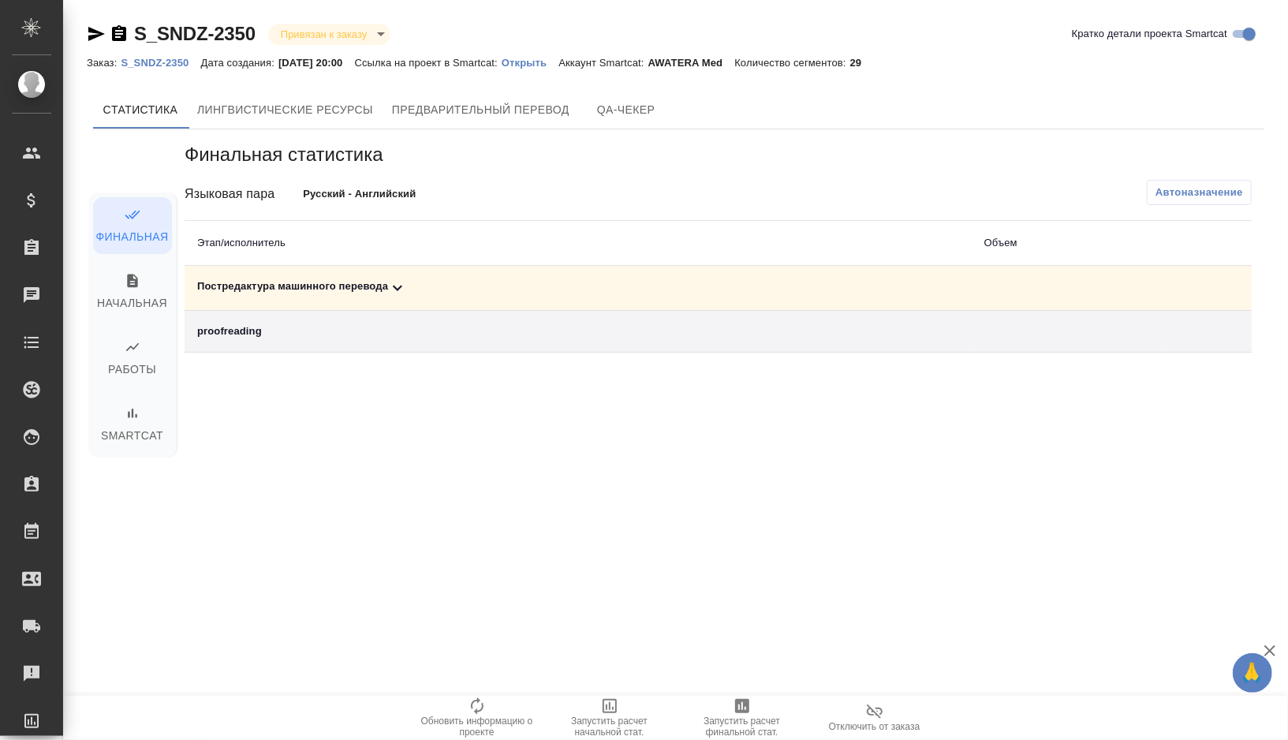
click at [444, 286] on div "Постредактура машинного перевода" at bounding box center [578, 287] width 762 height 19
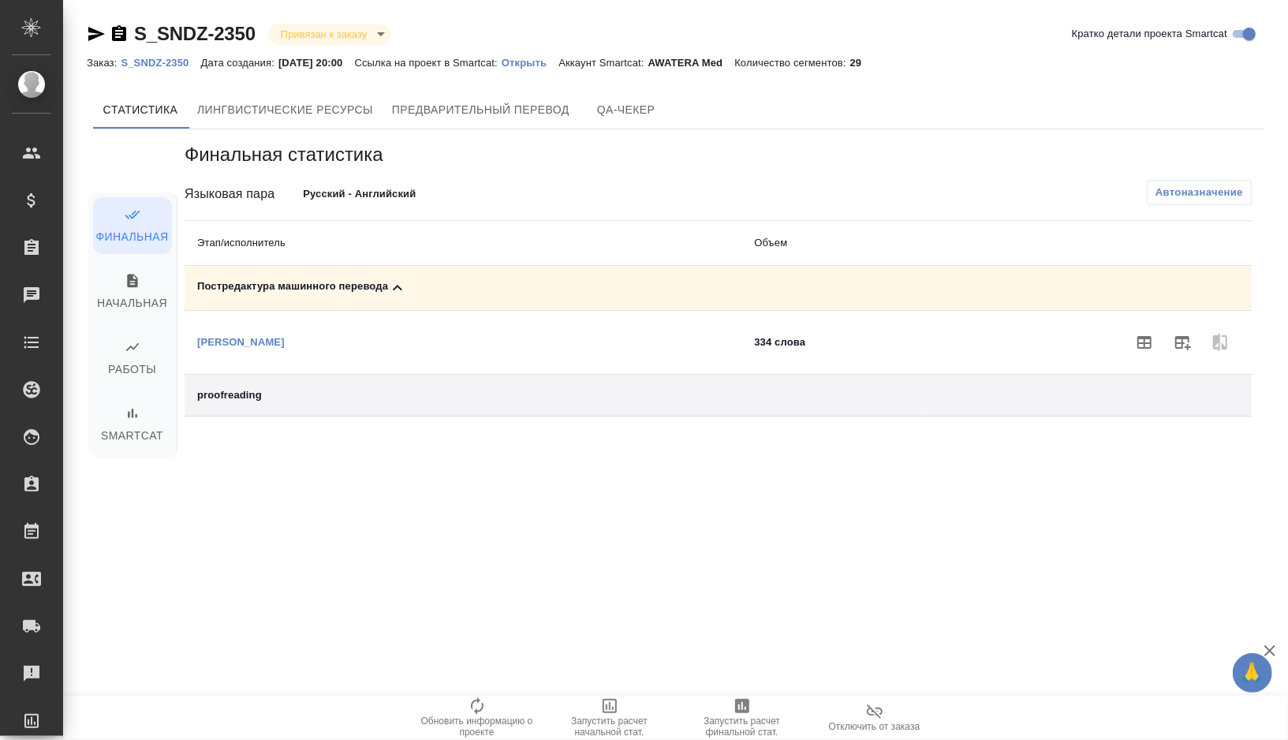
click at [738, 706] on icon "button" at bounding box center [742, 705] width 19 height 19
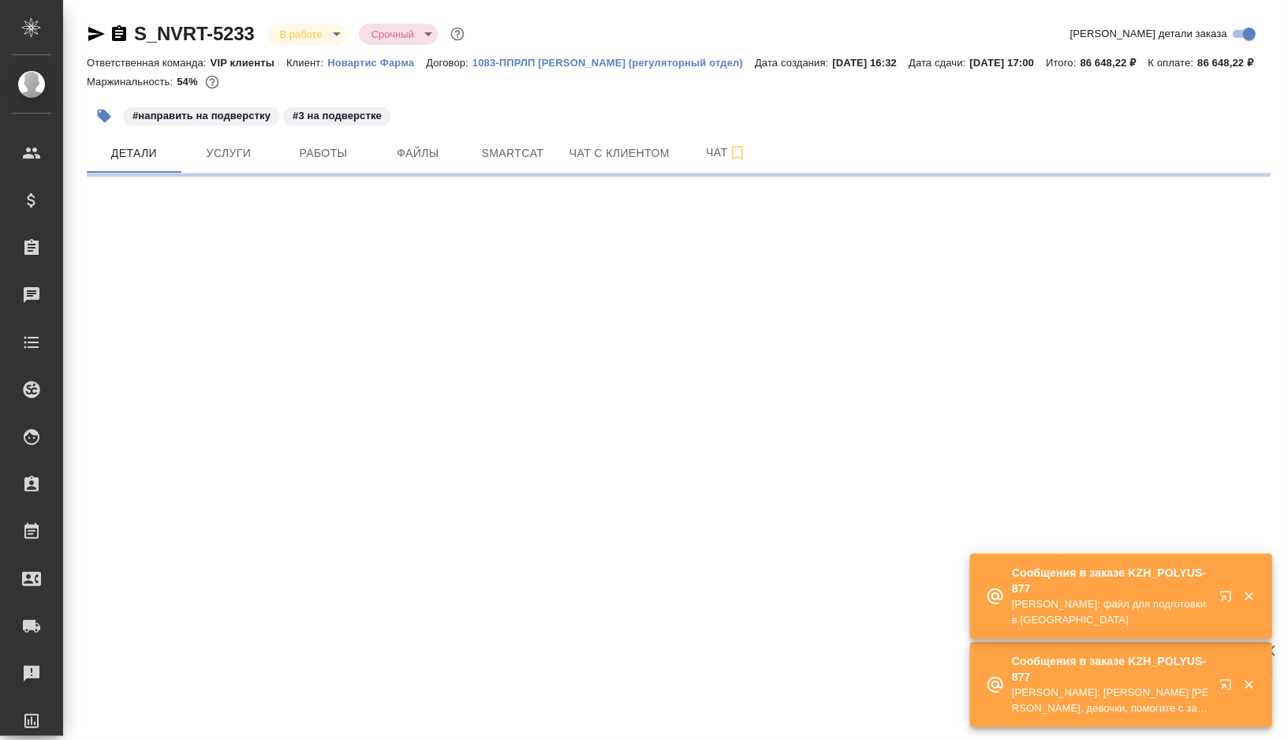
select select "RU"
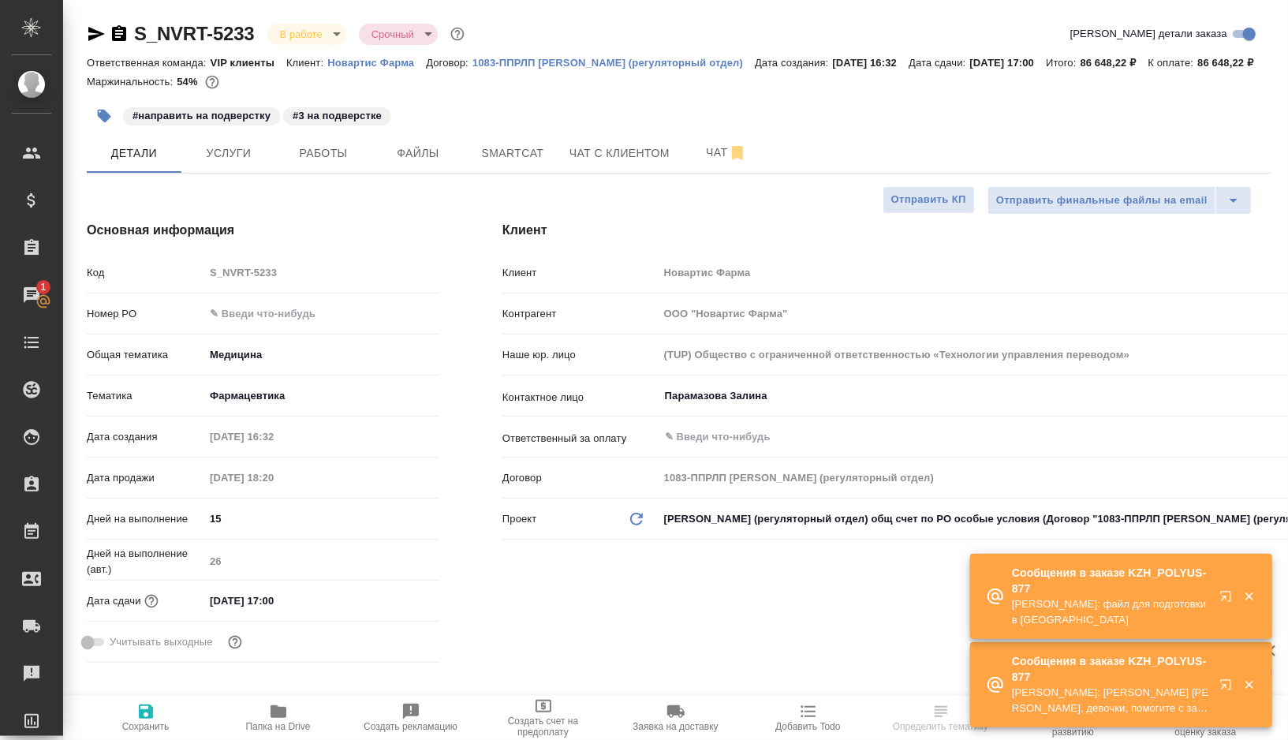
type textarea "x"
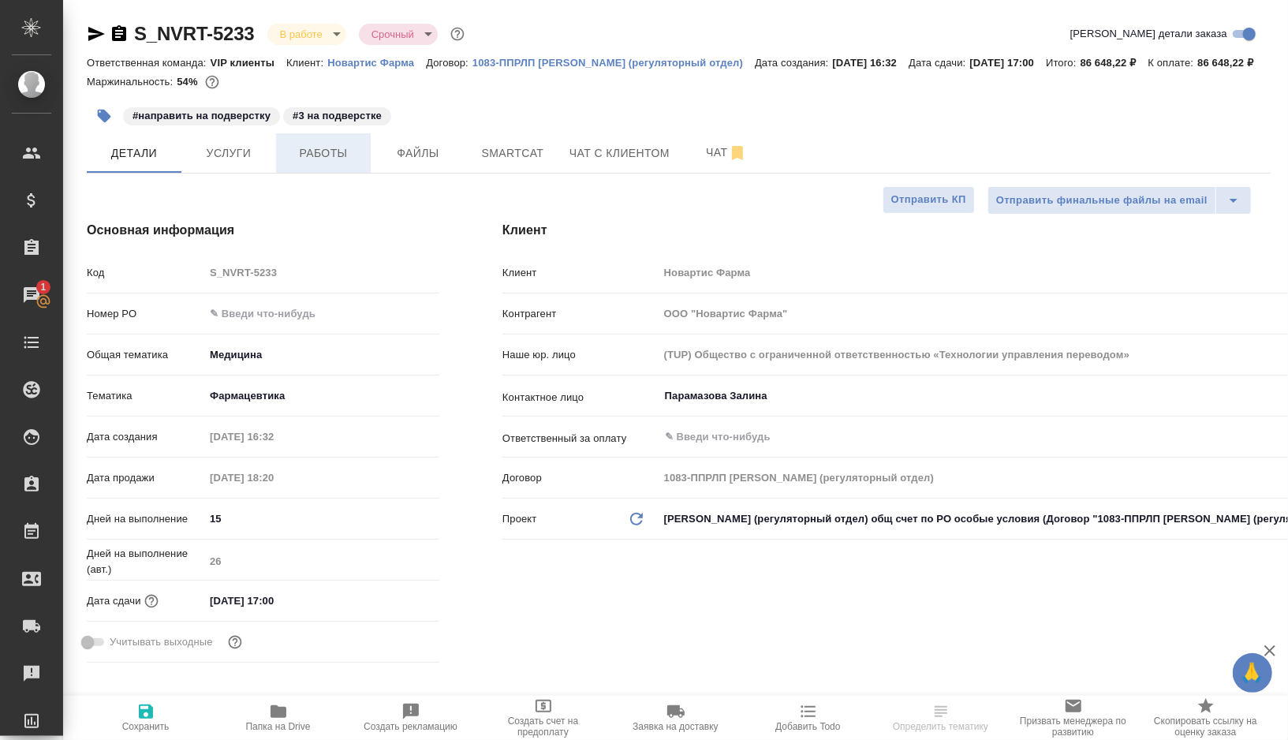
click at [335, 163] on span "Работы" at bounding box center [324, 154] width 76 height 20
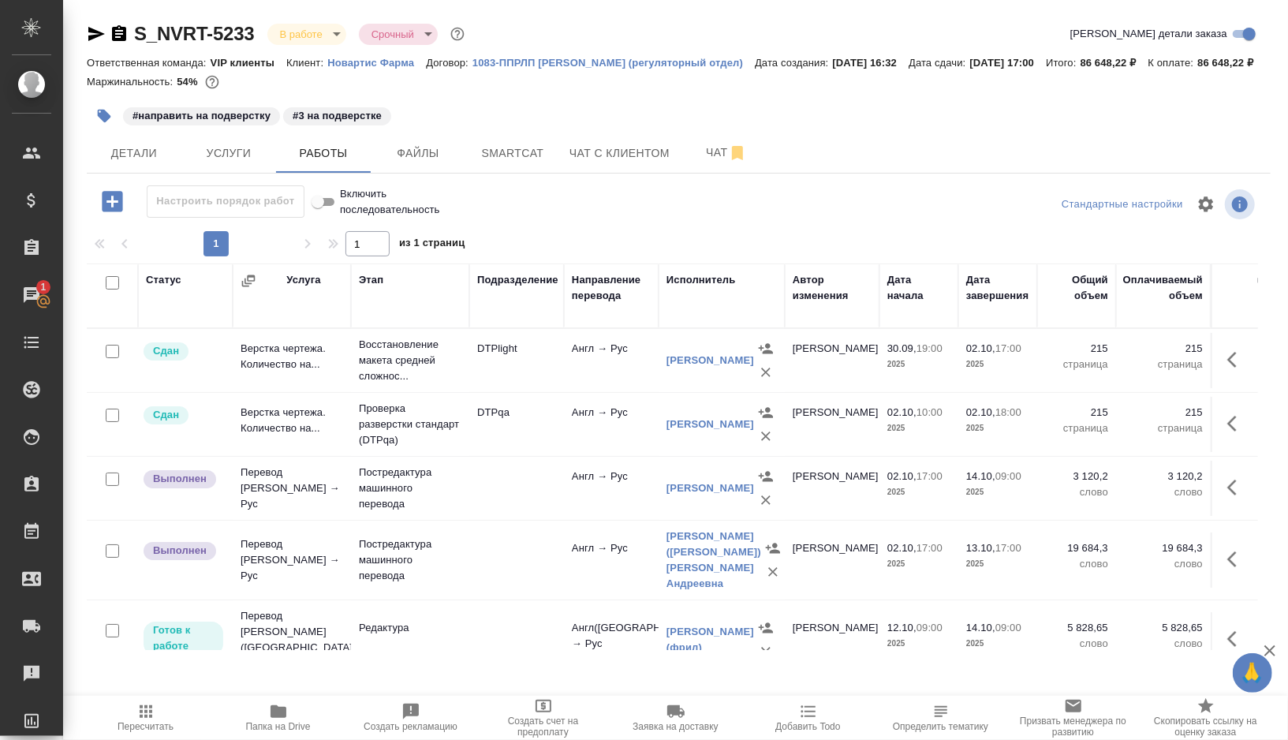
scroll to position [75, 0]
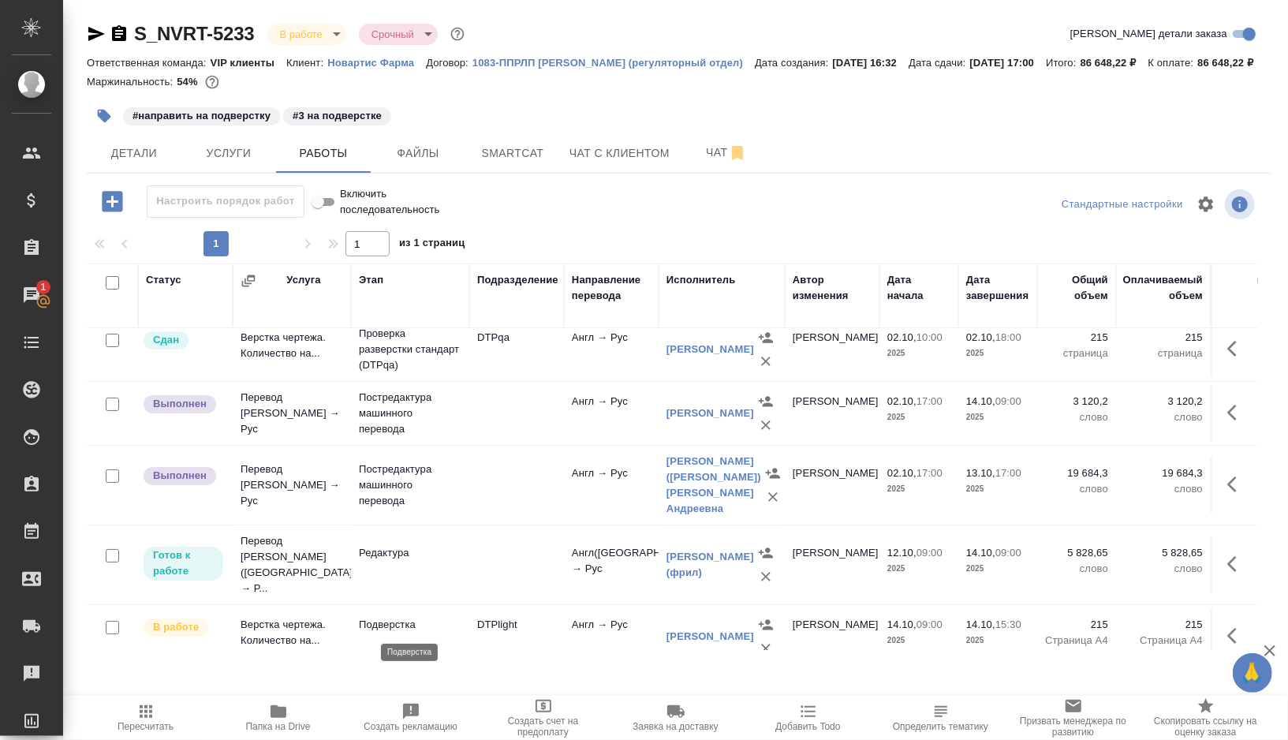
click at [442, 622] on p "Подверстка" at bounding box center [410, 625] width 103 height 16
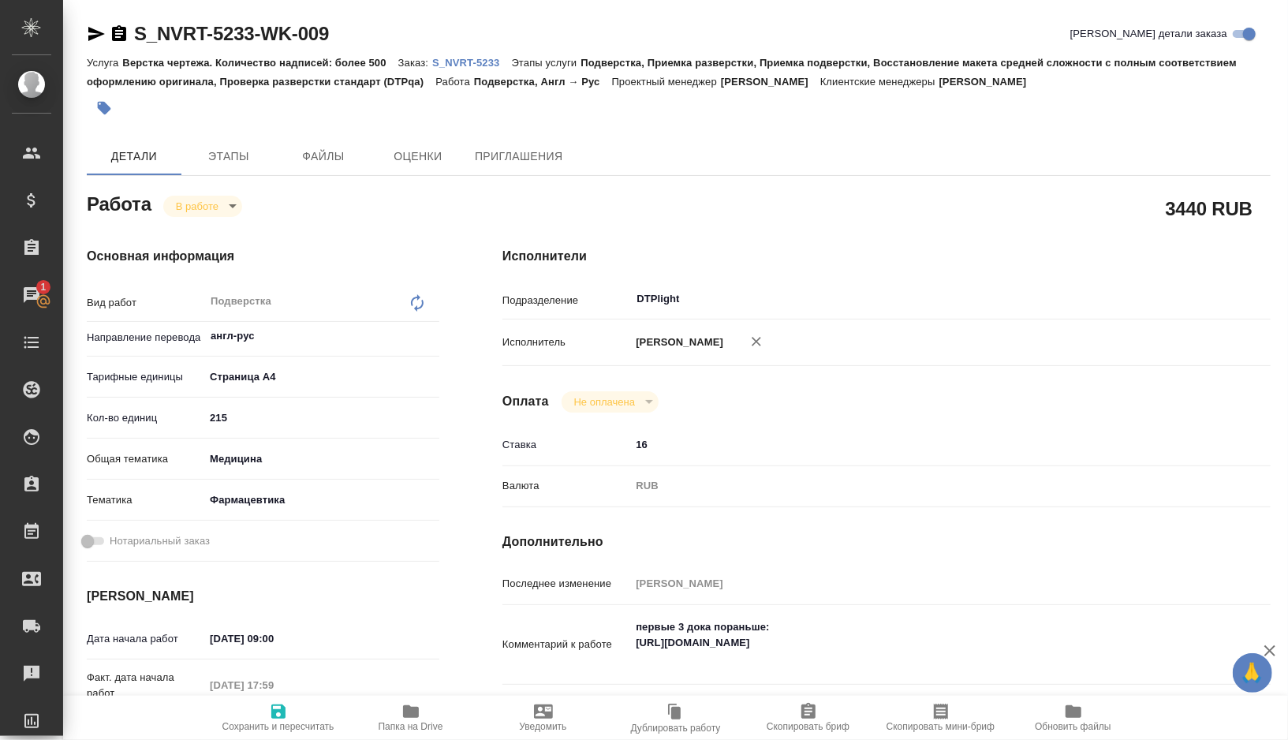
type textarea "x"
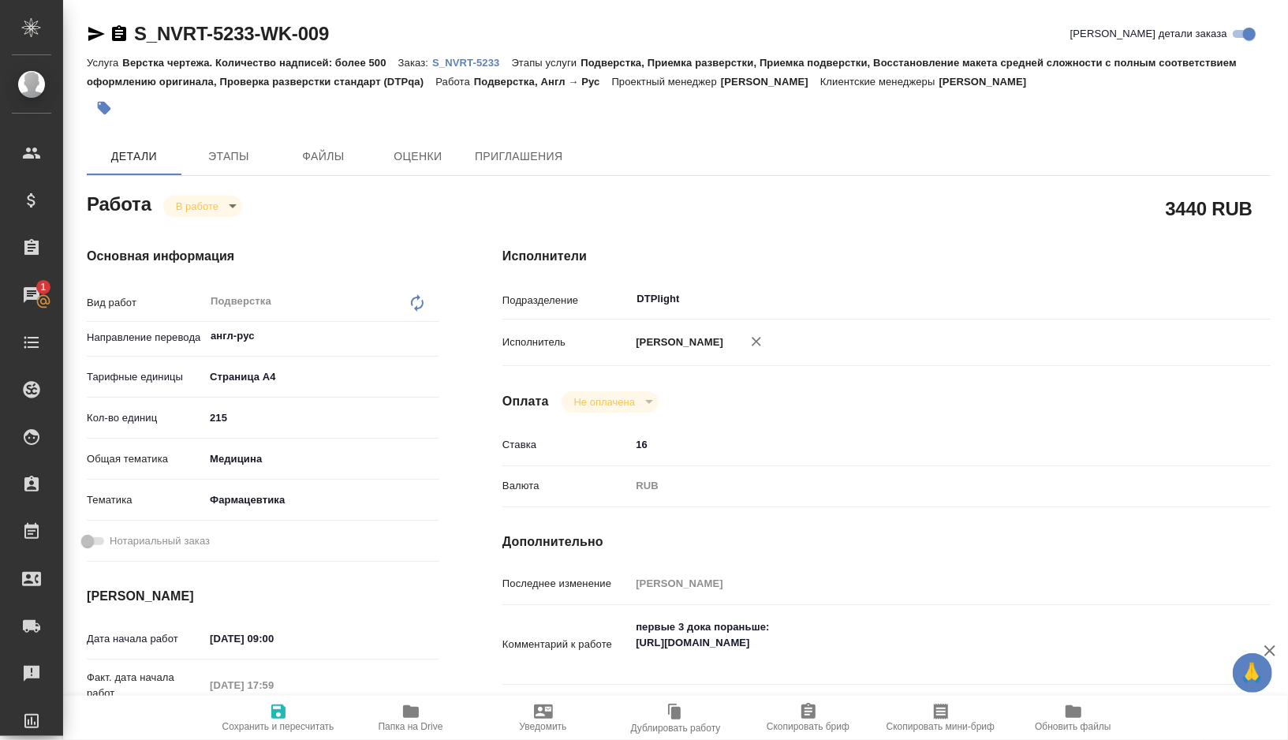
type textarea "x"
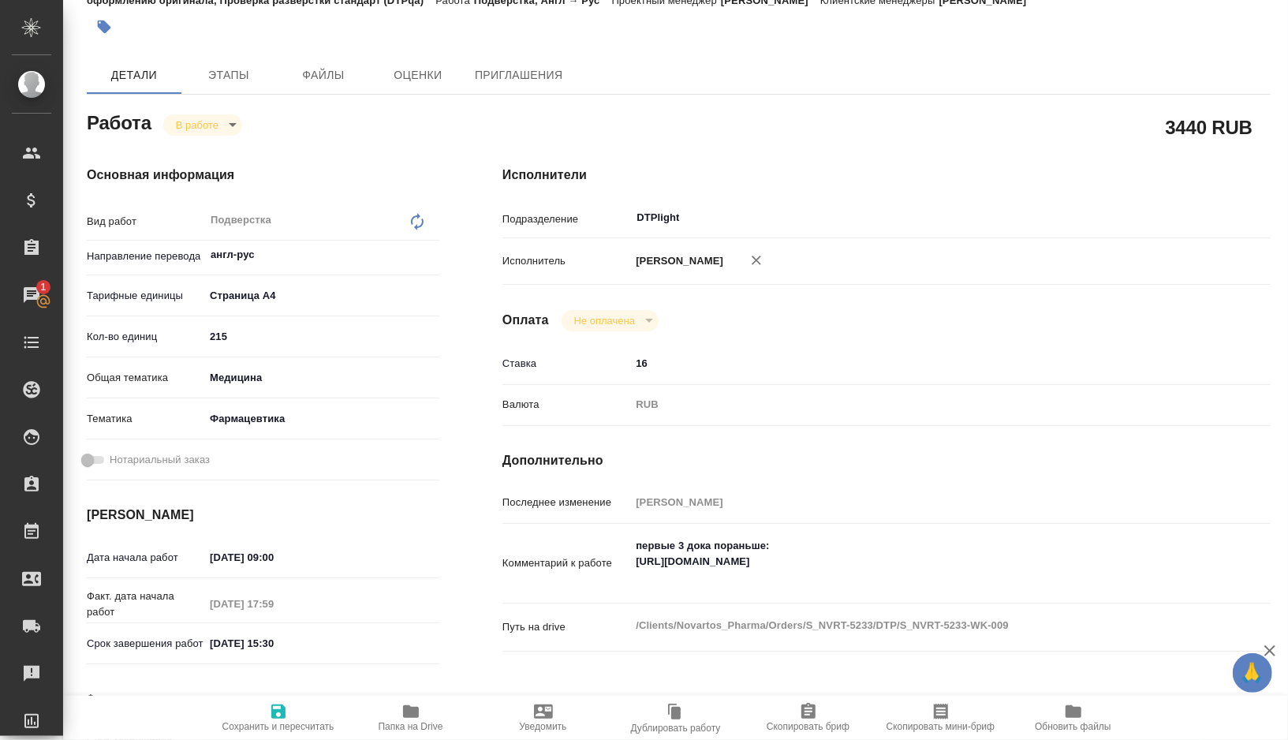
scroll to position [95, 0]
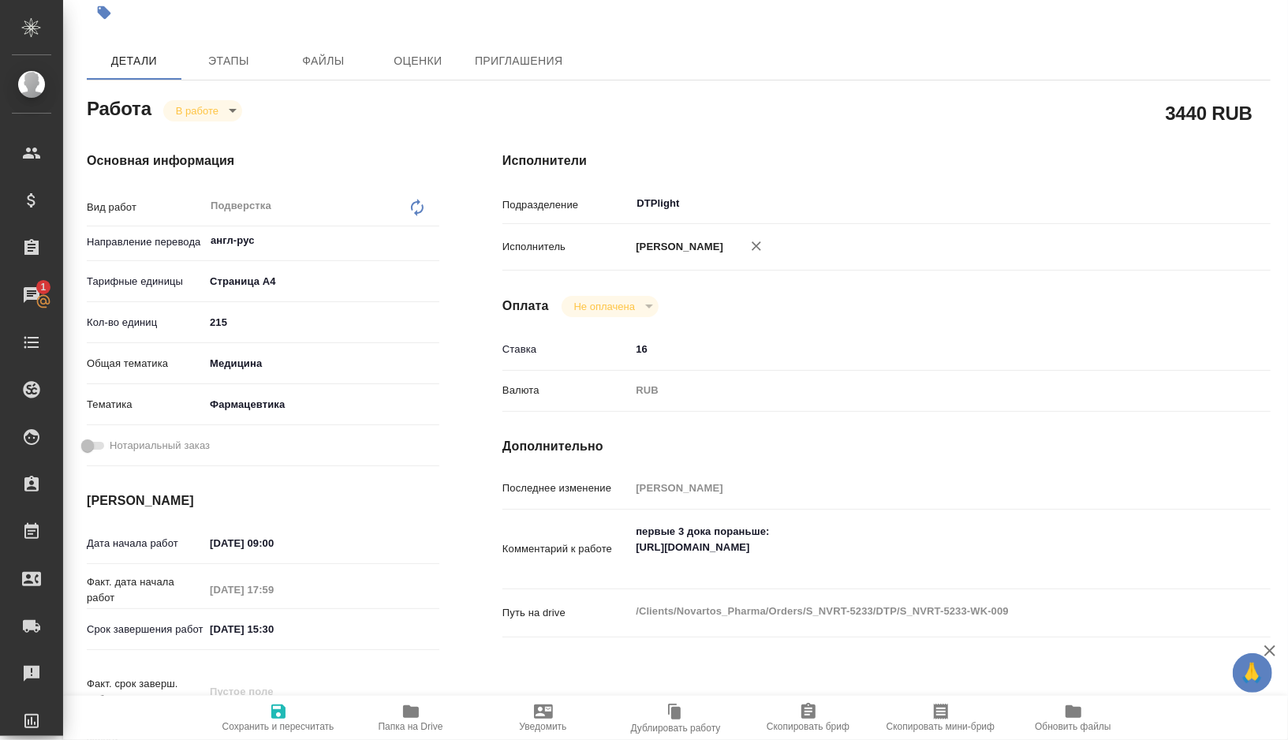
type textarea "x"
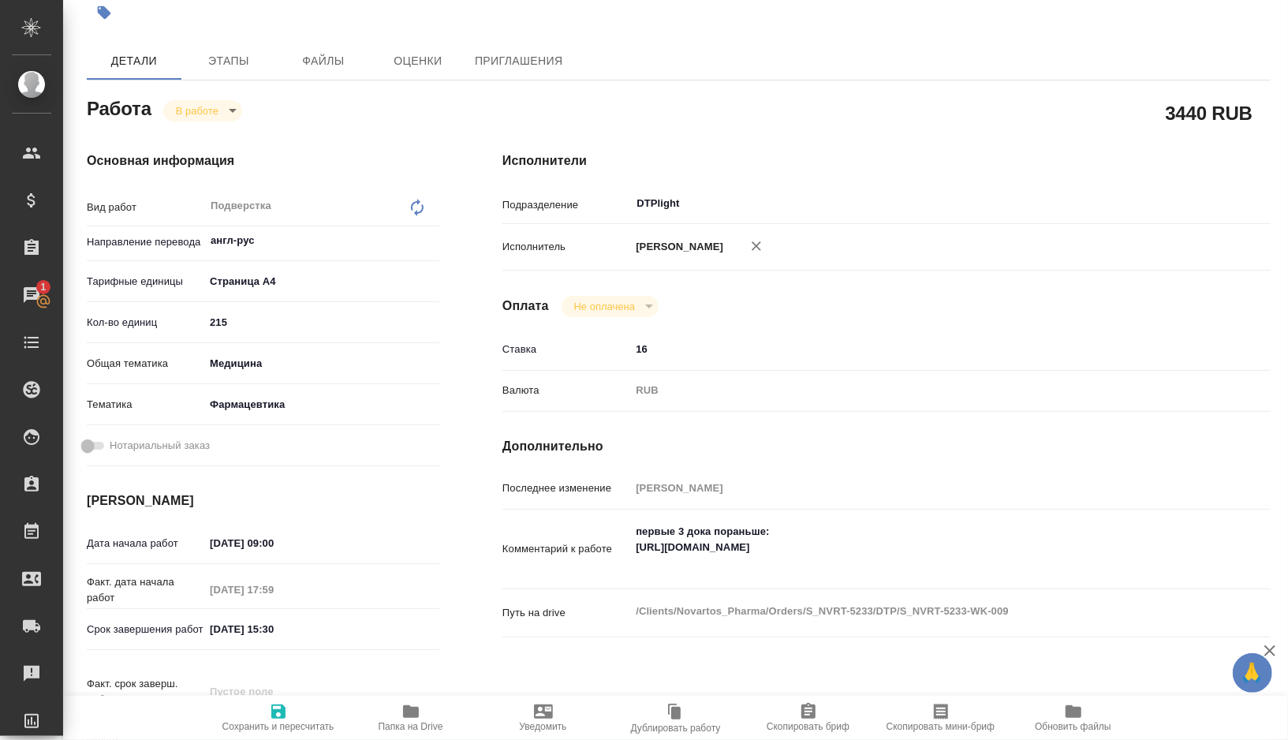
type textarea "x"
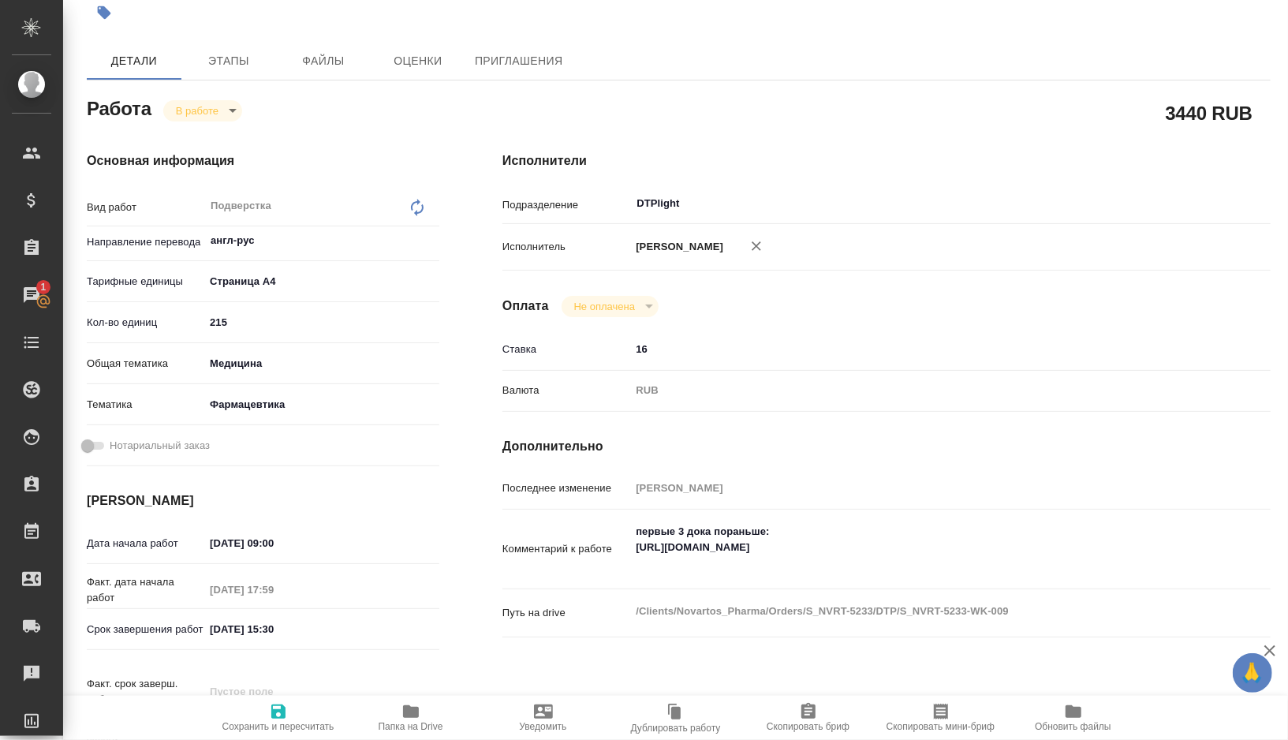
type textarea "x"
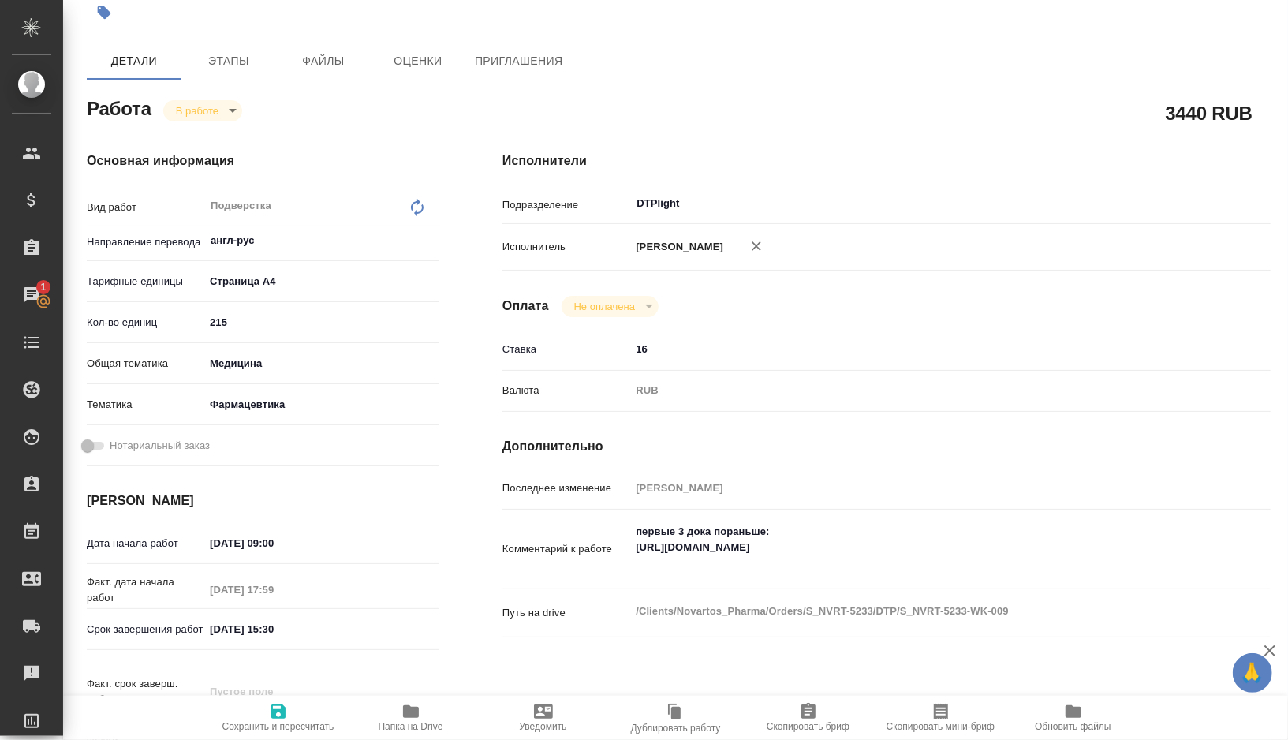
click at [418, 715] on icon "button" at bounding box center [411, 711] width 16 height 13
type textarea "x"
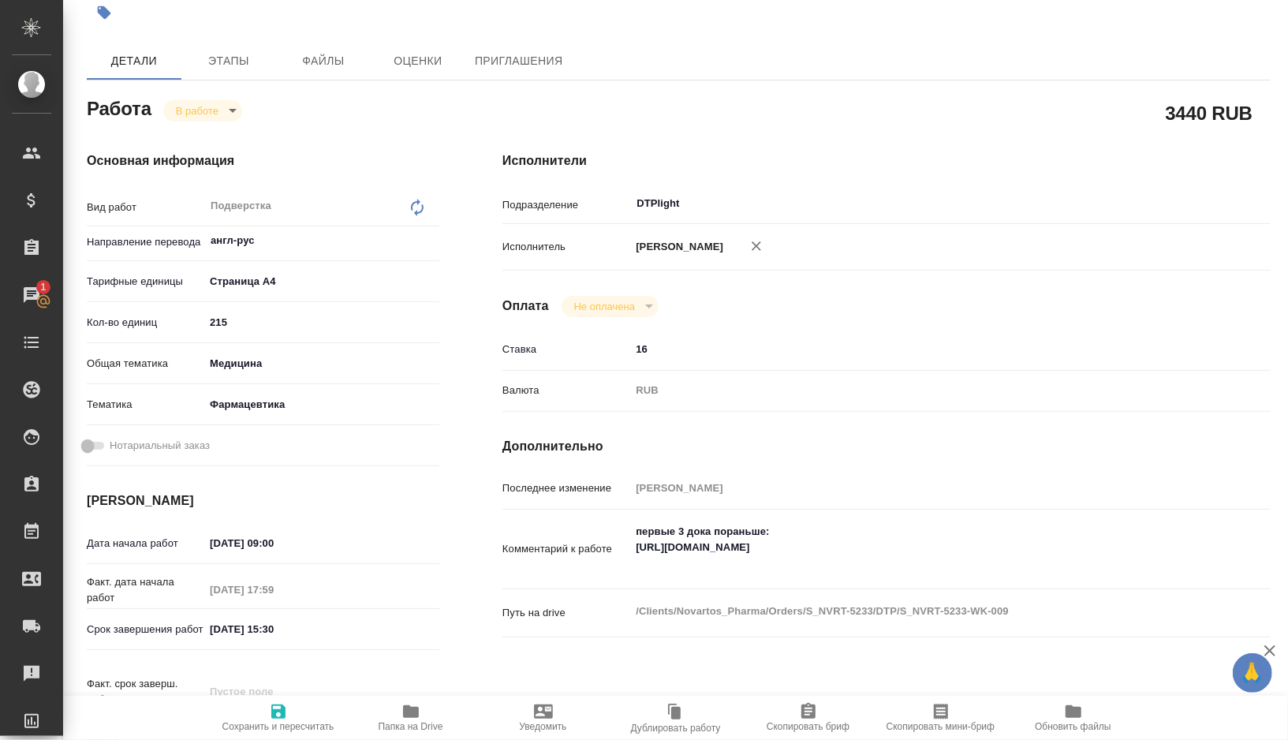
type textarea "x"
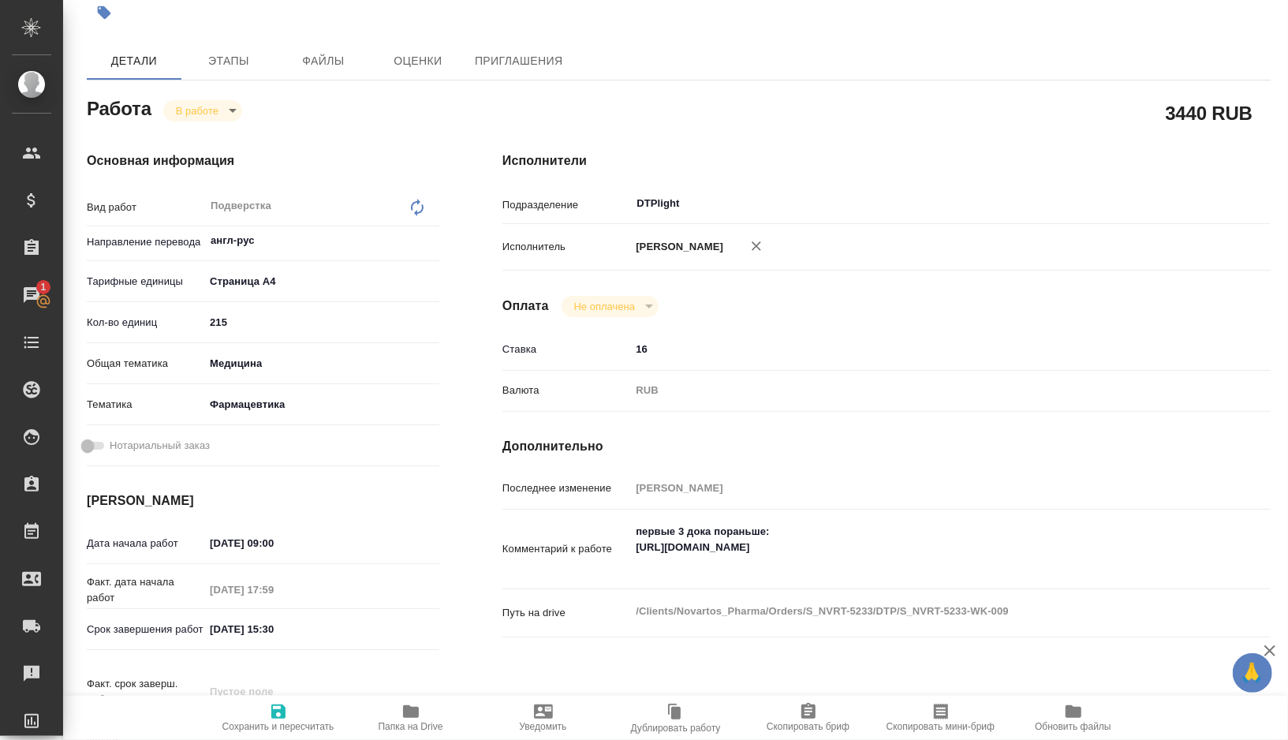
type textarea "x"
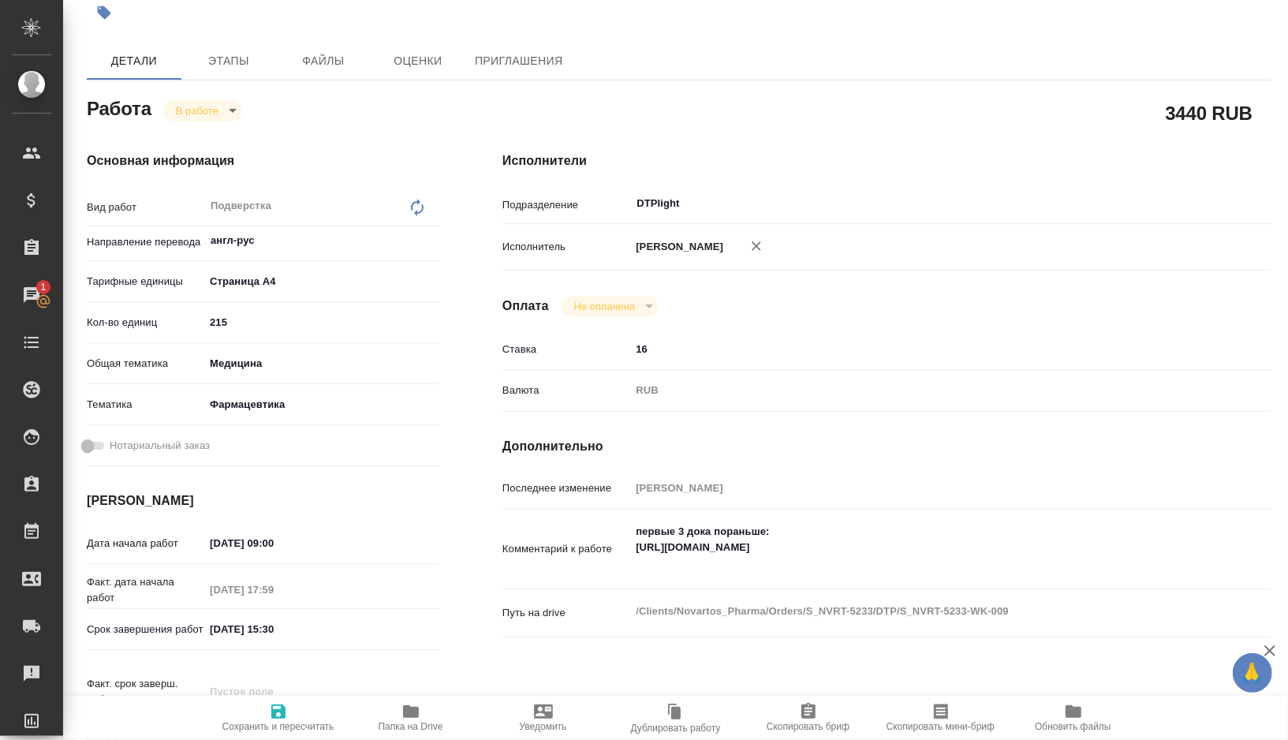
type textarea "x"
click at [648, 548] on textarea "первые 3 дока пораньше: [URL][DOMAIN_NAME]" at bounding box center [918, 548] width 575 height 58
drag, startPoint x: 648, startPoint y: 548, endPoint x: 725, endPoint y: 562, distance: 78.4
click at [725, 562] on textarea "первые 3 дока пораньше: [URL][DOMAIN_NAME]" at bounding box center [918, 548] width 575 height 58
type textarea "x"
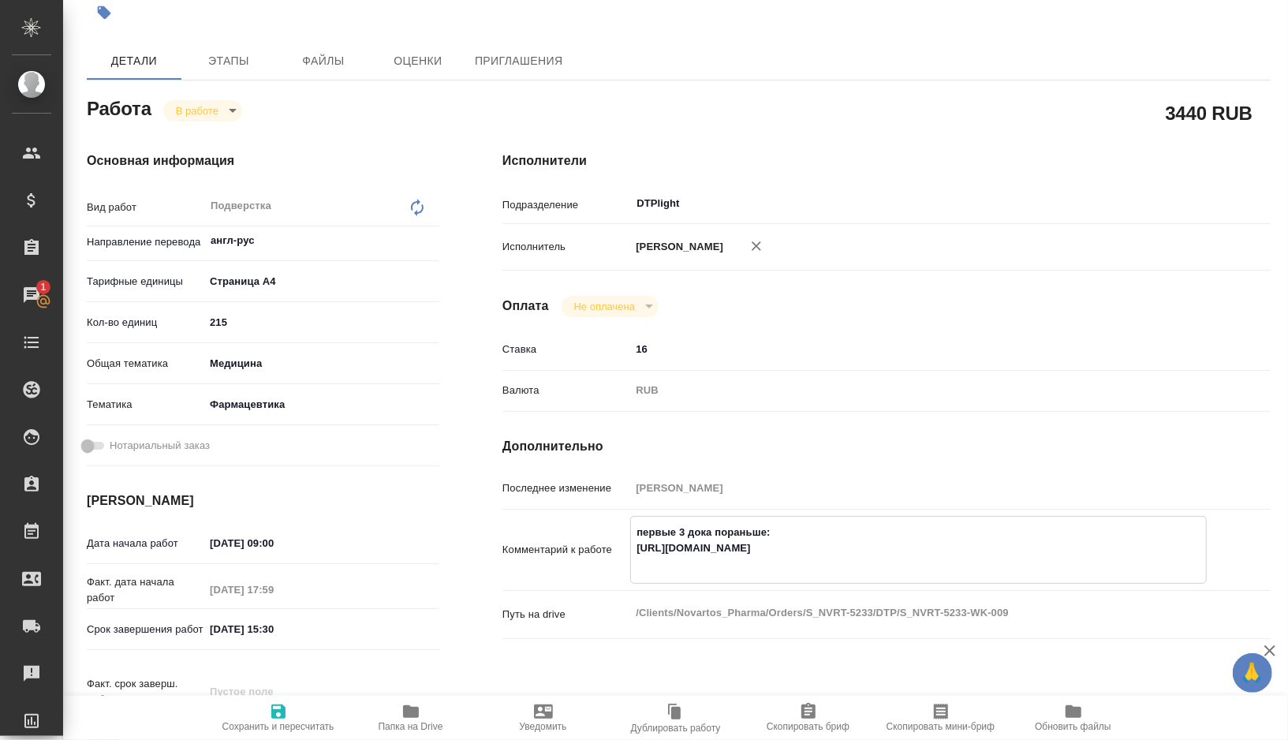
click at [778, 559] on textarea "первые 3 дока пораньше: [URL][DOMAIN_NAME]" at bounding box center [918, 548] width 575 height 58
type textarea "первые 3 дока пораньше: [URL][DOMAIN_NAME]"
type textarea "x"
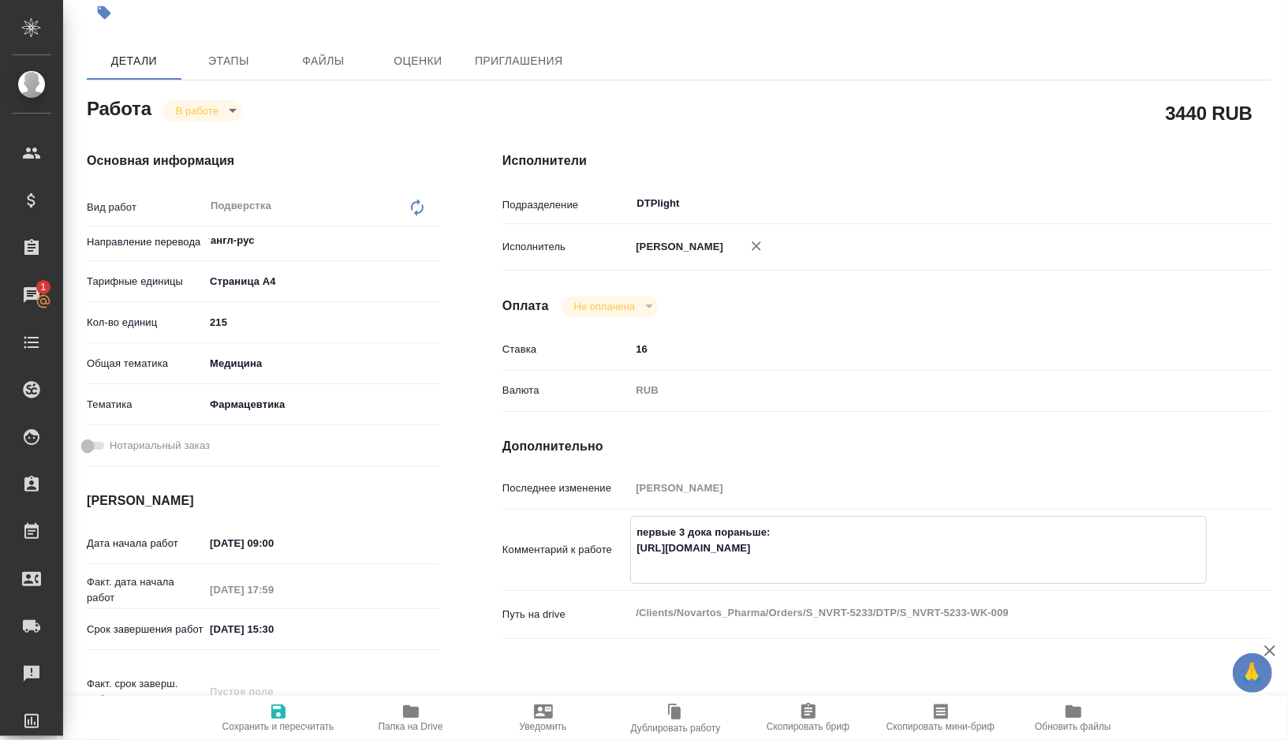
type textarea "x"
type textarea "первые 3 дока пораньше: [URL][DOMAIN_NAME] -"
type textarea "x"
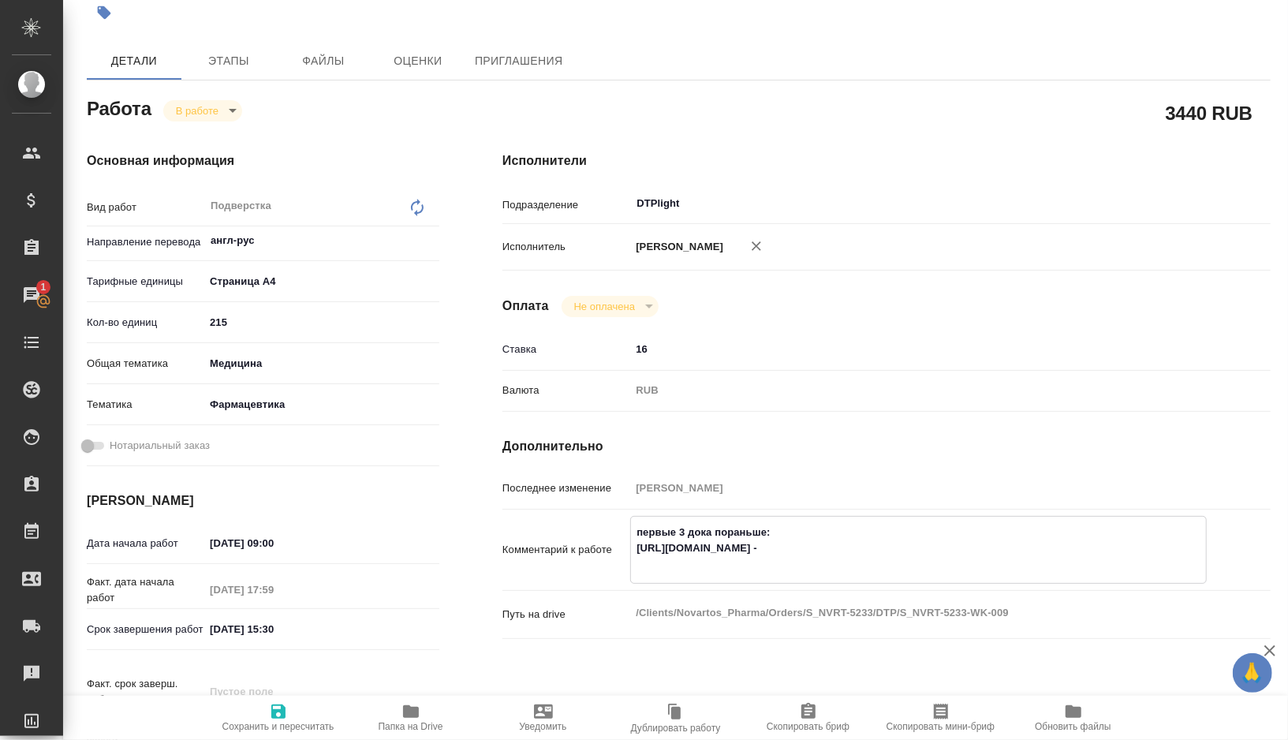
type textarea "x"
type textarea "первые 3 дока пораньше: [URL][DOMAIN_NAME] -"
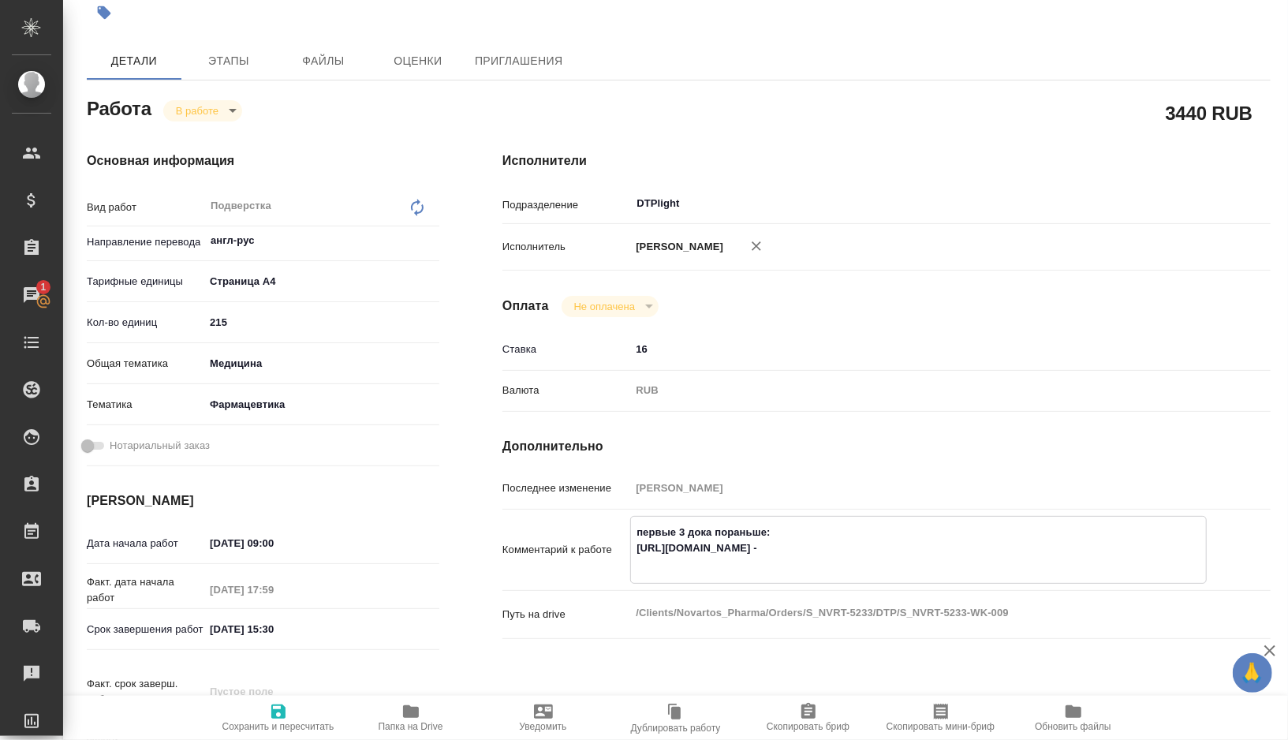
type textarea "x"
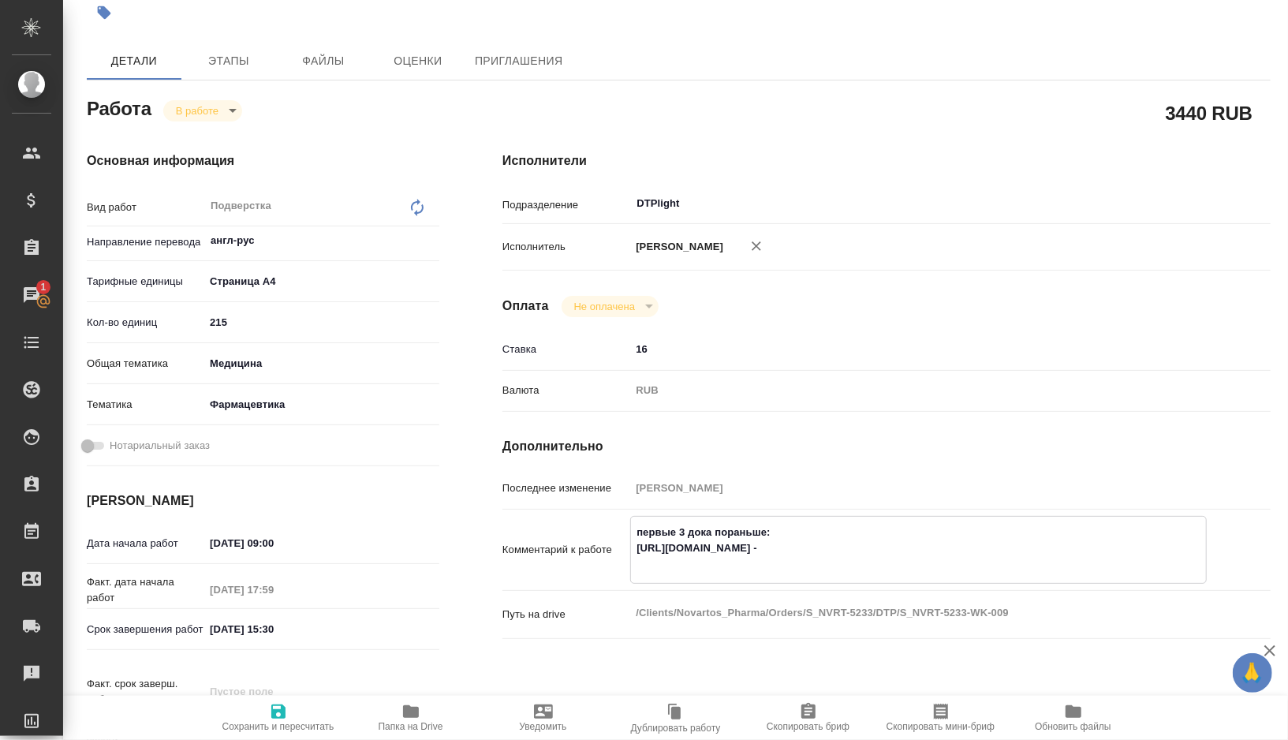
type textarea "первые 3 дока пораньше: [URL][DOMAIN_NAME] - п"
type textarea "x"
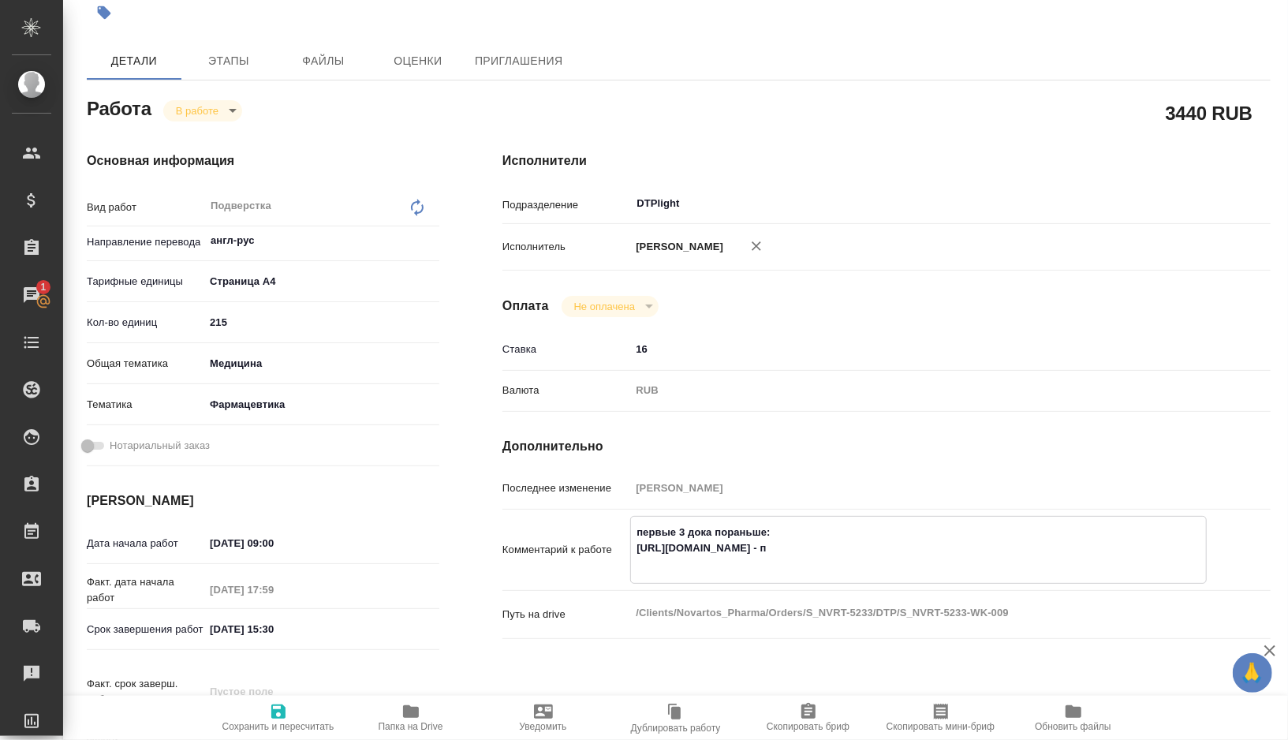
type textarea "x"
type textarea "первые 3 дока пораньше: [URL][DOMAIN_NAME] - па"
type textarea "x"
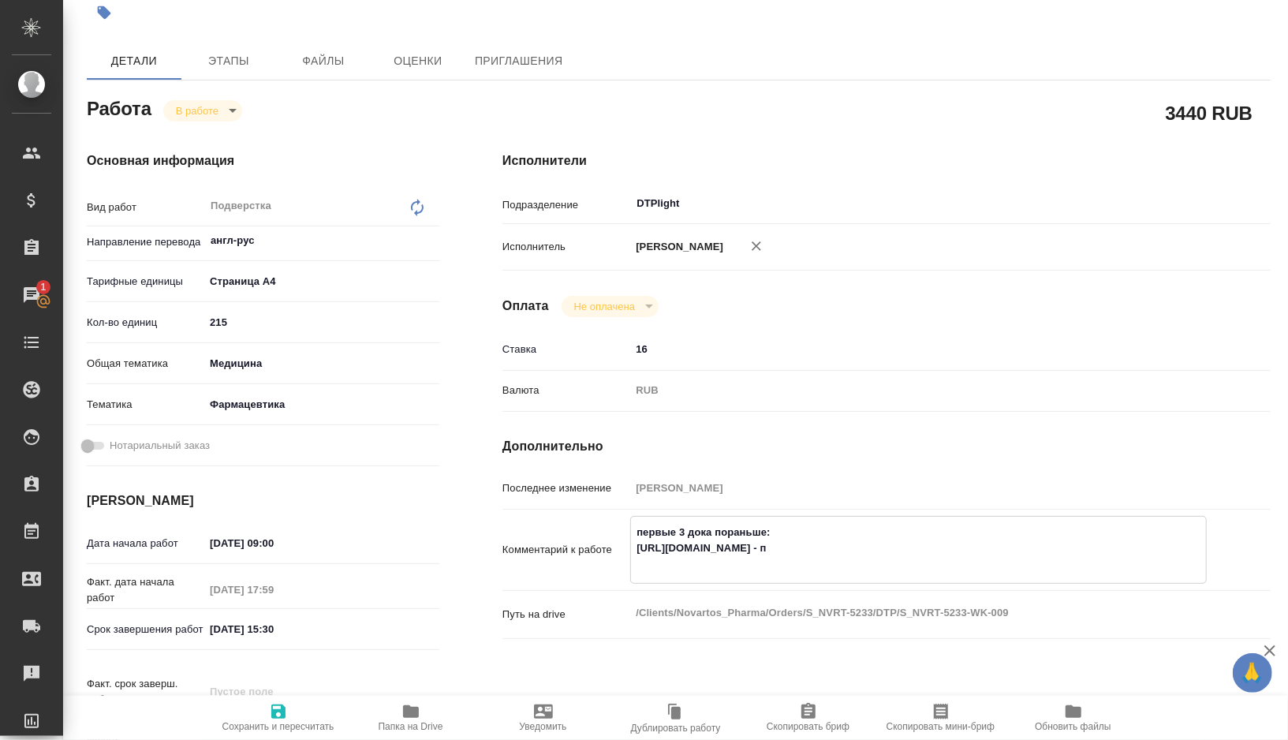
type textarea "x"
type textarea "первые 3 дока пораньше: [URL][DOMAIN_NAME] - пап"
type textarea "x"
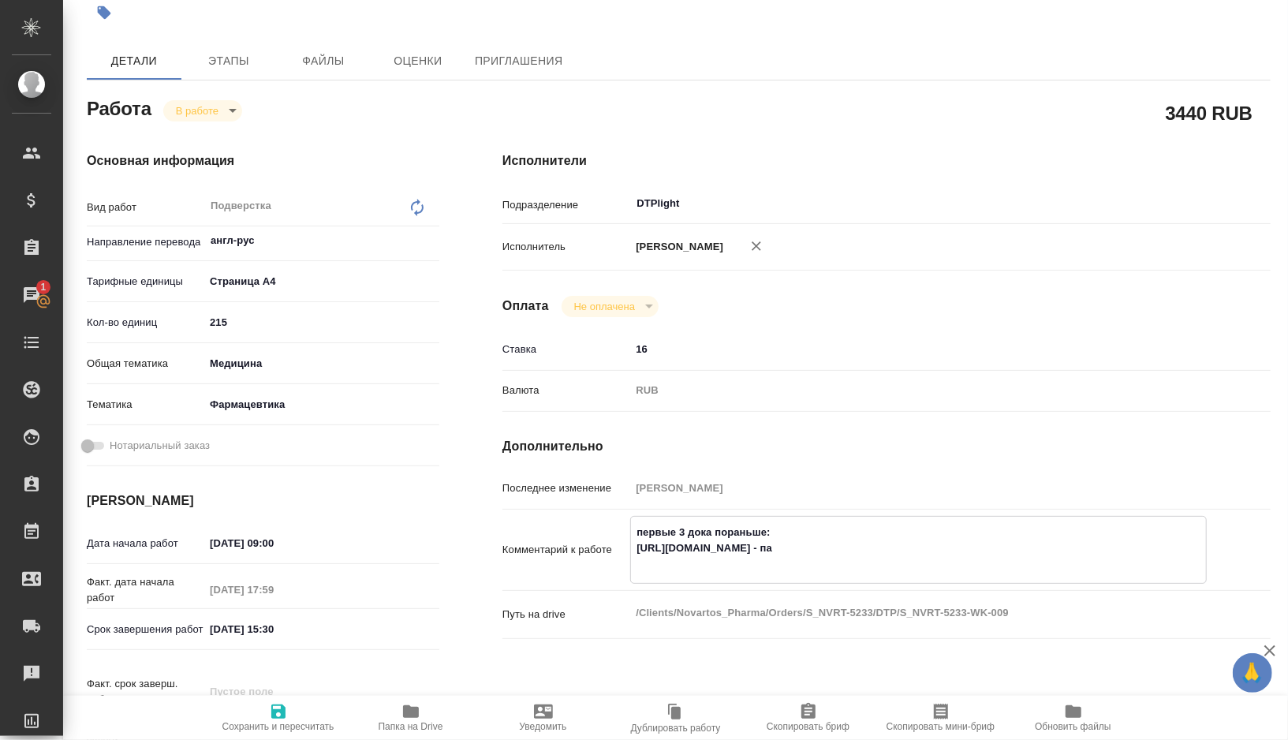
type textarea "x"
type textarea "первые 3 дока пораньше: [URL][DOMAIN_NAME] - папк"
type textarea "x"
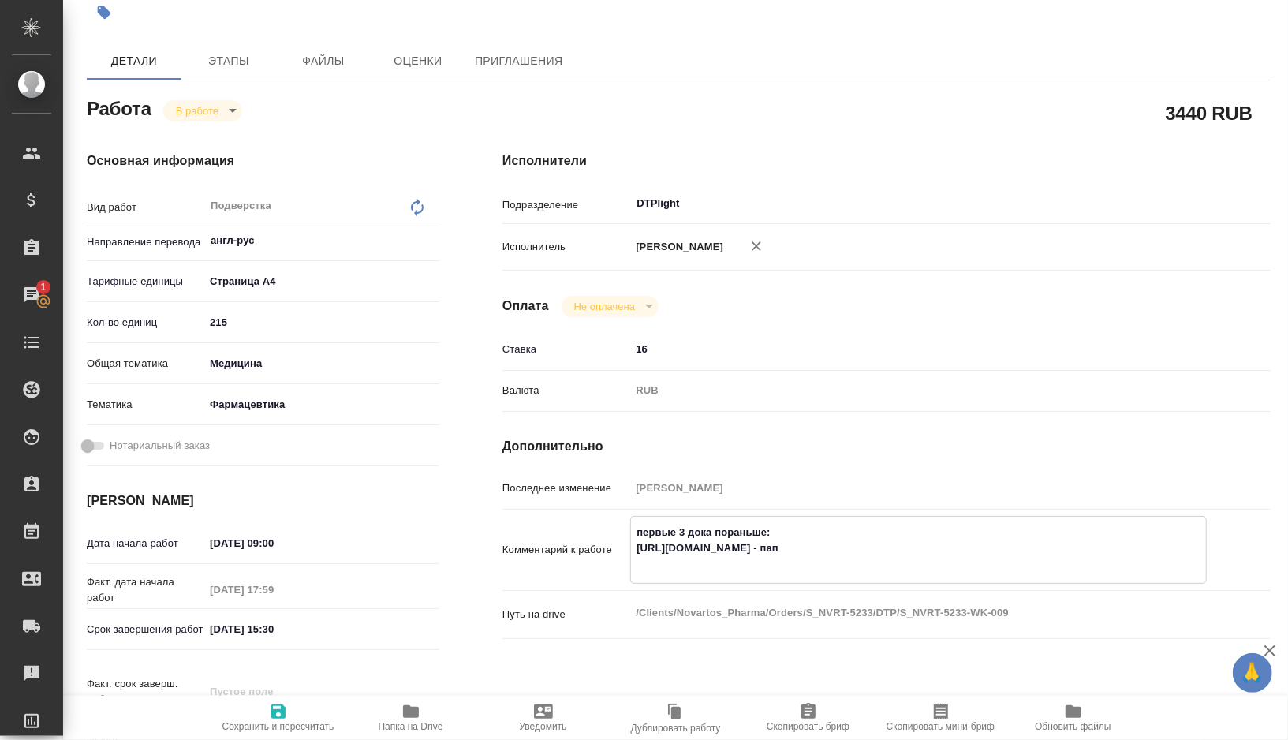
type textarea "x"
type textarea "первые 3 дока пораньше: [URL][DOMAIN_NAME] - папку"
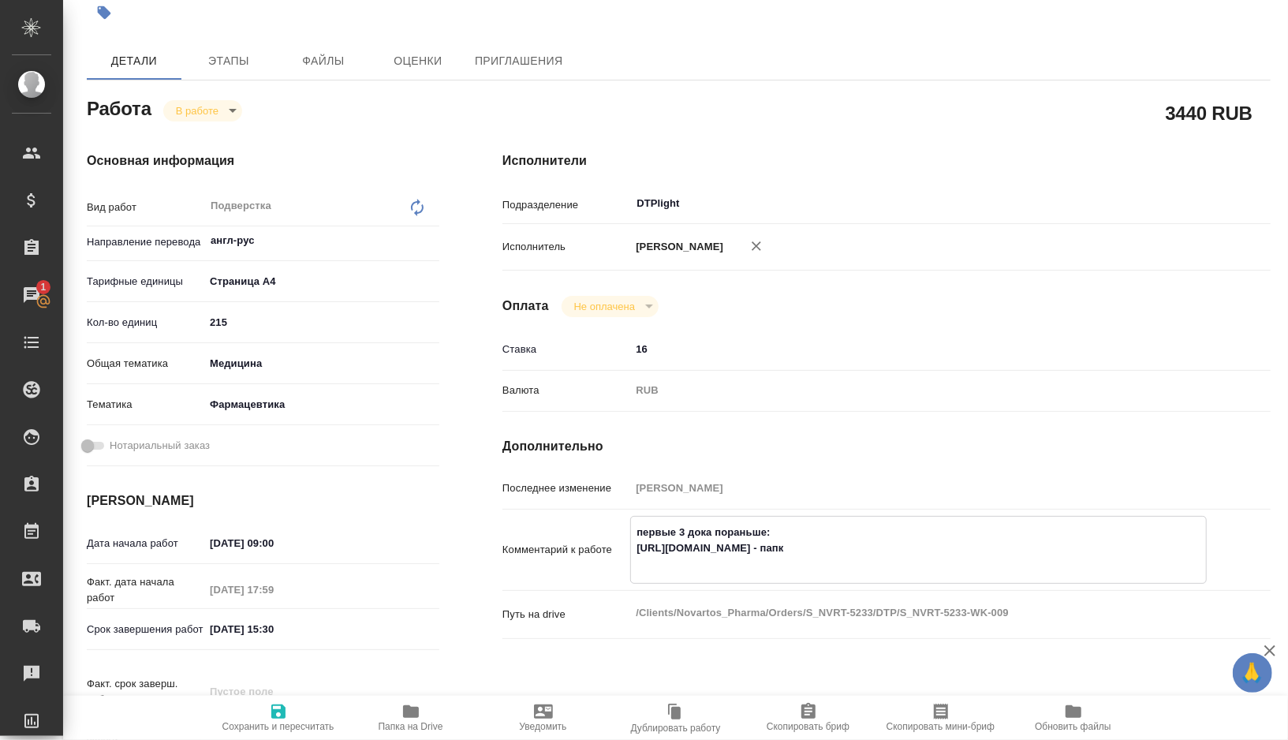
type textarea "x"
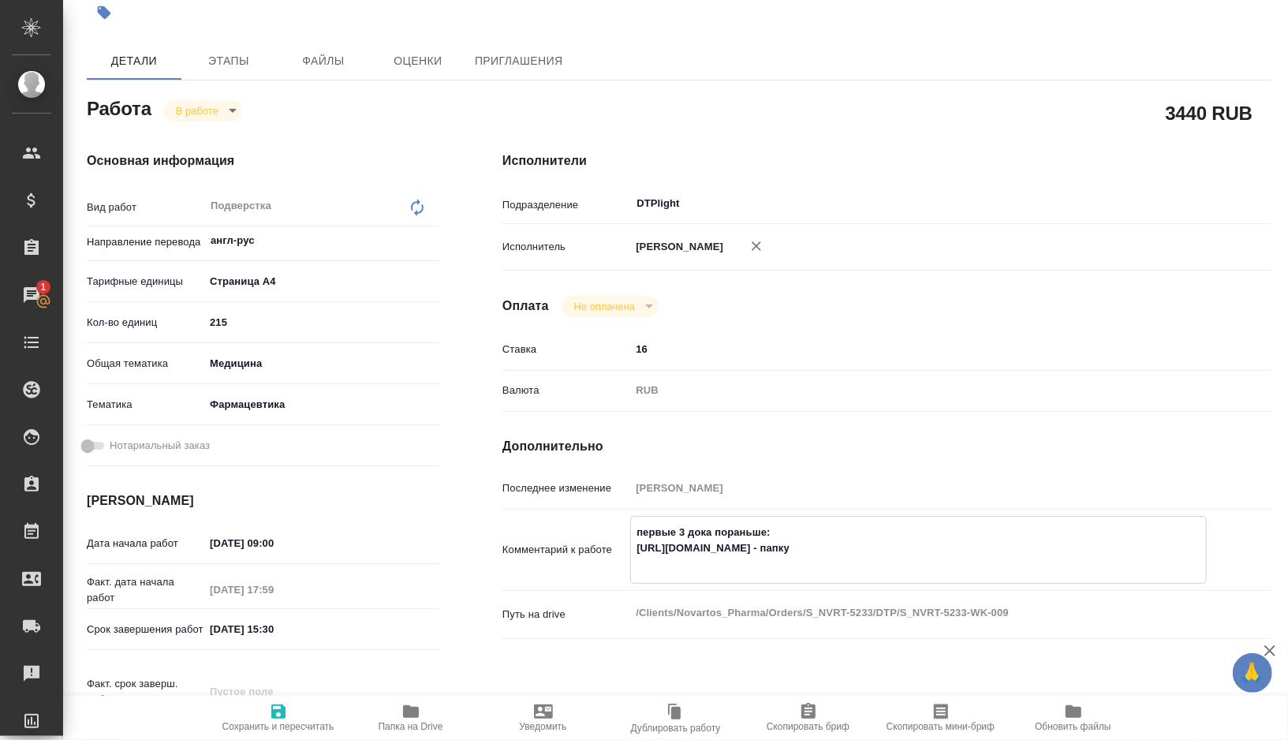
type textarea "первые 3 дока пораньше: [URL][DOMAIN_NAME] - папк"
type textarea "x"
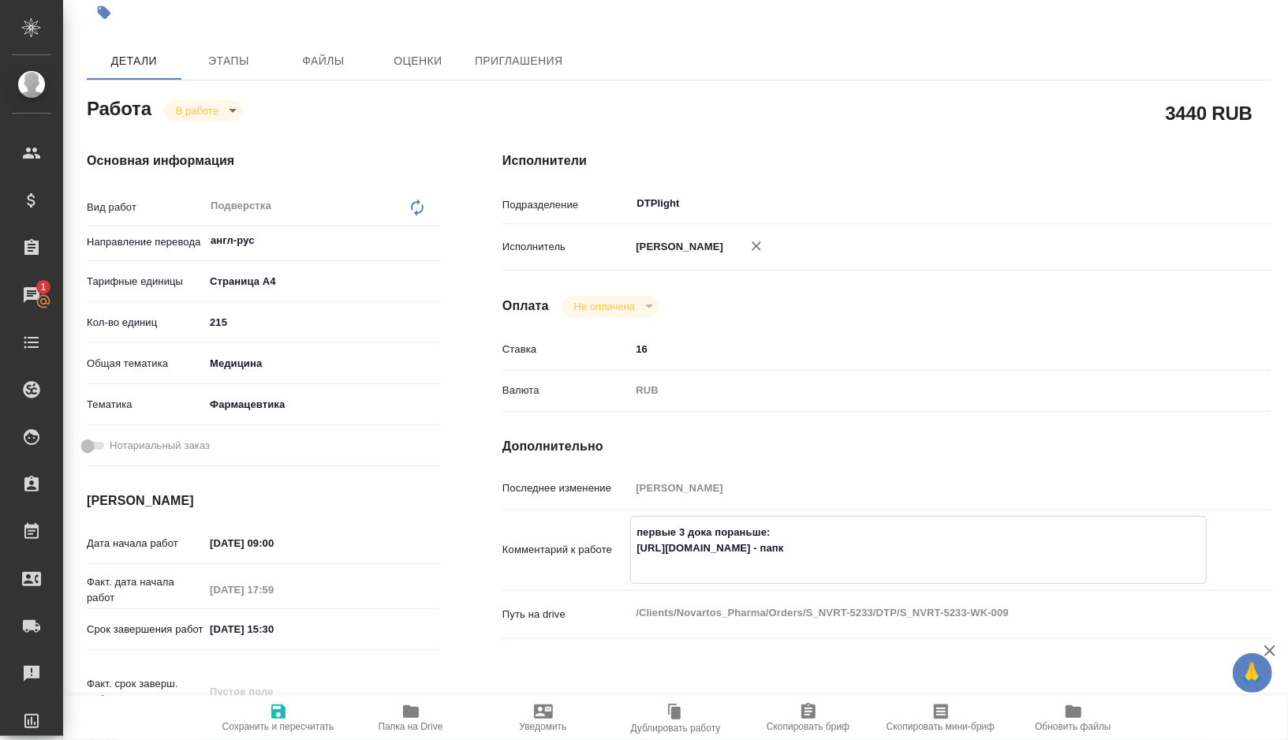
type textarea "x"
type textarea "первые 3 дока пораньше: [URL][DOMAIN_NAME] - папка"
type textarea "x"
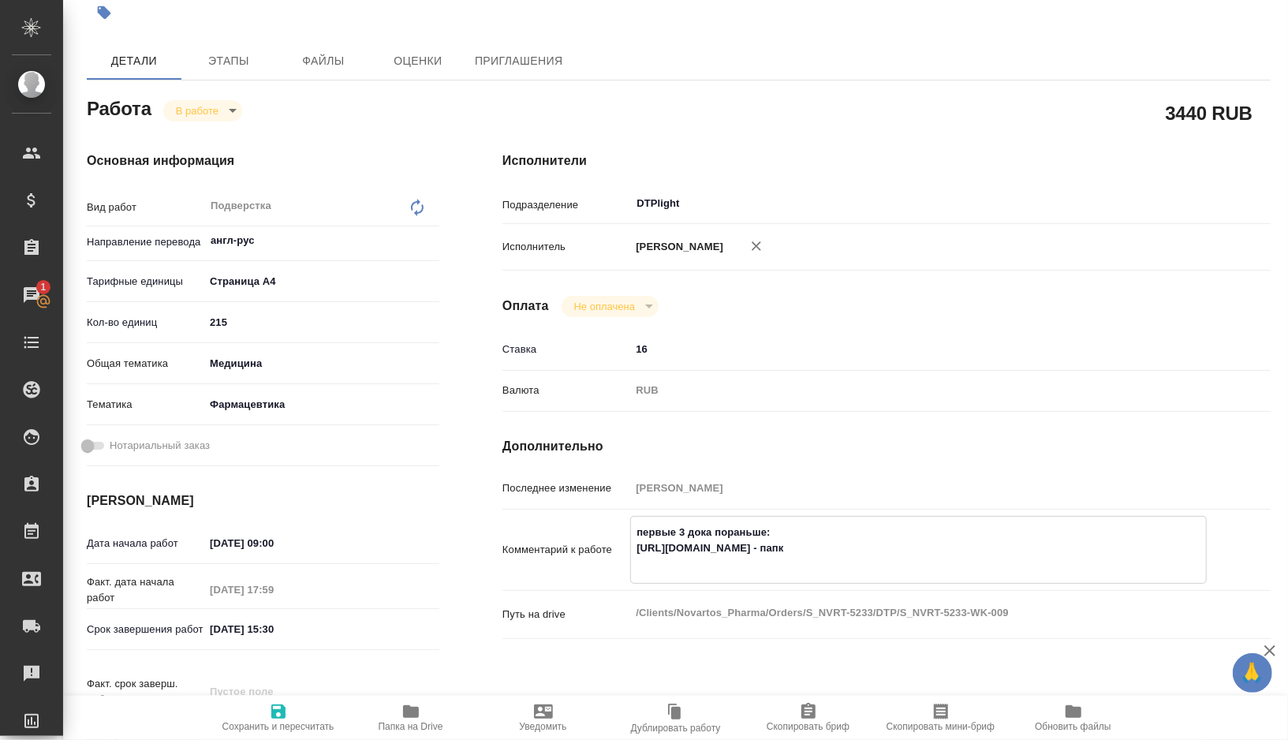
type textarea "x"
type textarea "первые 3 дока пораньше: [URL][DOMAIN_NAME] - папка"
type textarea "x"
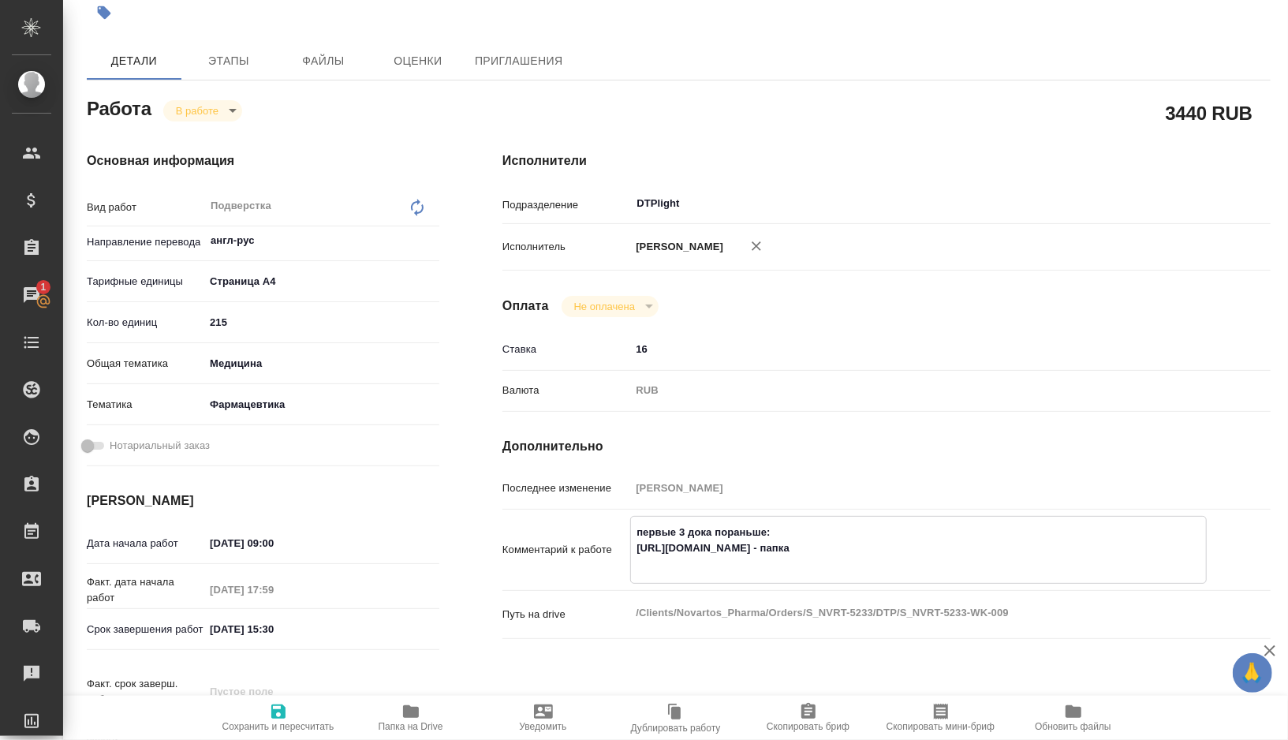
type textarea "x"
type textarea "первые 3 дока пораньше: [URL][DOMAIN_NAME] - папка ""
type textarea "x"
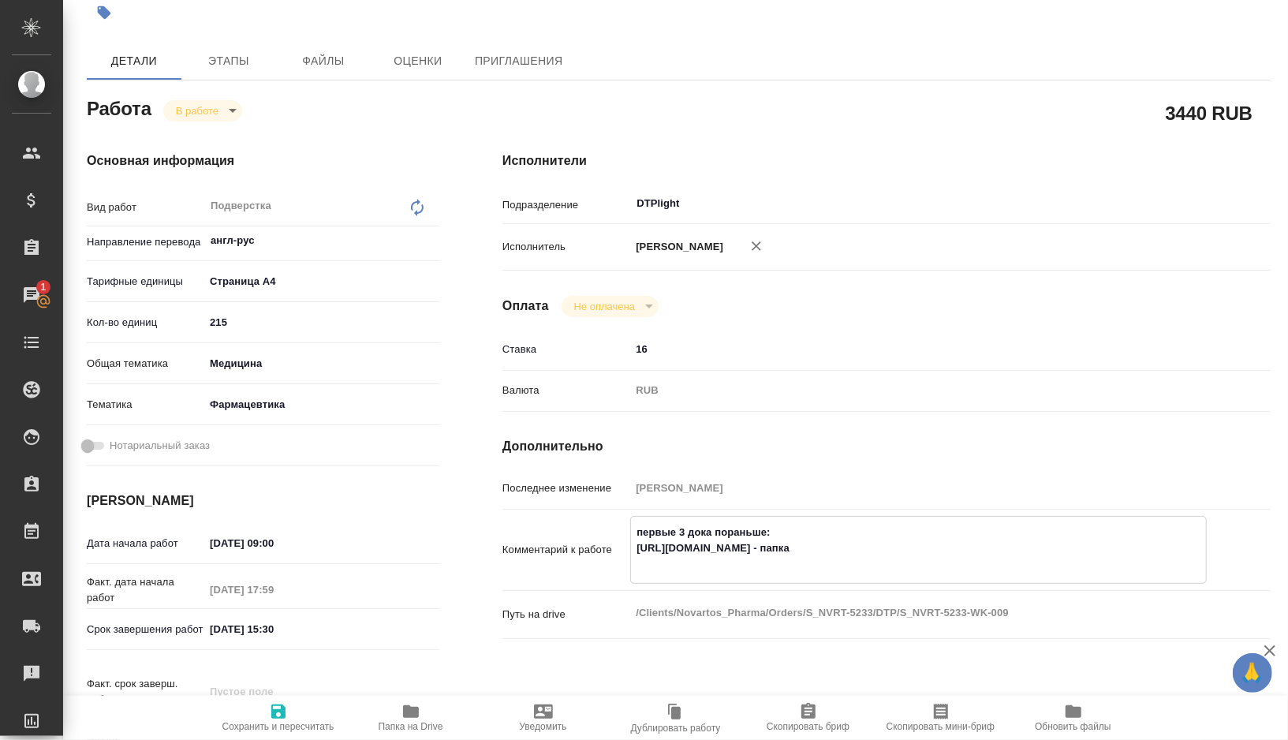
type textarea "x"
type textarea "первые 3 дока пораньше: [URL][DOMAIN_NAME] - папка "1"
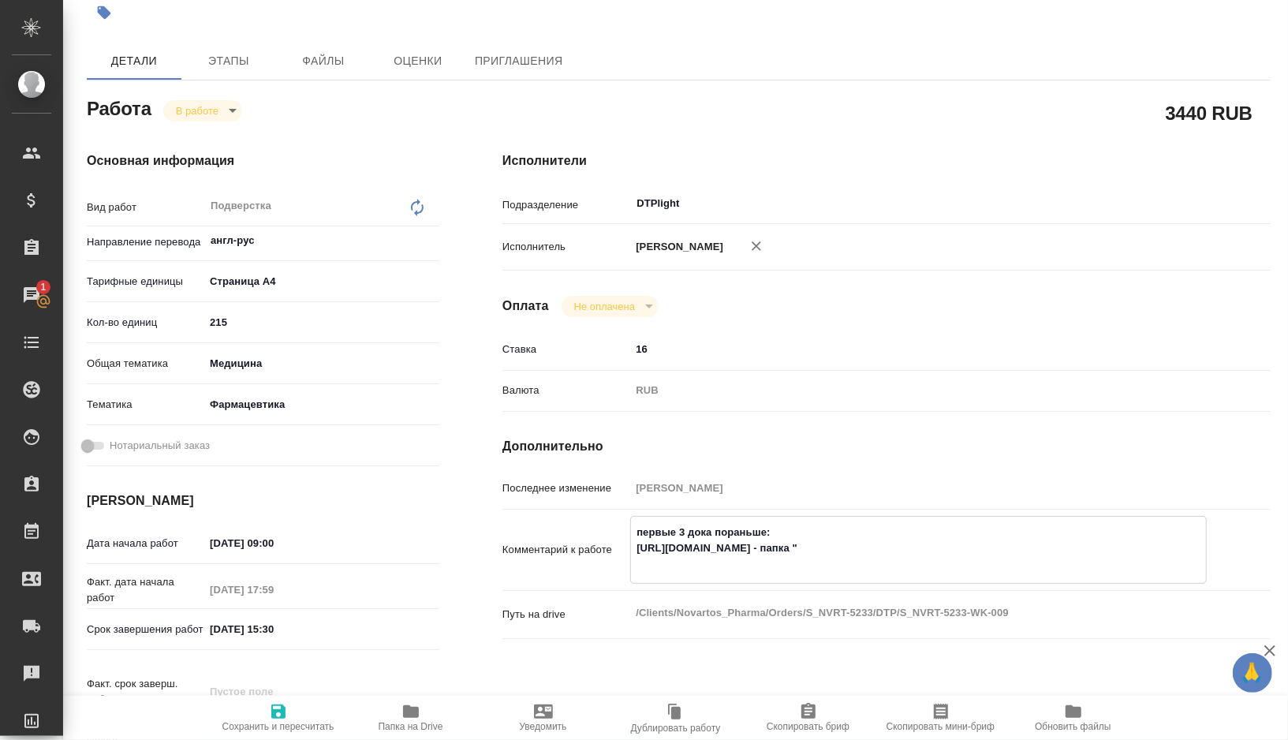
type textarea "x"
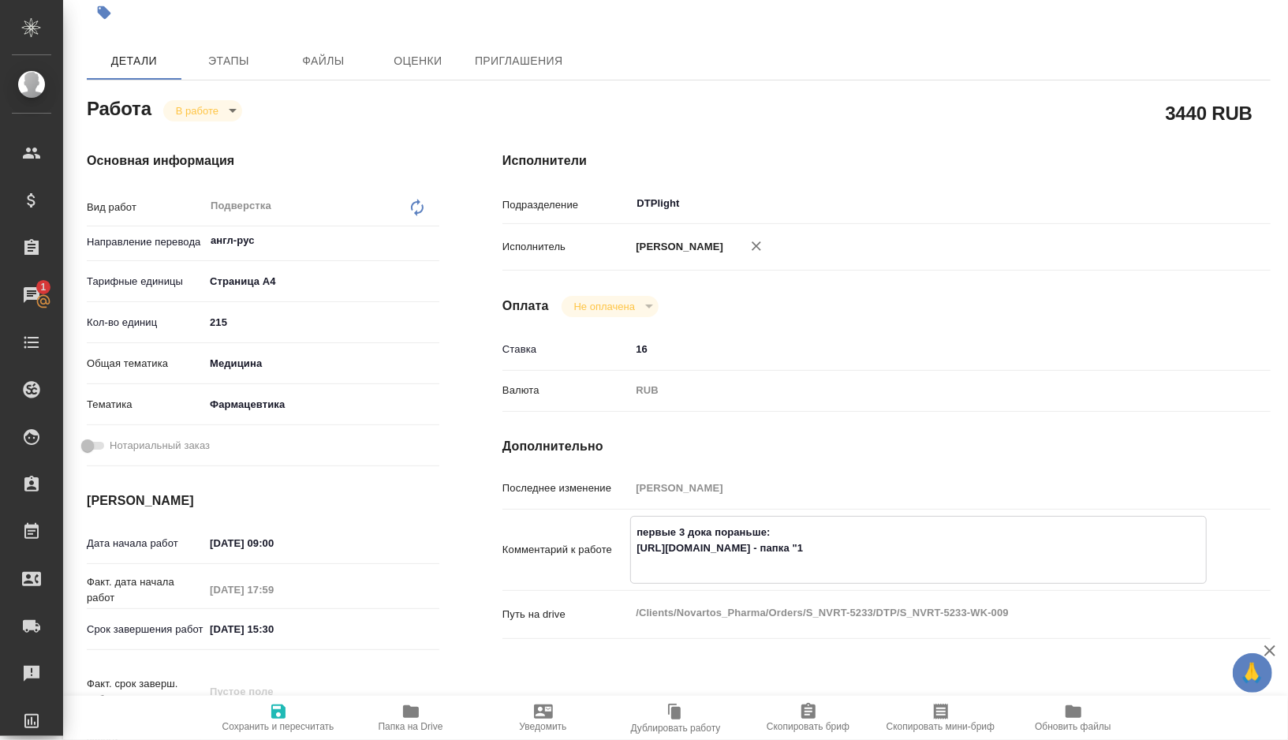
type textarea "первые 3 дока пораньше: [URL][DOMAIN_NAME] - папка "1""
type textarea "x"
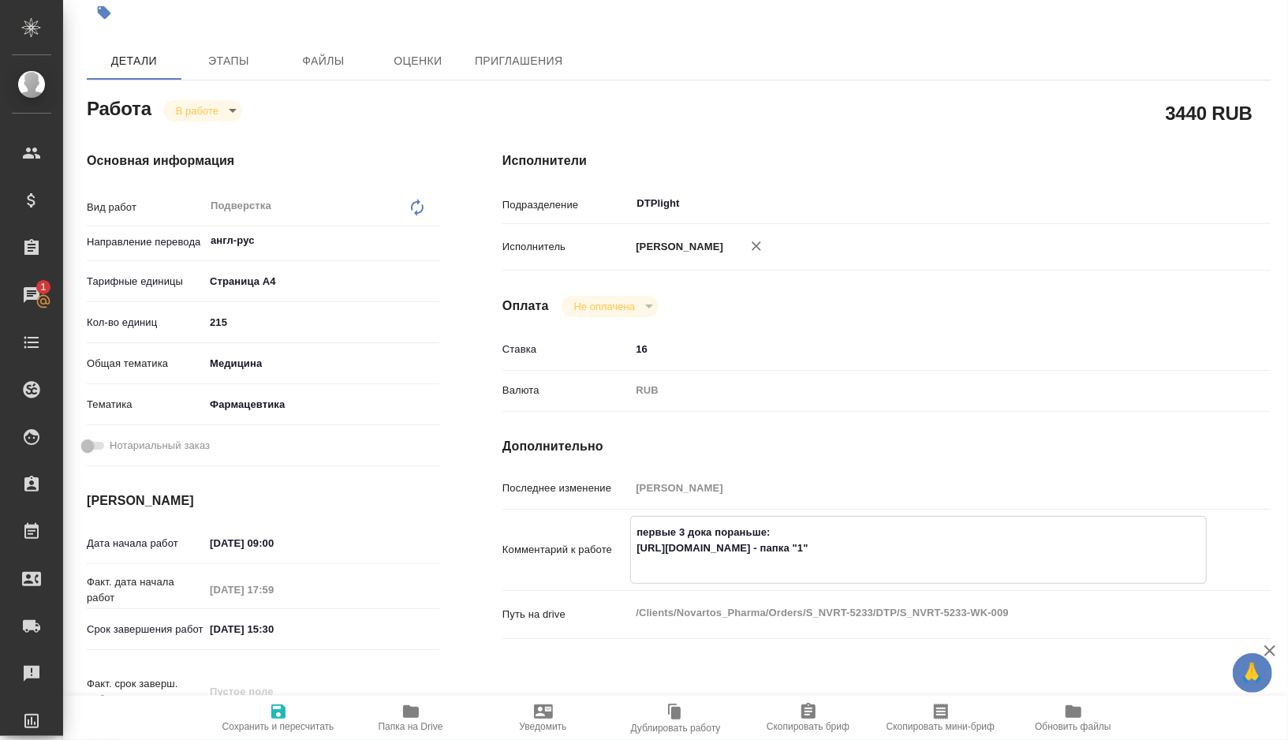
type textarea "x"
type textarea "первые 3 дока пораньше: [URL][DOMAIN_NAME] - папка "1""
type textarea "x"
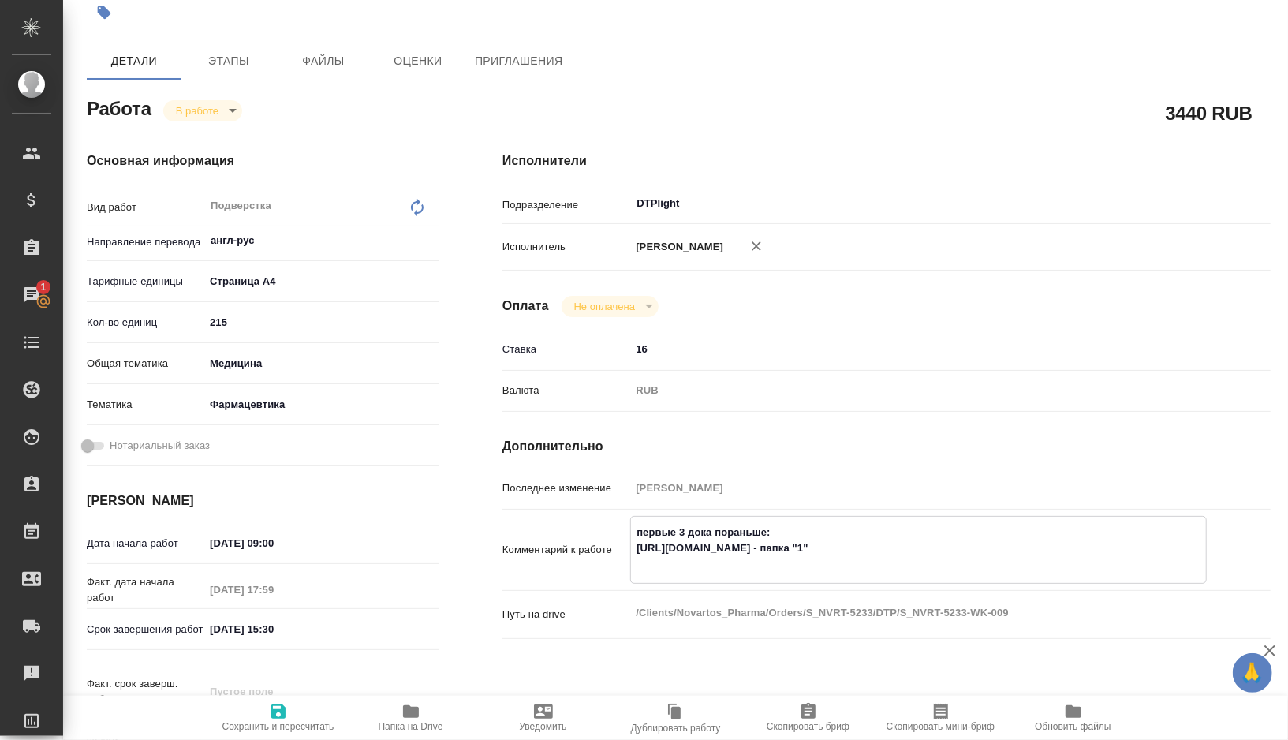
type textarea "x"
type textarea "первые 3 дока пораньше: [URL][DOMAIN_NAME] - папка "1" в"
type textarea "x"
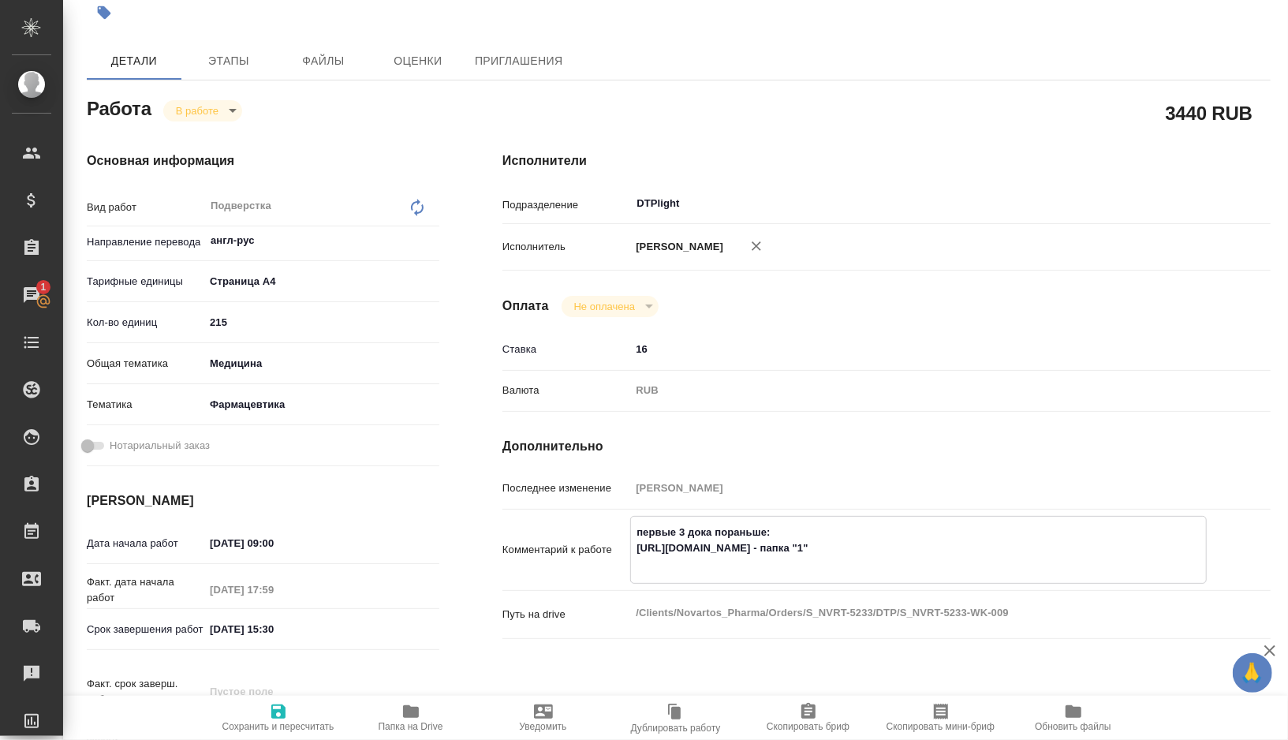
type textarea "x"
type textarea "первые 3 дока пораньше: [URL][DOMAIN_NAME] - папка "1" в"
type textarea "x"
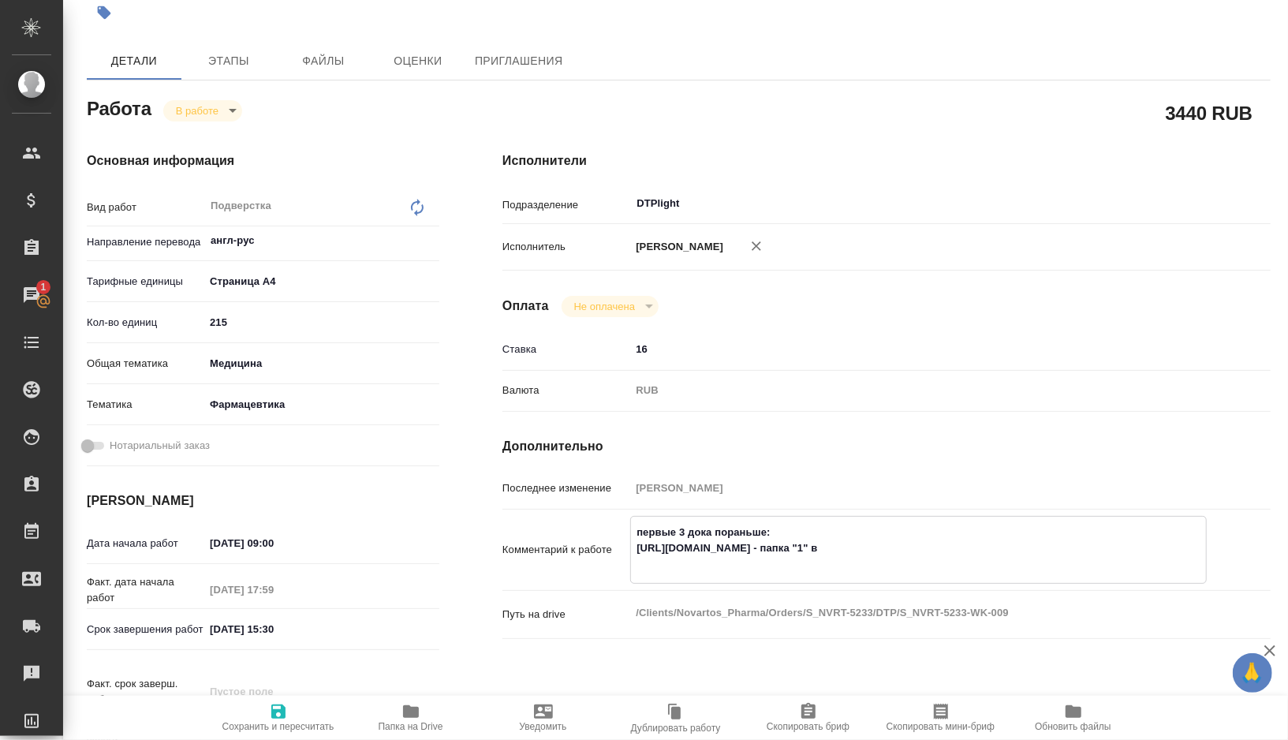
type textarea "x"
type textarea "первые 3 дока пораньше: [URL][DOMAIN_NAME] - папка "1" в и"
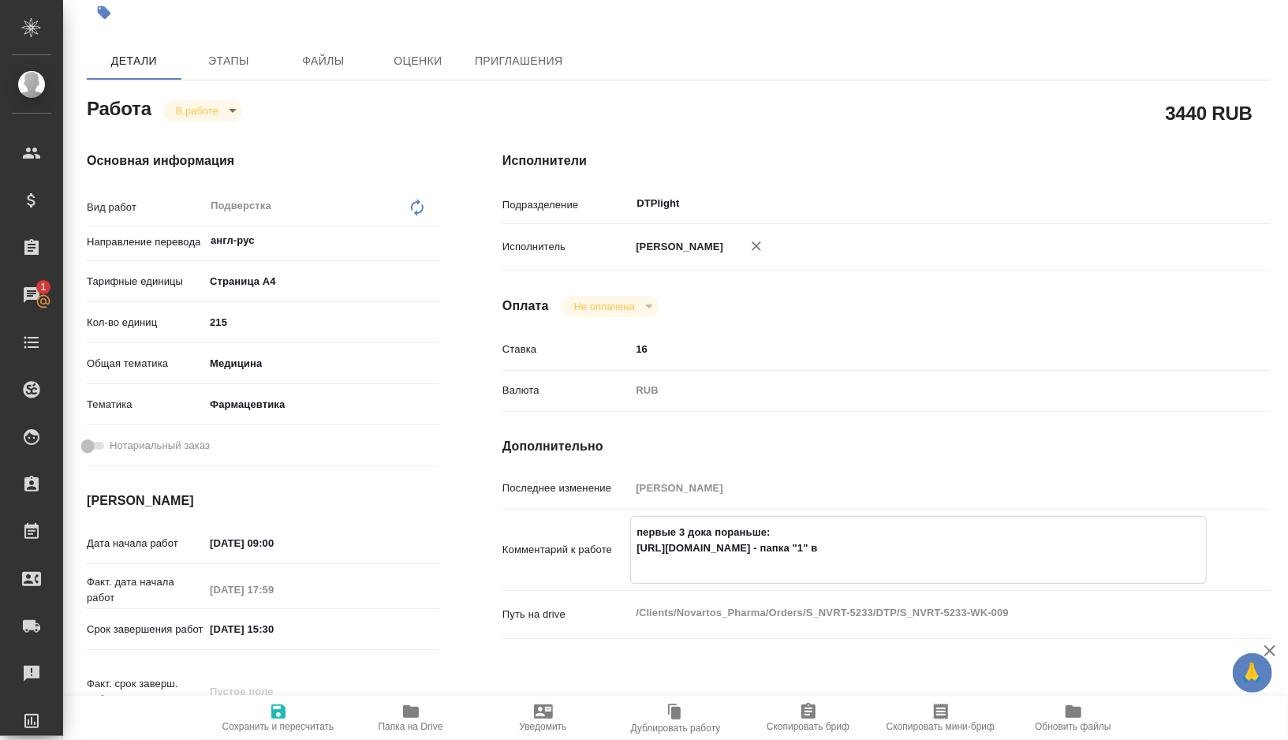
type textarea "x"
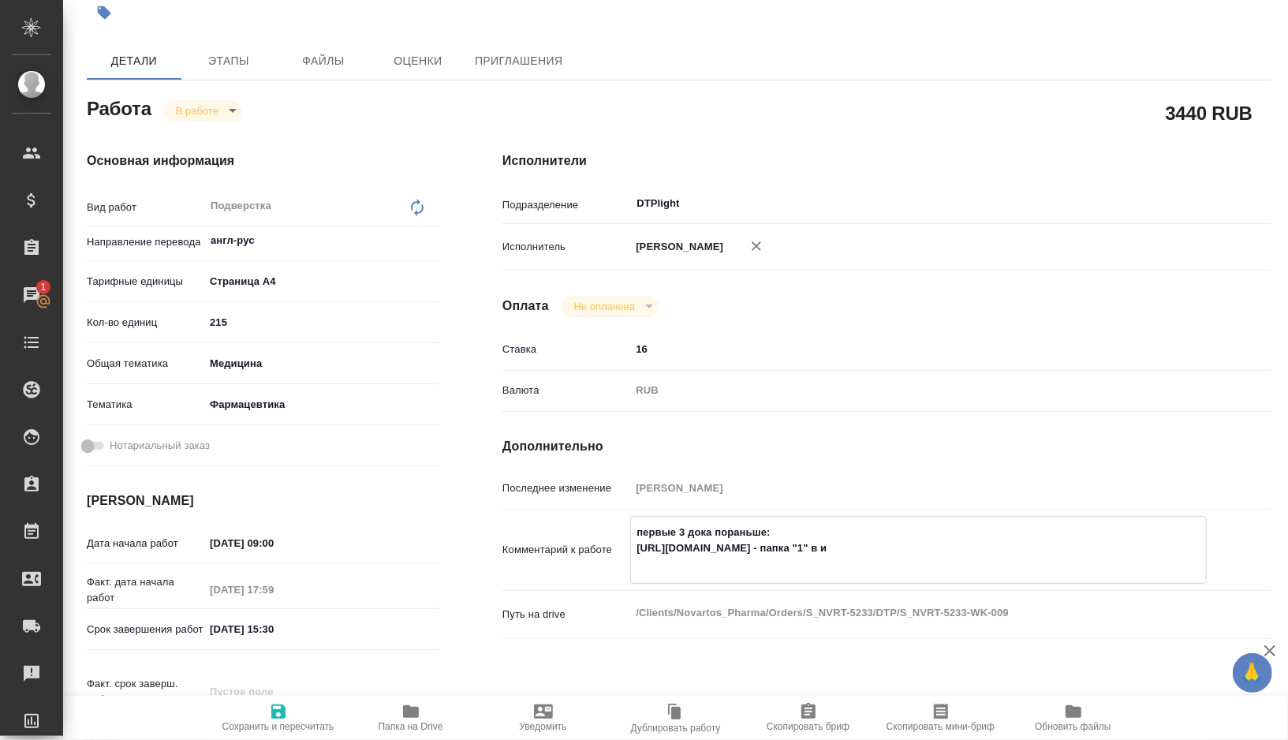
type textarea "первые 3 дока пораньше: [URL][DOMAIN_NAME] - папка "1" в ин"
type textarea "x"
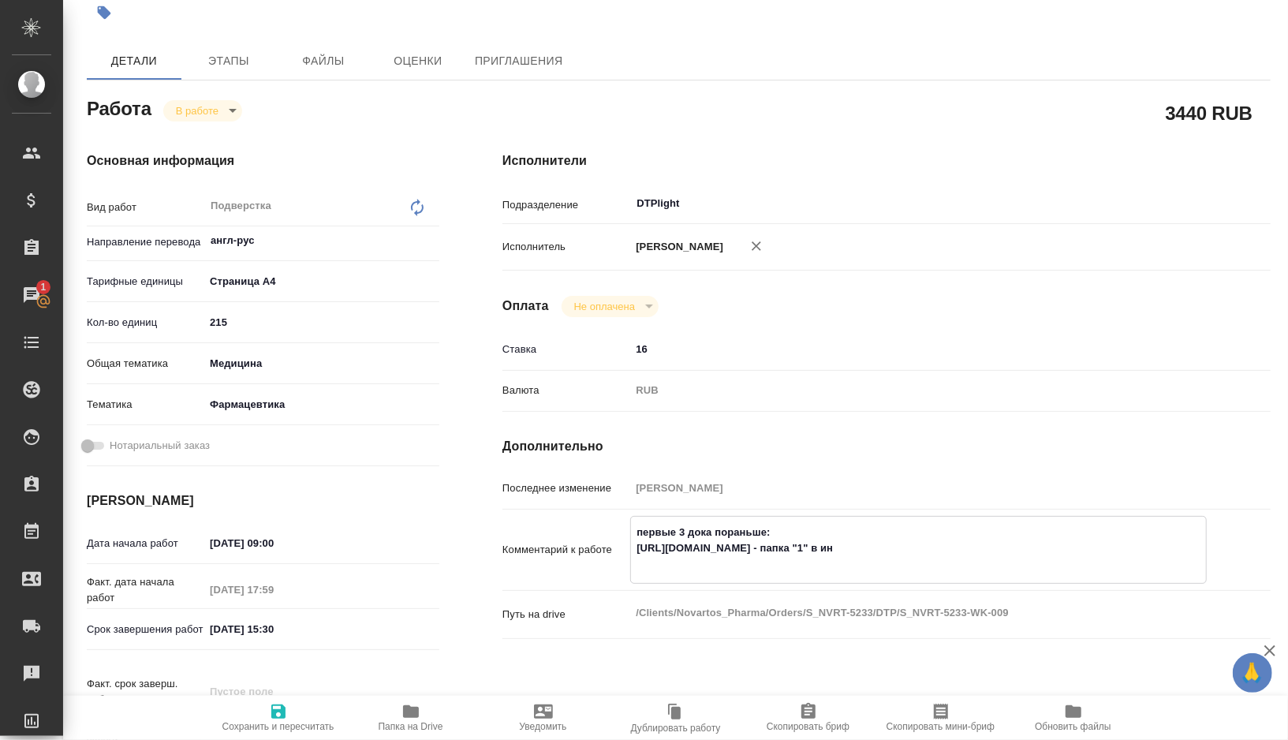
type textarea "x"
type textarea "первые 3 дока пораньше: [URL][DOMAIN_NAME] - папка "1" в ин"
type textarea "x"
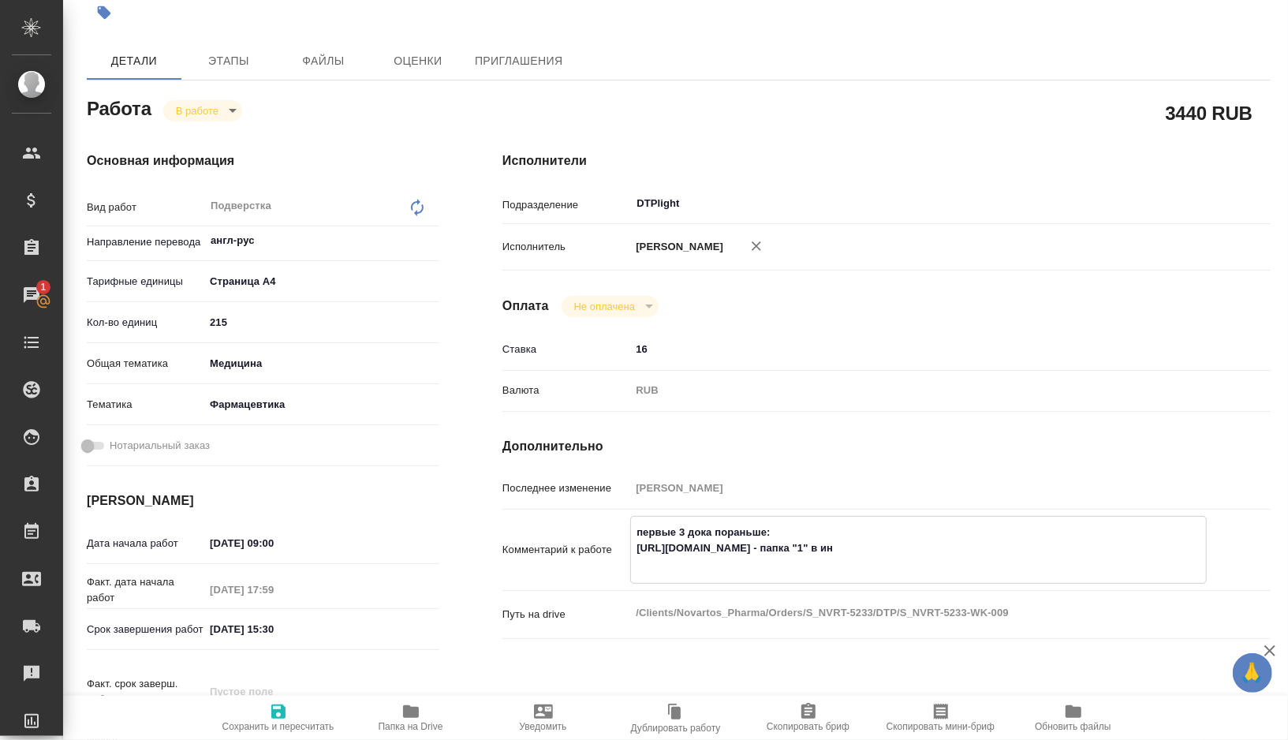
type textarea "x"
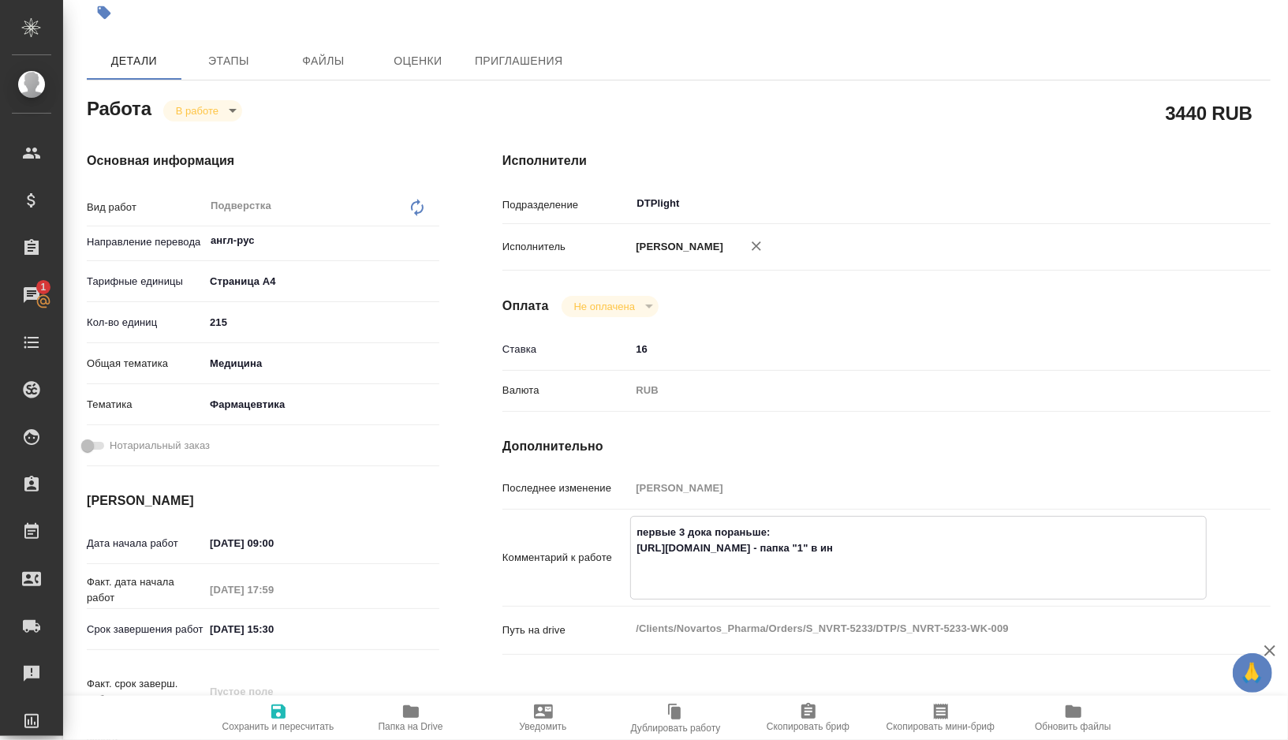
type textarea "x"
type textarea "первые 3 дока пораньше: [URL][DOMAIN_NAME] - папка "1" в ин е"
type textarea "x"
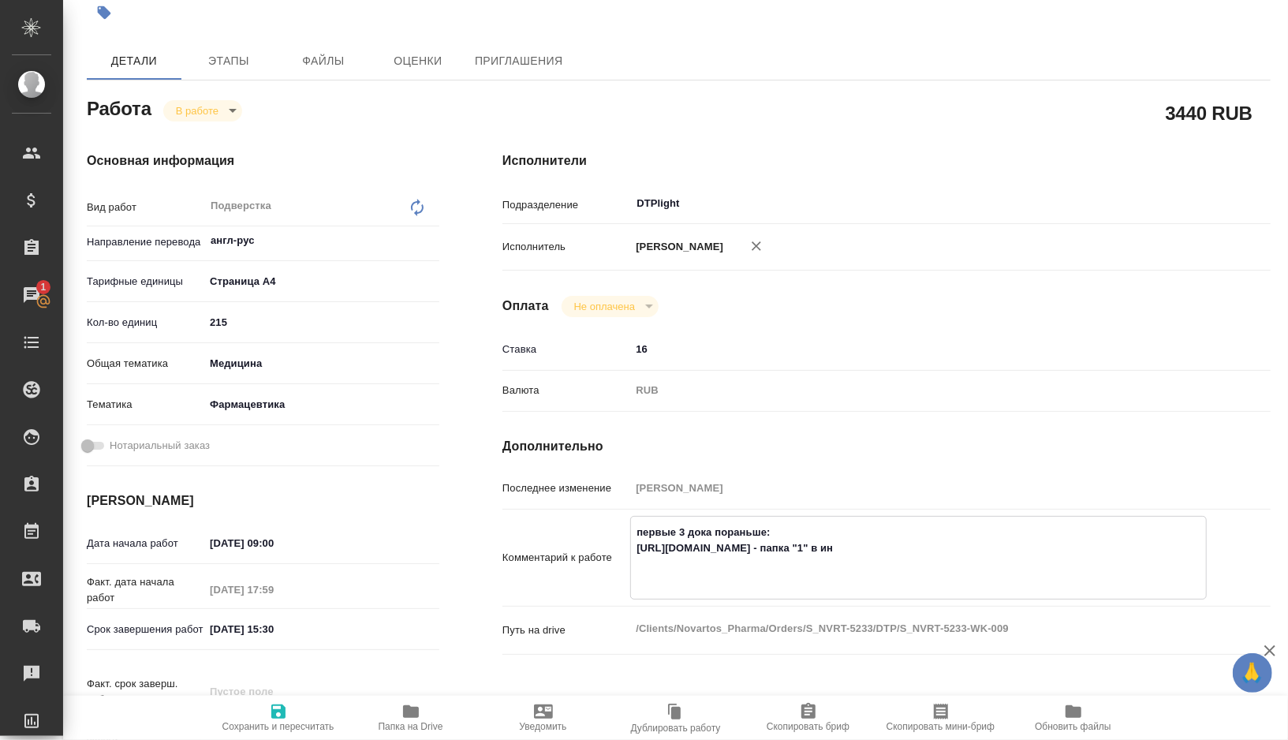
type textarea "x"
type textarea "первые 3 дока пораньше: [URL][DOMAIN_NAME] - папка "1" в ин ещ"
type textarea "x"
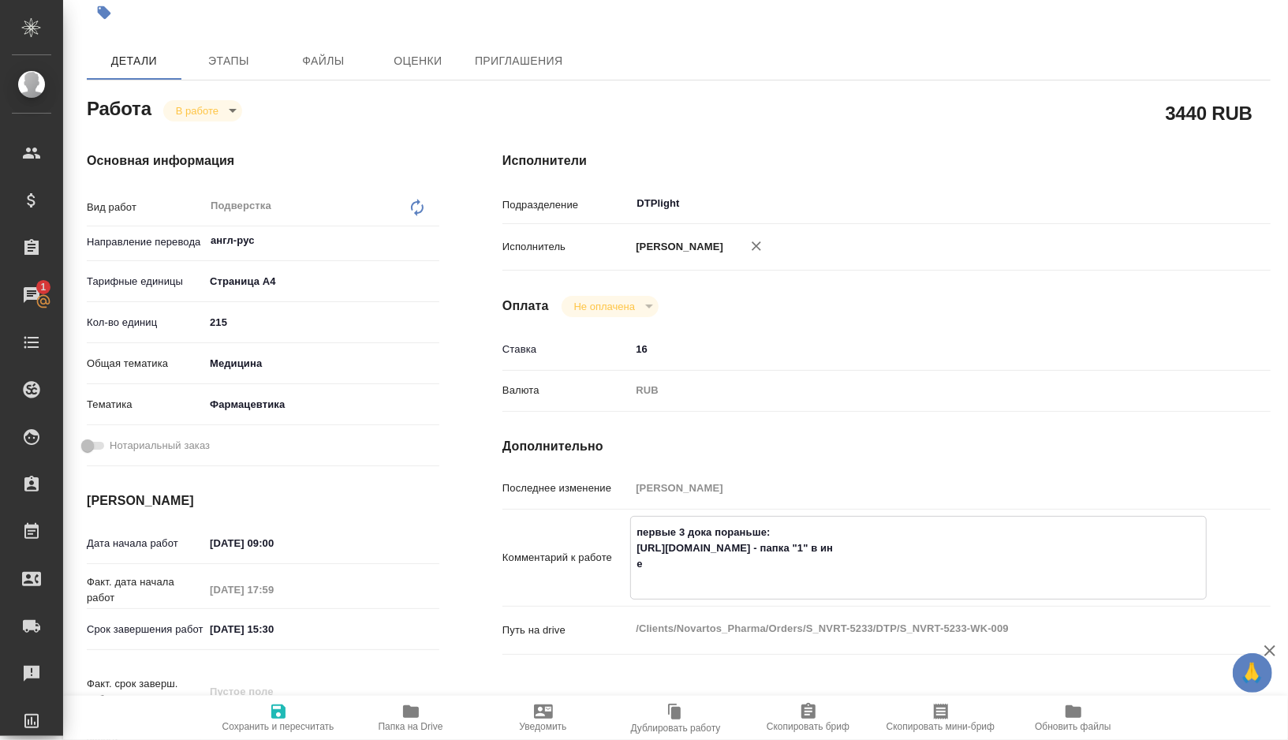
type textarea "x"
type textarea "первые 3 дока пораньше: [URL][DOMAIN_NAME] - папка "1" в ин еще"
type textarea "x"
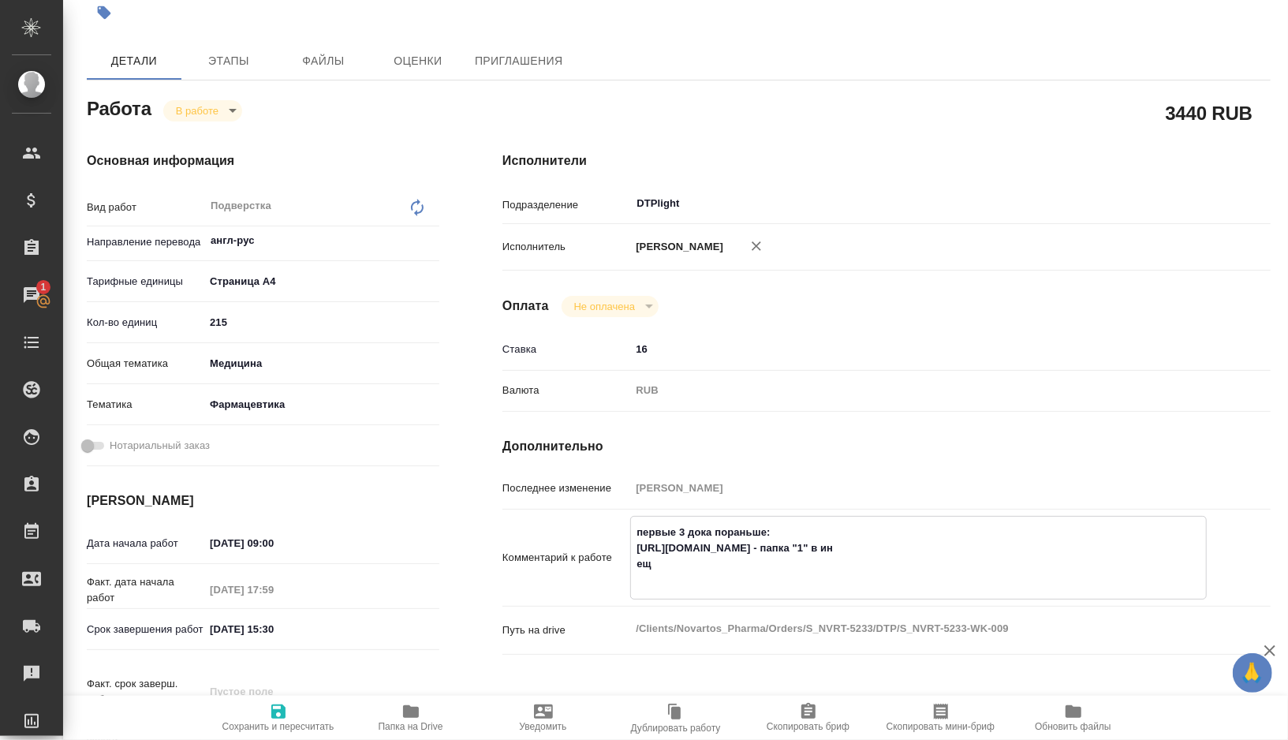
type textarea "x"
type textarea "первые 3 дока пораньше: [URL][DOMAIN_NAME] - папка "1" в ин еще"
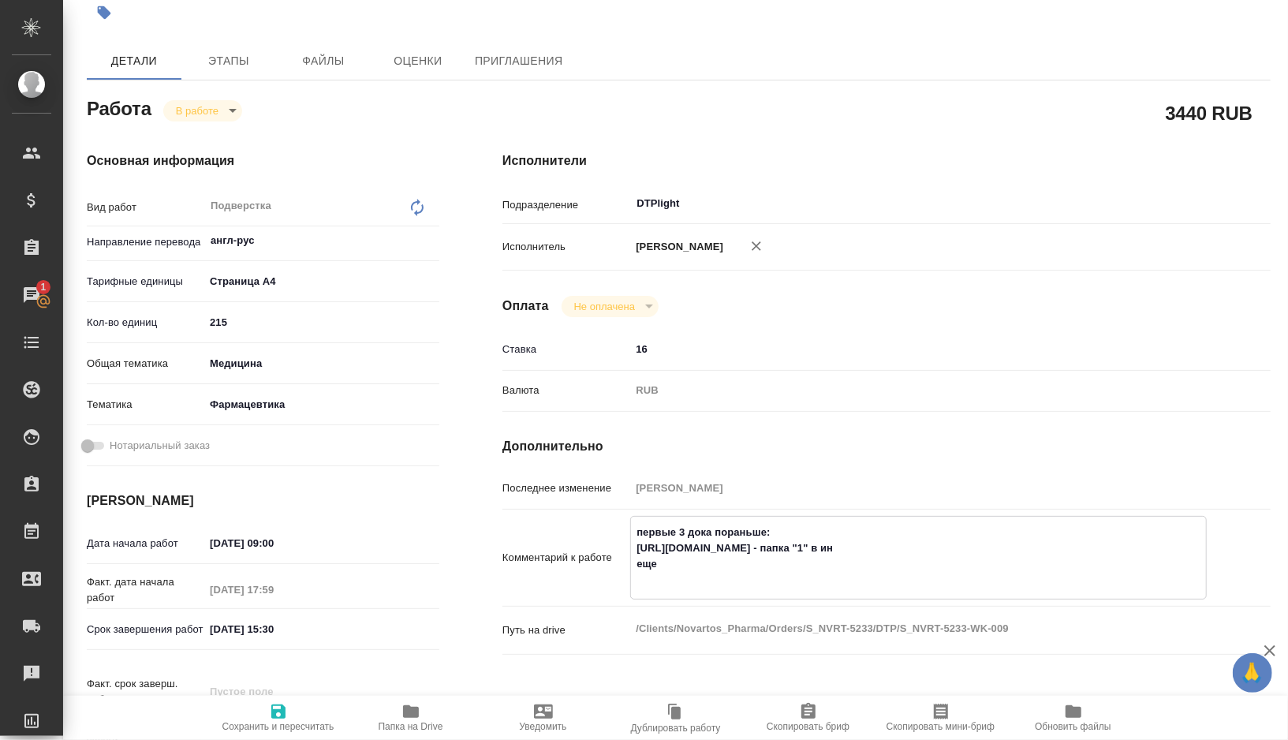
type textarea "x"
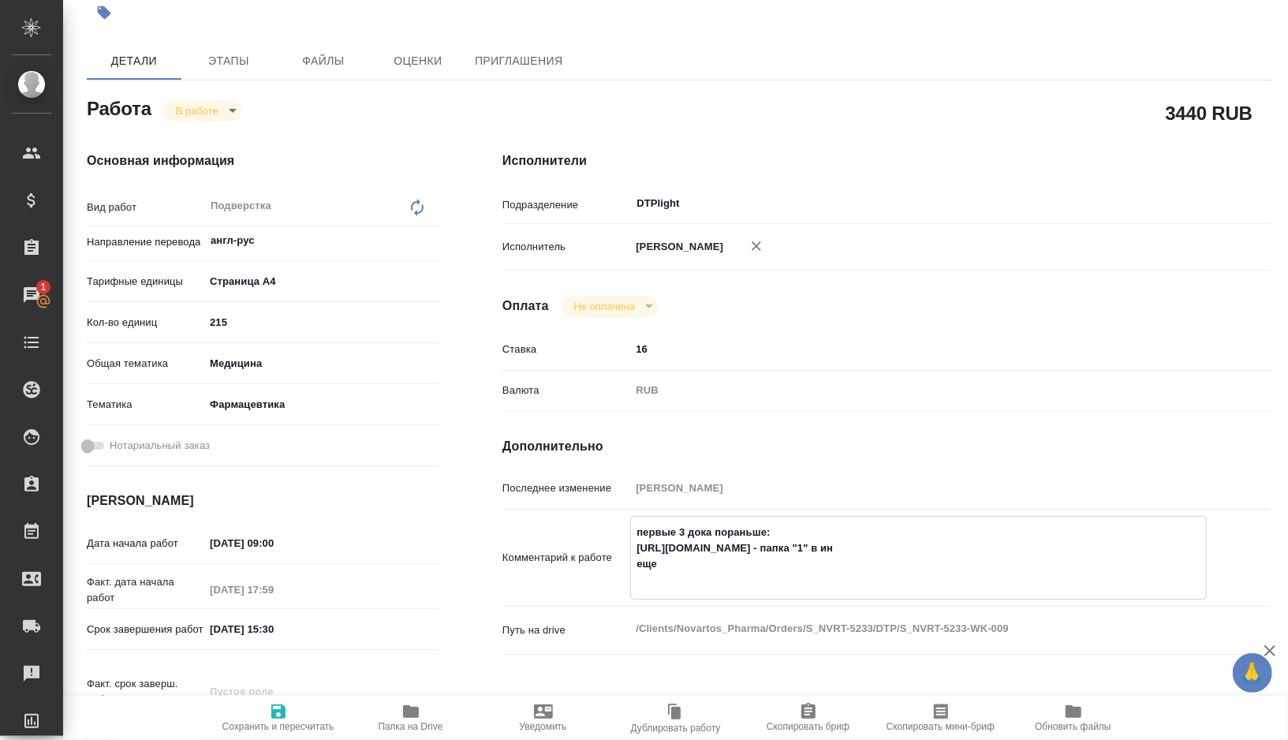
type textarea "первые 3 дока пораньше: [URL][DOMAIN_NAME] - папка "1" в ин еще 3"
type textarea "x"
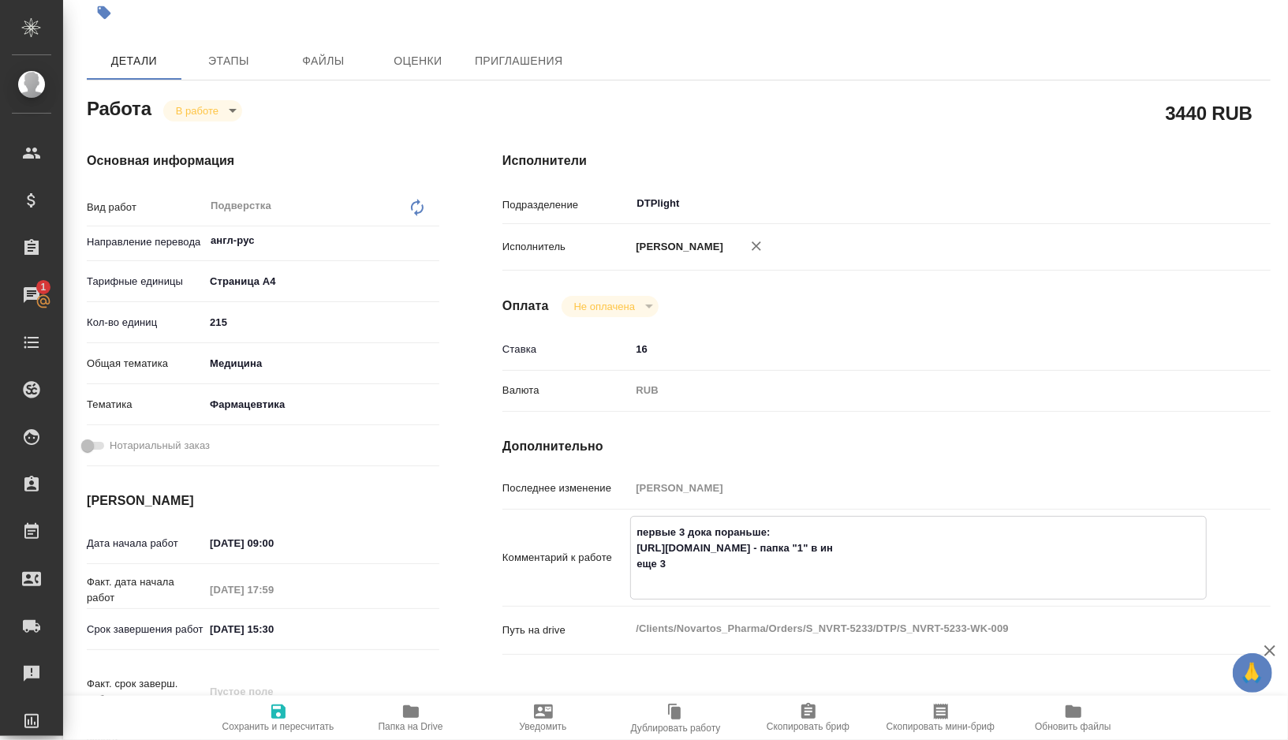
type textarea "x"
type textarea "первые 3 дока пораньше: [URL][DOMAIN_NAME] - папка "1" в ин еще 3"
type textarea "x"
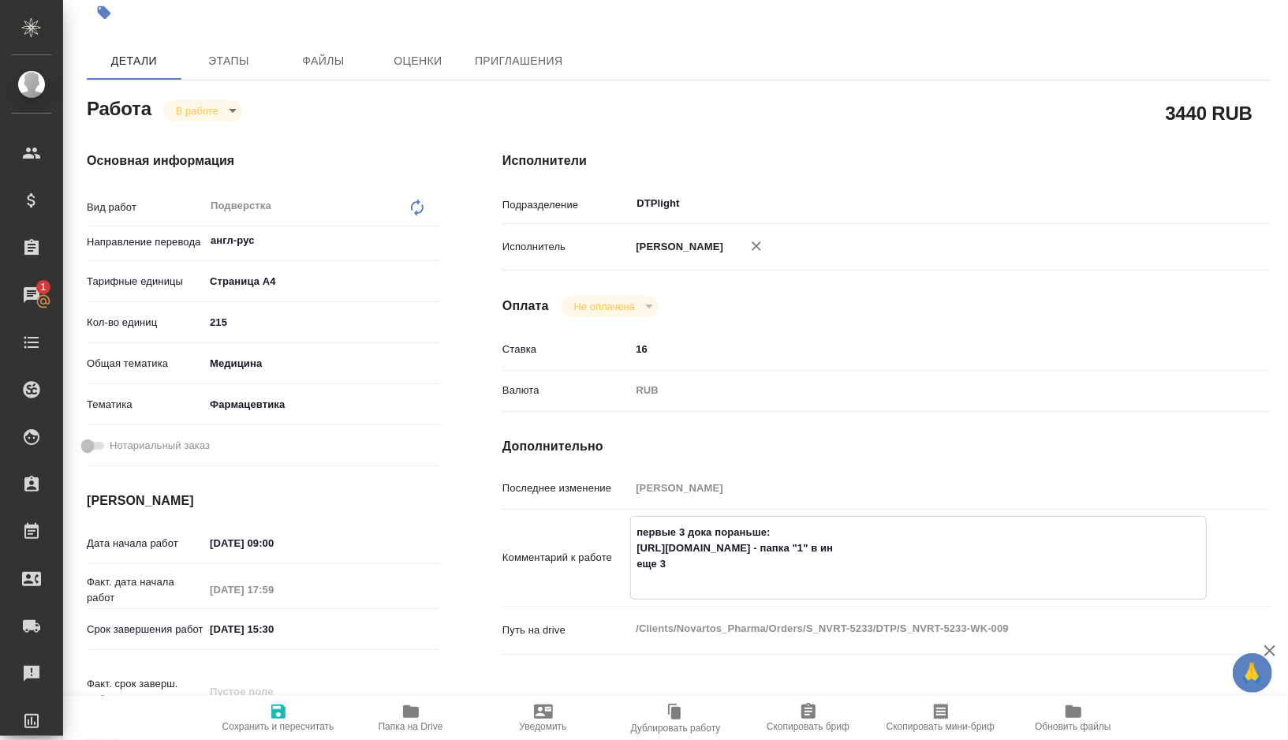
type textarea "x"
type textarea "первые 3 дока пораньше: [URL][DOMAIN_NAME] - папка "1" в ин еще 3 -"
type textarea "x"
click at [666, 577] on textarea "первые 3 дока пораньше: [URL][DOMAIN_NAME] - папка "1" в ин еще 3 - папка "2"" at bounding box center [918, 556] width 575 height 74
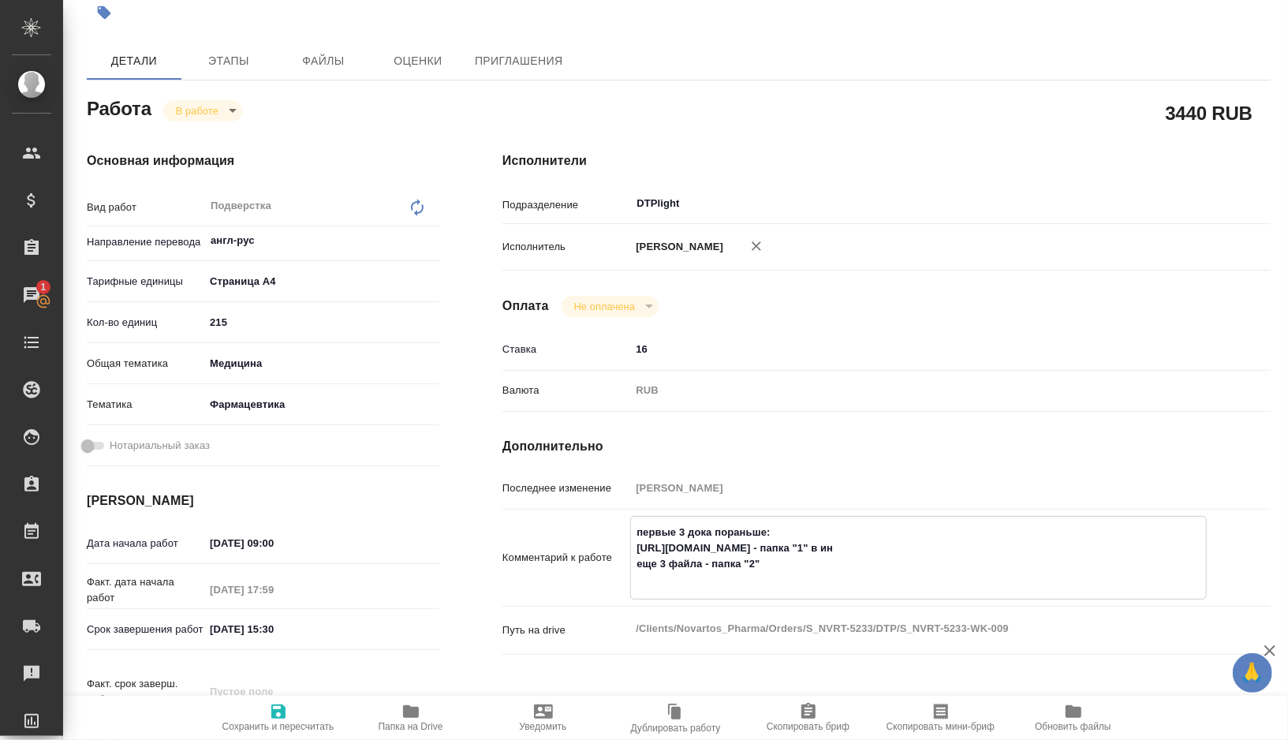
click at [814, 580] on textarea "первые 3 дока пораньше: [URL][DOMAIN_NAME] - папка "1" в ин еще 3 файла - папка…" at bounding box center [918, 556] width 575 height 74
click at [286, 702] on icon "button" at bounding box center [278, 711] width 19 height 19
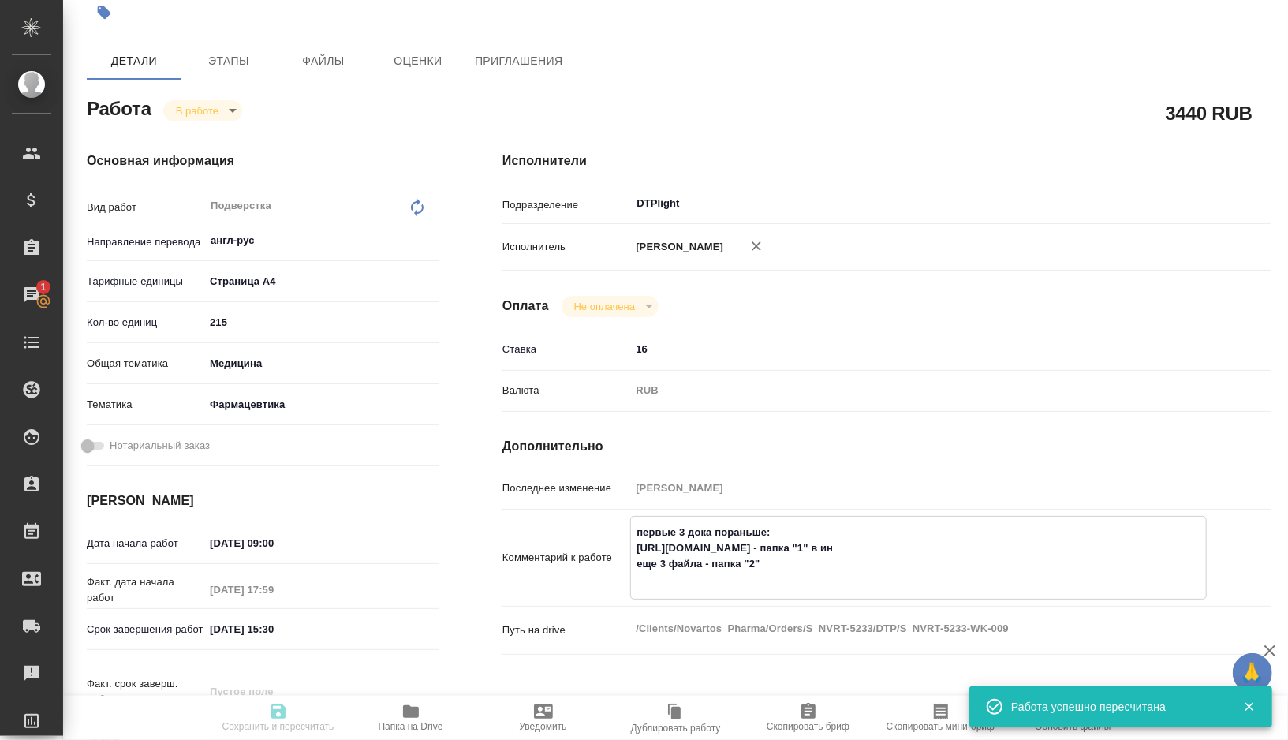
click at [646, 542] on textarea "первые 3 дока пораньше: [URL][DOMAIN_NAME] - папка "1" в ин еще 3 файла - папка…" at bounding box center [918, 556] width 575 height 74
drag, startPoint x: 646, startPoint y: 542, endPoint x: 713, endPoint y: 566, distance: 71.4
click at [646, 545] on textarea "первые 3 дока пораньше: [URL][DOMAIN_NAME] - папка "1" в ин еще 3 файла - папка…" at bounding box center [918, 555] width 577 height 74
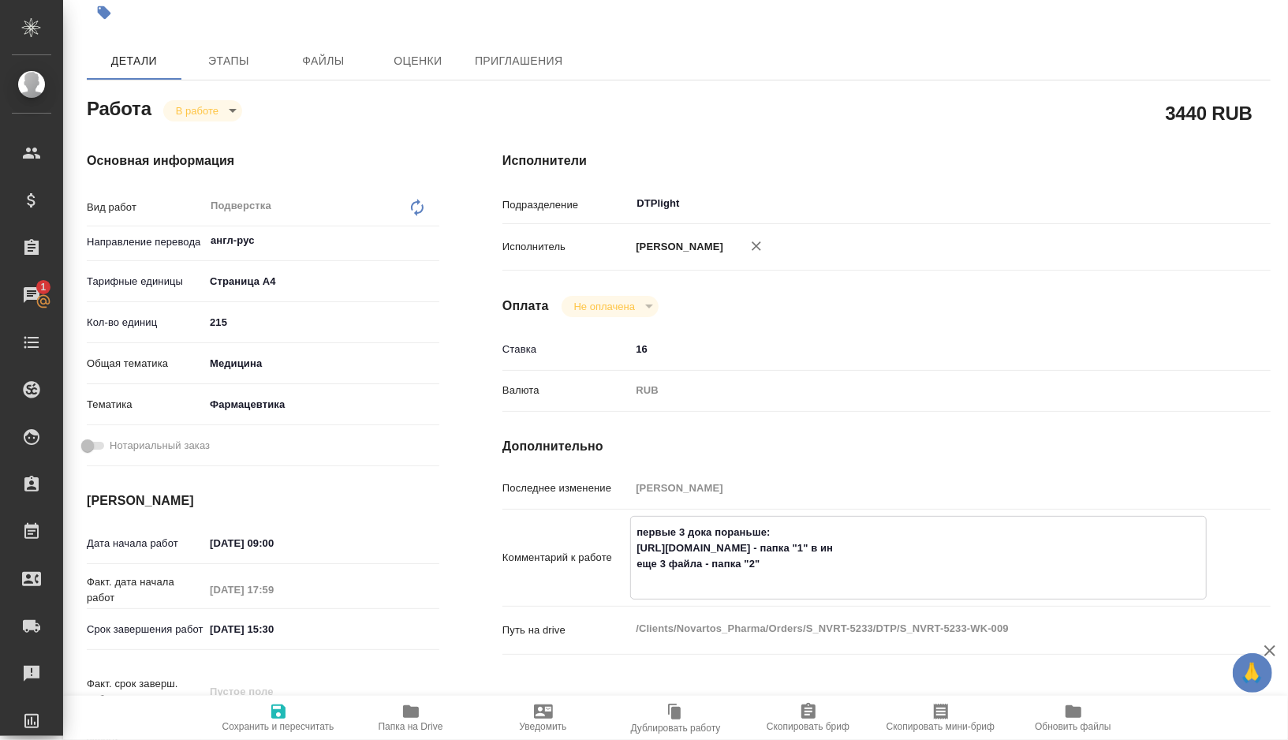
drag, startPoint x: 646, startPoint y: 545, endPoint x: 720, endPoint y: 565, distance: 76.7
click at [720, 565] on textarea "первые 3 дока пораньше: [URL][DOMAIN_NAME] - папка "1" в ин еще 3 файла - папка…" at bounding box center [918, 556] width 575 height 74
click at [405, 721] on span "Папка на Drive" at bounding box center [411, 726] width 65 height 11
